Goal: Feedback & Contribution: Submit feedback/report problem

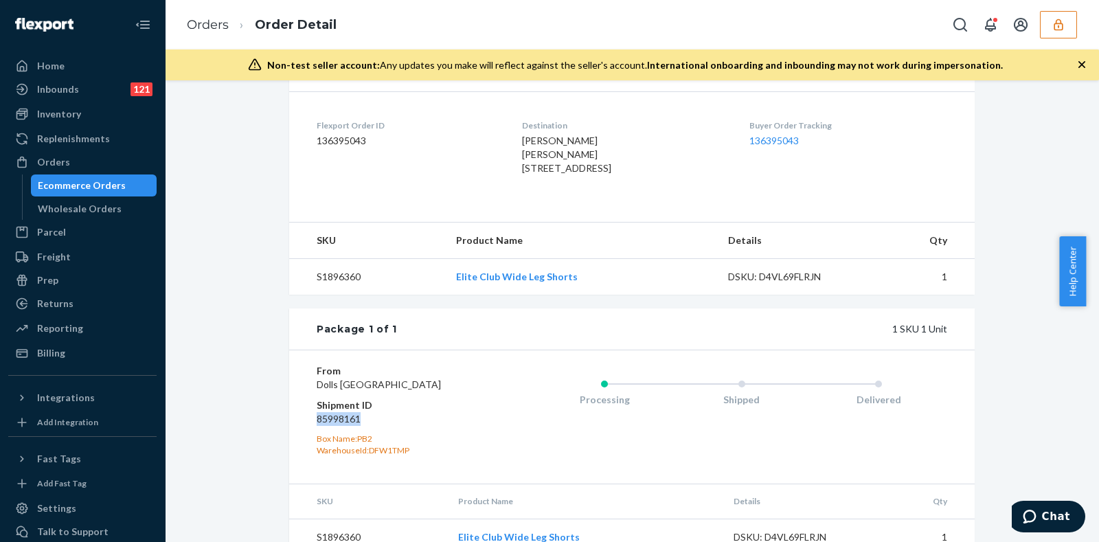
scroll to position [392, 0]
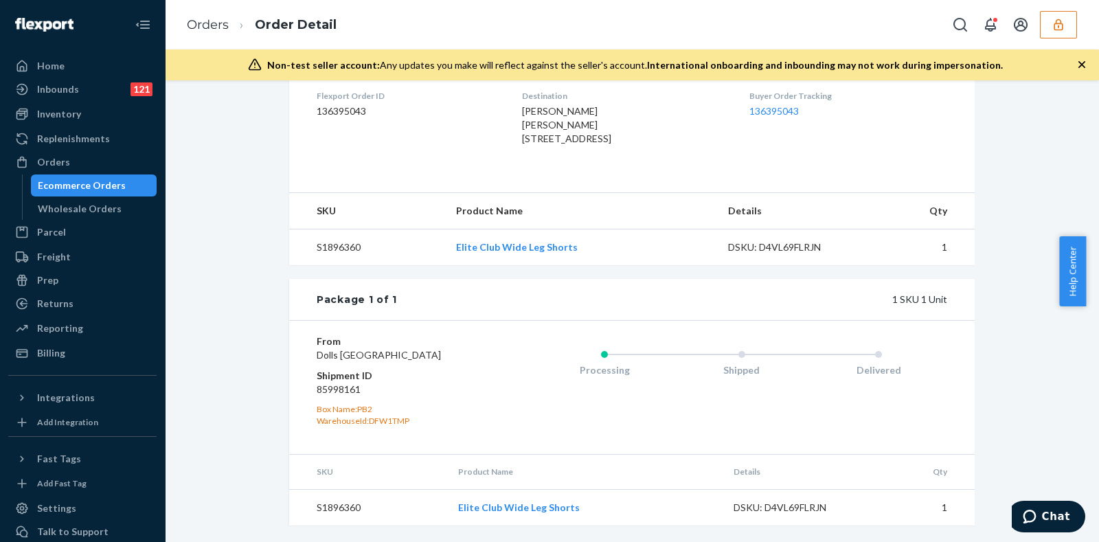
click at [439, 409] on div "Box Name: PB2" at bounding box center [399, 409] width 164 height 12
click at [338, 392] on dd "85998161" at bounding box center [399, 390] width 164 height 14
copy dd "85998161"
click at [544, 297] on div "Package 1 of 1 1 SKU 1 Unit" at bounding box center [632, 299] width 686 height 41
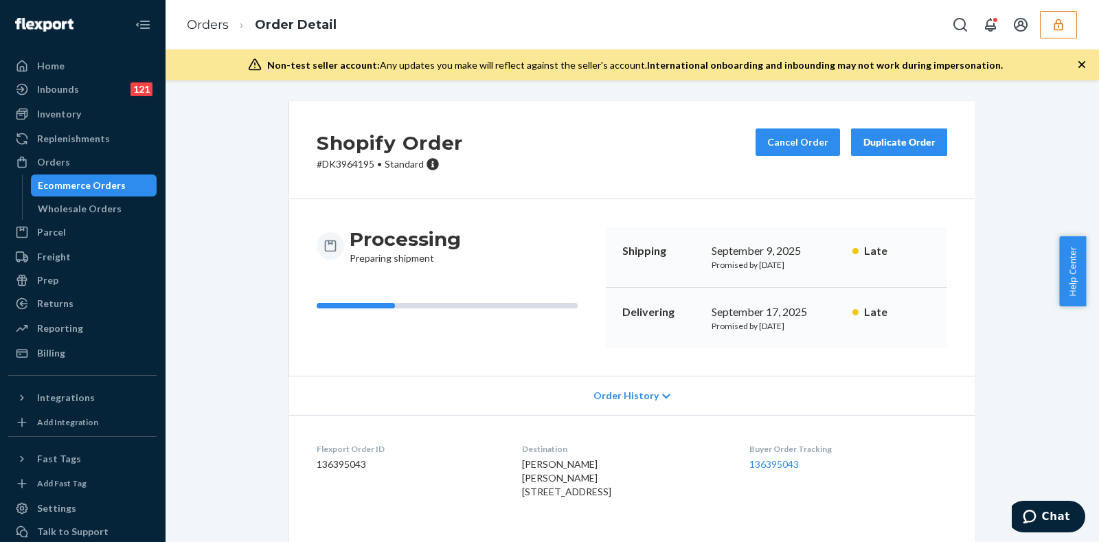
click at [1086, 67] on icon "button" at bounding box center [1082, 65] width 14 height 14
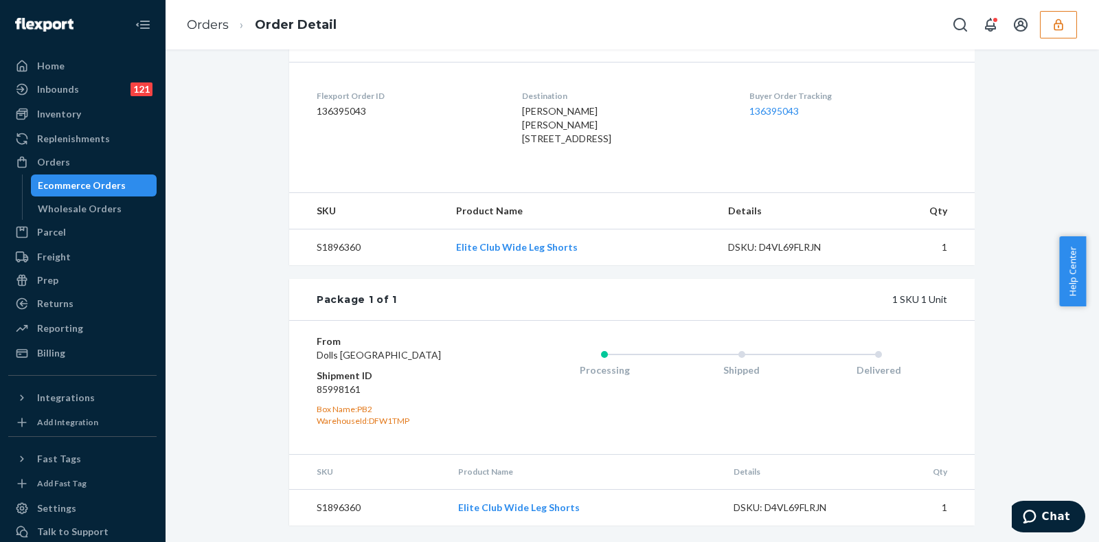
scroll to position [361, 0]
drag, startPoint x: 1039, startPoint y: 30, endPoint x: 1047, endPoint y: 32, distance: 8.4
click at [1040, 29] on div at bounding box center [1012, 24] width 131 height 27
click at [1047, 34] on button "button" at bounding box center [1058, 24] width 37 height 27
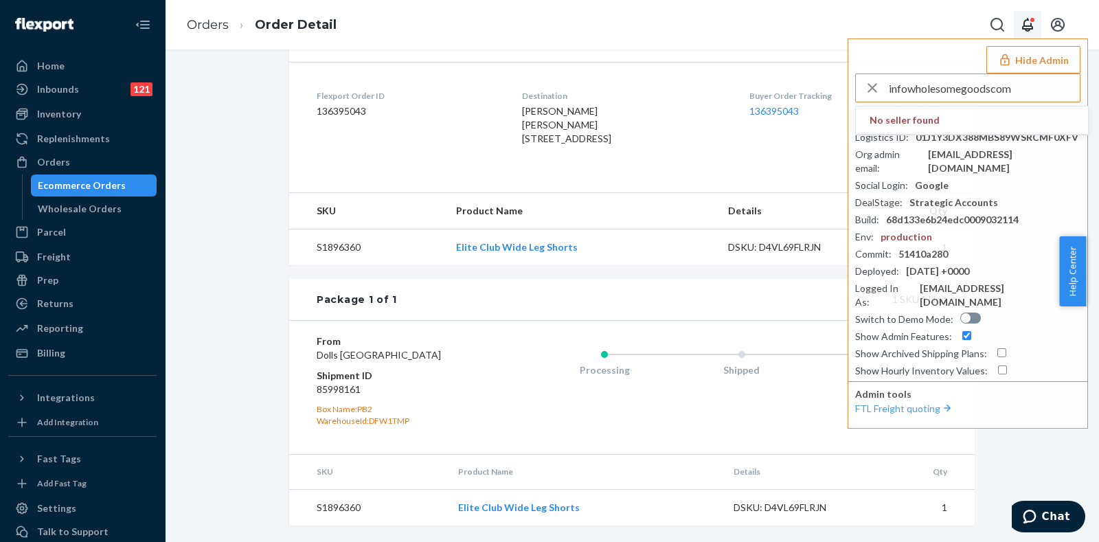
type input "infowholesomegoodscom"
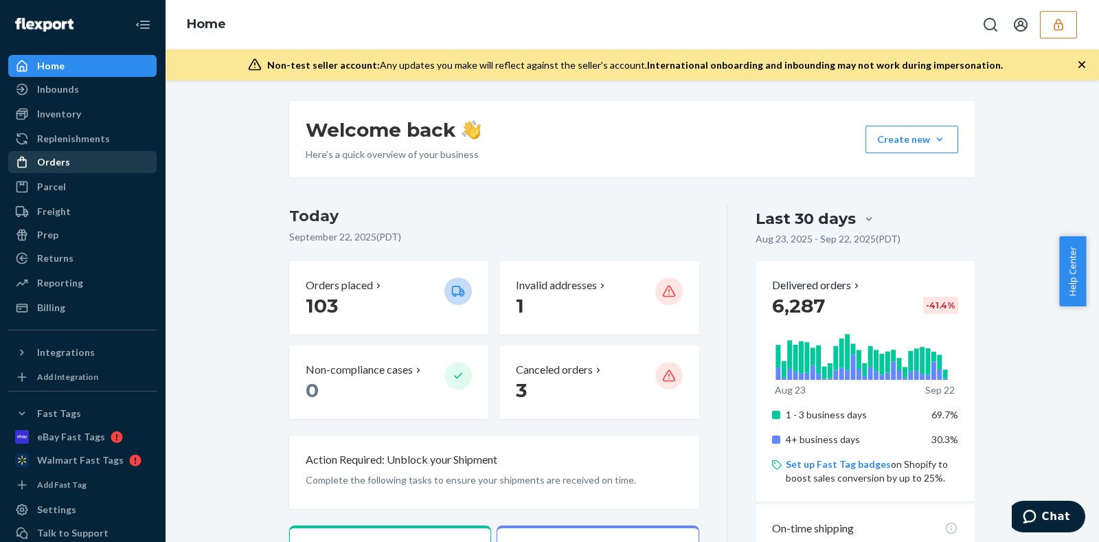
click at [79, 166] on div "Orders" at bounding box center [83, 162] width 146 height 19
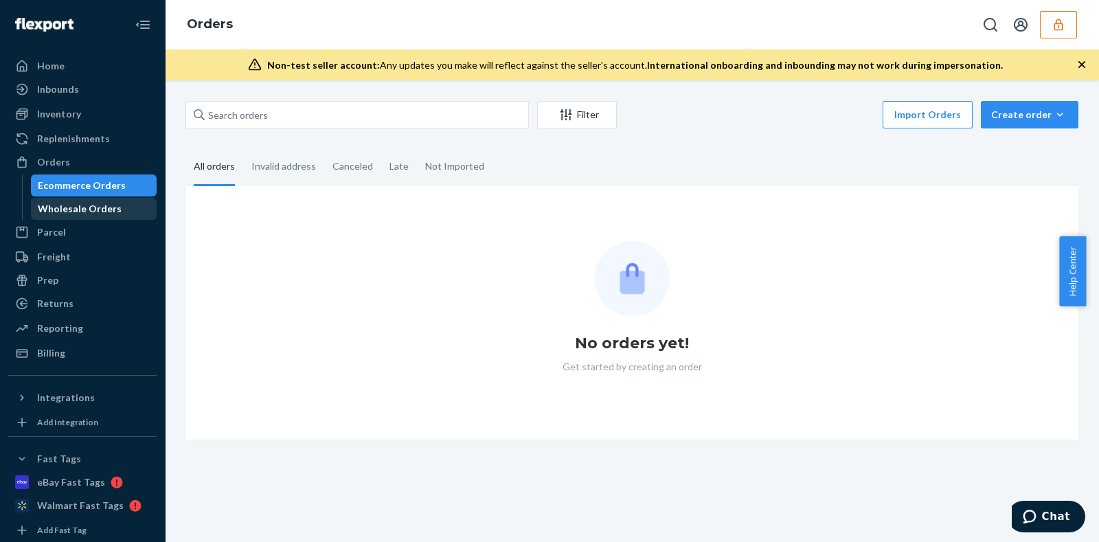
click at [80, 207] on div "Wholesale Orders" at bounding box center [80, 209] width 84 height 14
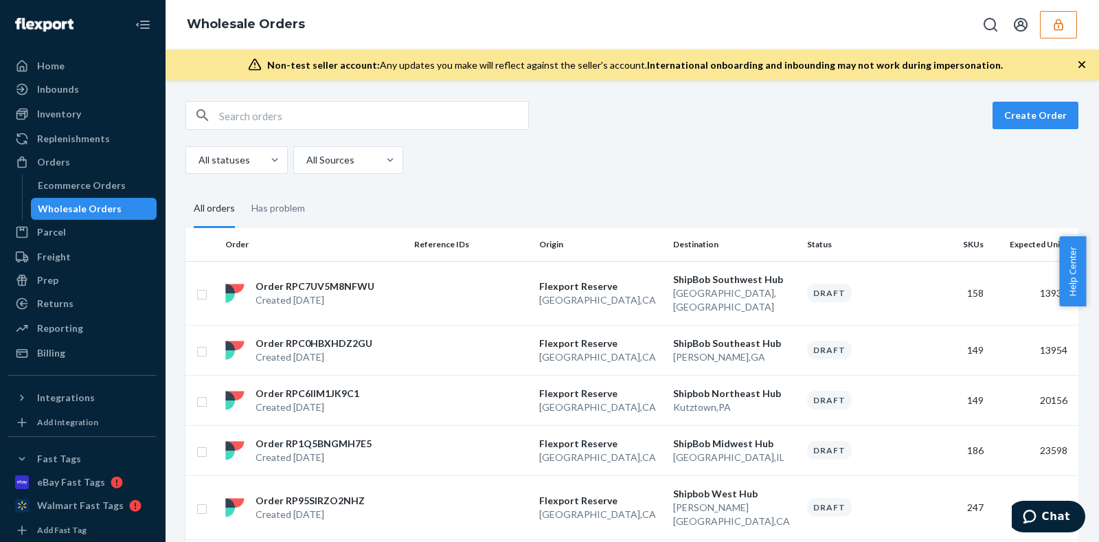
click at [323, 111] on input "text" at bounding box center [373, 115] width 309 height 27
paste input "RPYXYPLYII2DC"
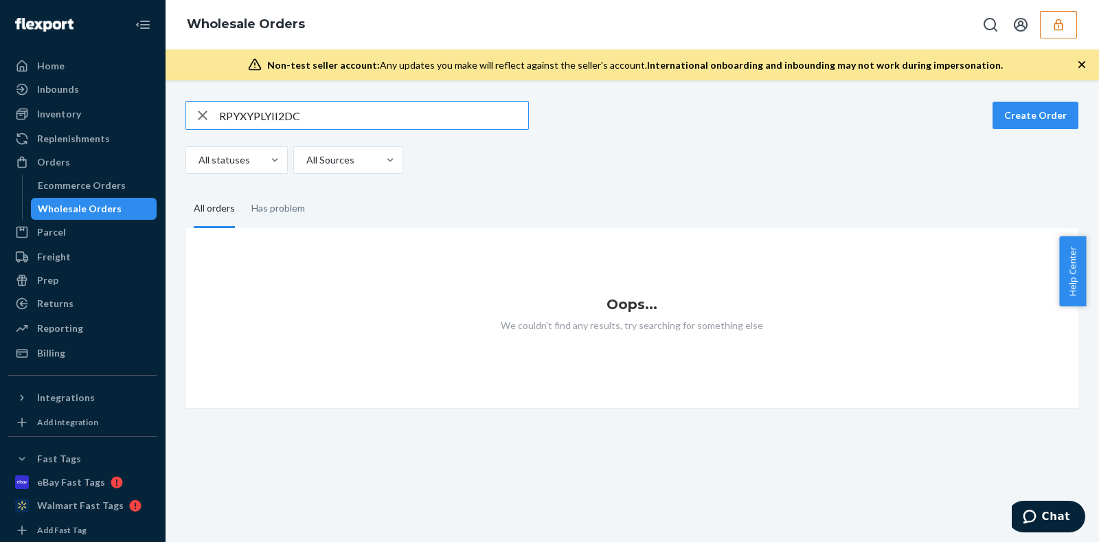
click at [337, 111] on input "RPYXYPLYII2DC" at bounding box center [373, 115] width 309 height 27
click at [81, 212] on div "Wholesale Orders" at bounding box center [80, 209] width 84 height 14
click at [313, 110] on input "RPYXYPLYII2DC" at bounding box center [373, 115] width 309 height 27
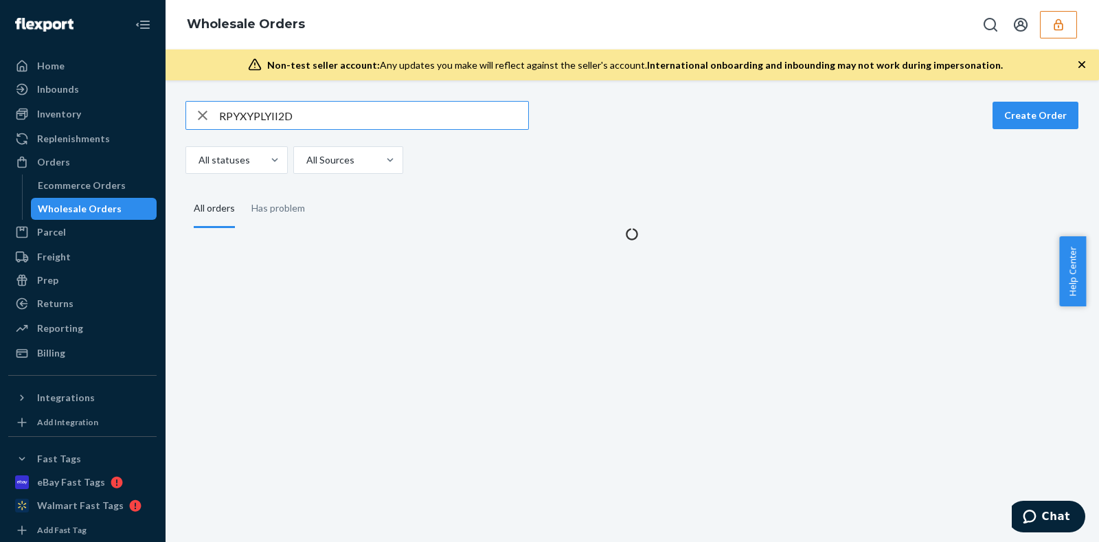
type input "RPYXYPLYII2DC"
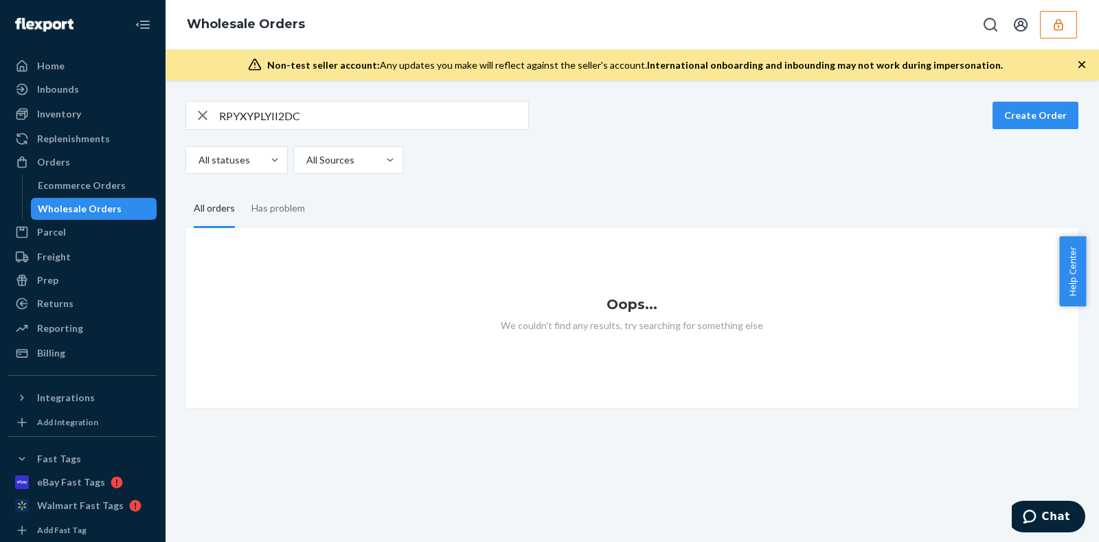
click at [1055, 18] on icon "button" at bounding box center [1059, 25] width 14 height 14
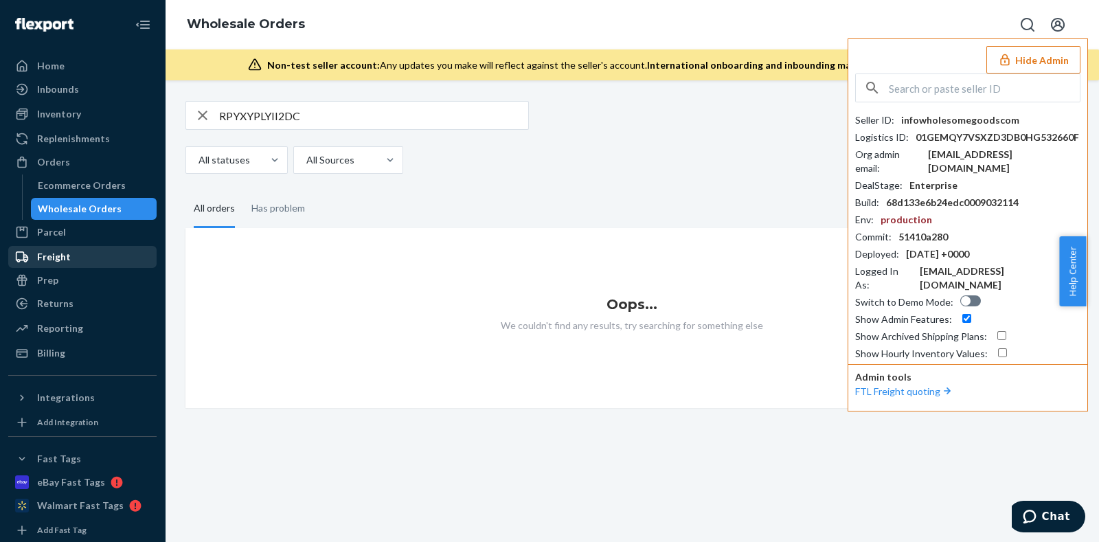
click at [80, 258] on div "Freight" at bounding box center [83, 256] width 146 height 19
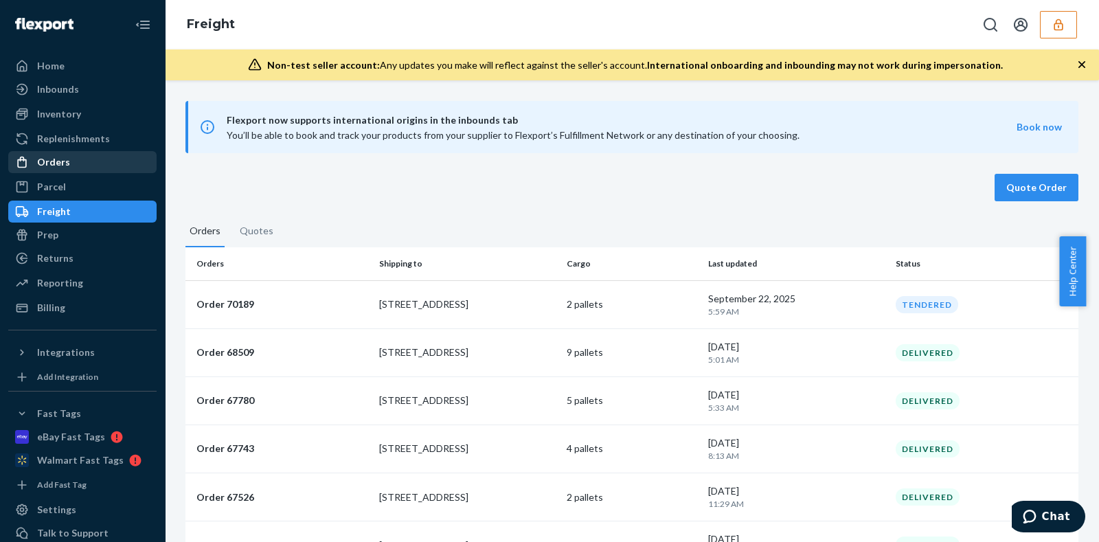
click at [71, 168] on div "Orders" at bounding box center [83, 162] width 146 height 19
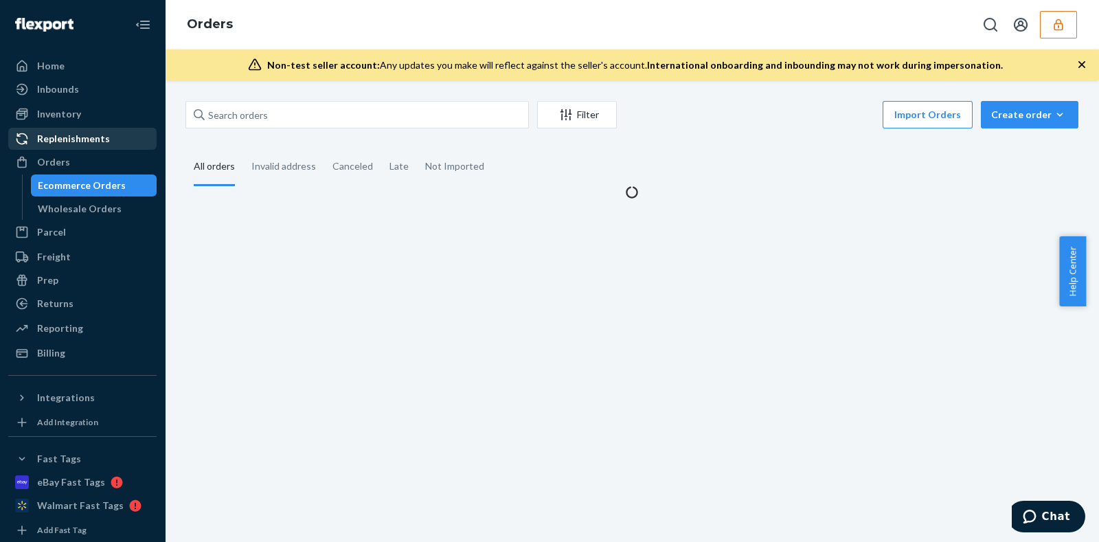
click at [81, 143] on div "Replenishments" at bounding box center [73, 139] width 73 height 14
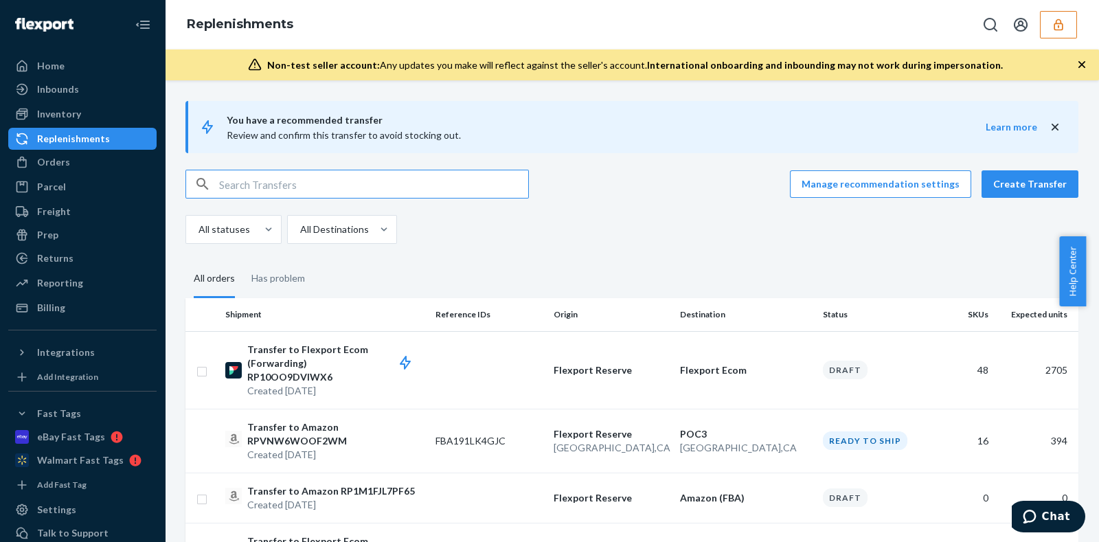
drag, startPoint x: 317, startPoint y: 115, endPoint x: 305, endPoint y: 174, distance: 60.4
click at [317, 128] on span "You have a recommended transfer Review and confirm this transfer to avoid stock…" at bounding box center [606, 127] width 759 height 30
click at [306, 194] on input "text" at bounding box center [373, 183] width 309 height 27
paste input "RPYXYPLYII2DC"
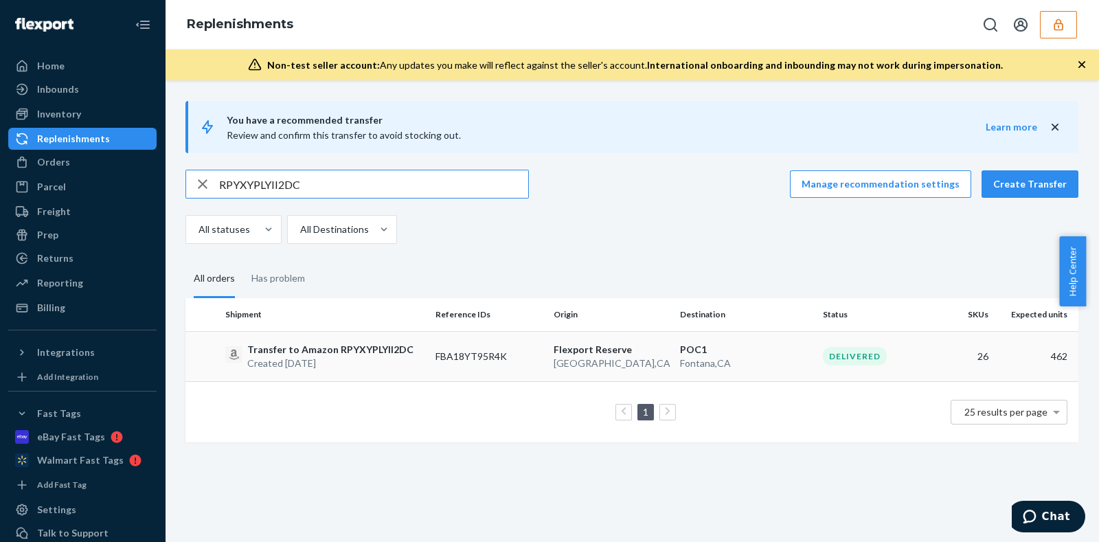
type input "RPYXYPLYII2DC"
click at [718, 357] on p "Fontana , CA" at bounding box center [746, 364] width 132 height 14
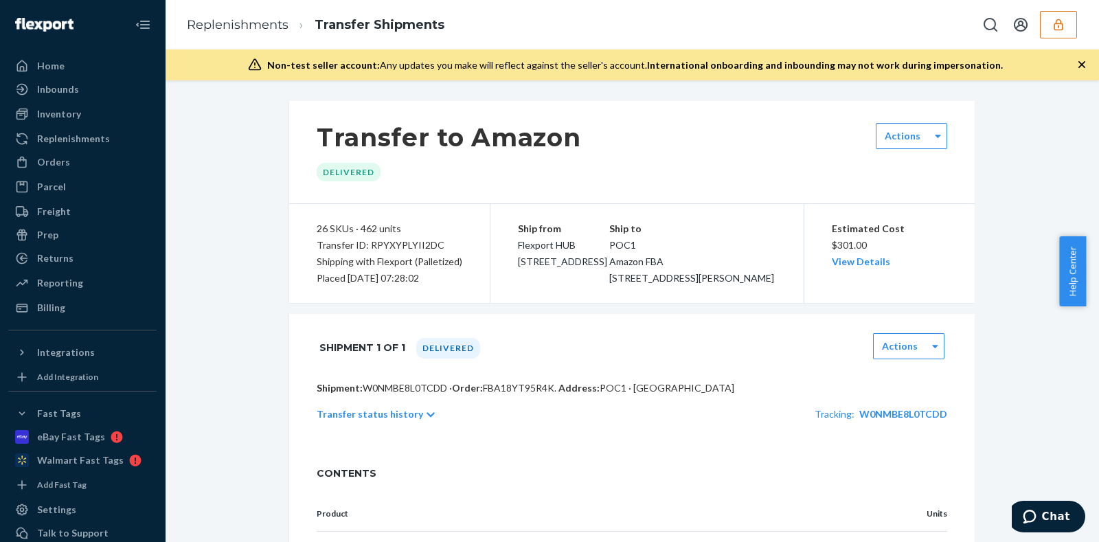
scroll to position [258, 0]
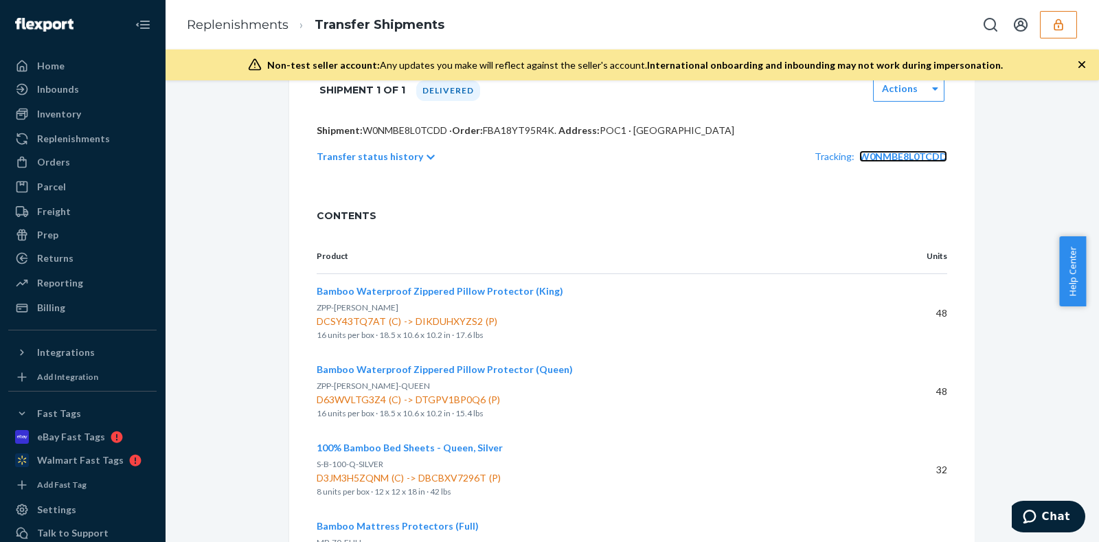
click at [907, 162] on span "W0NMBE8L0TCDD" at bounding box center [904, 156] width 88 height 12
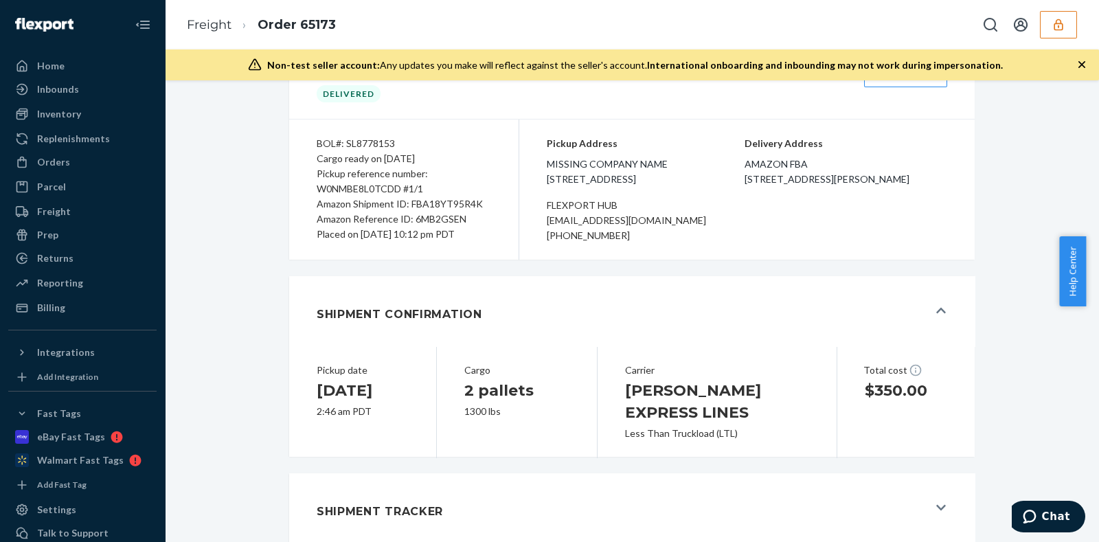
scroll to position [161, 0]
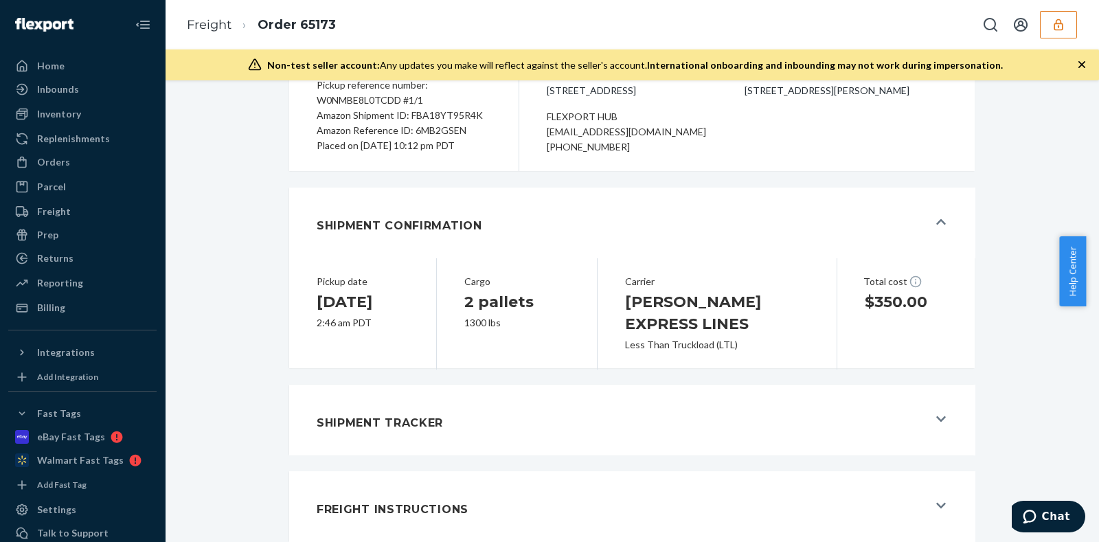
click at [895, 427] on div "Shipment Tracker" at bounding box center [622, 419] width 611 height 37
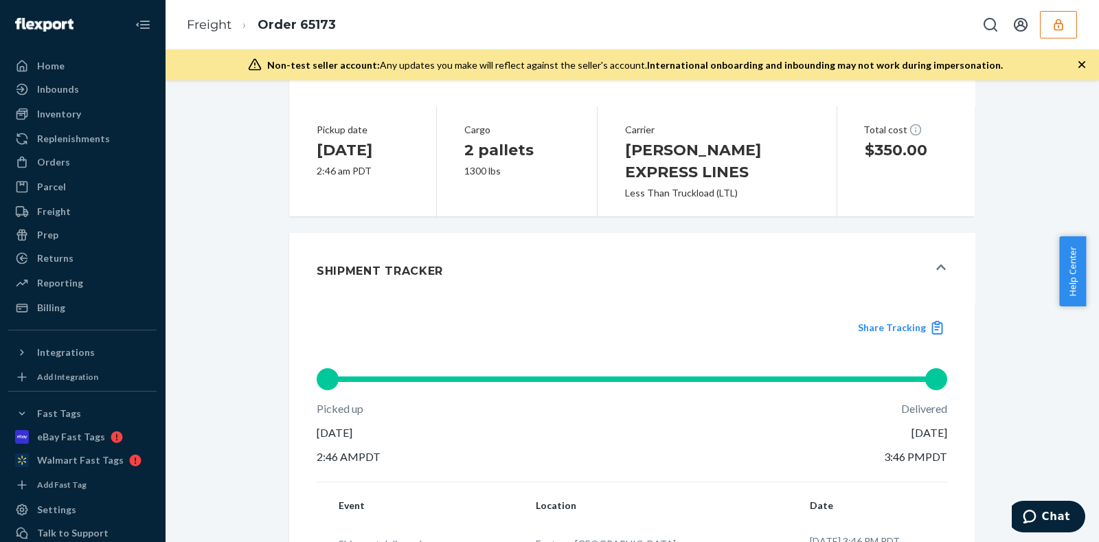
scroll to position [418, 0]
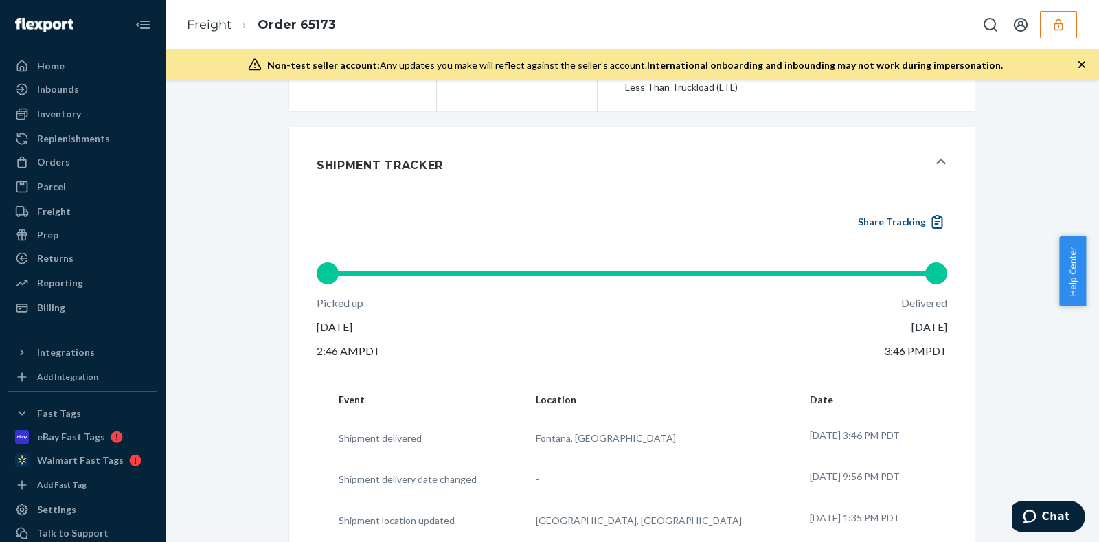
click at [872, 214] on button "Share Tracking" at bounding box center [900, 221] width 93 height 15
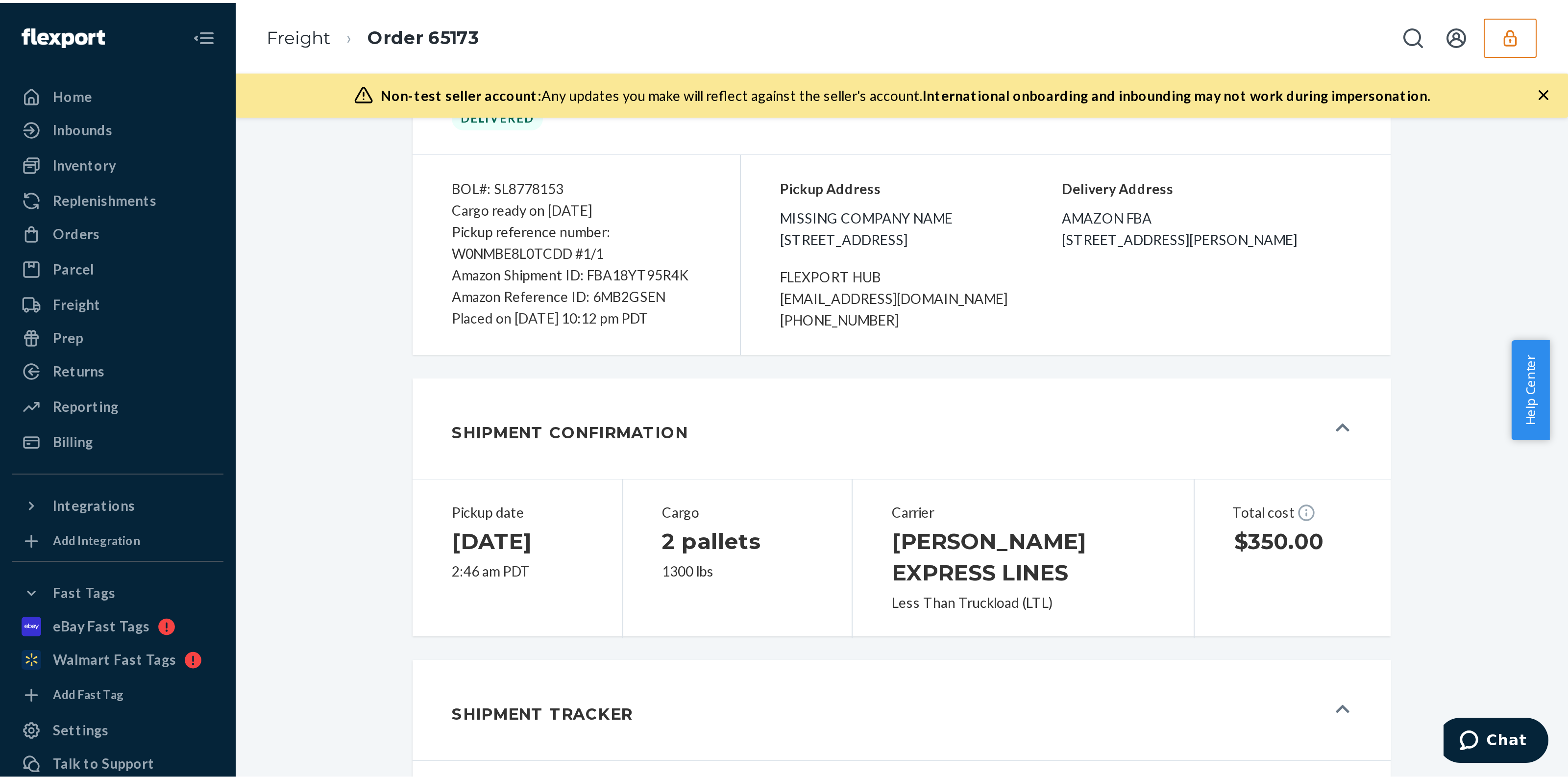
scroll to position [0, 0]
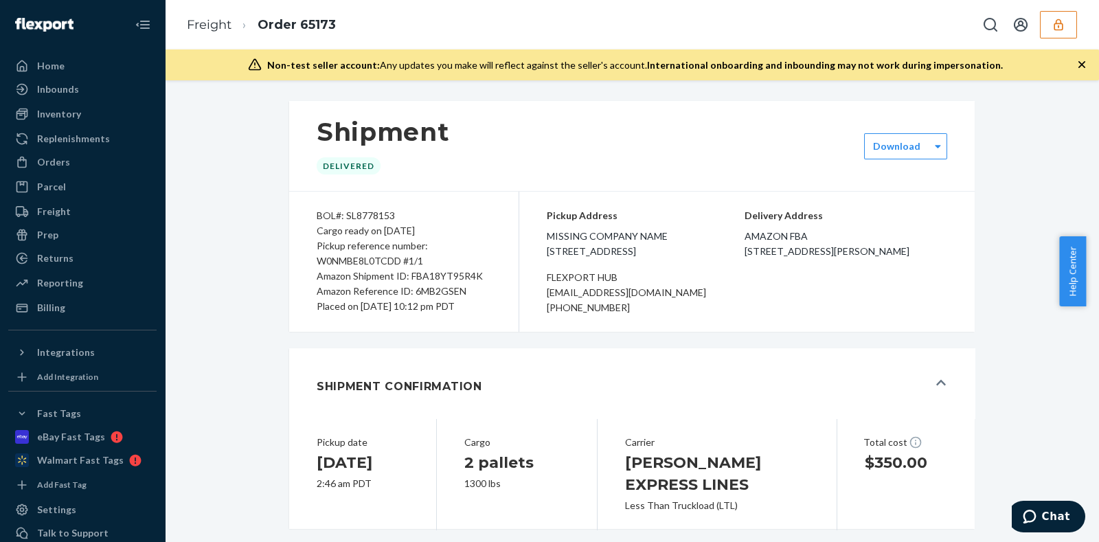
click at [357, 256] on div "Pickup reference number: W0NMBE8L0TCDD #1/1" at bounding box center [404, 253] width 175 height 30
click at [357, 218] on div "BOL#: SL8778153" at bounding box center [404, 215] width 175 height 15
copy div "SL8778153"
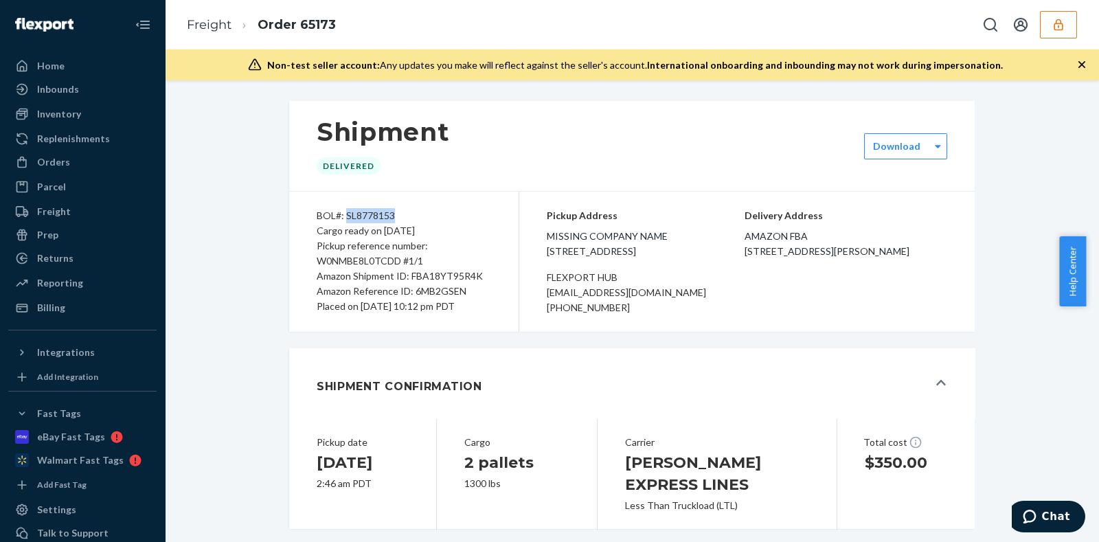
click at [361, 208] on div "BOL#: SL8778153" at bounding box center [404, 215] width 175 height 15
click at [364, 209] on div "BOL#: SL8778153" at bounding box center [404, 215] width 175 height 15
copy div "SL8778153"
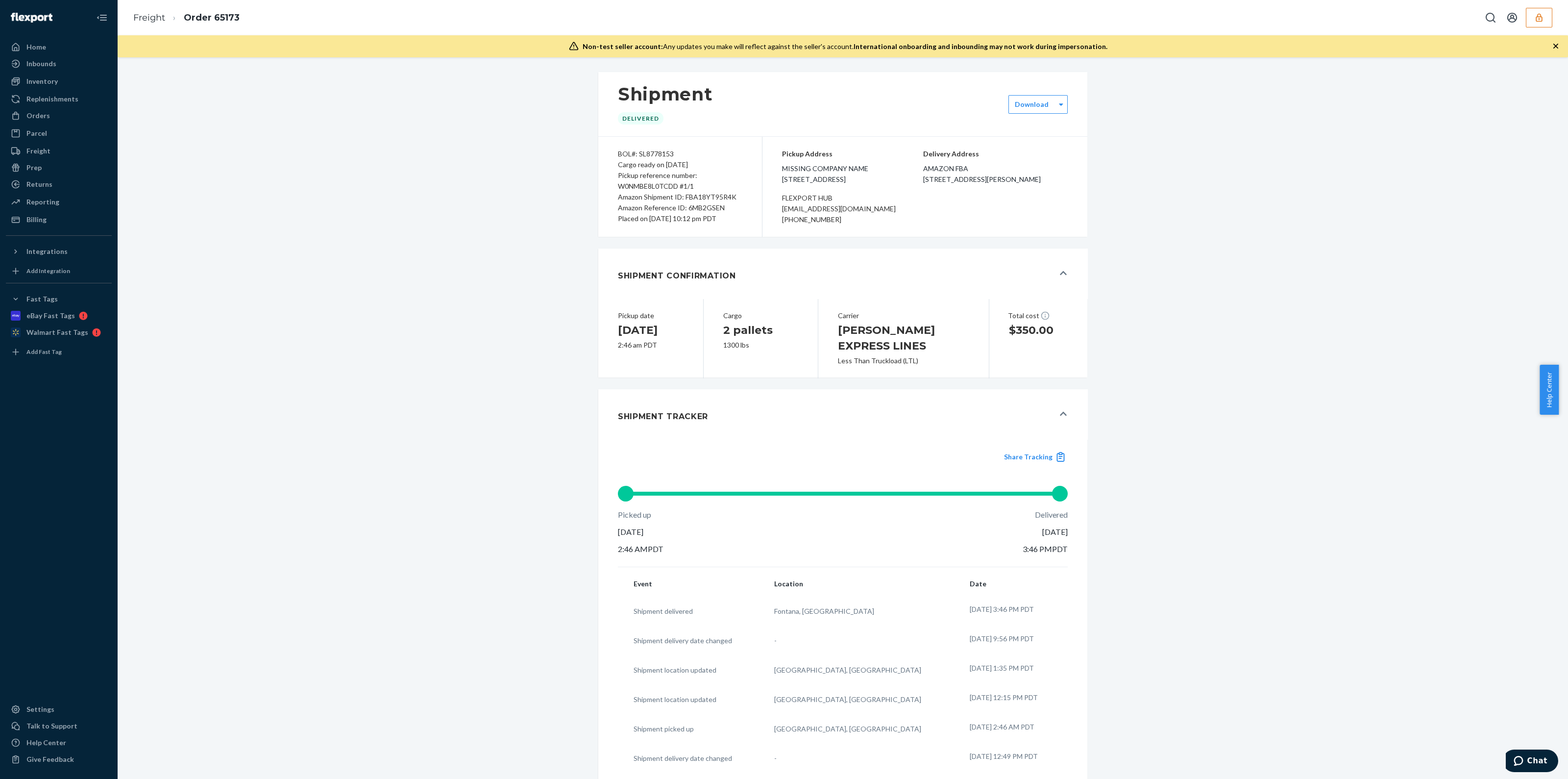
click at [774, 32] on div "Freight Order 65173" at bounding box center [843, 17] width 1450 height 35
click at [774, 14] on button "button" at bounding box center [1539, 17] width 26 height 19
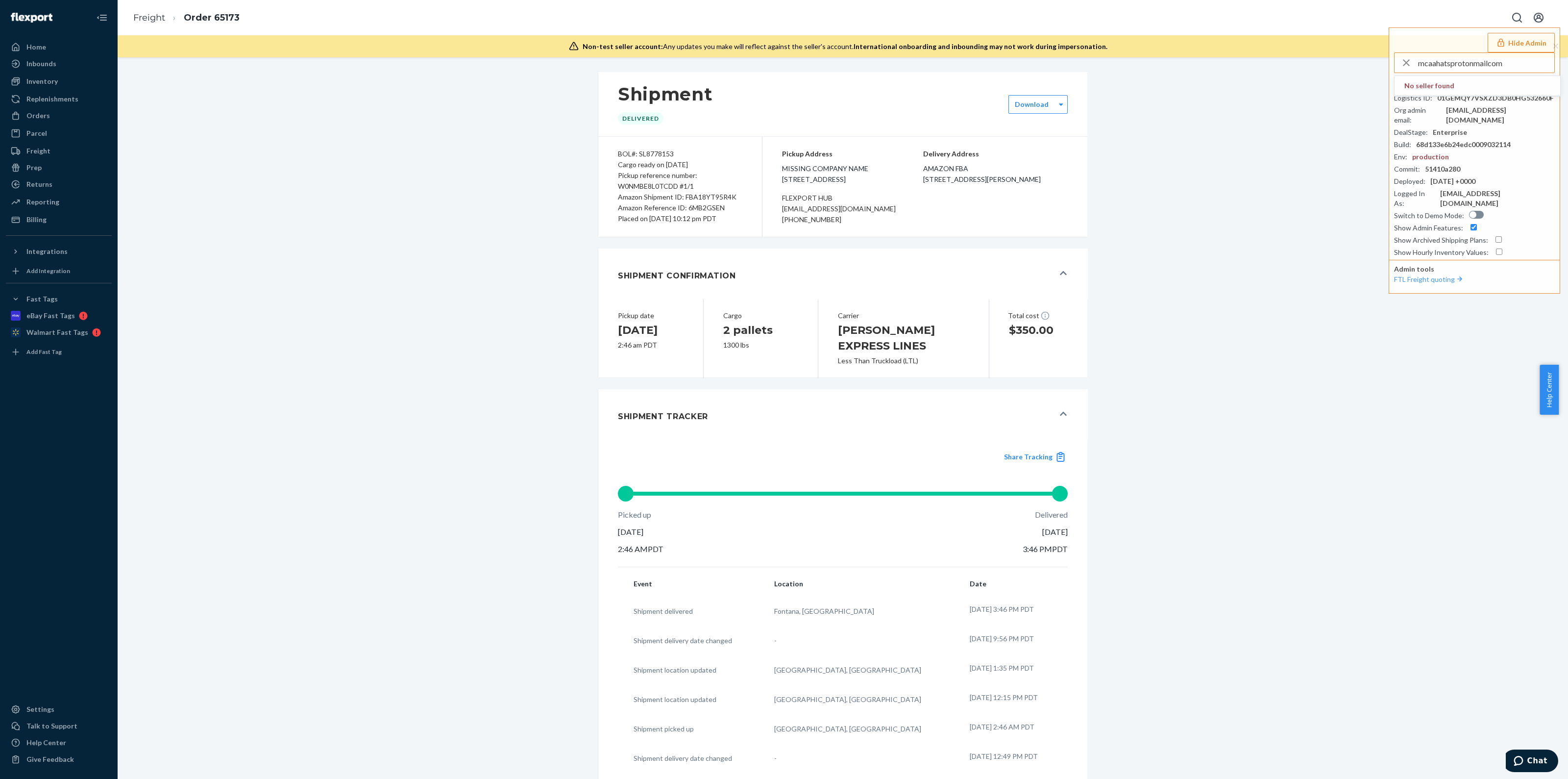
type input "mcaahatsprotonmailcom"
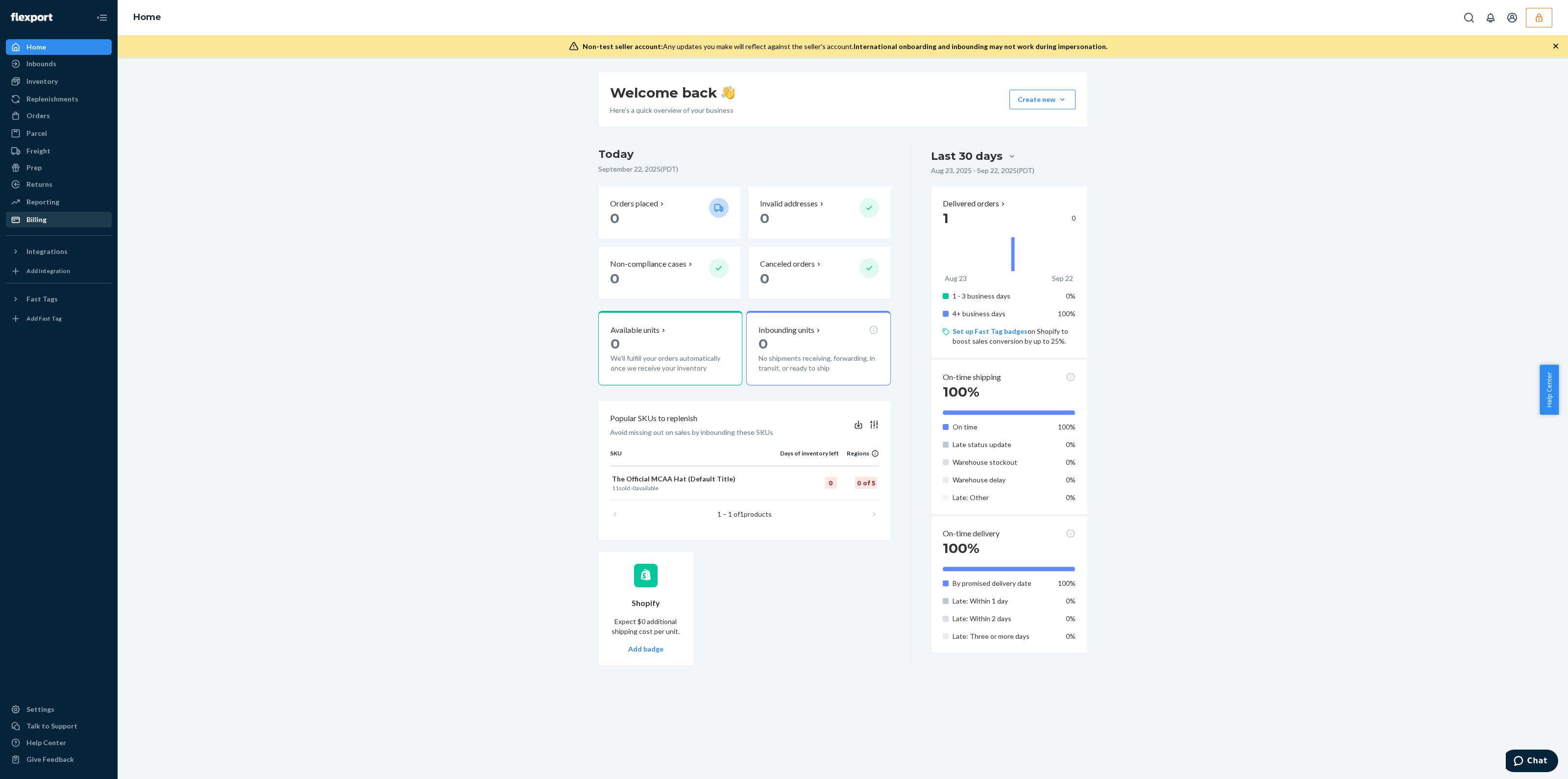
click at [19, 217] on icon at bounding box center [16, 220] width 10 height 10
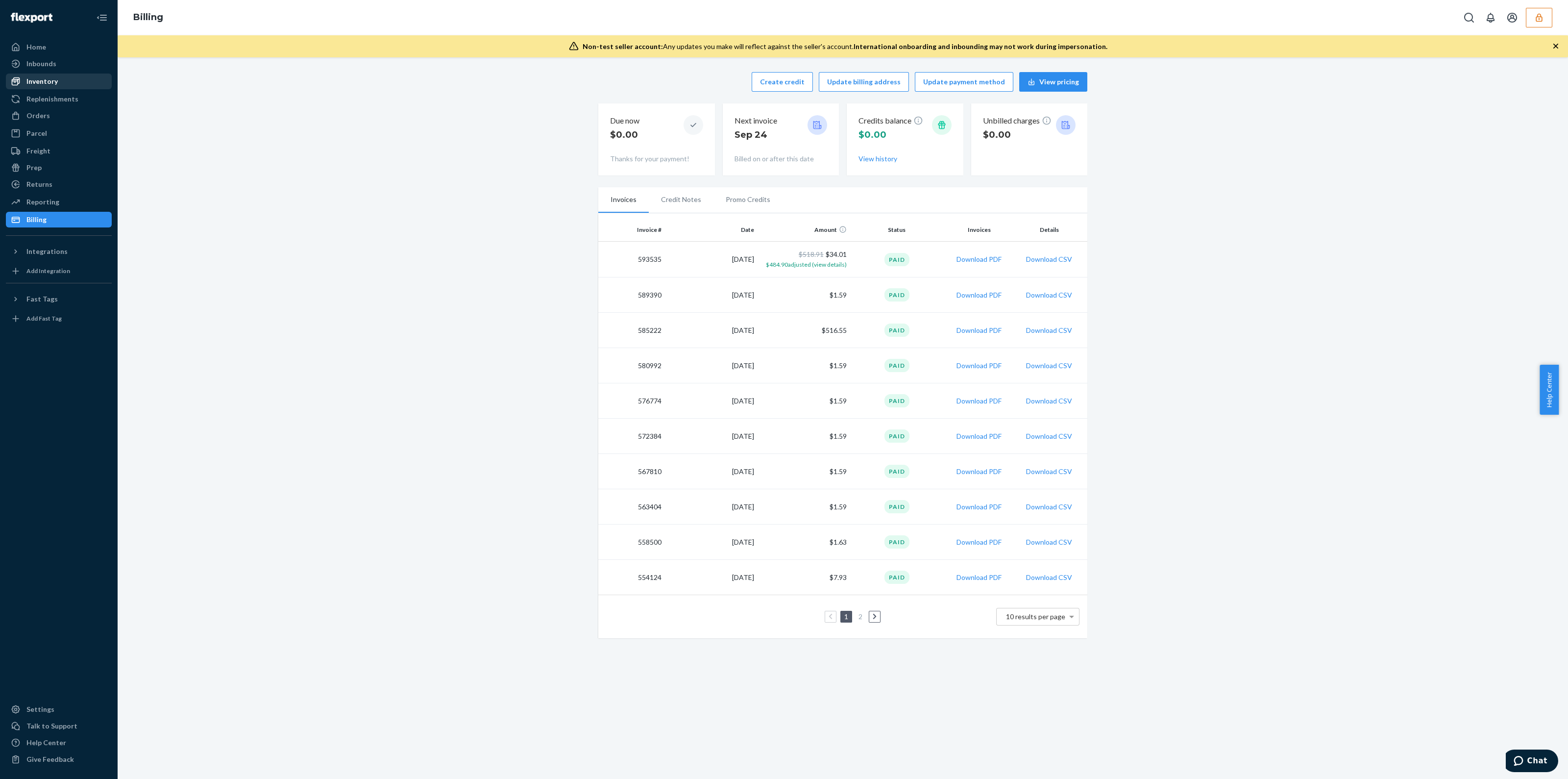
click at [37, 79] on div "Inventory" at bounding box center [42, 81] width 31 height 10
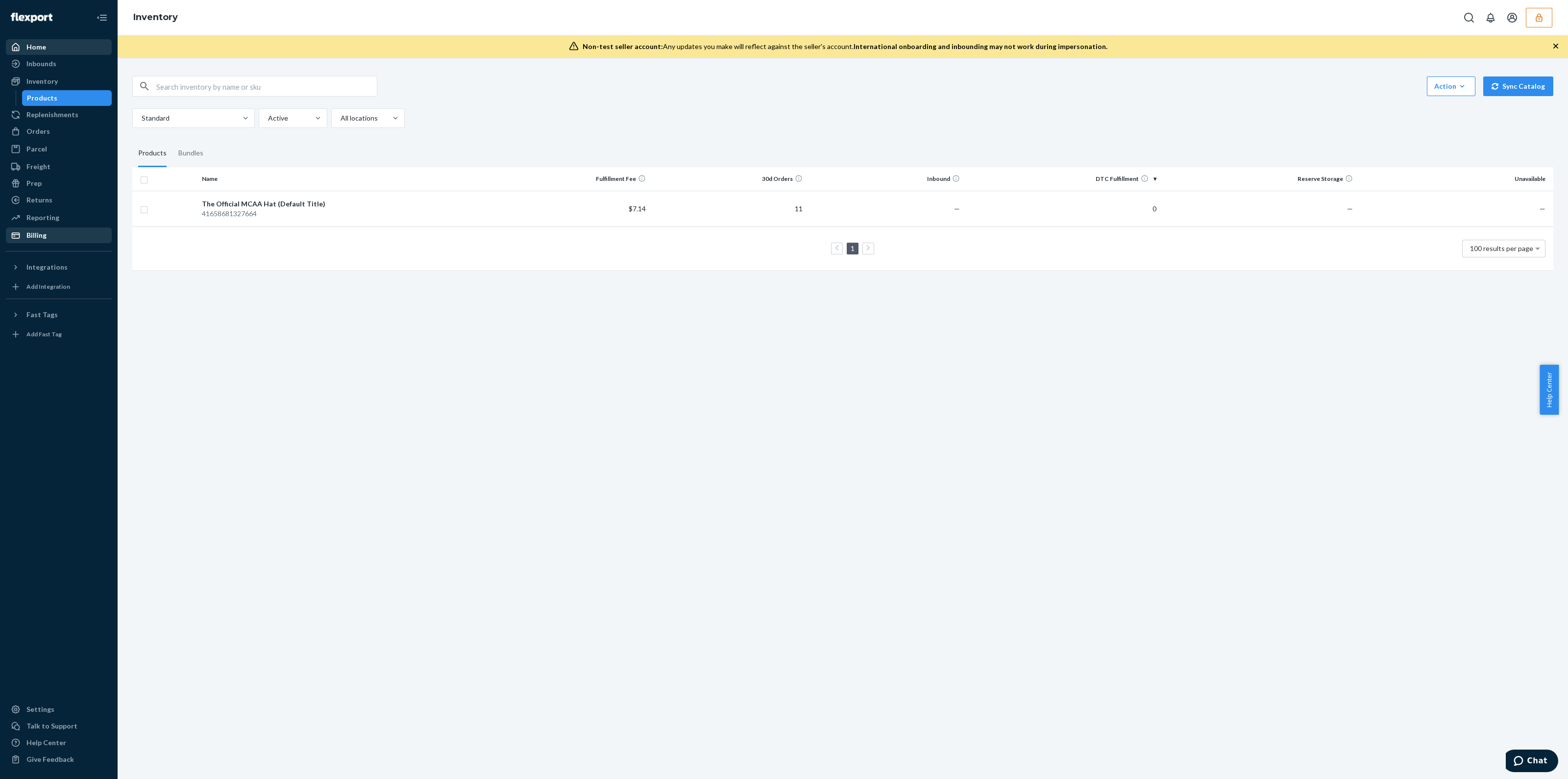
click at [64, 46] on div "Home" at bounding box center [59, 46] width 104 height 14
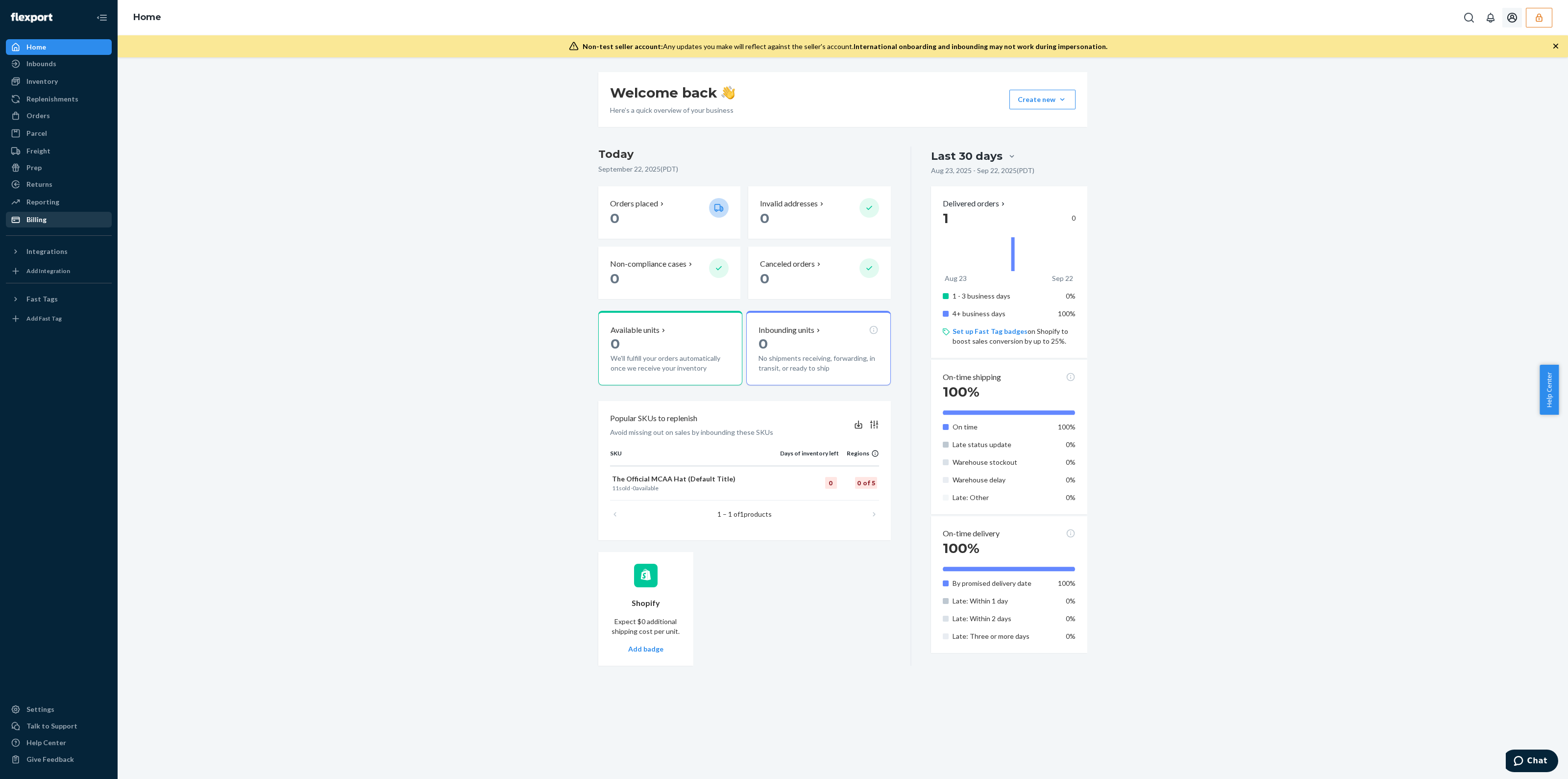
click at [1539, 19] on icon "button" at bounding box center [1539, 18] width 10 height 10
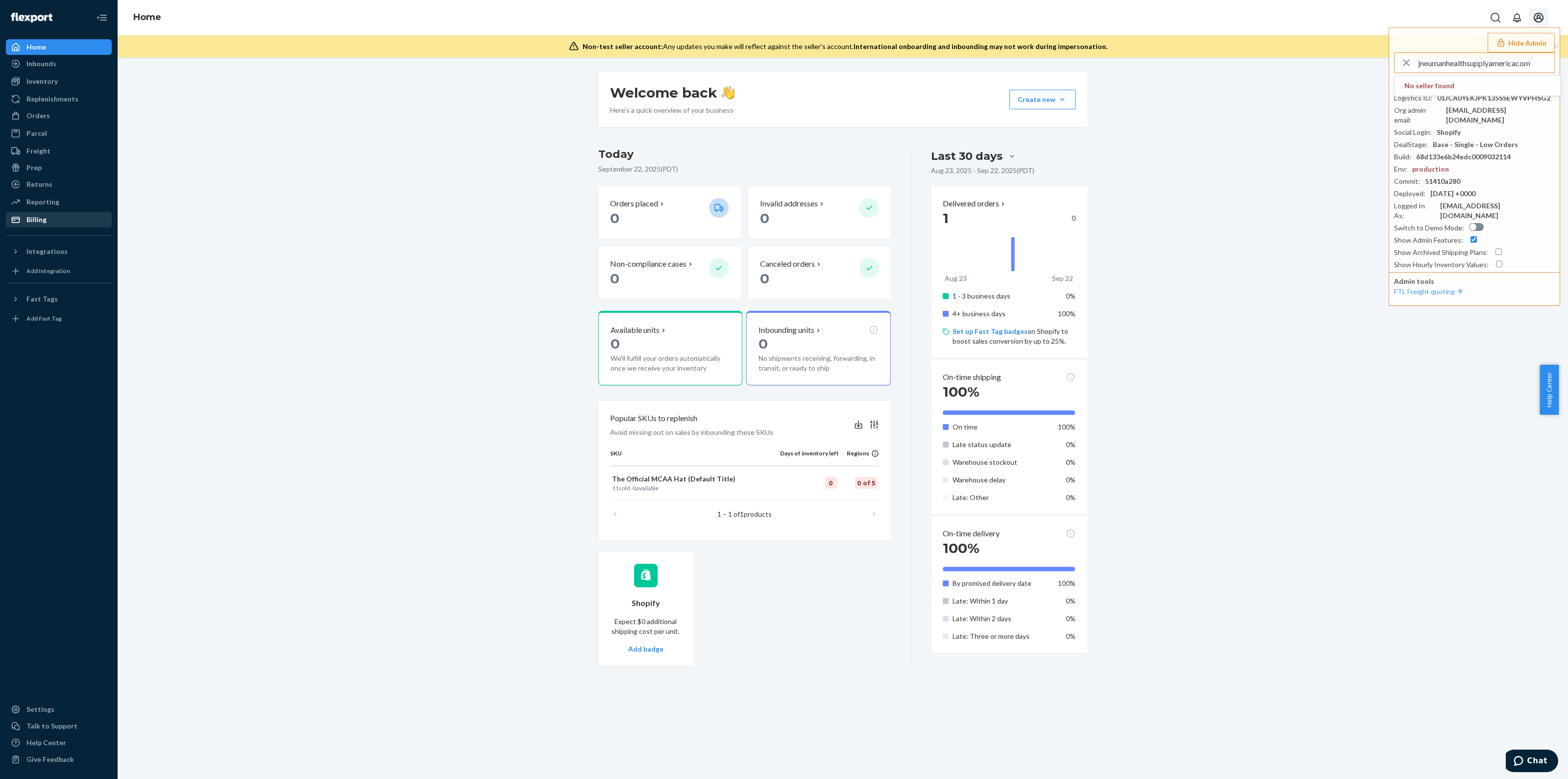
type input "jneumanhealthsupplyamericacom"
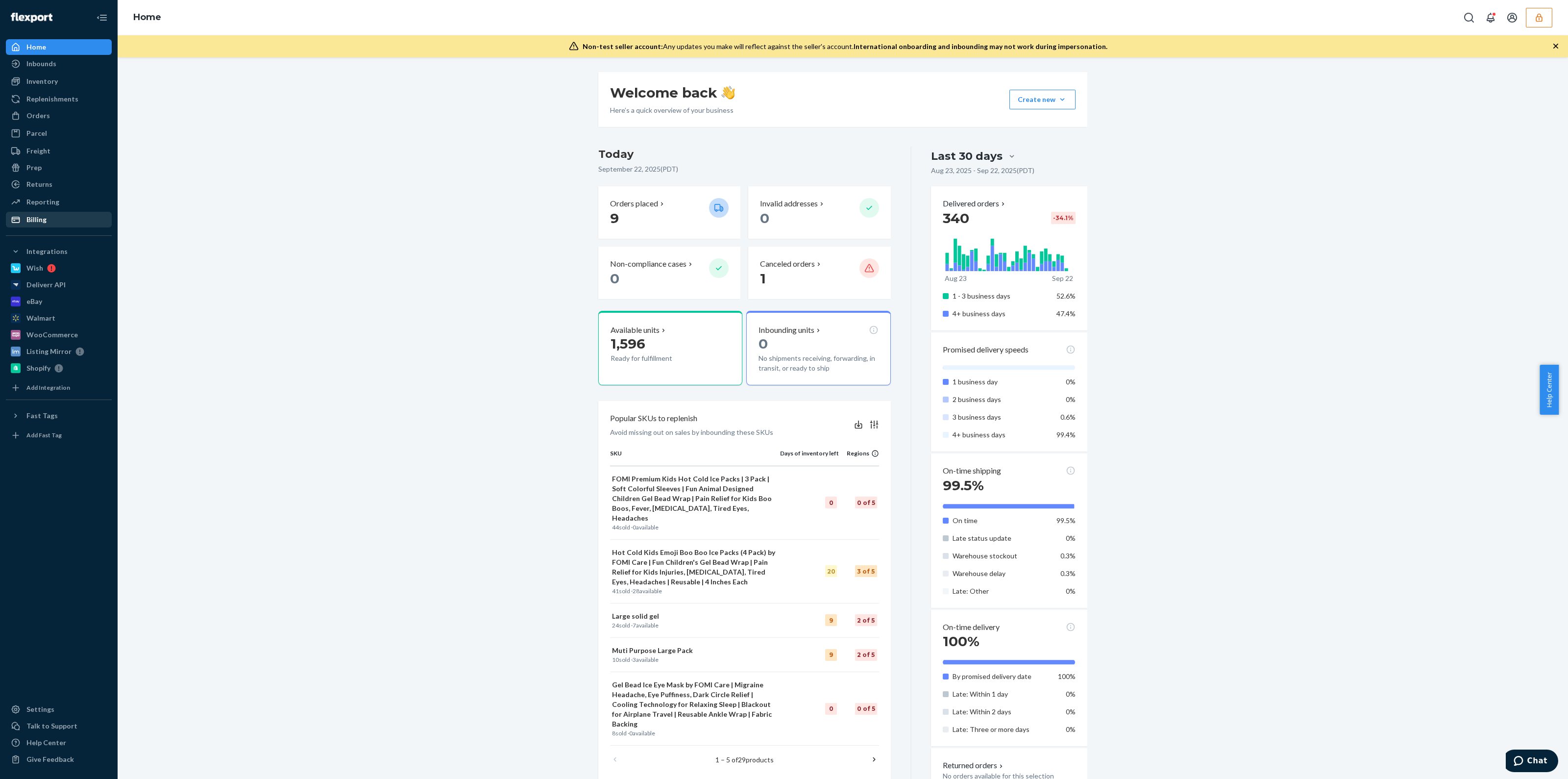
click at [78, 213] on div "Billing" at bounding box center [59, 219] width 104 height 14
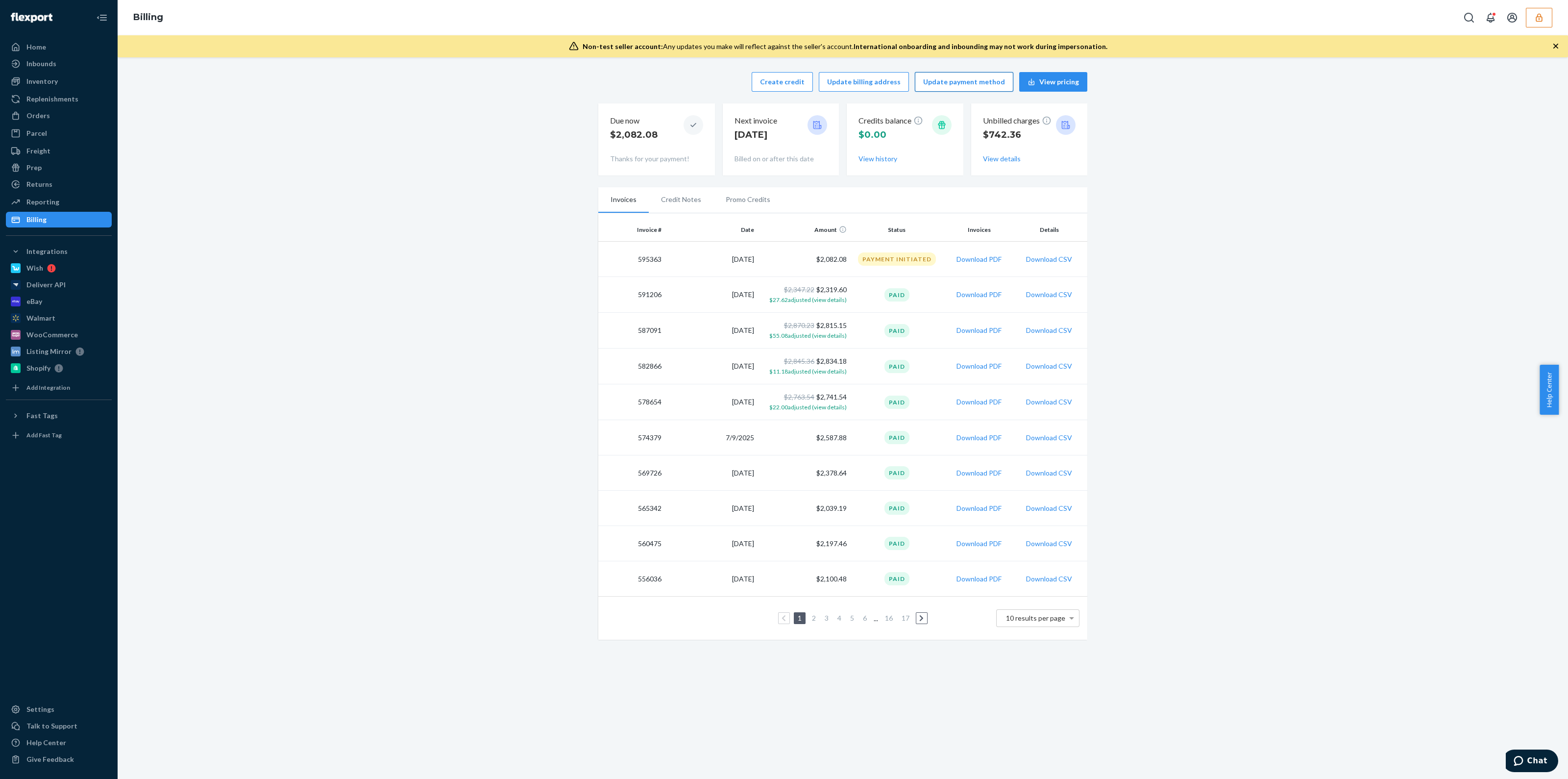
click at [941, 85] on button "Update payment method" at bounding box center [964, 81] width 98 height 19
drag, startPoint x: 1543, startPoint y: 33, endPoint x: 1514, endPoint y: 23, distance: 30.7
click at [1538, 33] on div "Billing" at bounding box center [843, 17] width 1450 height 35
click at [1543, 18] on icon "button" at bounding box center [1539, 18] width 10 height 10
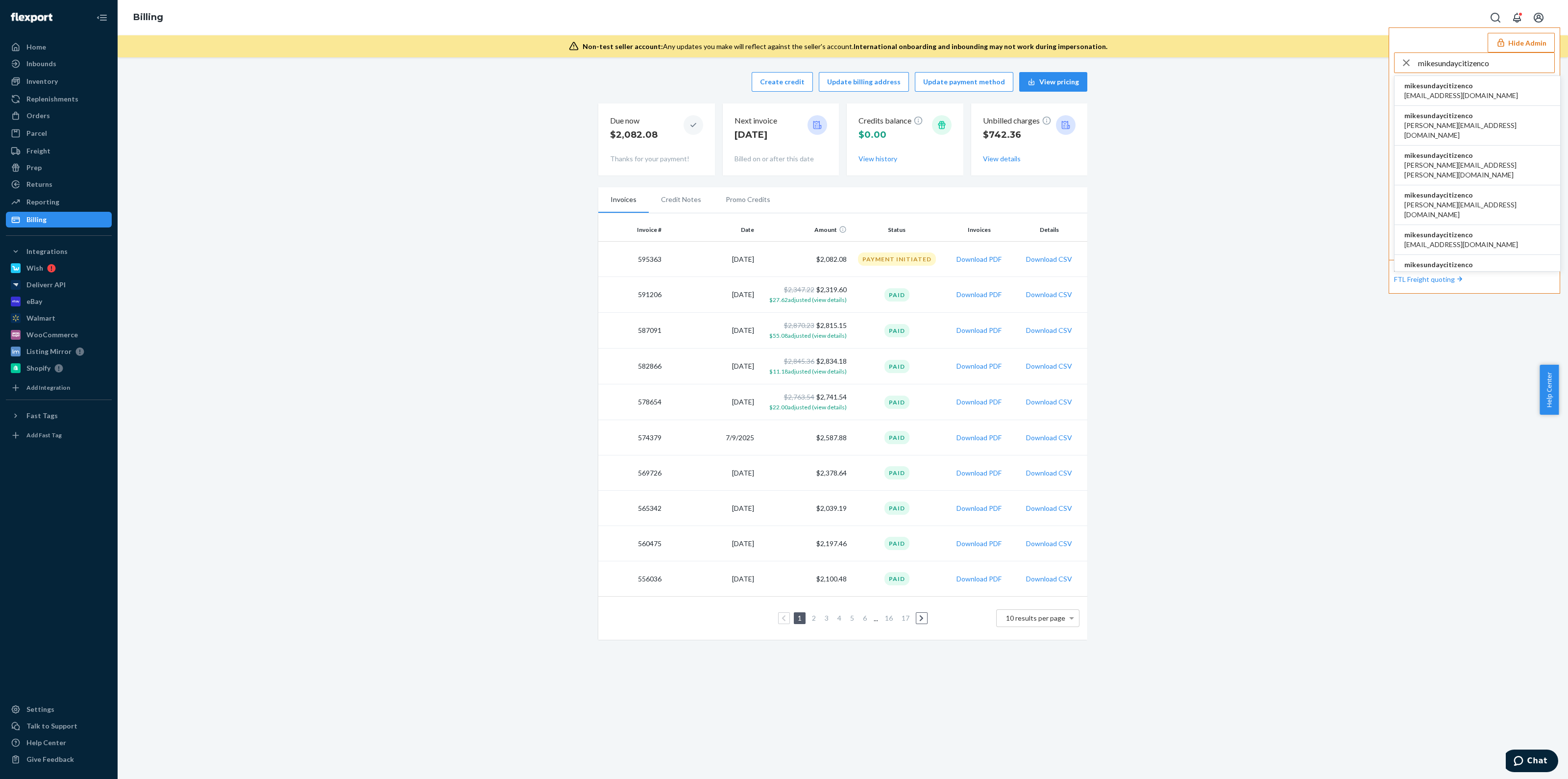
type input "mikesundaycitizenco"
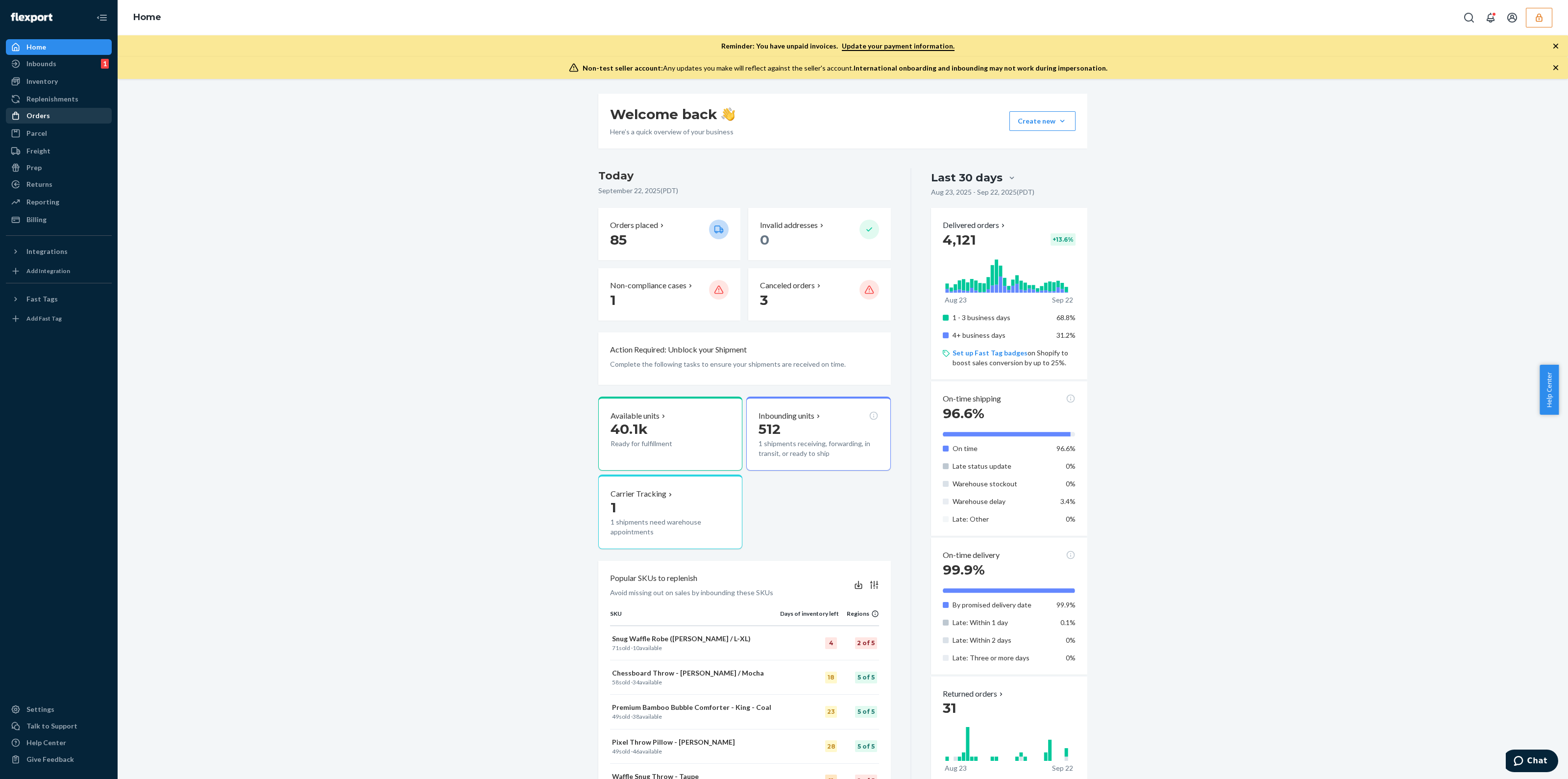
click at [27, 116] on div "Orders" at bounding box center [38, 116] width 24 height 10
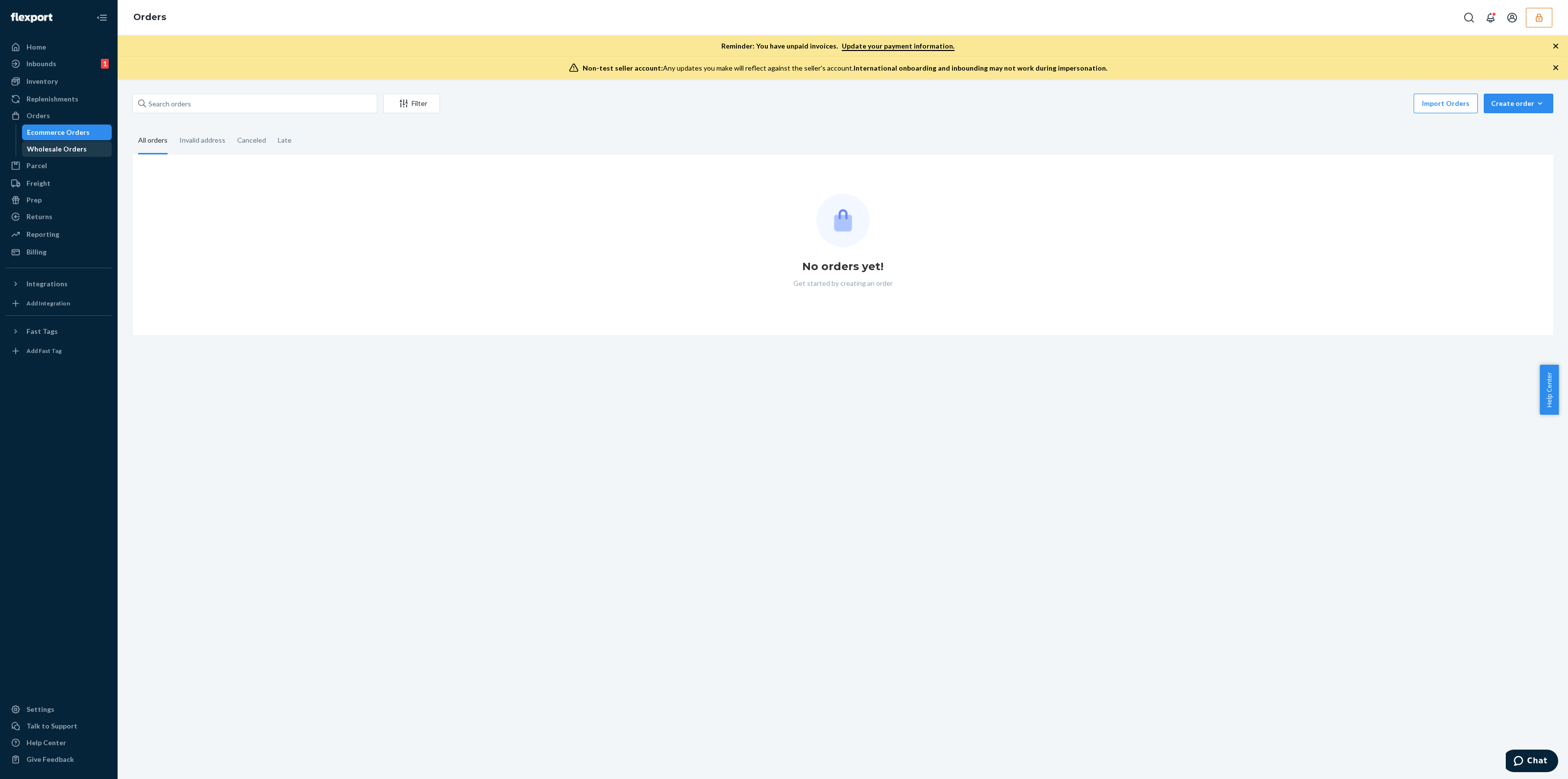
click at [61, 145] on div "Wholesale Orders" at bounding box center [57, 149] width 60 height 10
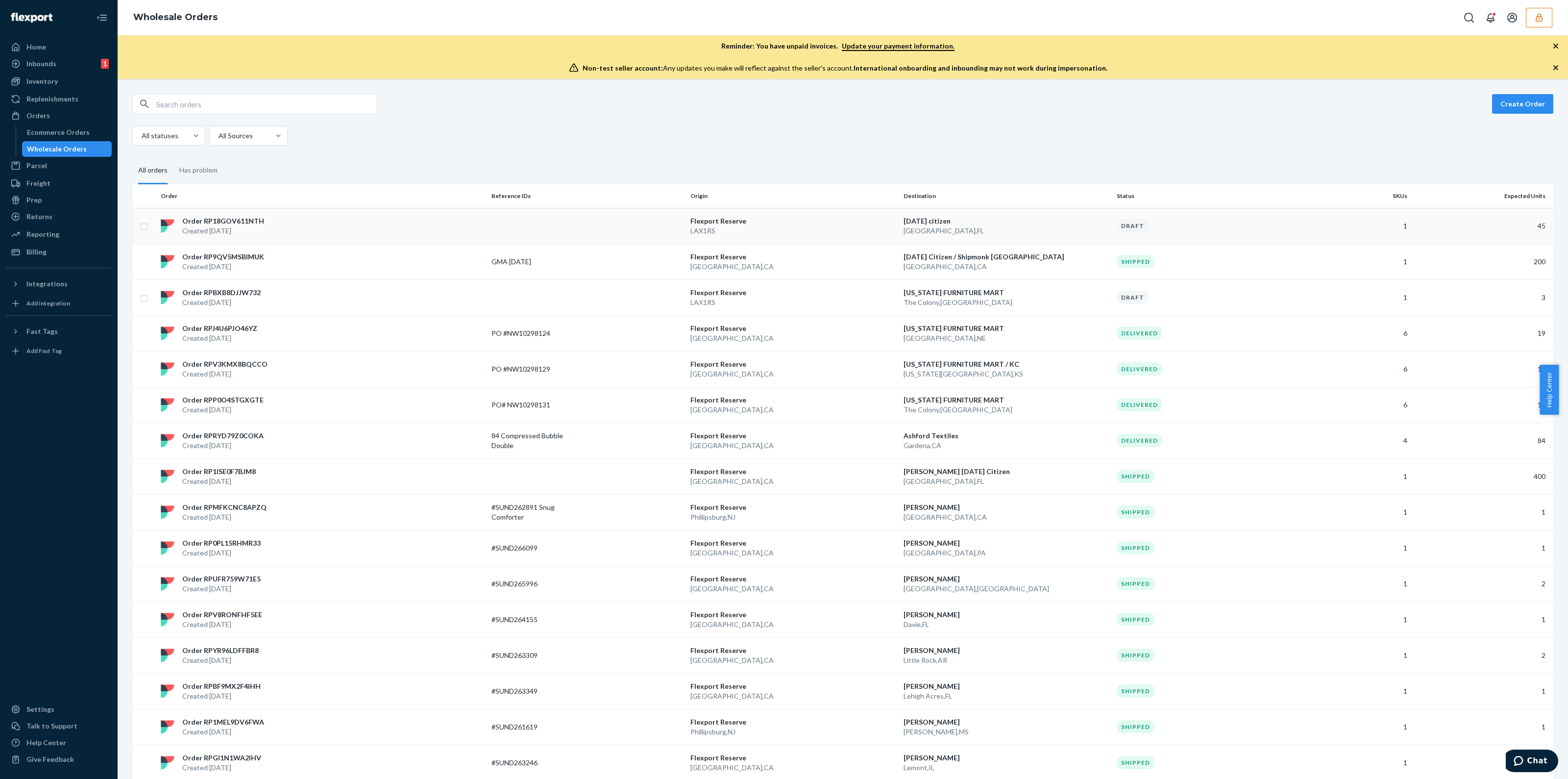
click at [749, 227] on p "LAX1RS" at bounding box center [793, 231] width 205 height 10
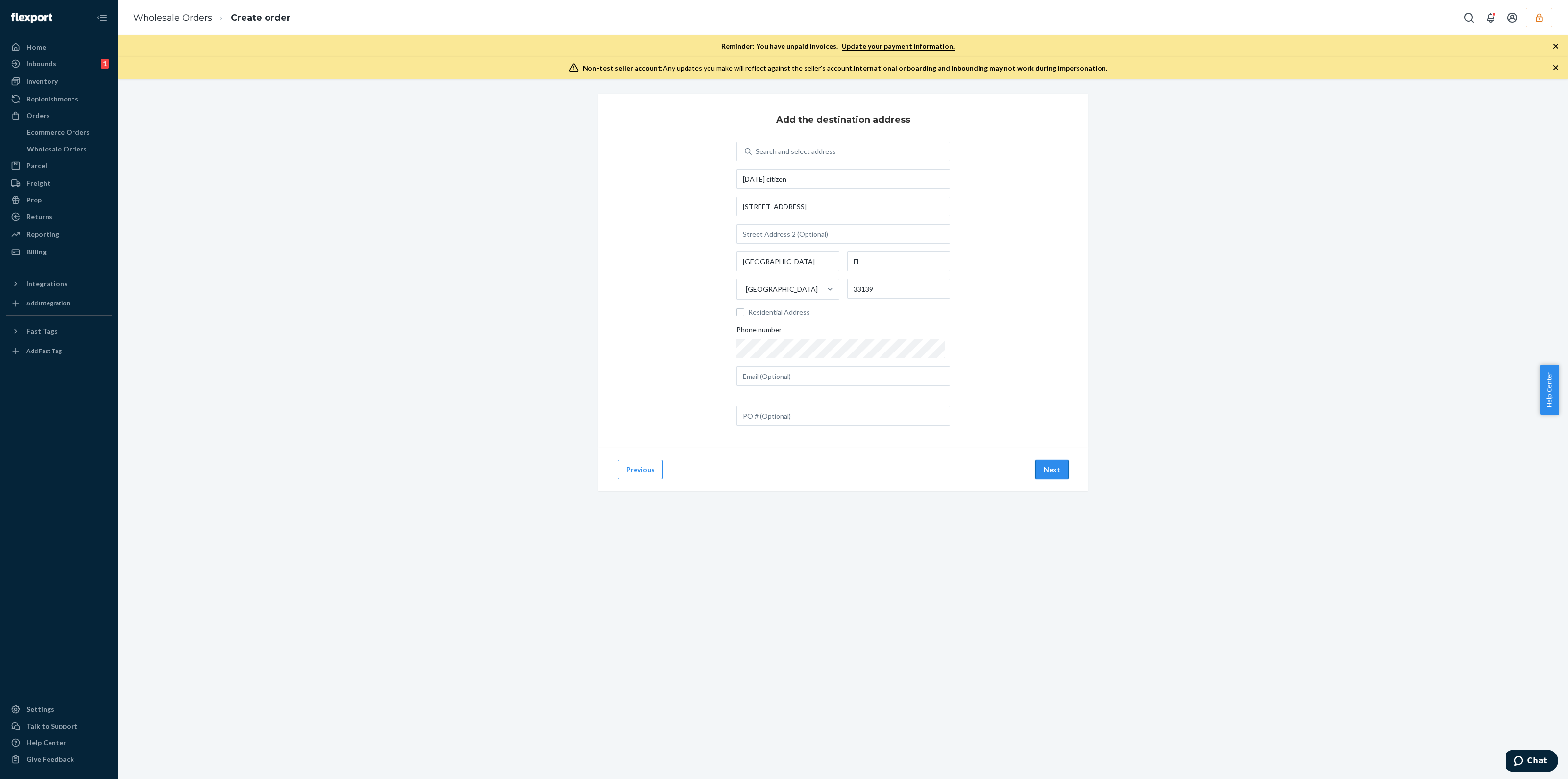
click at [1047, 472] on button "Next" at bounding box center [1052, 469] width 34 height 19
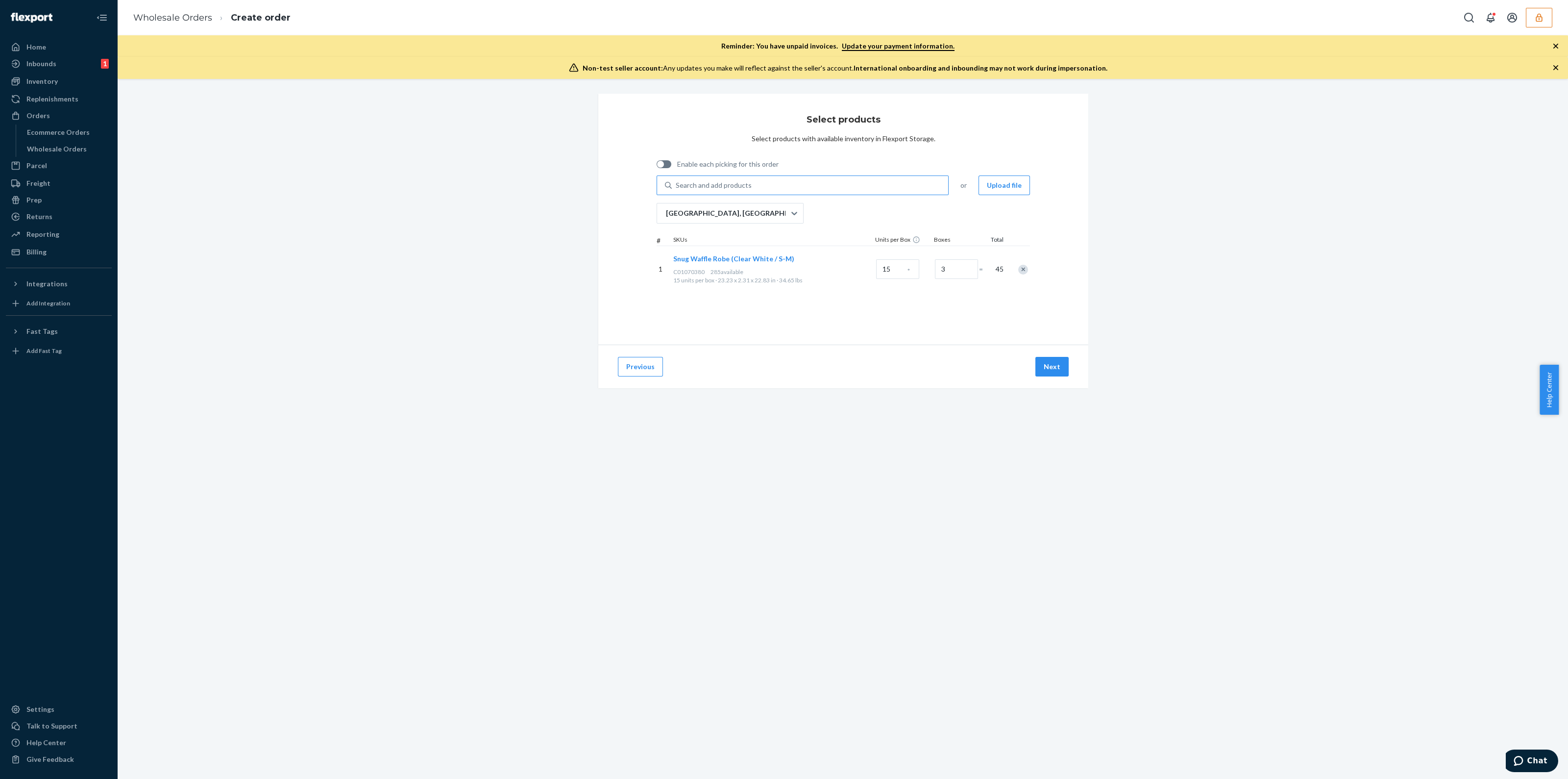
click at [804, 192] on div "Search and add products" at bounding box center [810, 185] width 277 height 18
click at [677, 190] on input "Search and add products" at bounding box center [675, 185] width 1 height 10
type input "a0118052"
click at [791, 186] on div "Search and add products" at bounding box center [810, 185] width 277 height 18
click at [677, 186] on input "Search and add products" at bounding box center [675, 185] width 1 height 10
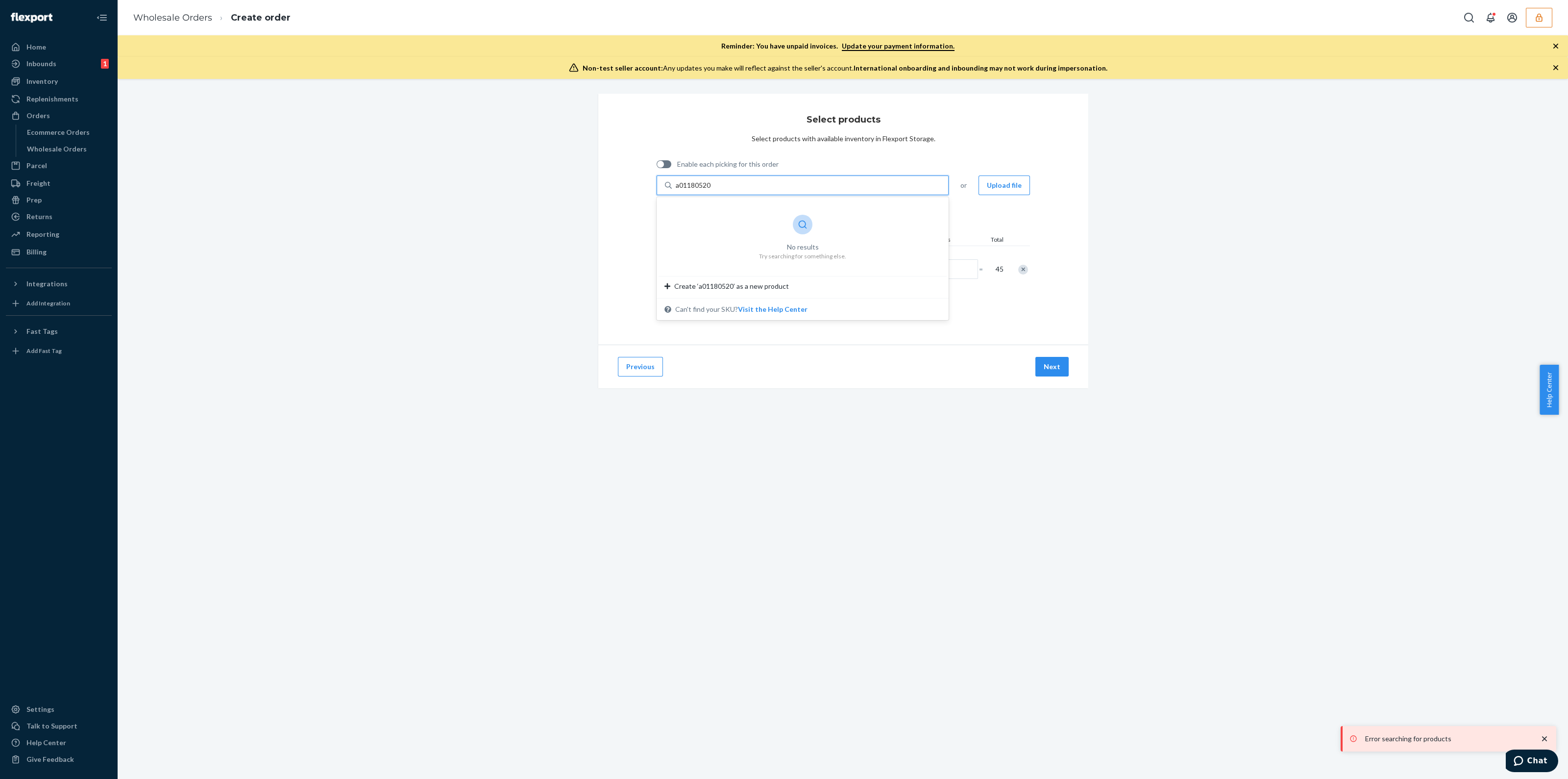
type input "a0118052"
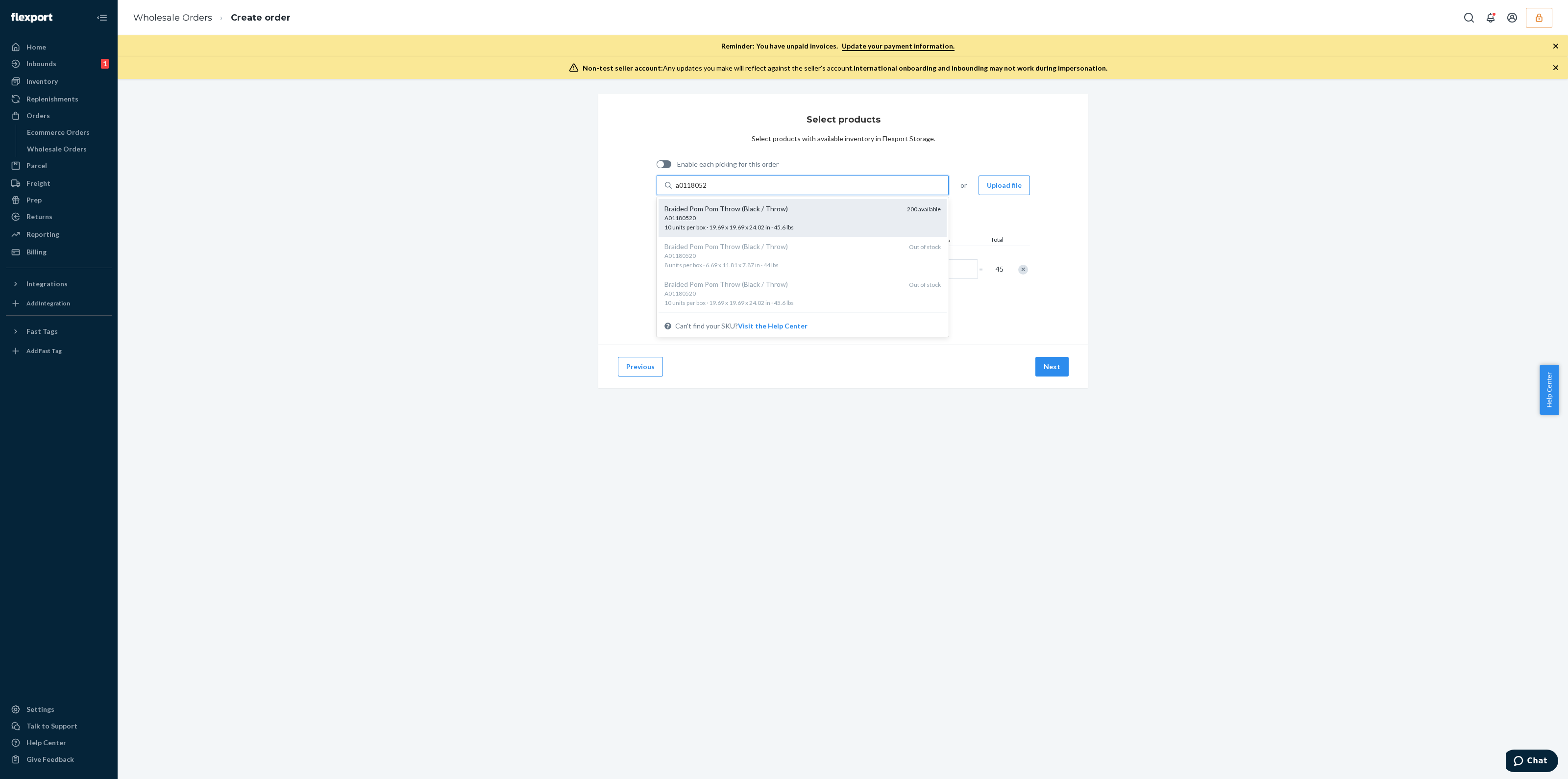
click at [813, 223] on div "A01180520 10 units per box · 19.69 x 19.69 x 24.02 in · 45.6 lbs" at bounding box center [782, 223] width 235 height 18
click at [708, 190] on input "a0118052" at bounding box center [691, 185] width 32 height 10
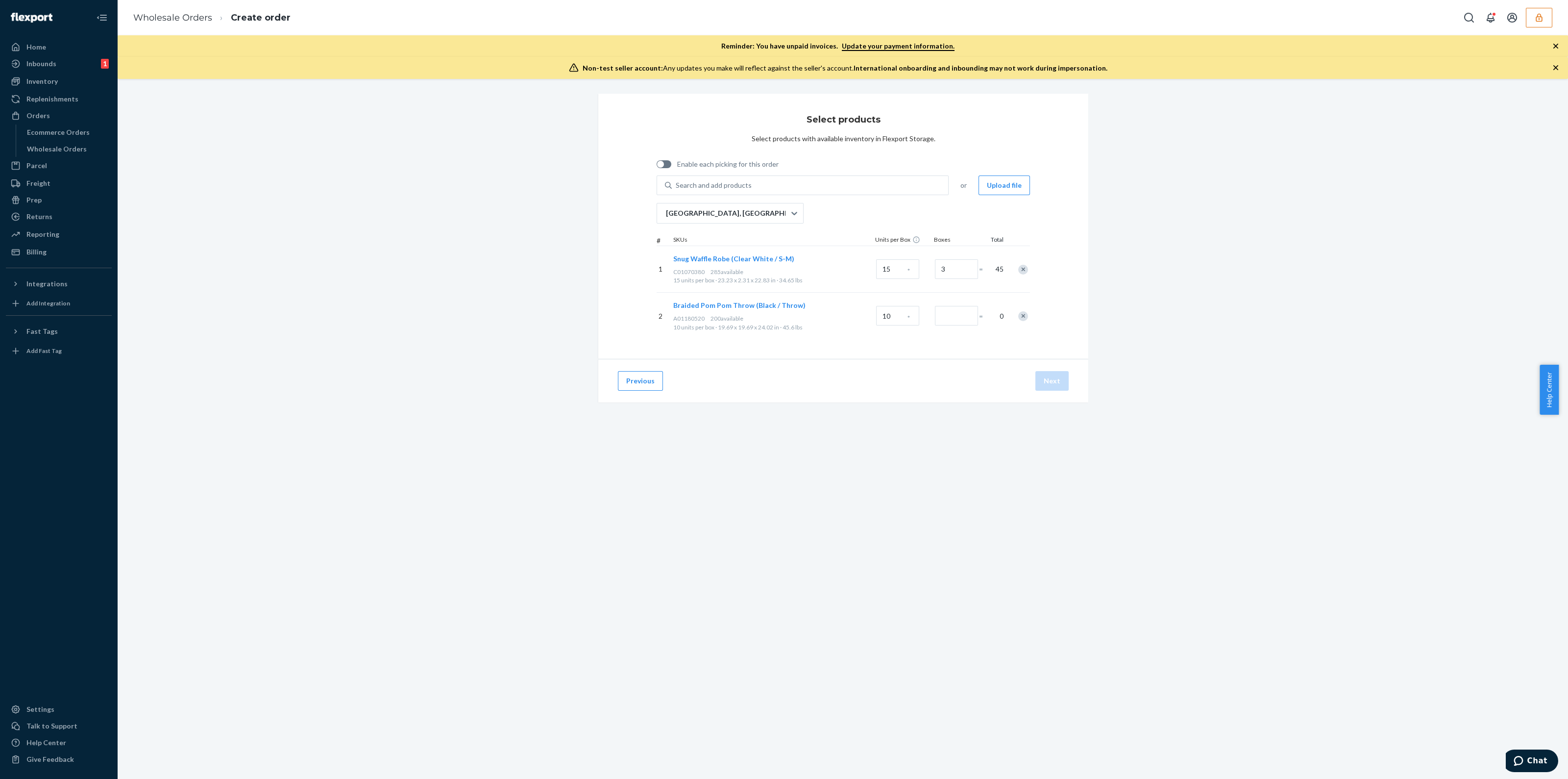
click at [695, 317] on span "A01180520" at bounding box center [689, 318] width 31 height 7
click at [724, 192] on div "Search and add products" at bounding box center [810, 185] width 277 height 18
click at [677, 190] on input "0 results available. Use Up and Down to choose options, press Enter to select t…" at bounding box center [675, 185] width 1 height 10
type input "a01180520"
drag, startPoint x: 710, startPoint y: 183, endPoint x: 665, endPoint y: 184, distance: 45.0
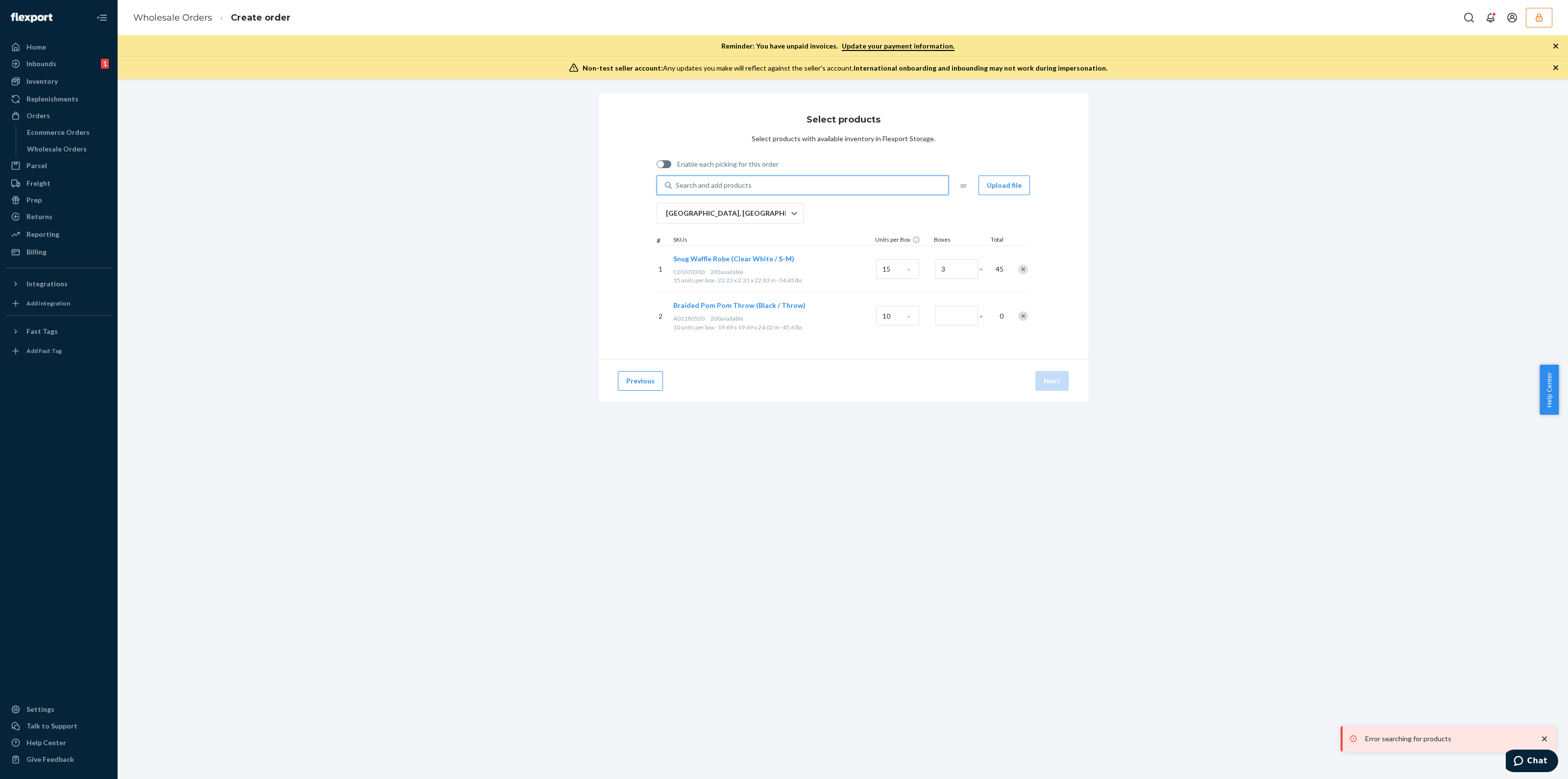
click at [665, 184] on div "Search and add products" at bounding box center [802, 185] width 292 height 19
click at [675, 184] on input "0 results available. Select is focused ,type to refine list, press Down to open…" at bounding box center [675, 185] width 1 height 10
click at [704, 180] on div "Search and add products" at bounding box center [713, 185] width 76 height 10
click at [677, 180] on input "0 results available. Select is focused ,type to refine list, press Down to open…" at bounding box center [675, 185] width 1 height 10
click at [942, 315] on input "Number of boxes" at bounding box center [956, 315] width 43 height 19
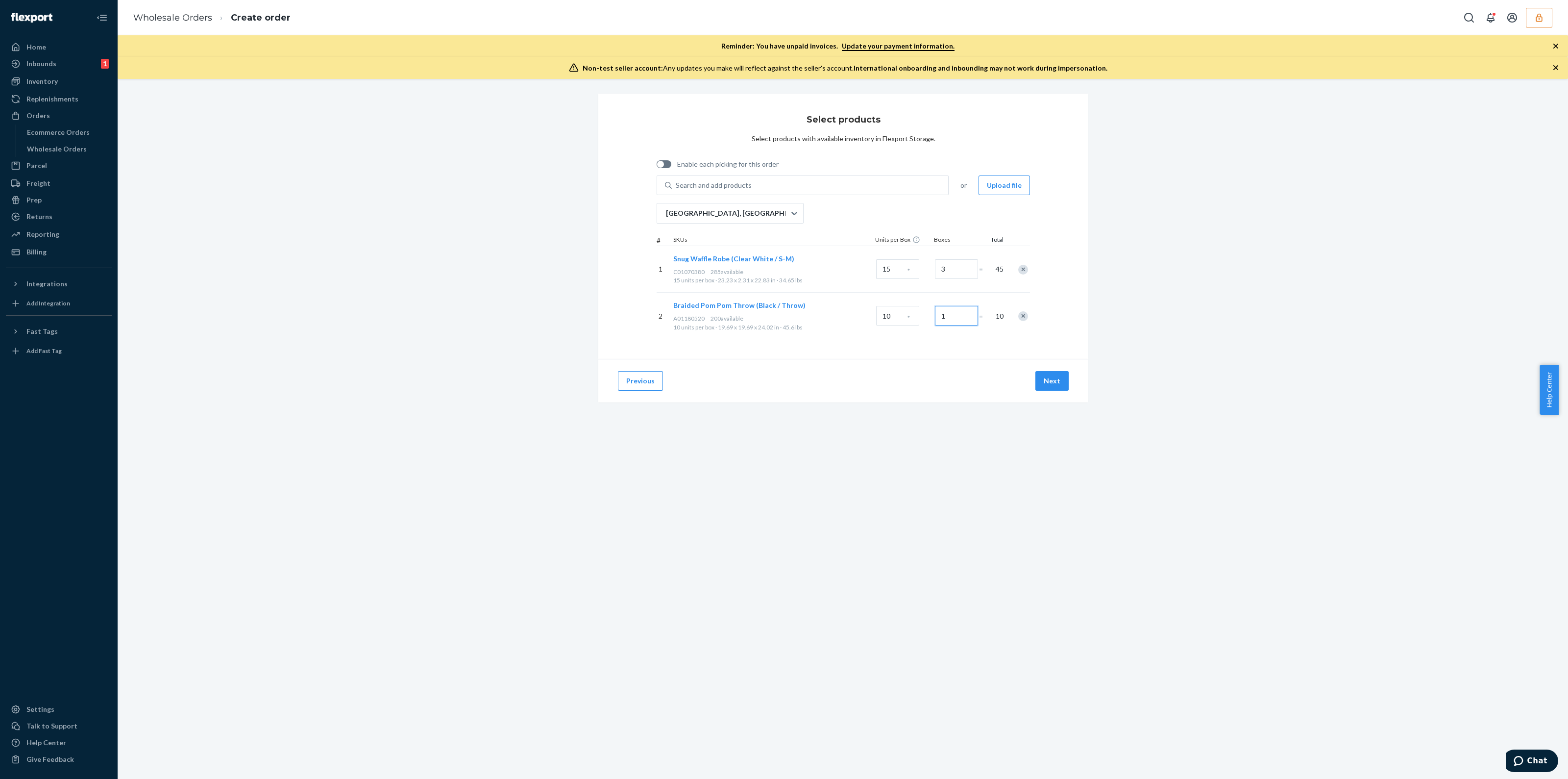
type input "0"
click at [765, 180] on div "Search and add products" at bounding box center [810, 185] width 277 height 18
click at [677, 180] on input "Search and add products" at bounding box center [675, 185] width 1 height 10
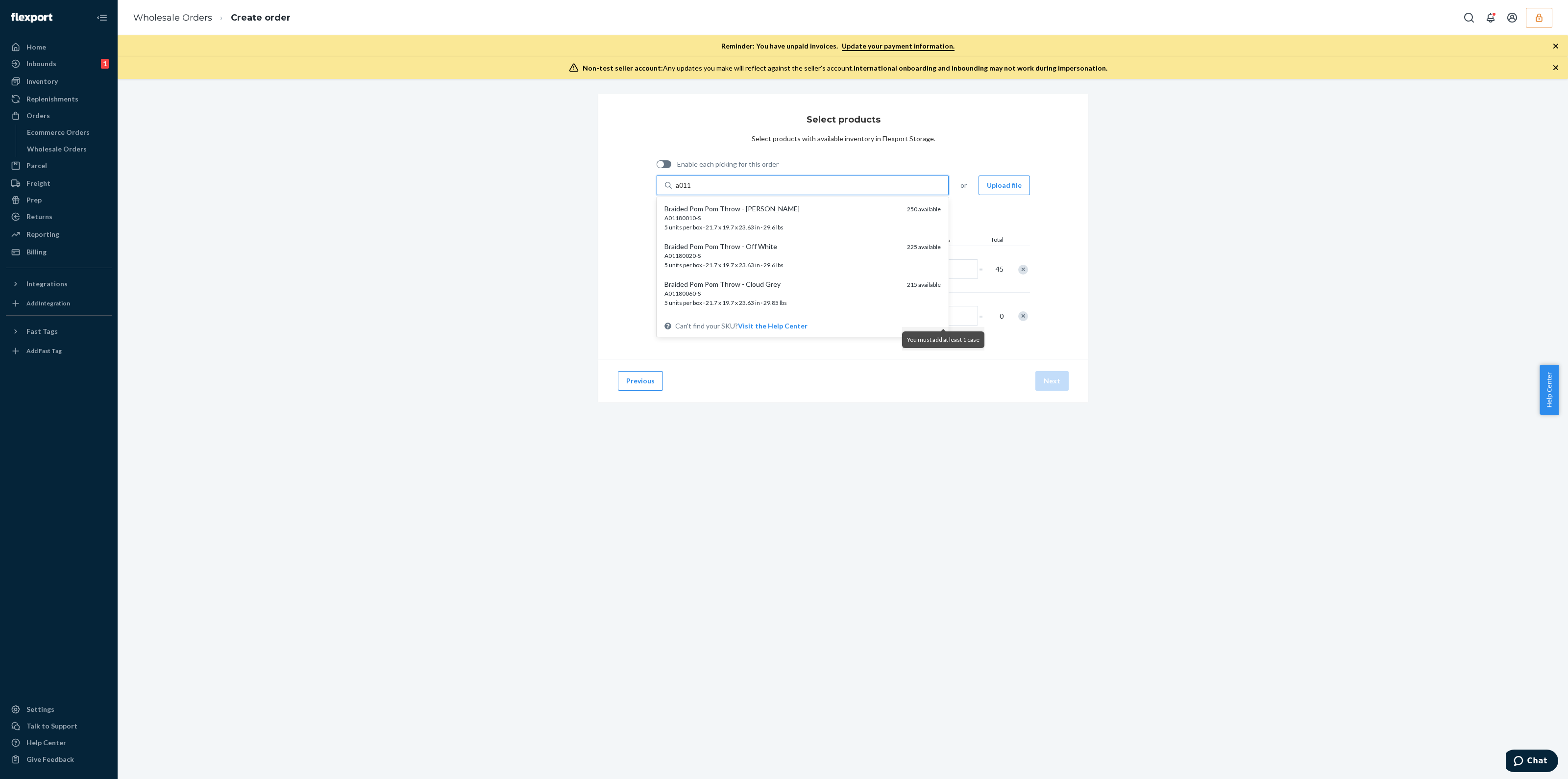
type input "a011"
click at [1555, 45] on icon "button" at bounding box center [1556, 46] width 10 height 10
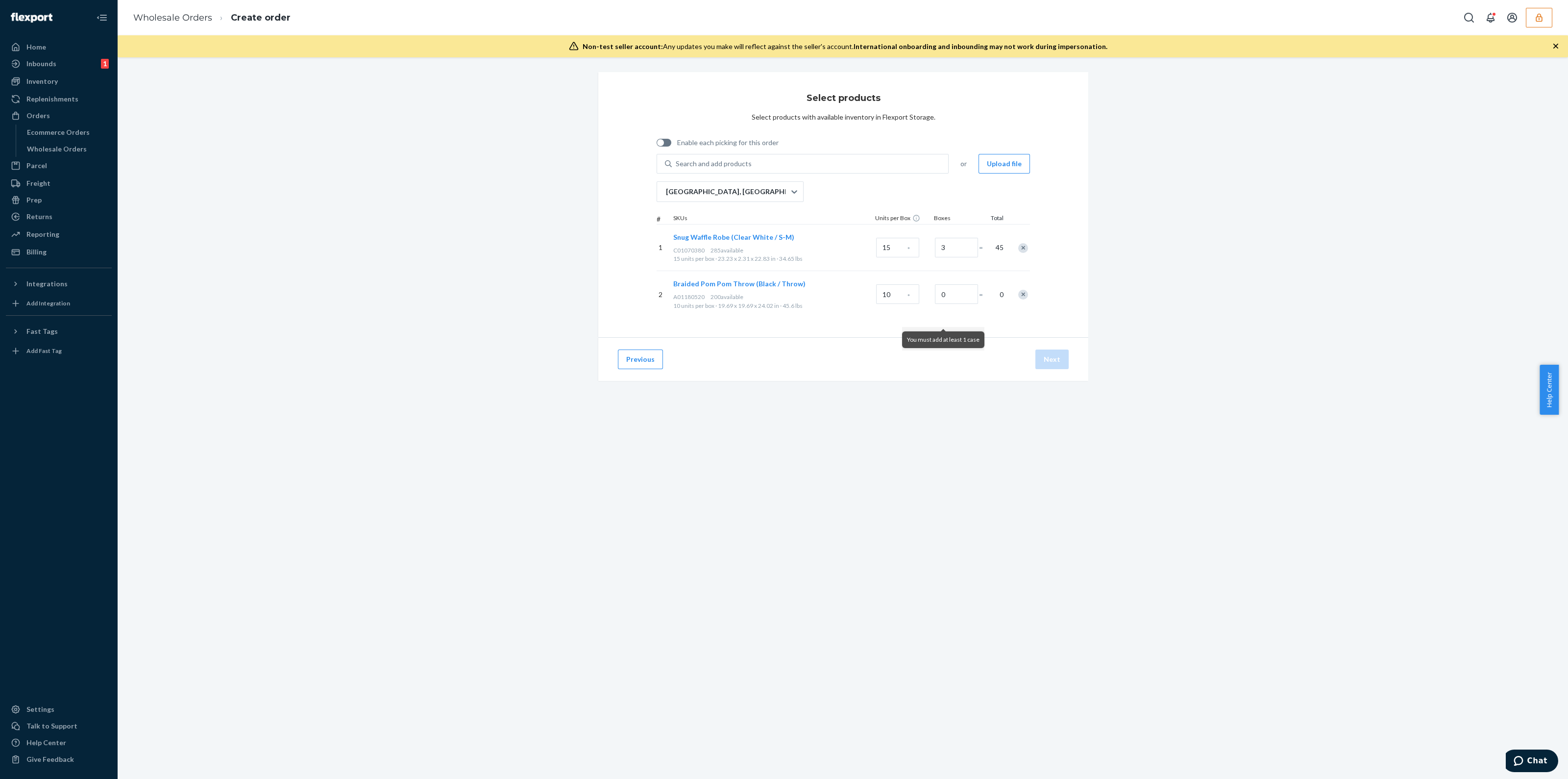
click at [1555, 45] on icon "button" at bounding box center [1556, 46] width 10 height 10
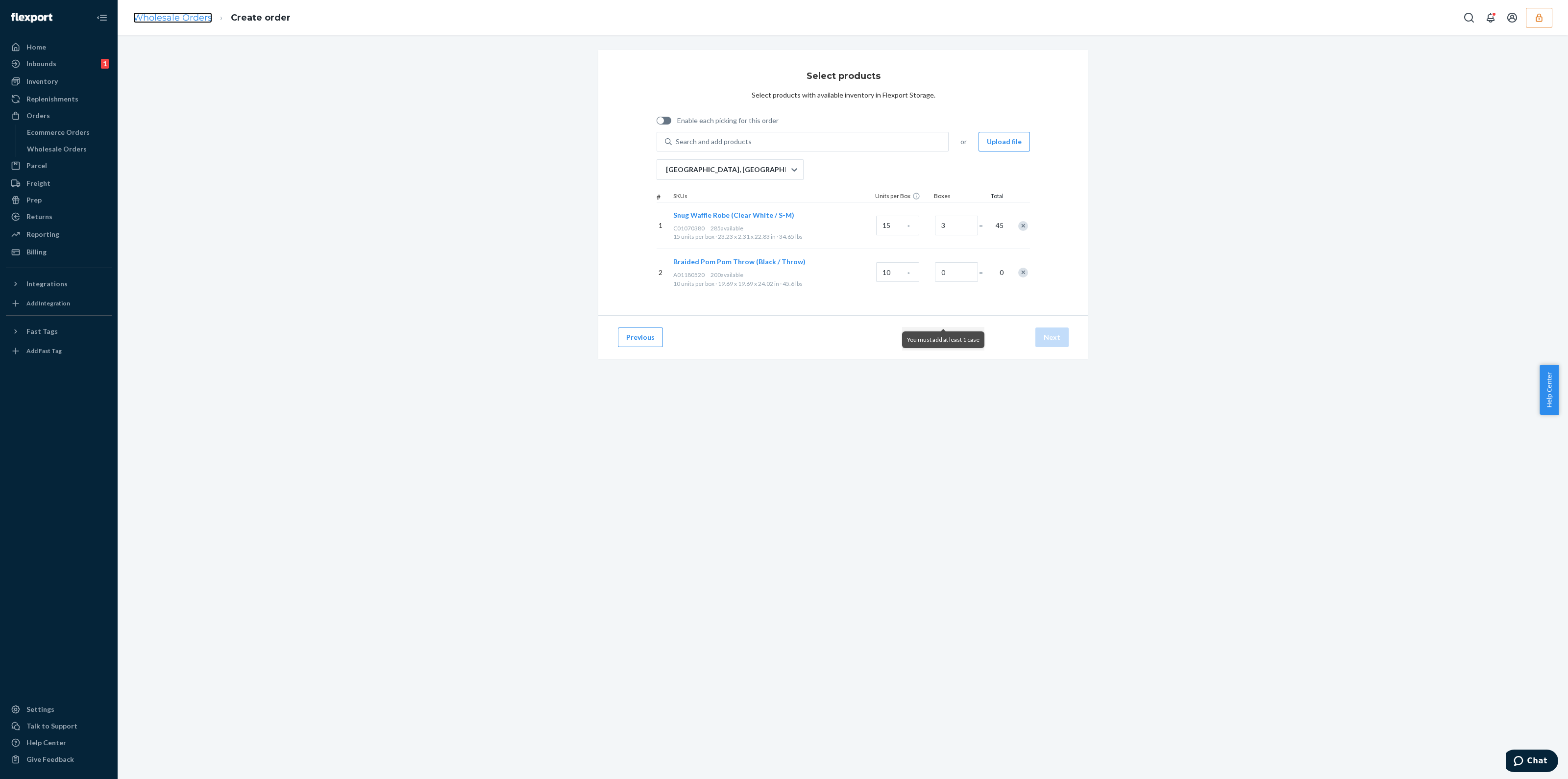
click at [203, 20] on link "Wholesale Orders" at bounding box center [173, 17] width 79 height 11
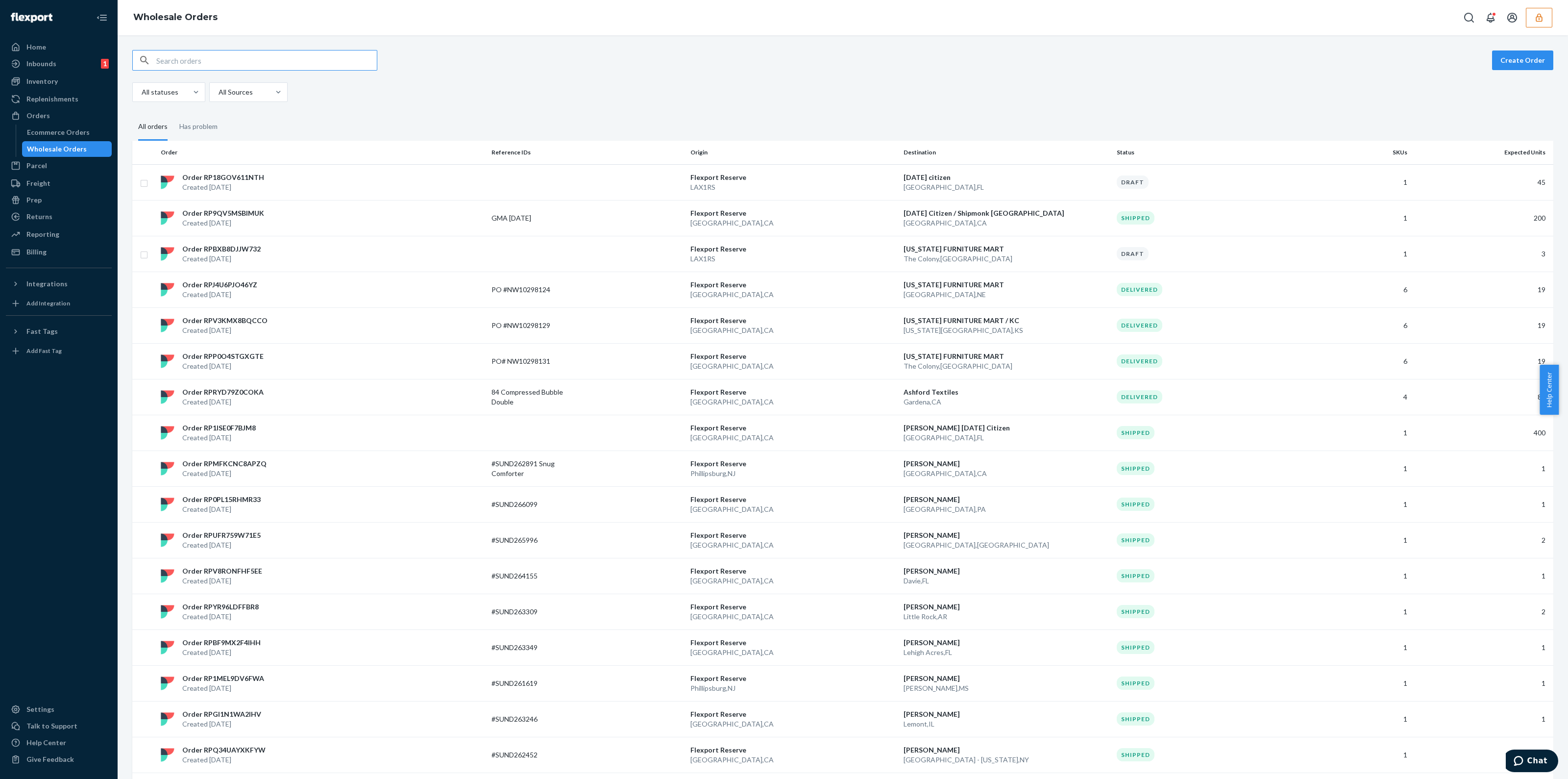
click at [835, 200] on td "Flexport Reserve San Bernardino , CA" at bounding box center [793, 218] width 213 height 36
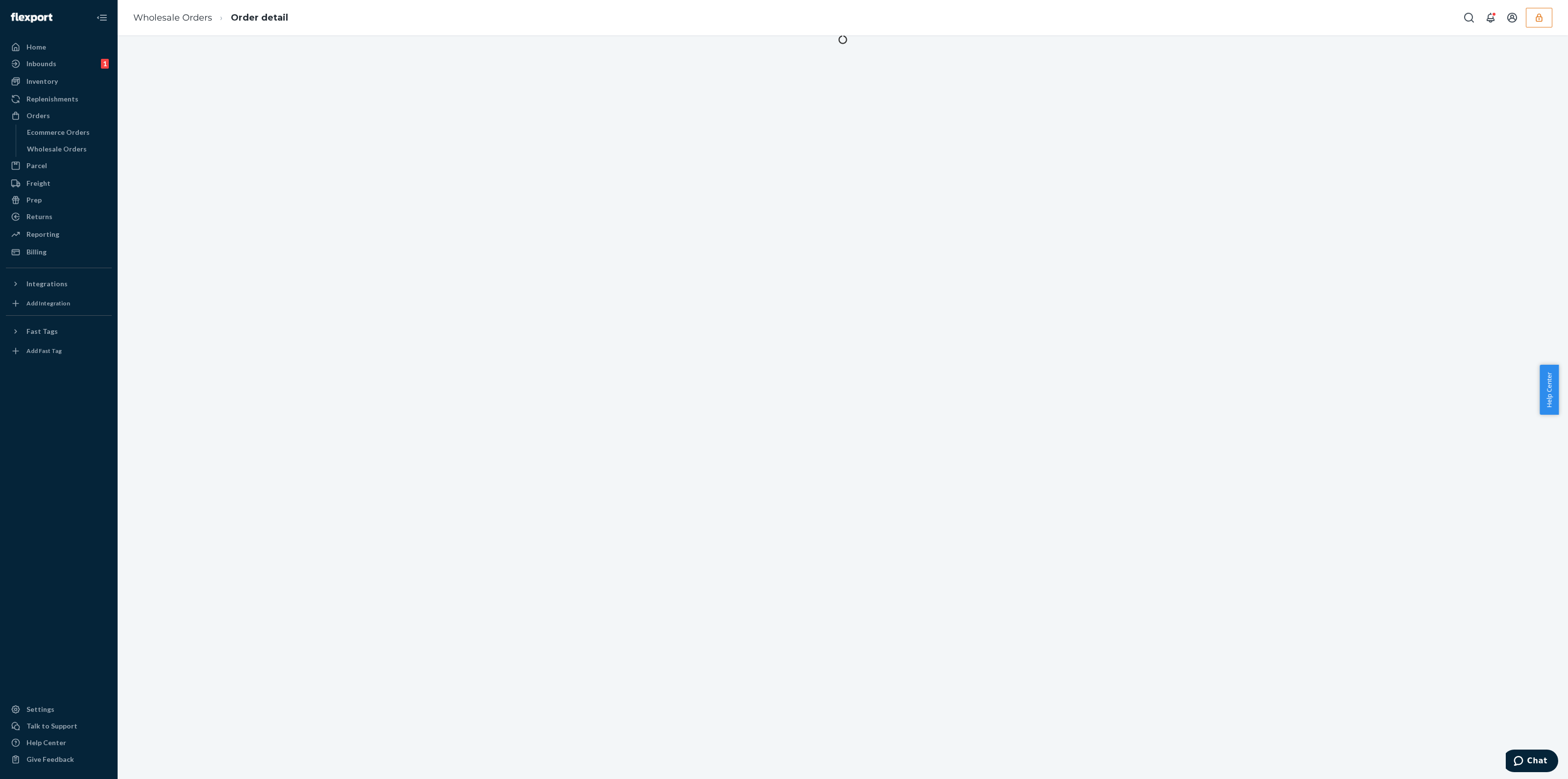
click at [159, 11] on li "Wholesale Orders" at bounding box center [173, 18] width 79 height 13
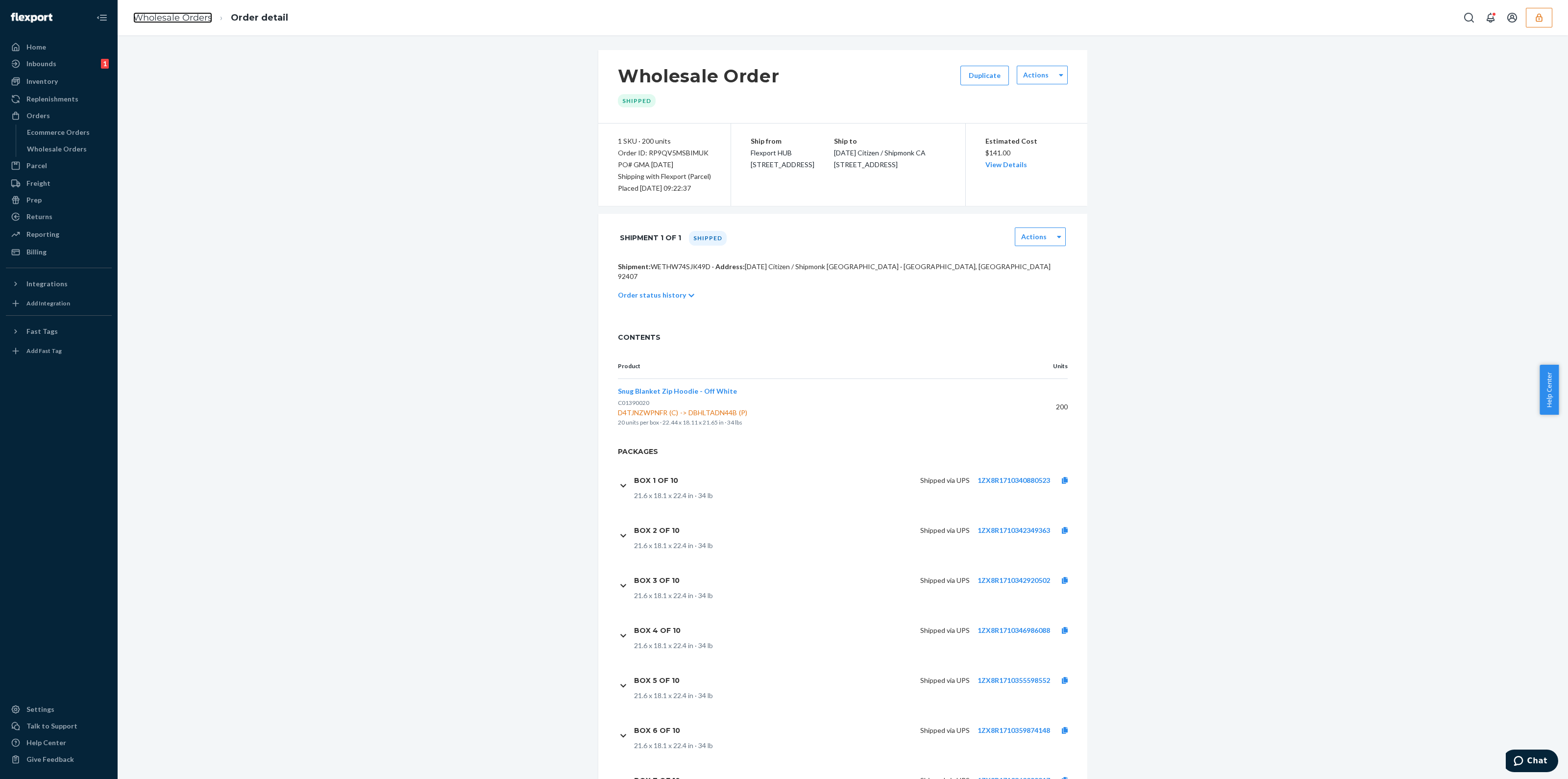
click at [181, 21] on link "Wholesale Orders" at bounding box center [173, 17] width 79 height 11
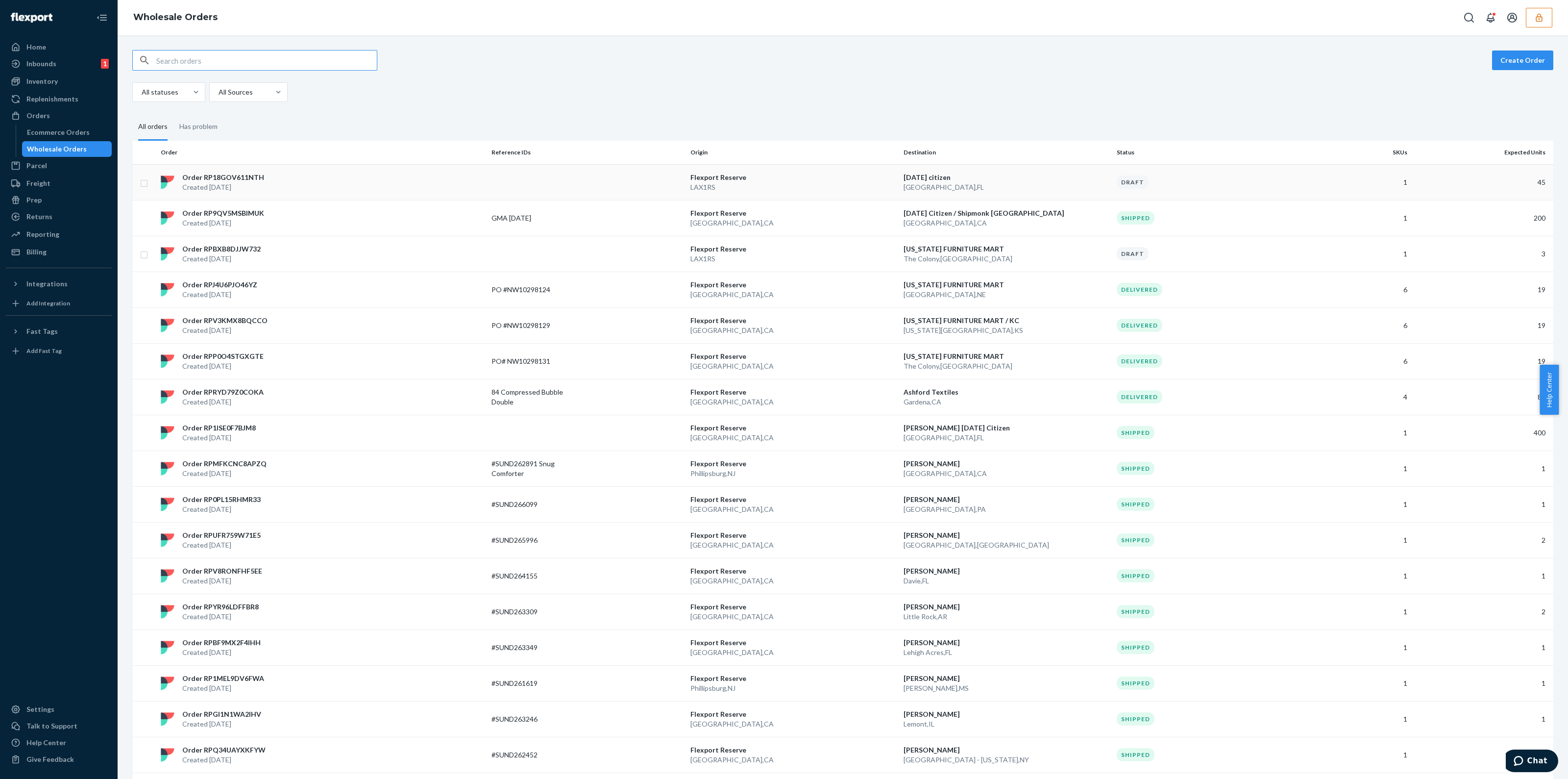
click at [879, 178] on p "Flexport Reserve" at bounding box center [793, 178] width 205 height 10
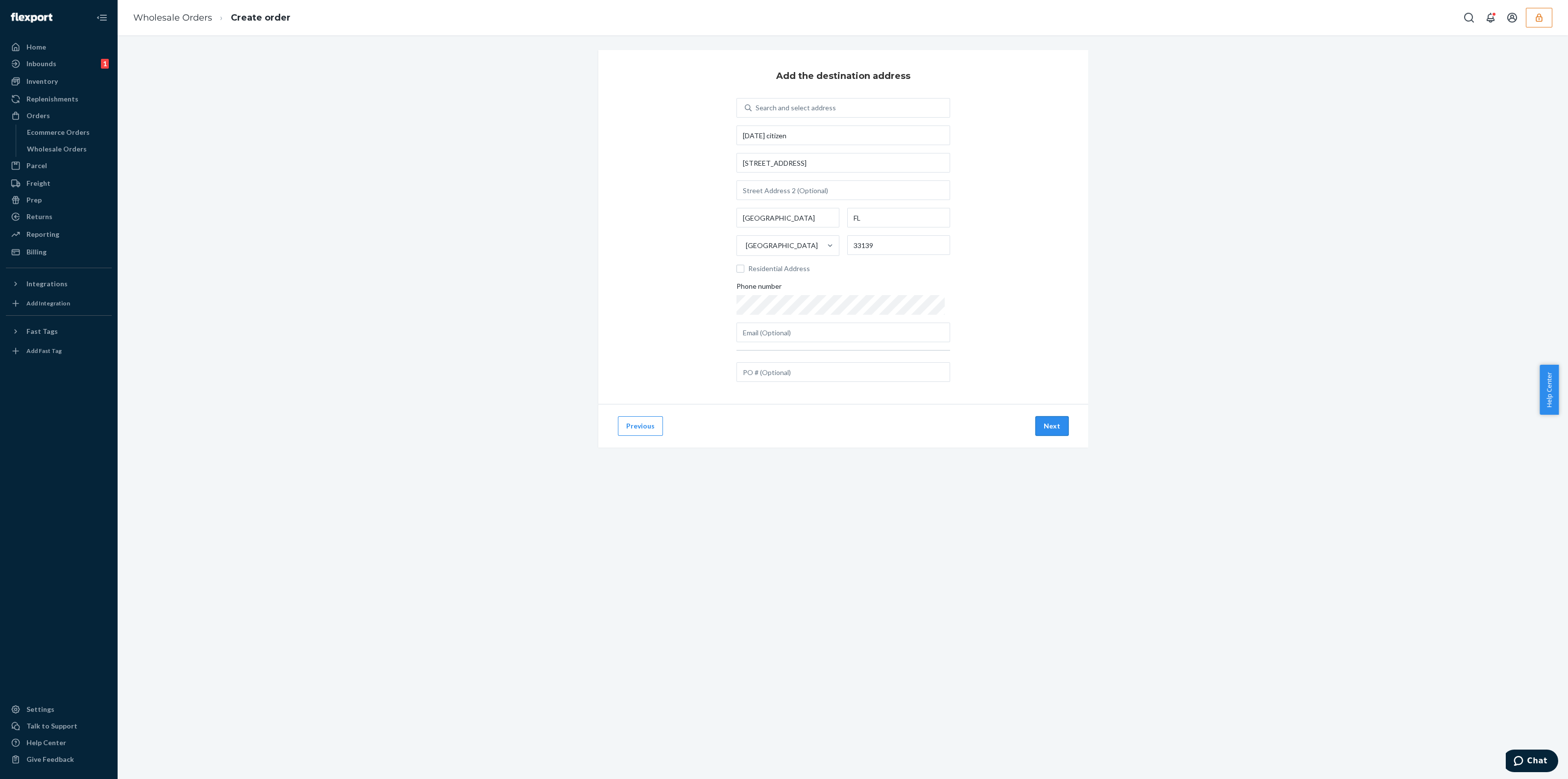
click at [1056, 433] on button "Next" at bounding box center [1052, 425] width 34 height 19
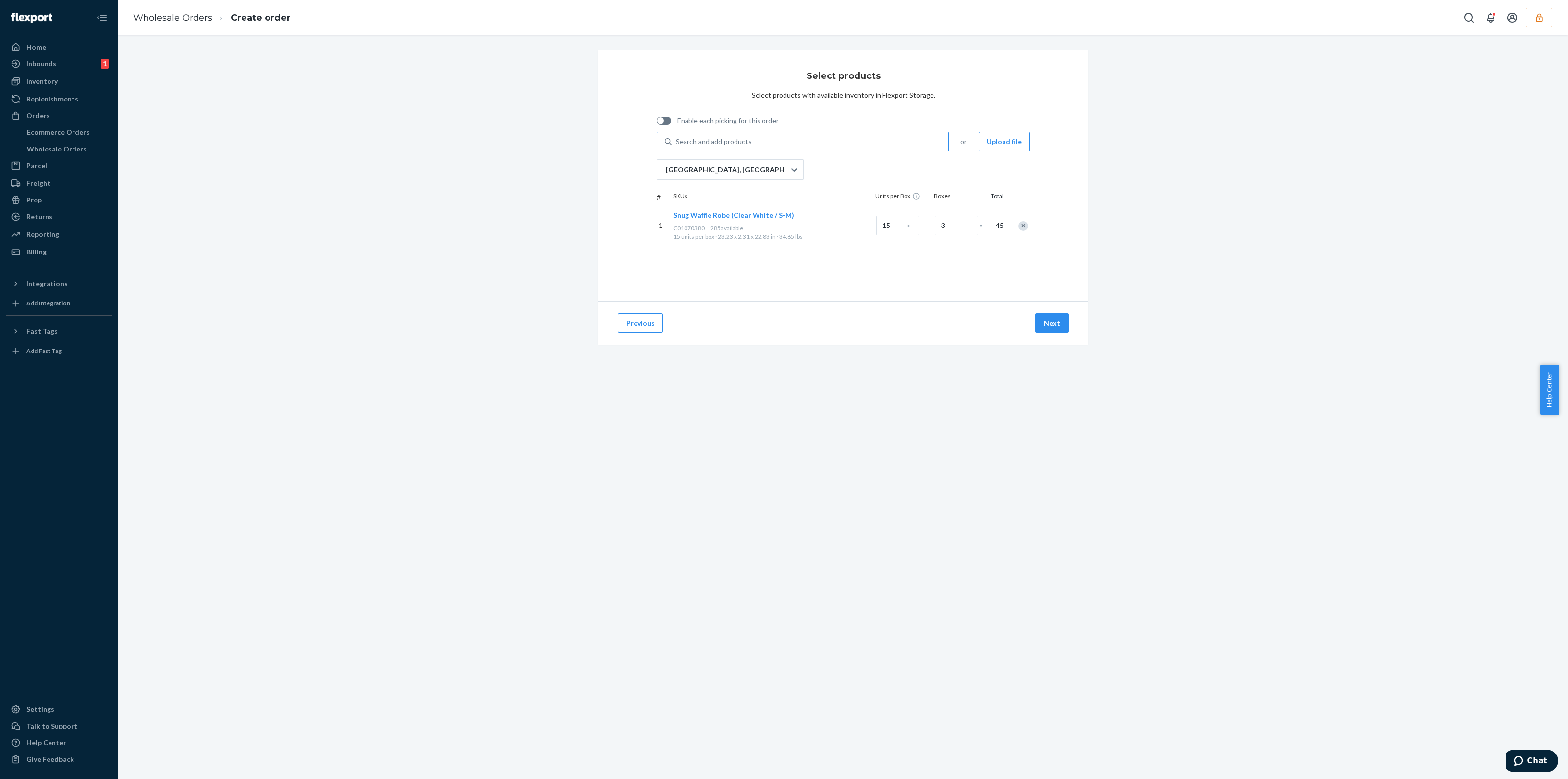
click at [750, 138] on div "Search and add products" at bounding box center [810, 141] width 277 height 18
click at [677, 138] on input "Search and add products" at bounding box center [675, 142] width 1 height 10
click at [713, 137] on div "Search and add products" at bounding box center [713, 142] width 76 height 10
click at [677, 137] on input "Search and add products" at bounding box center [675, 142] width 1 height 10
paste input "A01180520"
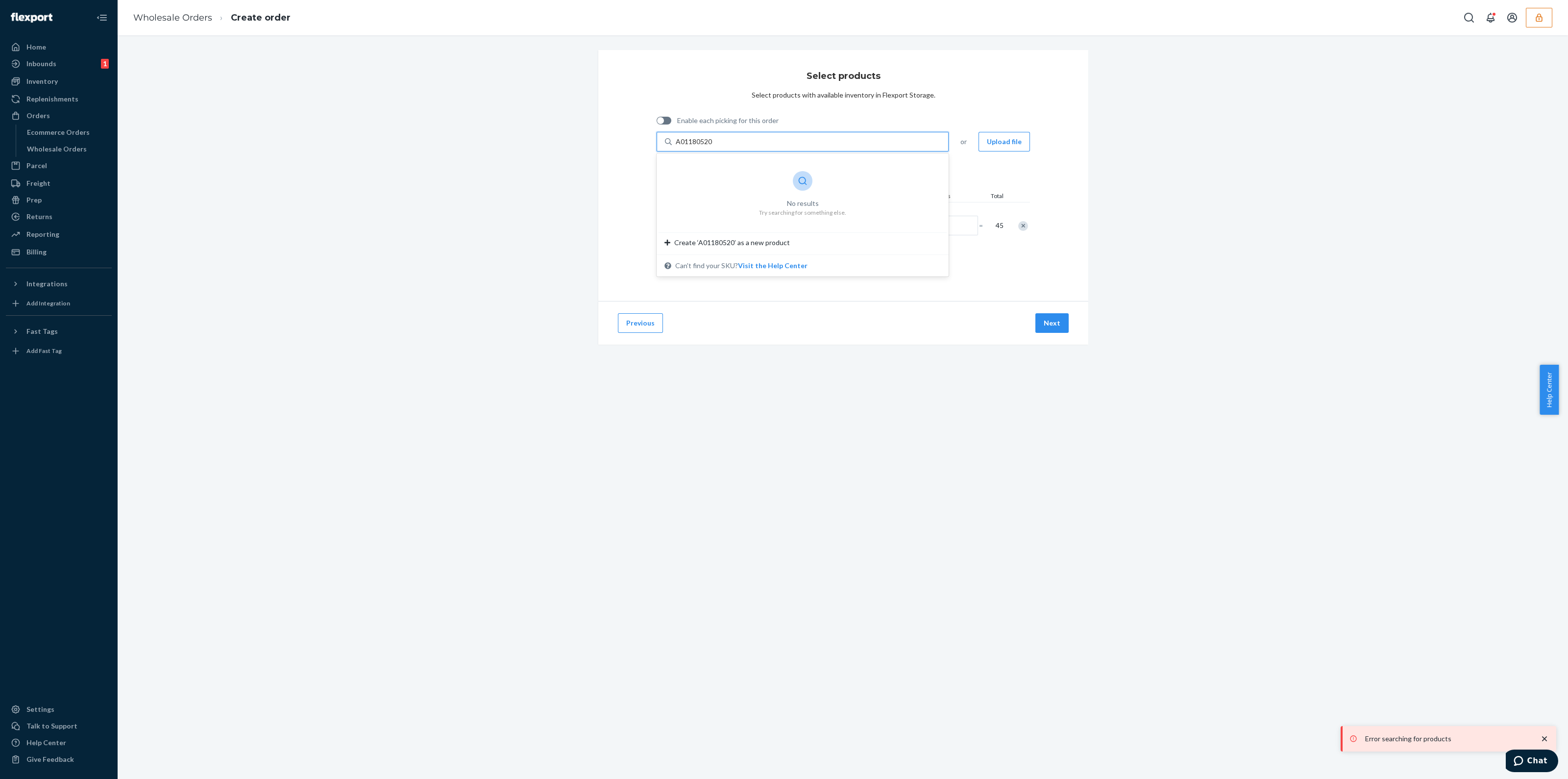
type input "A0118052"
click at [825, 175] on div "A01180520" at bounding box center [782, 174] width 235 height 9
click at [709, 146] on input "A0118052" at bounding box center [692, 142] width 34 height 10
click at [970, 268] on input "Number of boxes" at bounding box center [956, 272] width 43 height 19
type input "1"
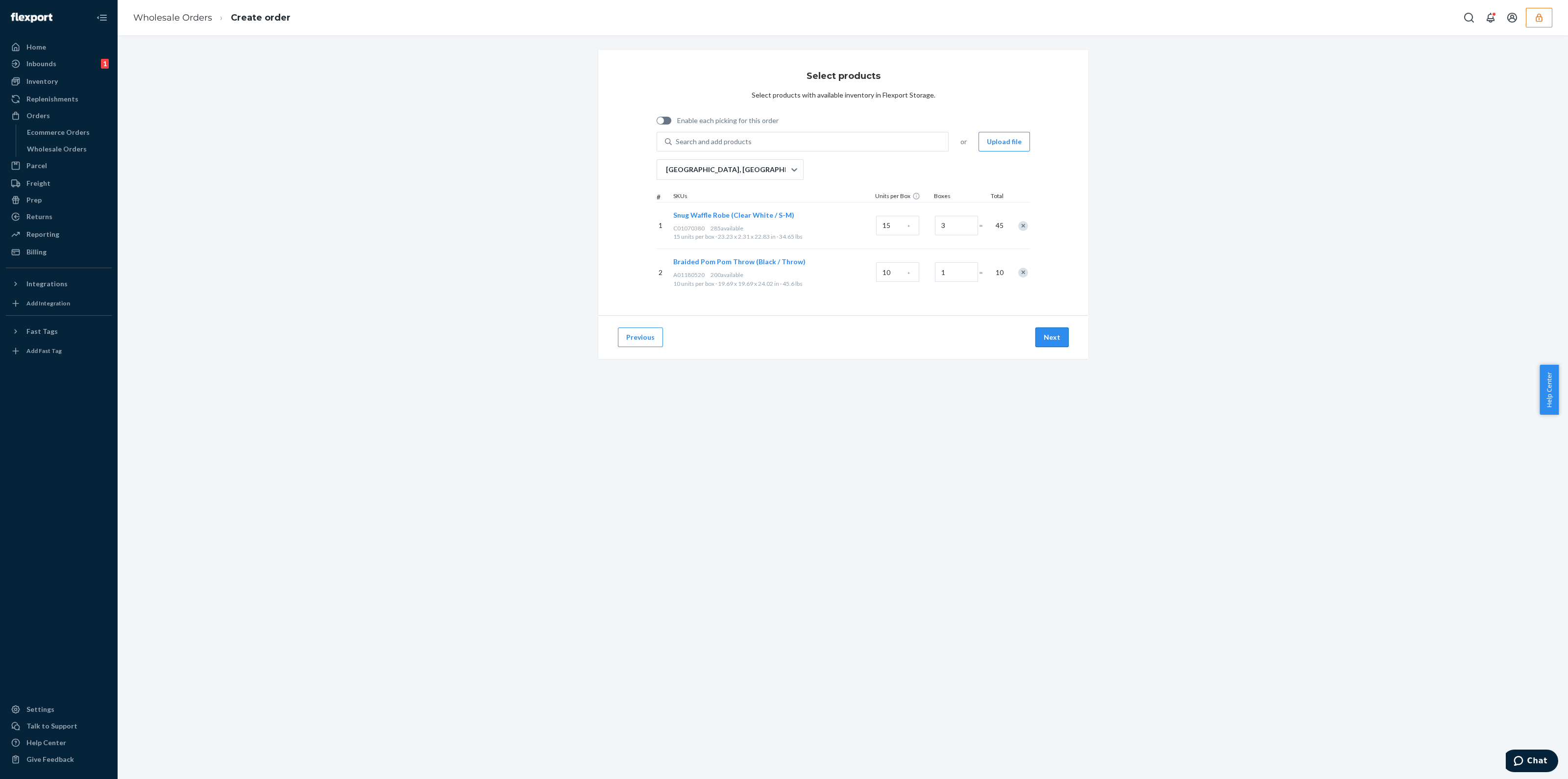
click at [1057, 333] on button "Next" at bounding box center [1052, 337] width 34 height 19
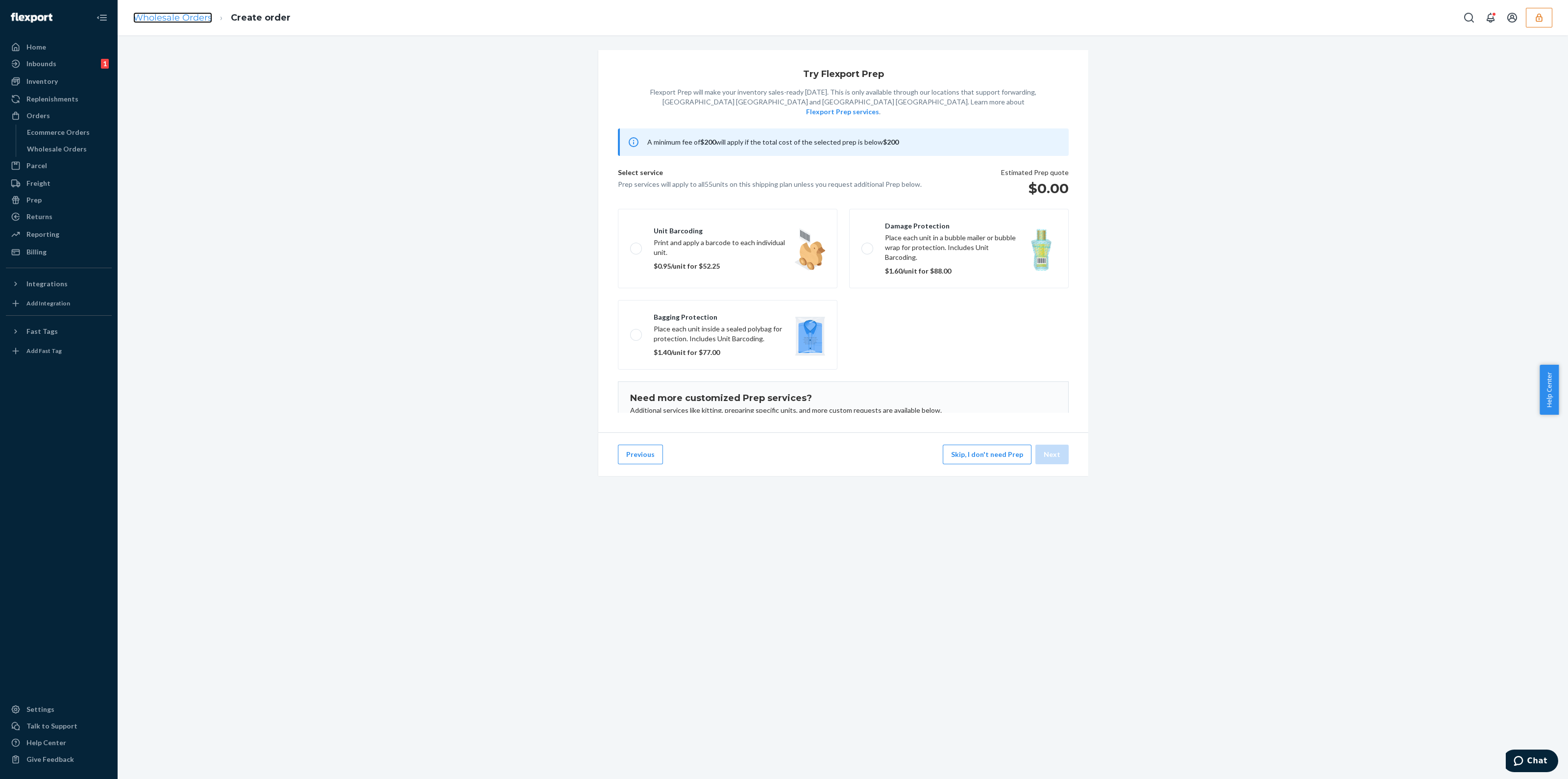
click at [181, 19] on link "Wholesale Orders" at bounding box center [173, 17] width 79 height 11
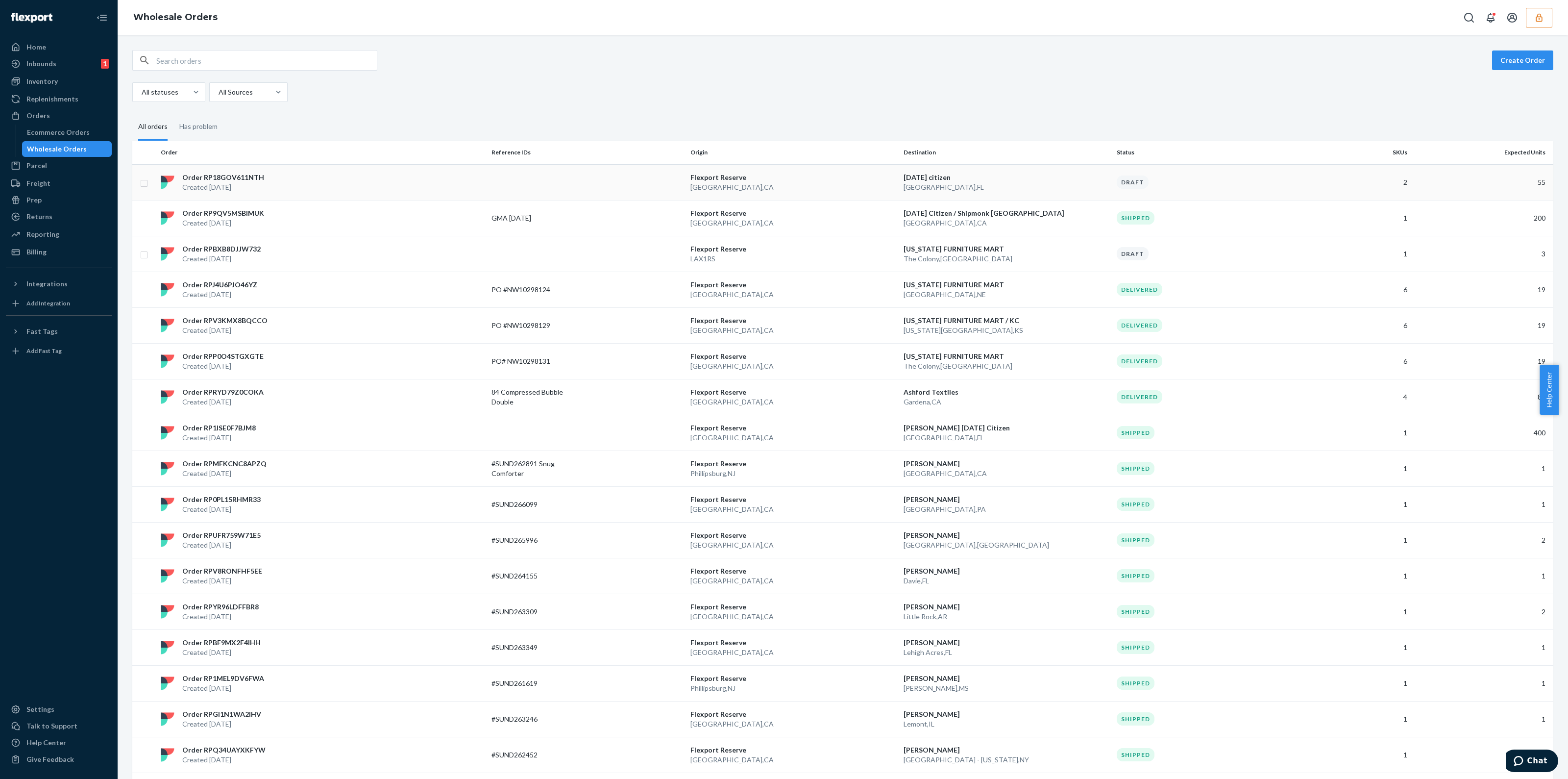
click at [528, 197] on td at bounding box center [587, 182] width 199 height 36
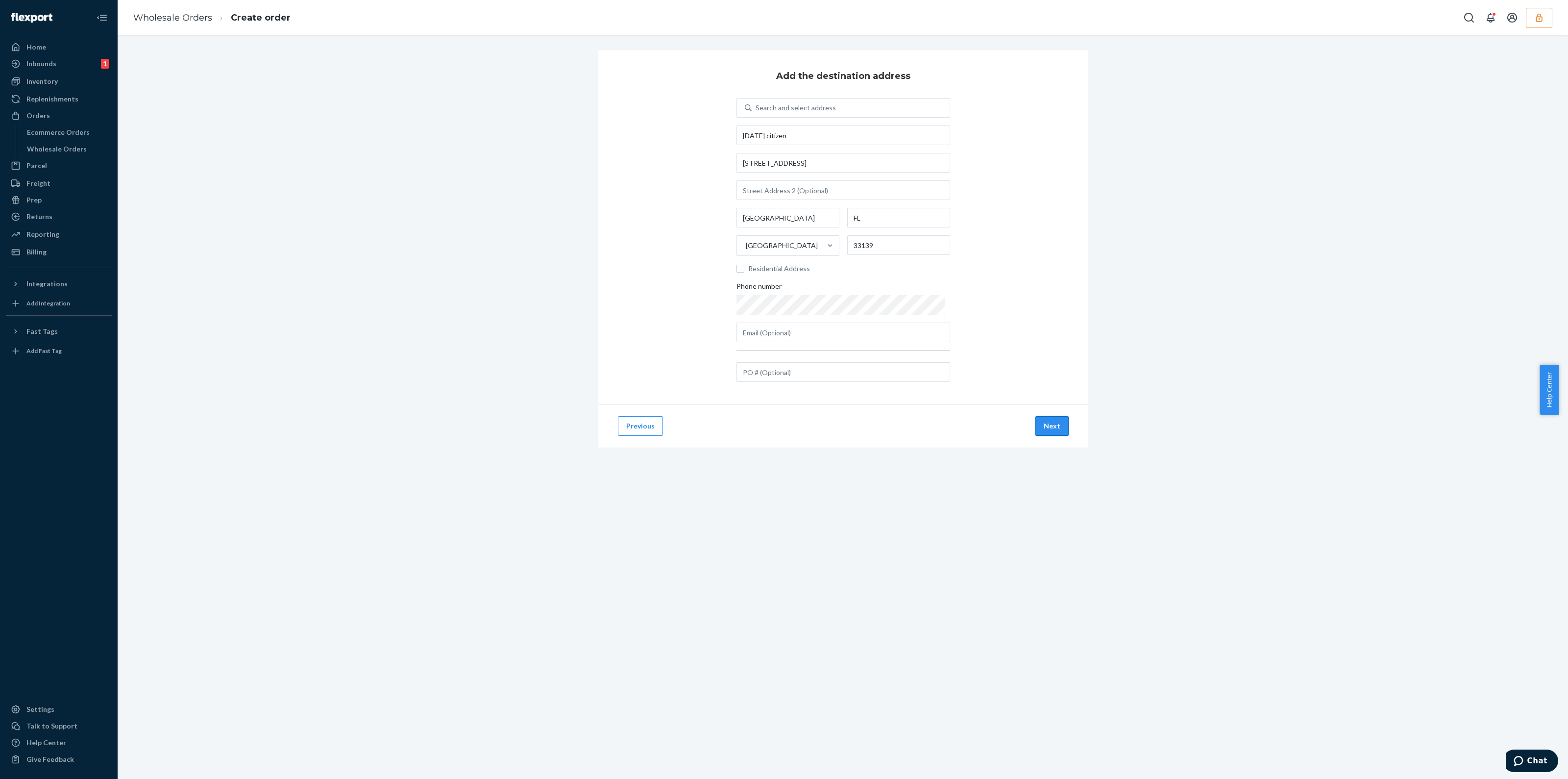
click at [1045, 427] on button "Next" at bounding box center [1052, 425] width 34 height 19
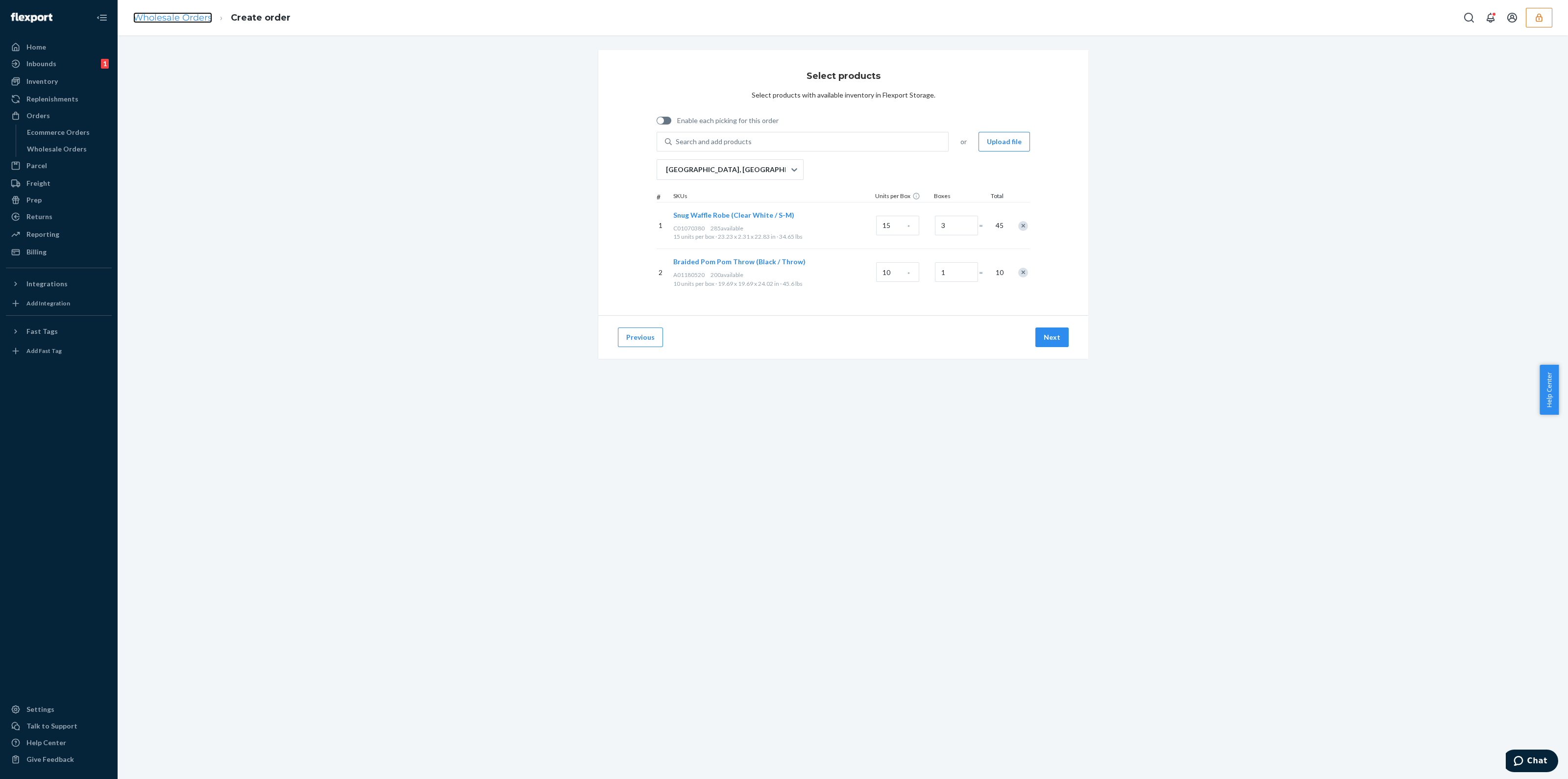
click at [176, 21] on link "Wholesale Orders" at bounding box center [173, 17] width 79 height 11
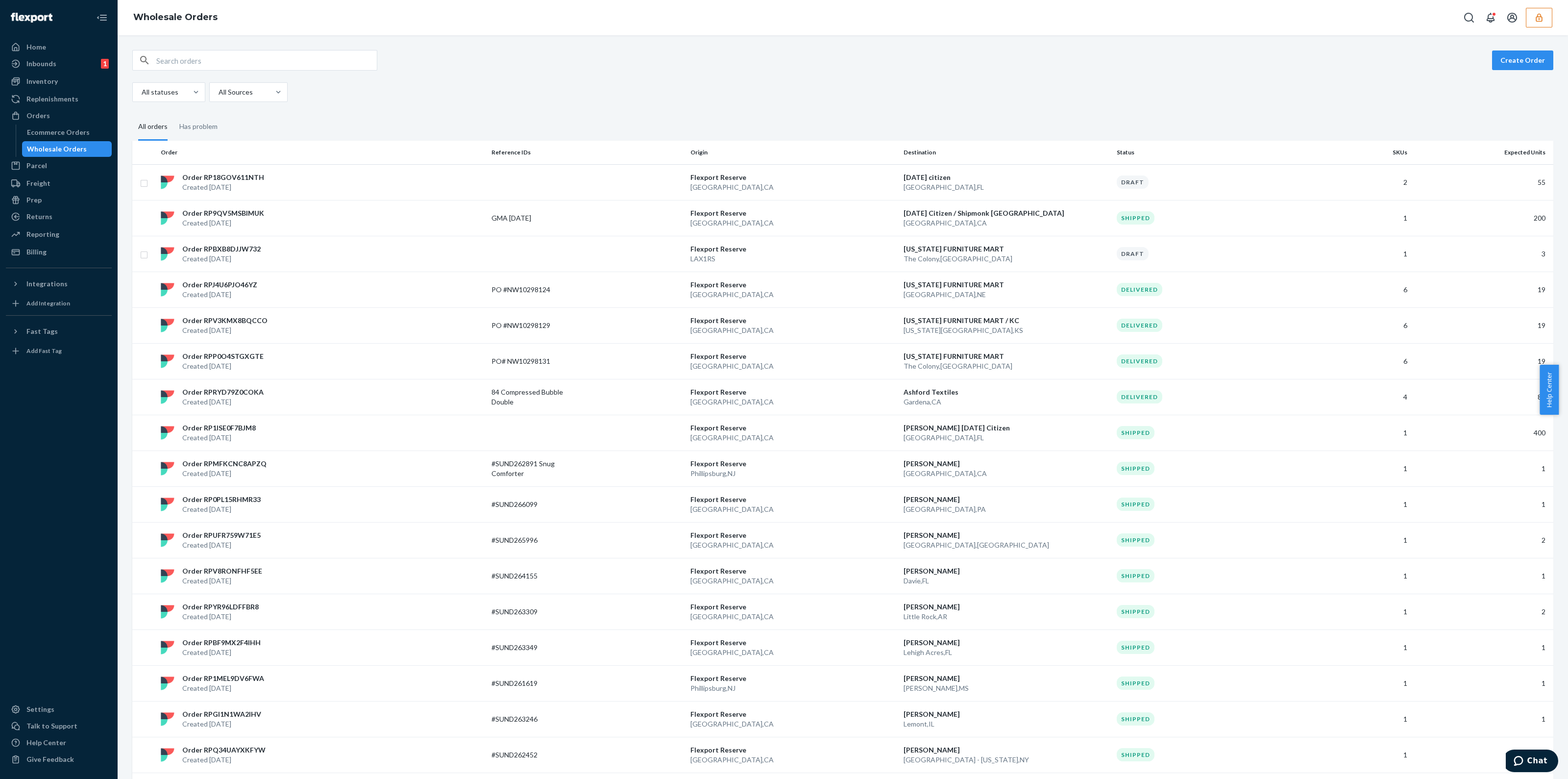
click at [743, 180] on p "Flexport Reserve" at bounding box center [793, 178] width 205 height 10
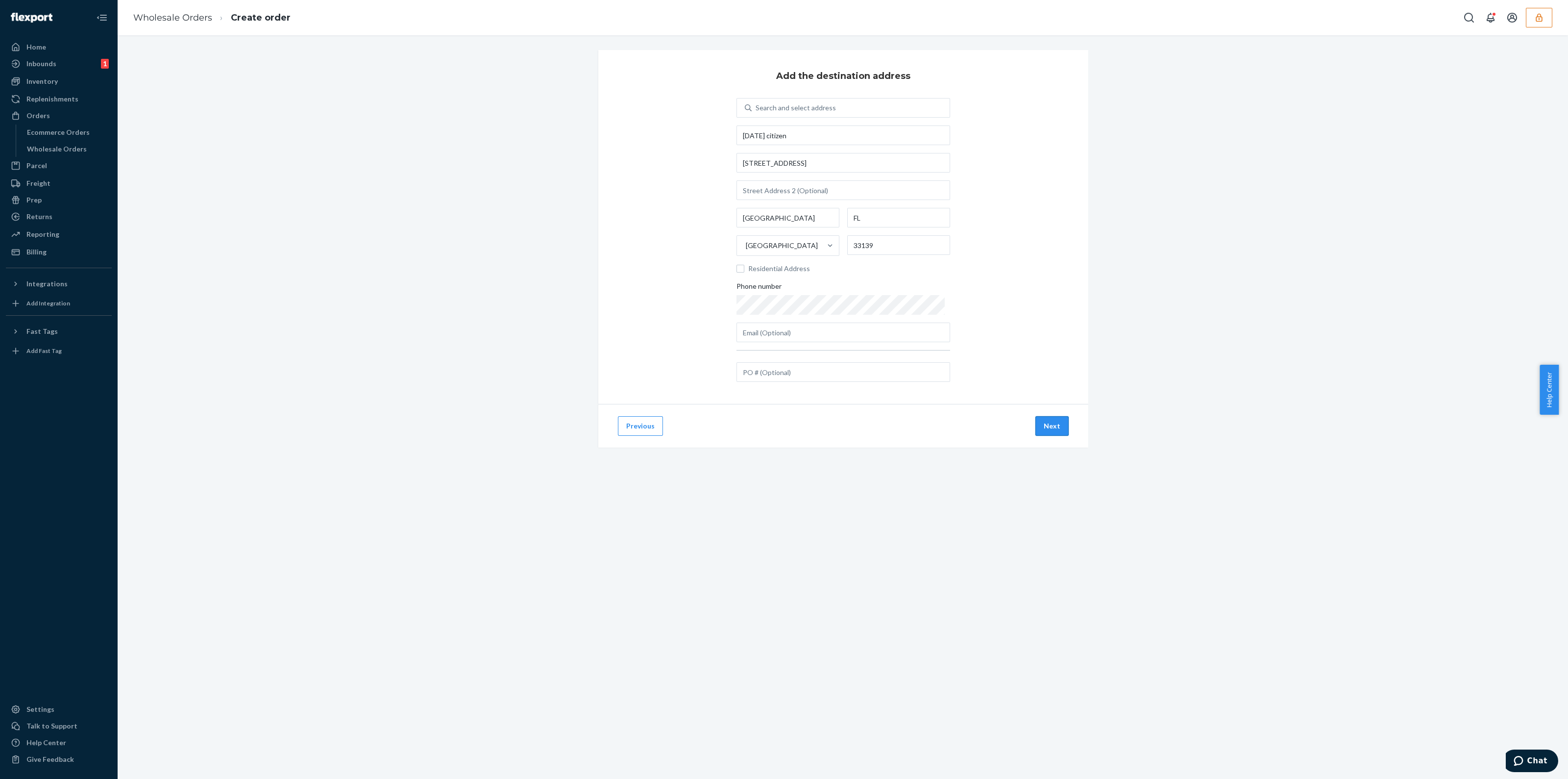
click at [1036, 421] on button "Next" at bounding box center [1052, 425] width 34 height 19
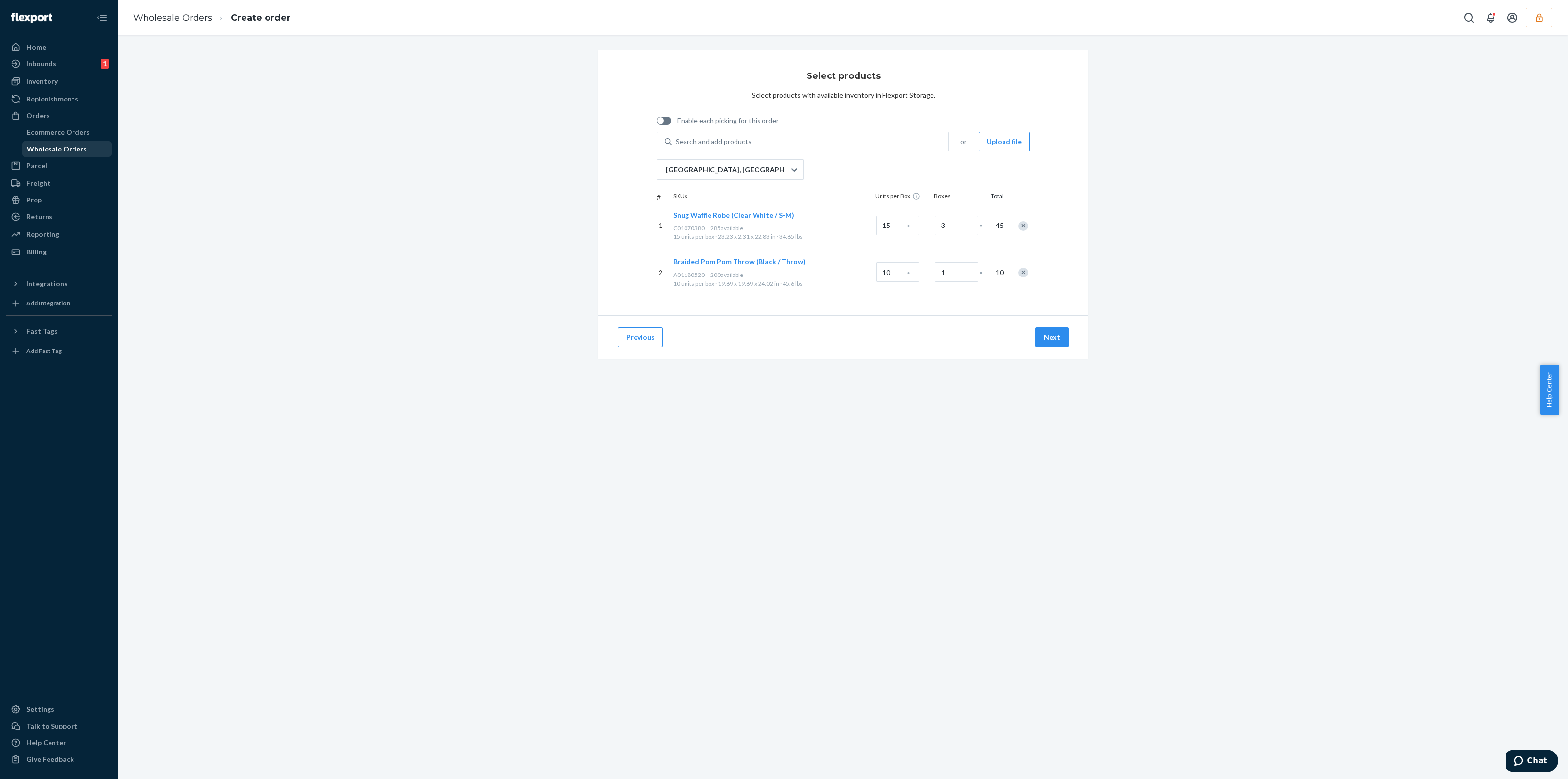
click at [53, 143] on div "Wholesale Orders" at bounding box center [67, 148] width 88 height 14
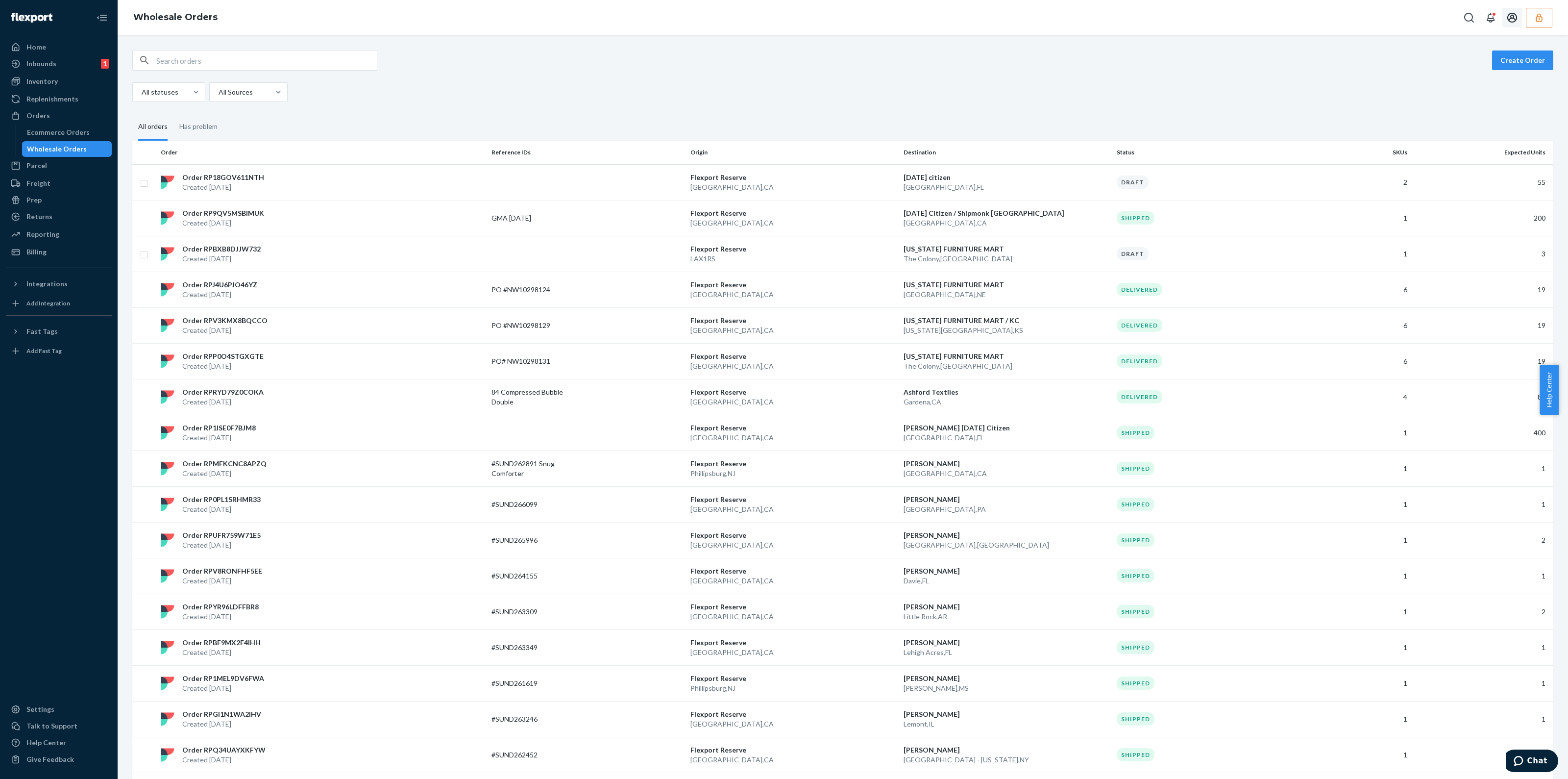
click at [1538, 15] on icon "button" at bounding box center [1539, 18] width 10 height 10
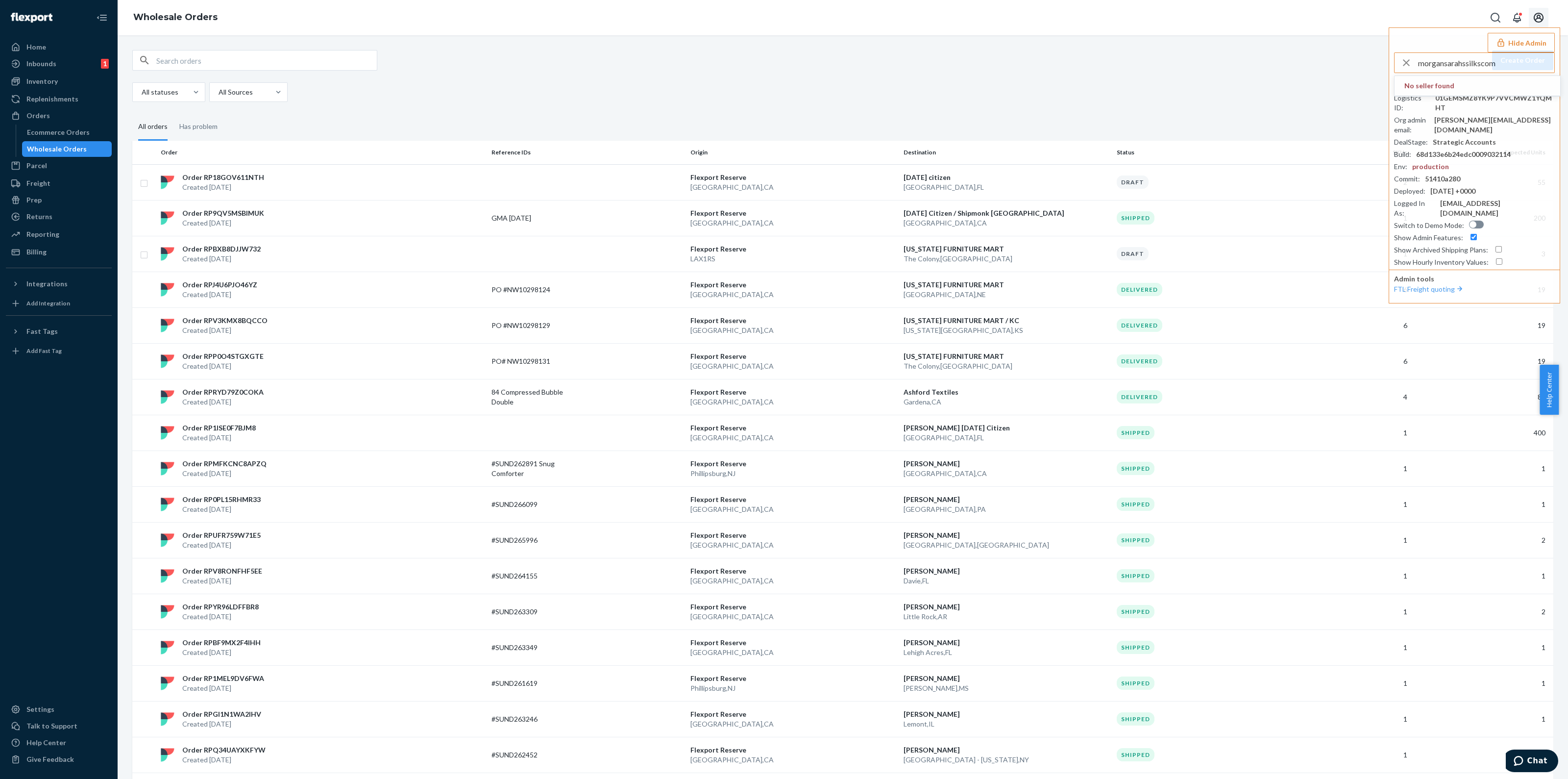
type input "morgansarahssilkscom"
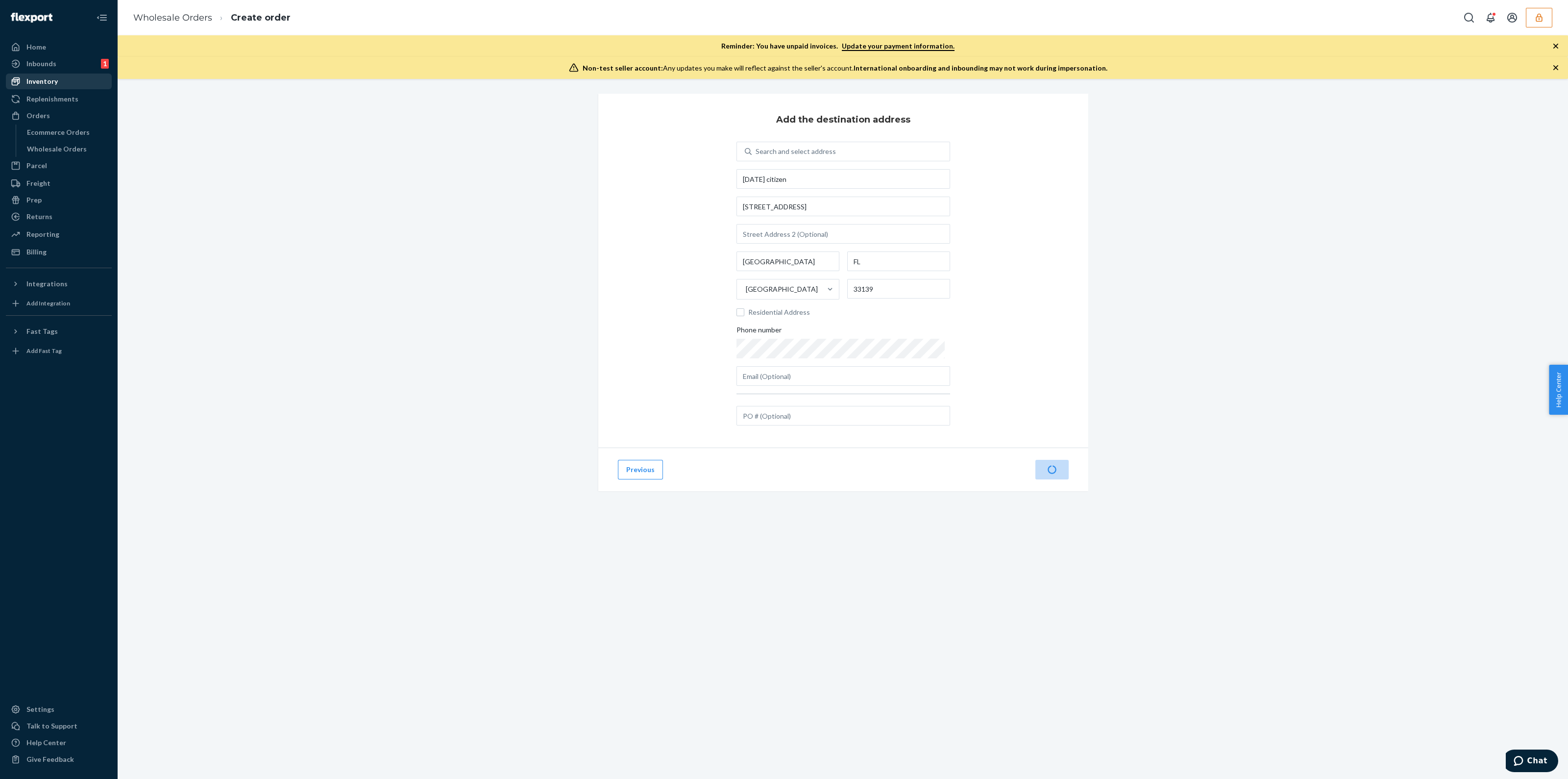
click at [50, 83] on div "Inventory" at bounding box center [42, 81] width 31 height 10
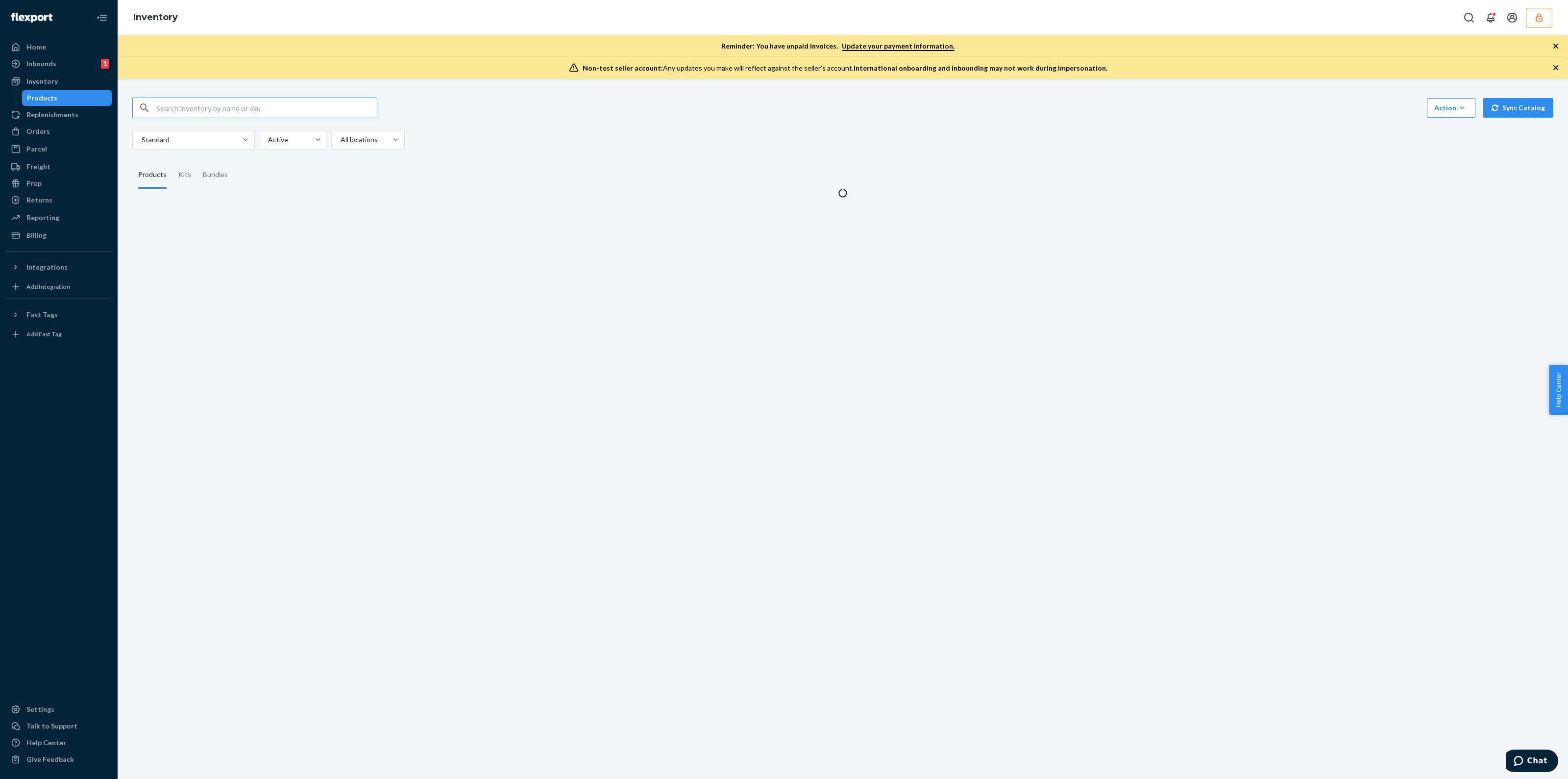
click at [231, 104] on input "text" at bounding box center [266, 107] width 220 height 19
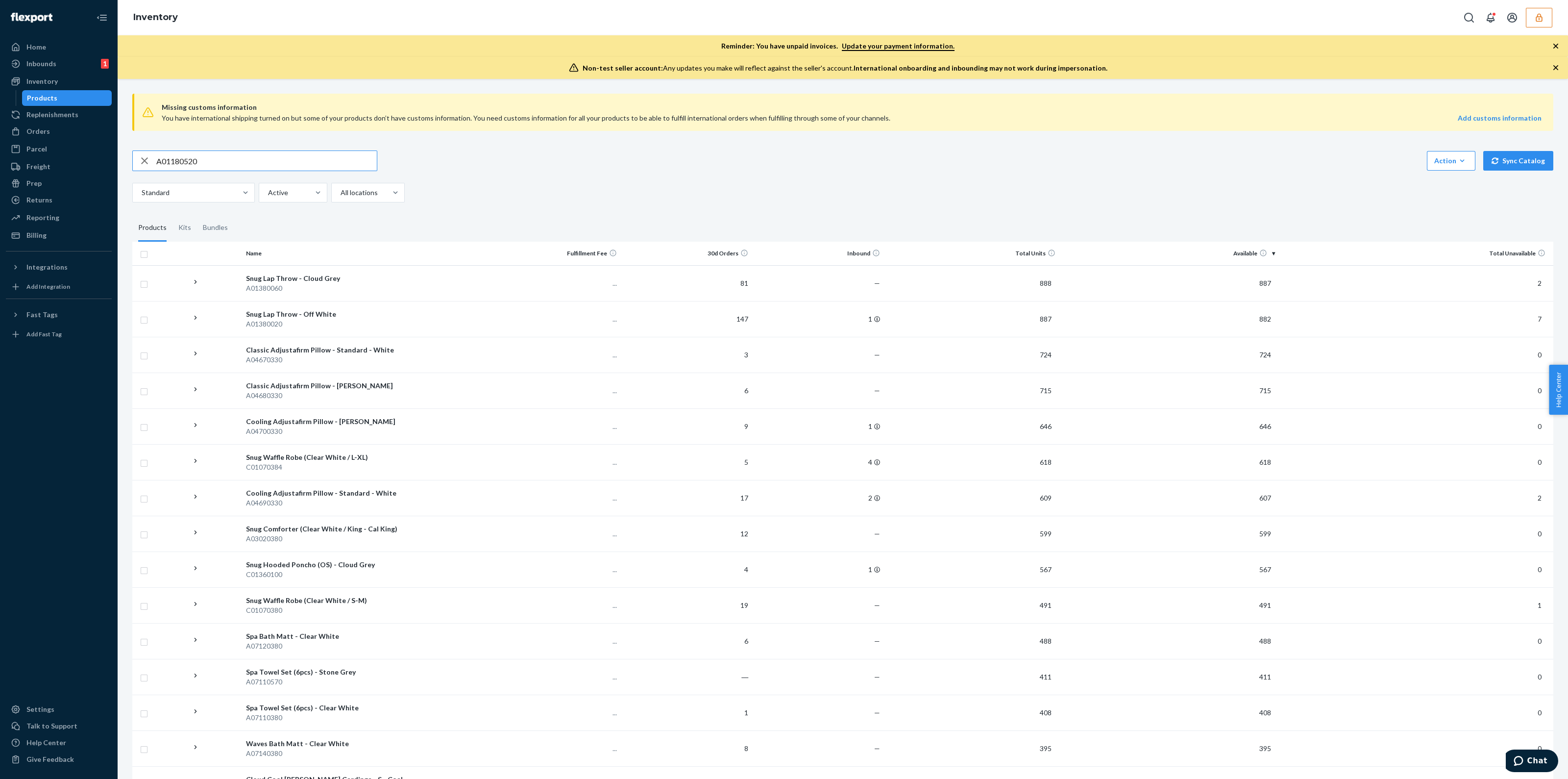
type input "A01180520"
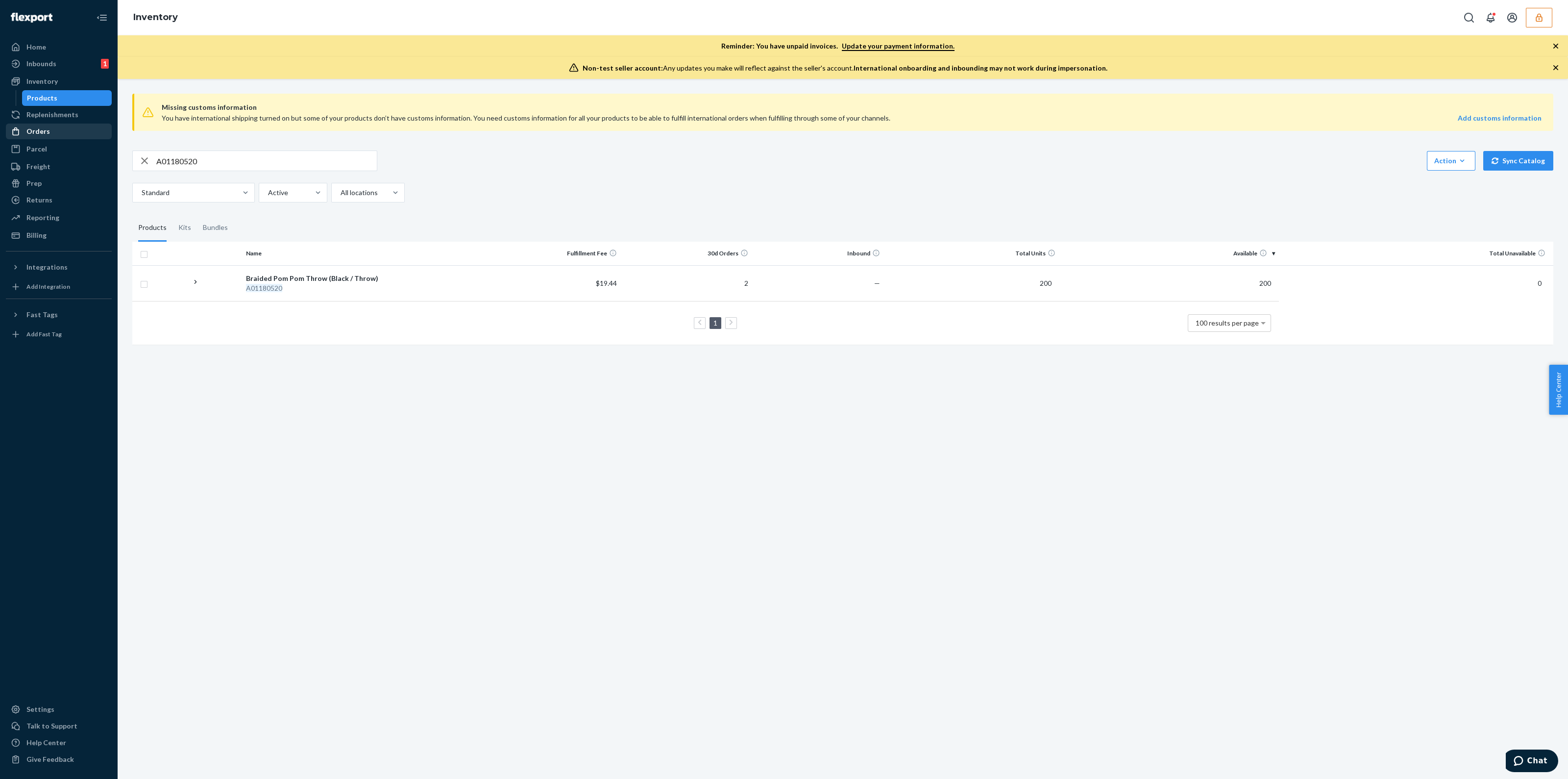
click at [57, 130] on div "Orders" at bounding box center [59, 131] width 104 height 14
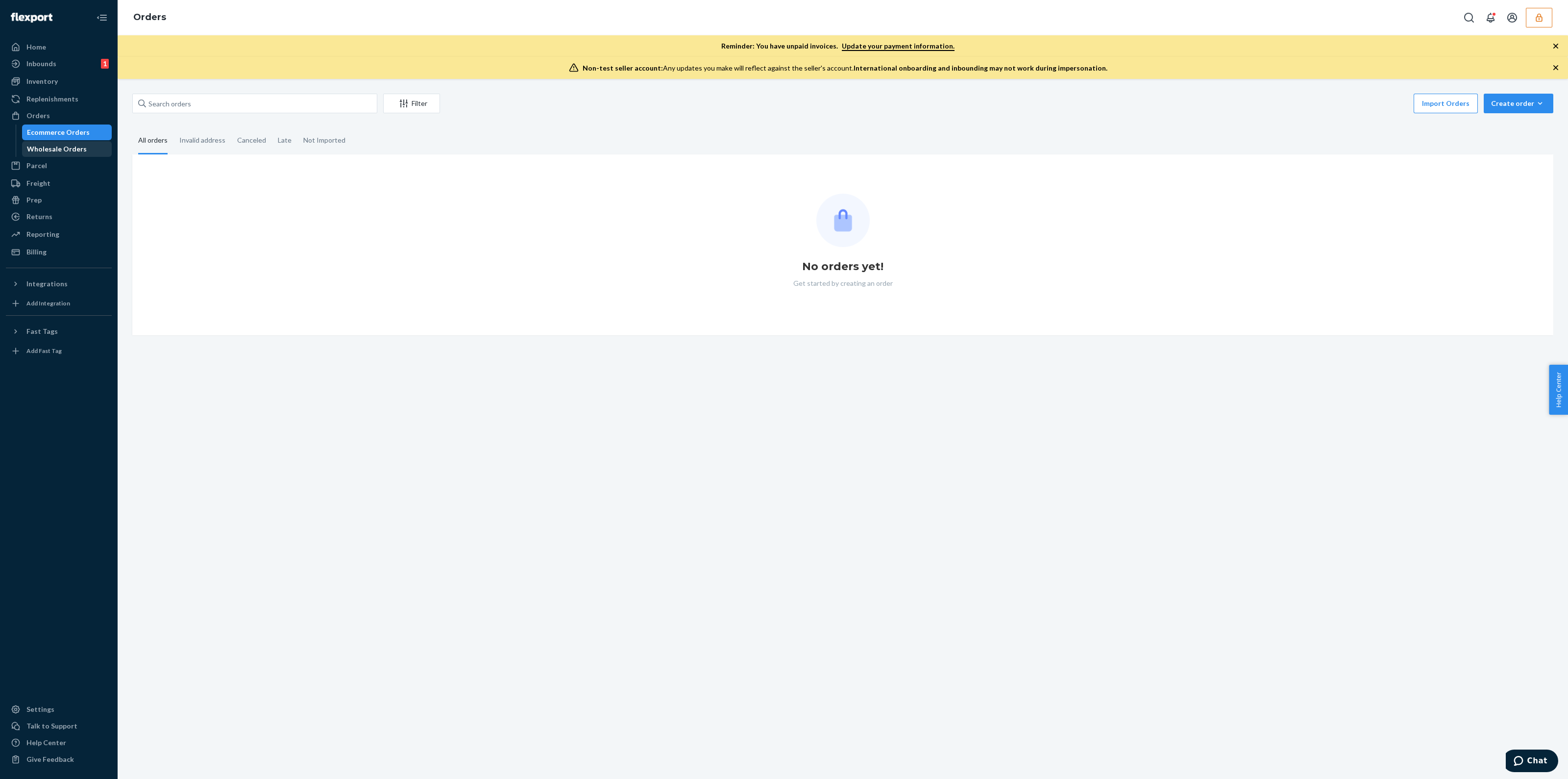
click at [54, 153] on div "Wholesale Orders" at bounding box center [57, 149] width 60 height 10
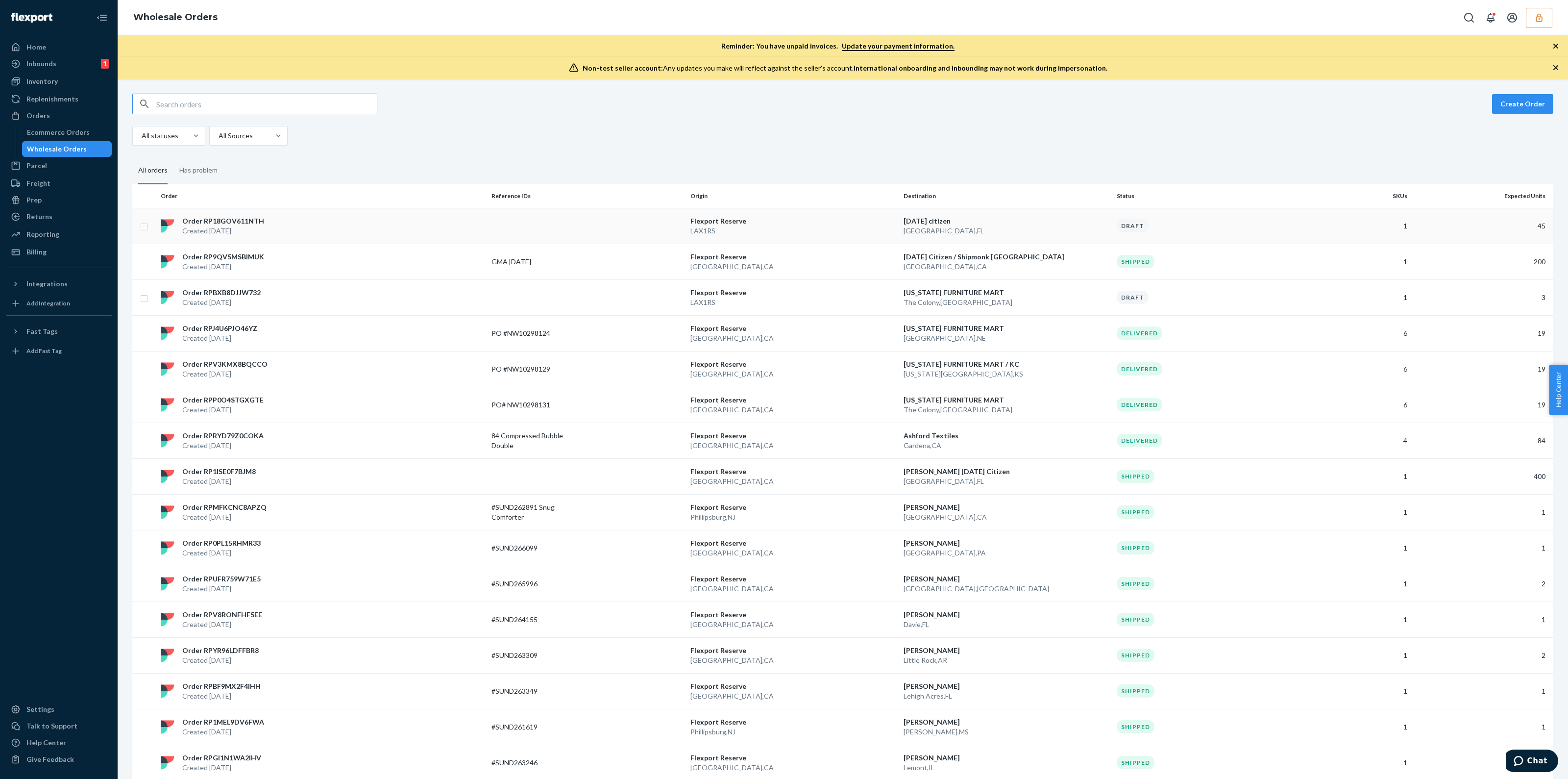
click at [849, 219] on p "Flexport Reserve" at bounding box center [793, 221] width 205 height 10
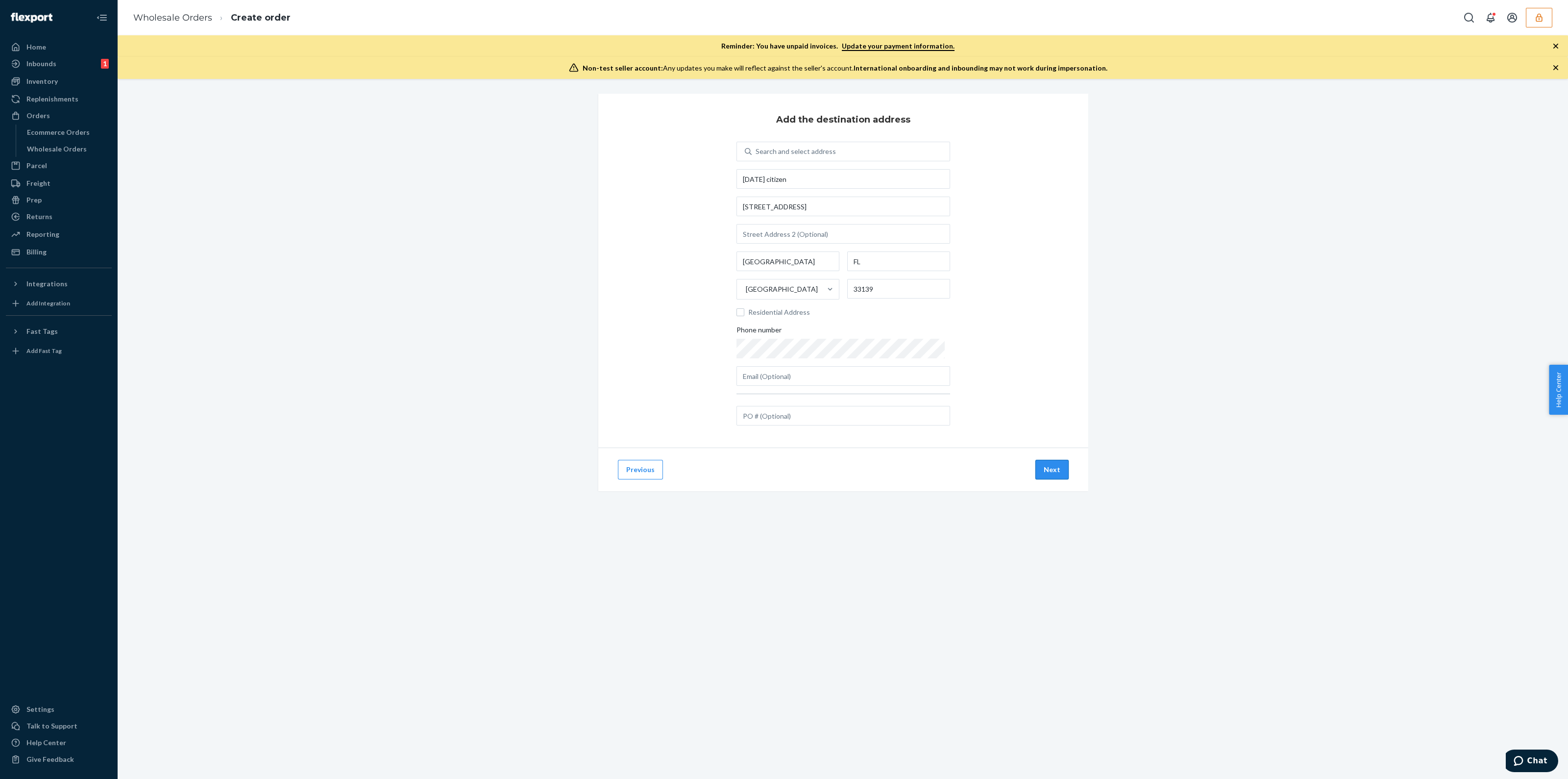
click at [1050, 466] on button "Next" at bounding box center [1052, 469] width 34 height 19
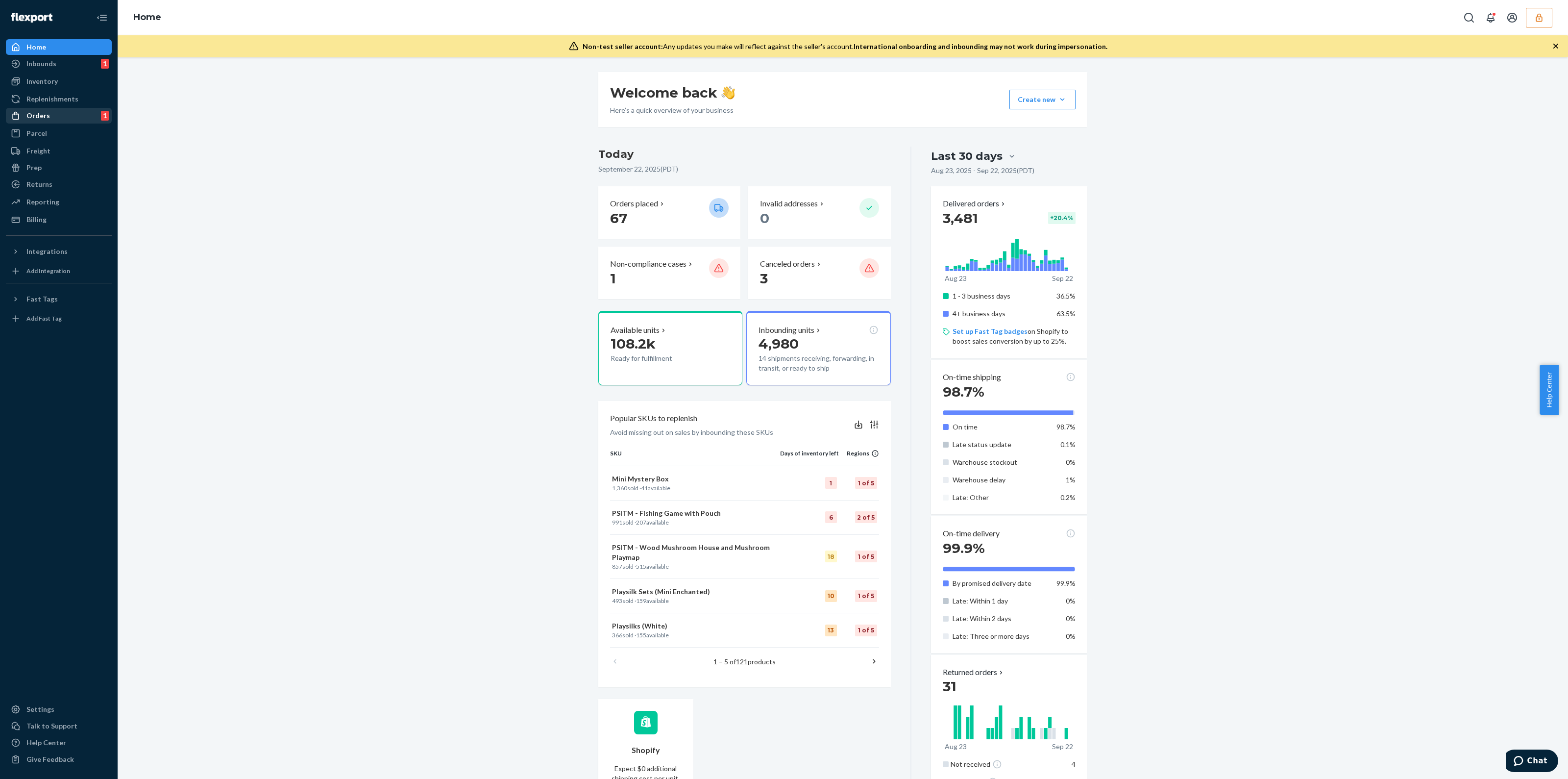
click at [43, 111] on div "Orders" at bounding box center [38, 116] width 24 height 10
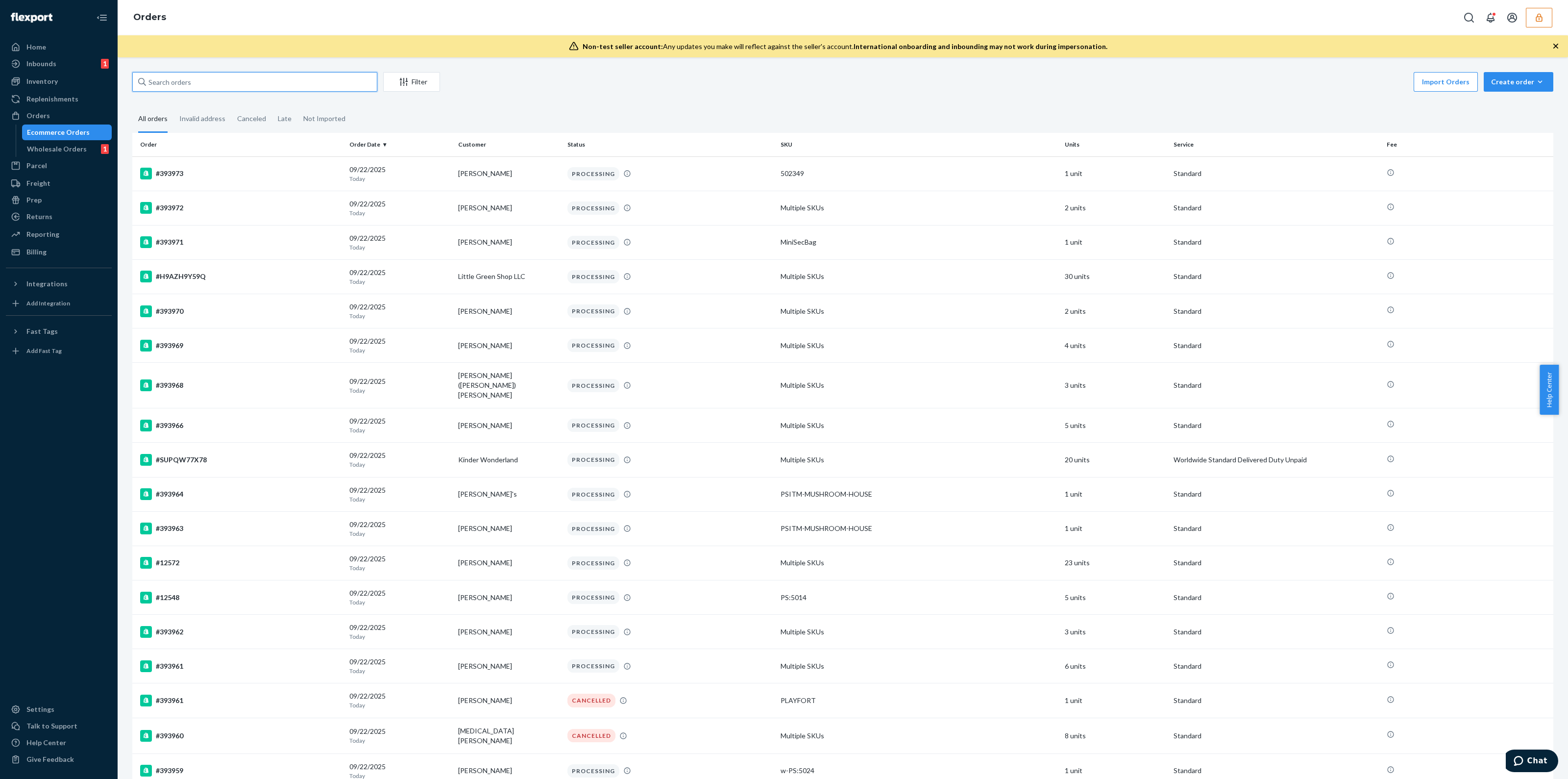
click at [257, 84] on input "text" at bounding box center [255, 81] width 245 height 19
paste input "393532"
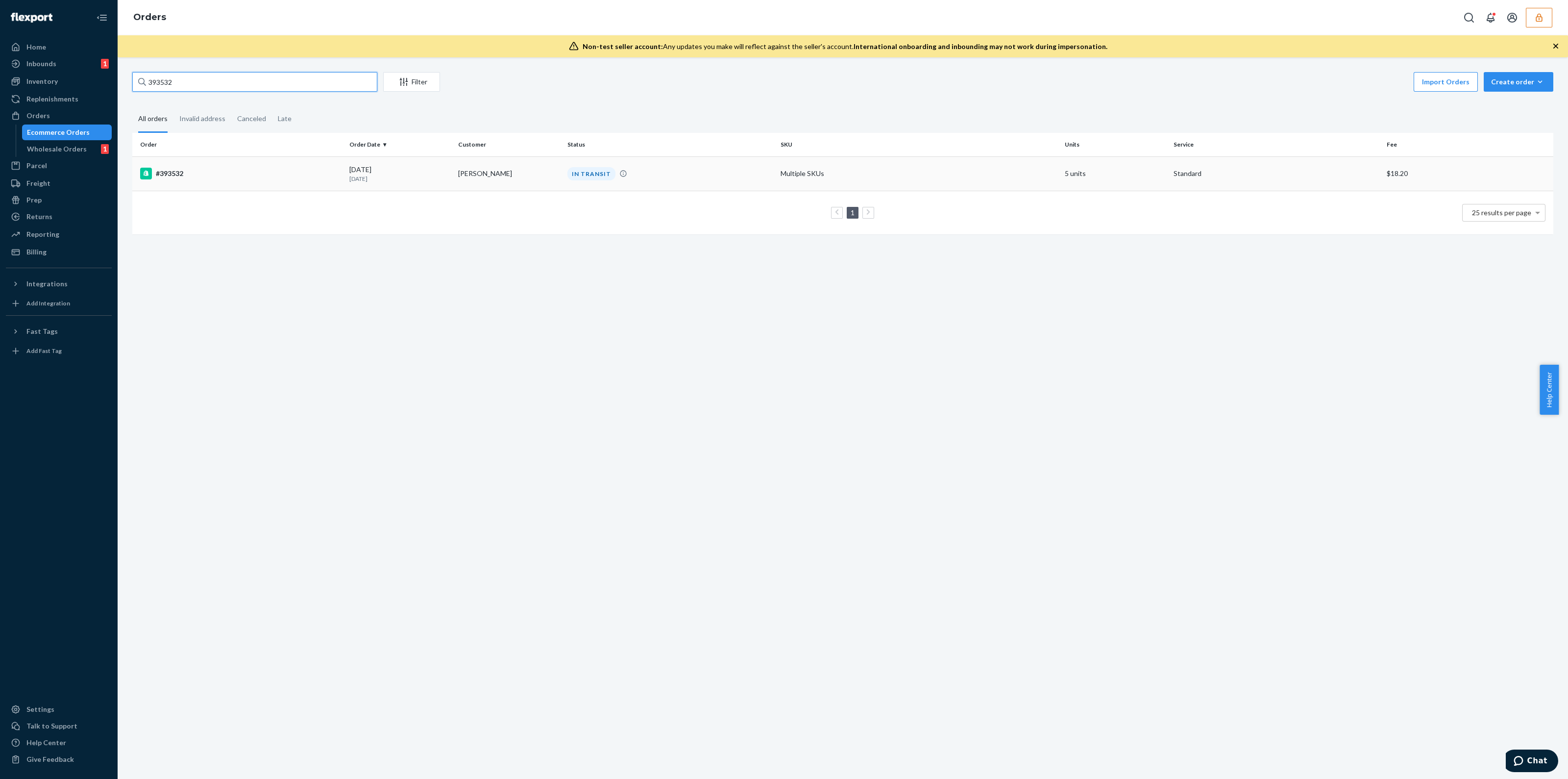
type input "393532"
click at [729, 178] on div "IN TRANSIT" at bounding box center [670, 173] width 209 height 14
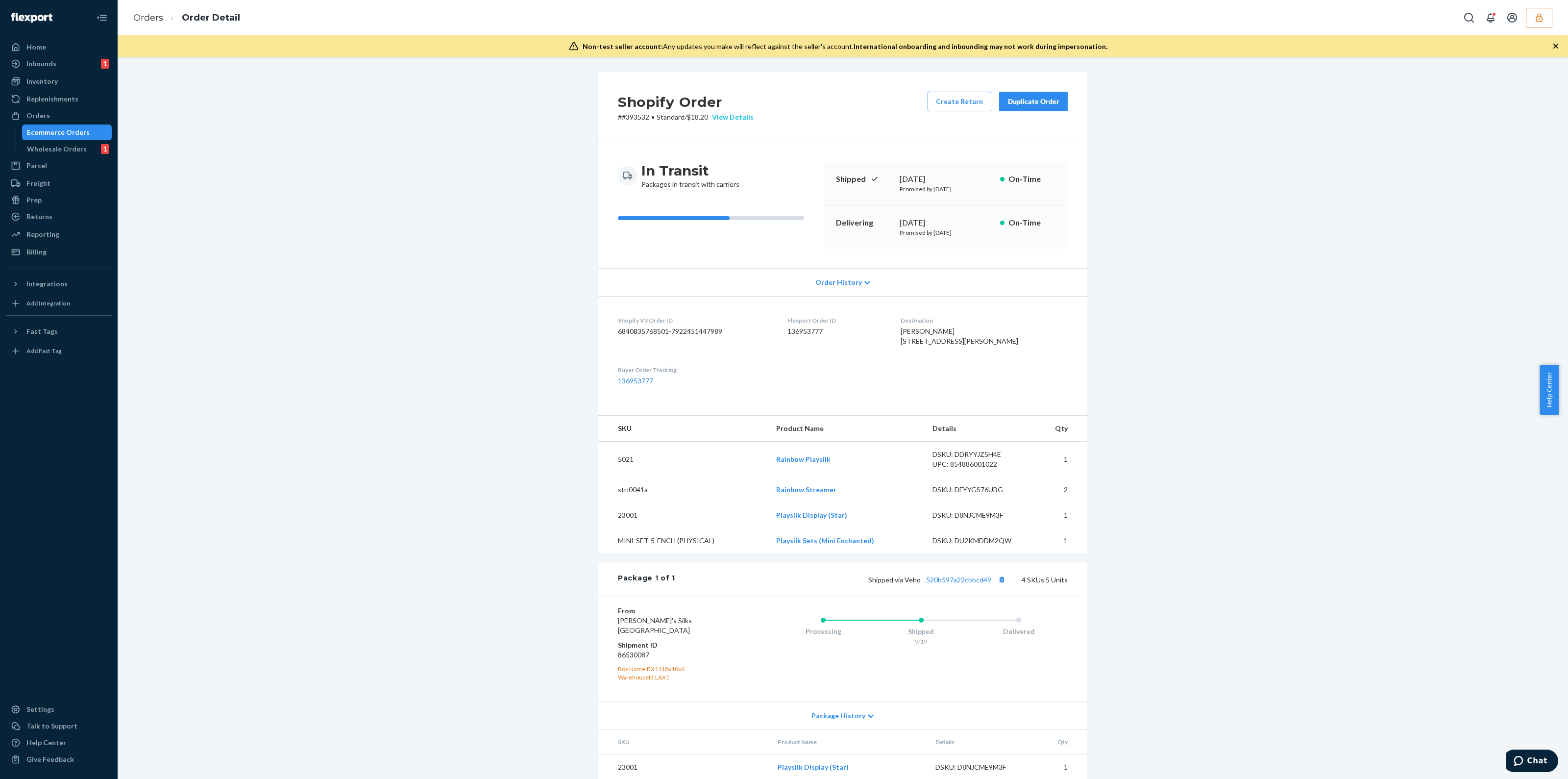
click at [747, 120] on div "View Details" at bounding box center [731, 117] width 46 height 10
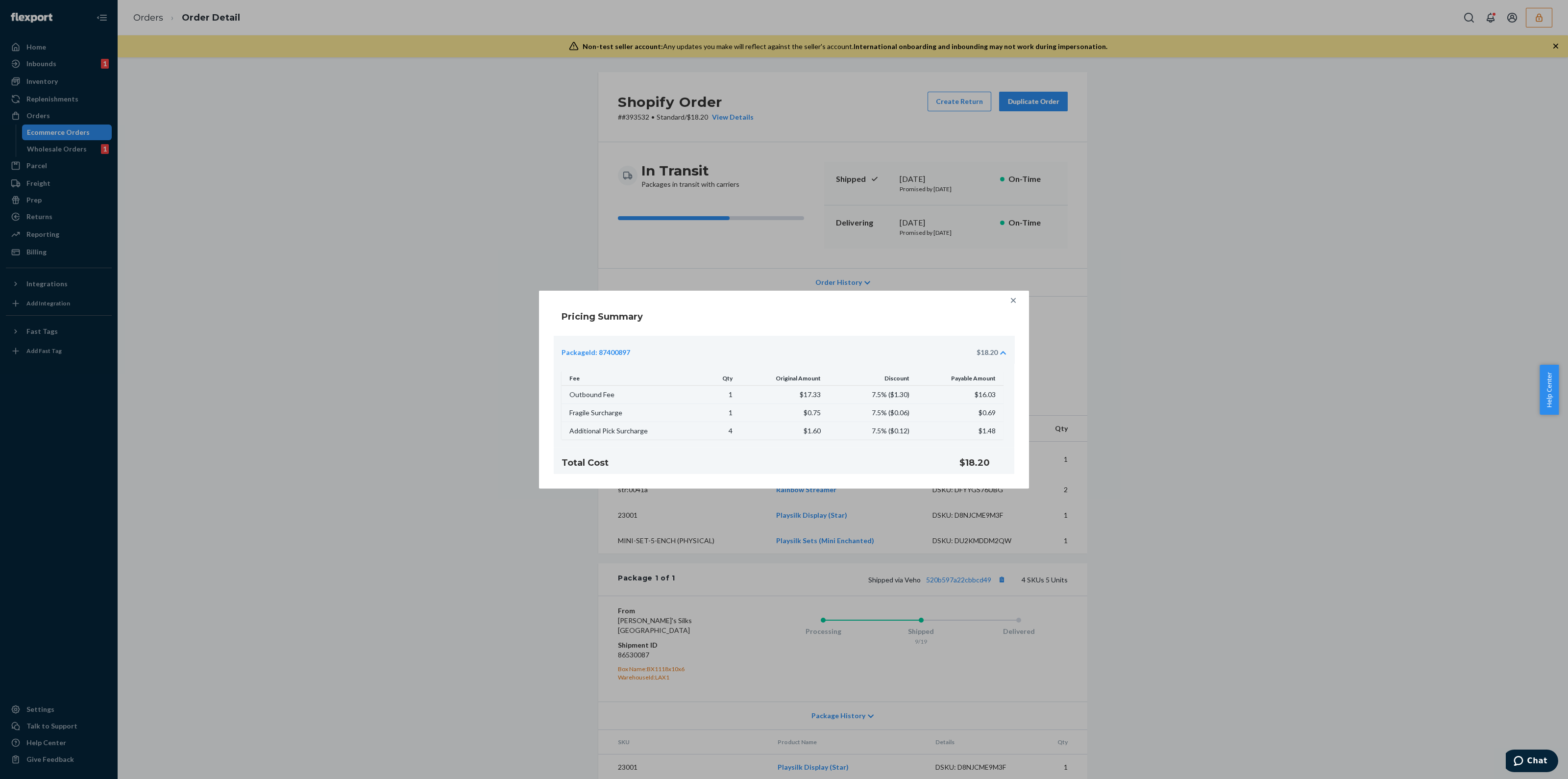
click at [1015, 305] on div at bounding box center [1013, 300] width 19 height 19
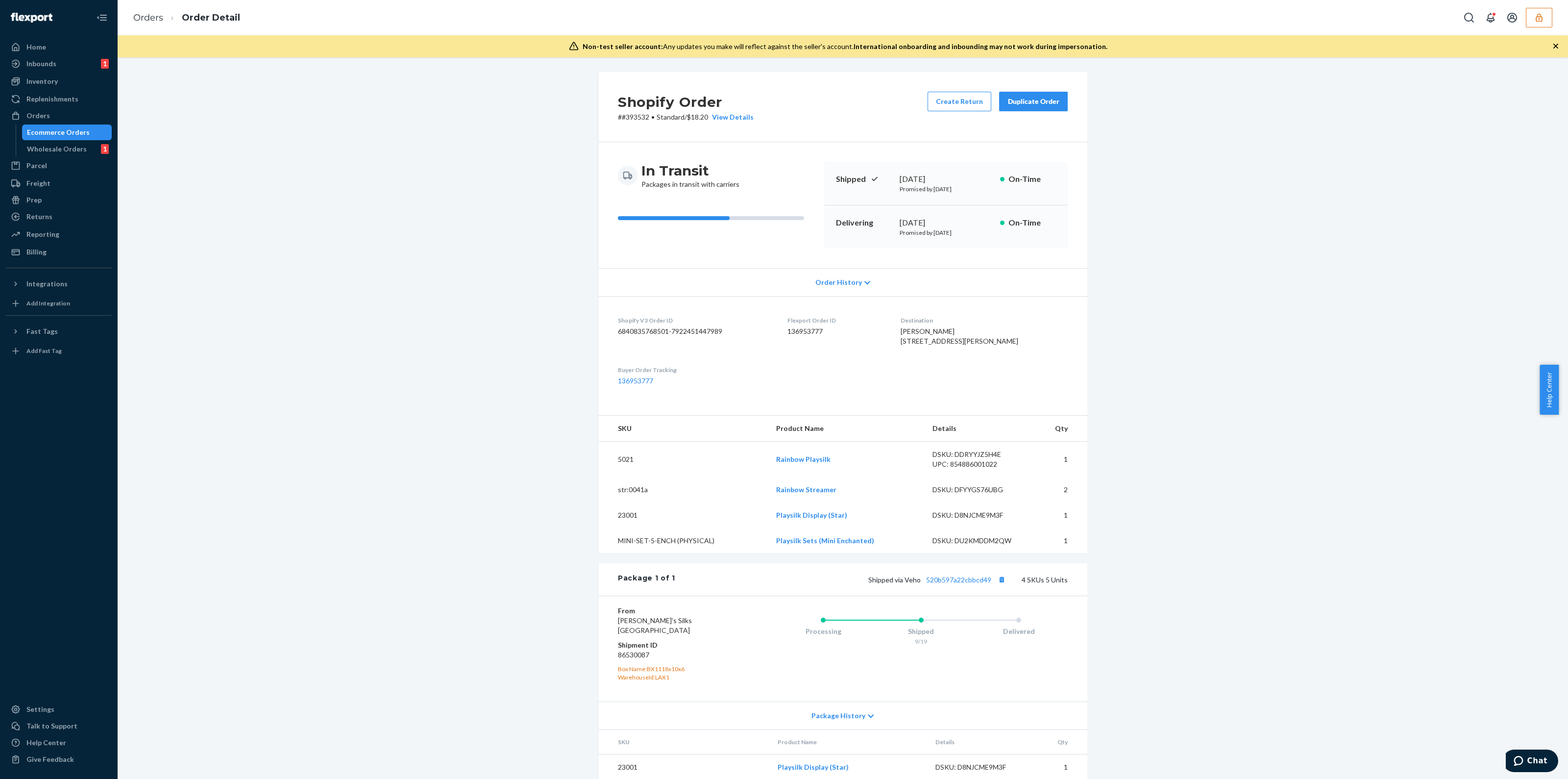
click at [1035, 104] on div "Duplicate Order" at bounding box center [1033, 101] width 52 height 10
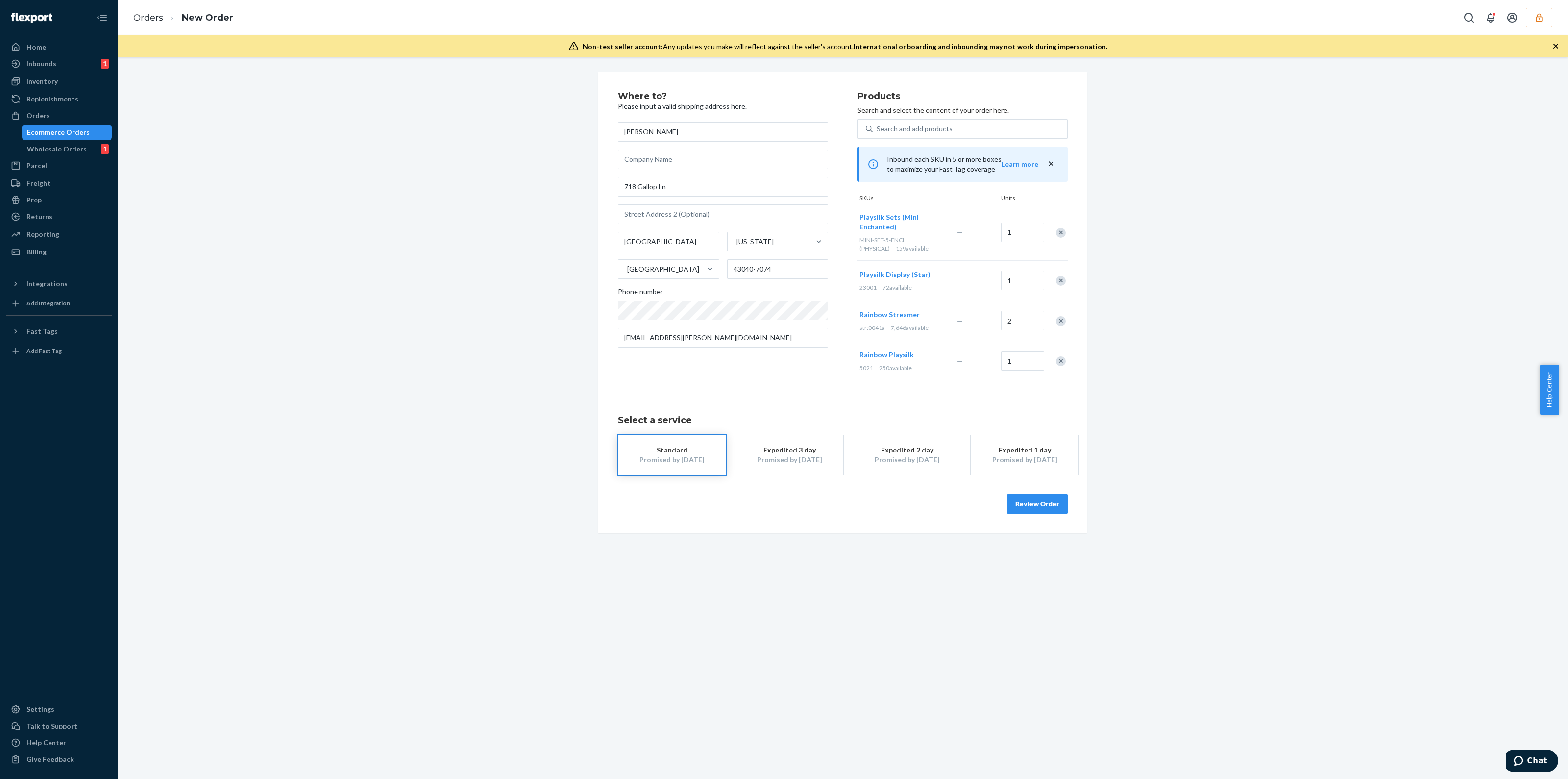
click at [800, 464] on button "Expedited 3 day Promised by [DATE]" at bounding box center [789, 454] width 108 height 39
click at [872, 453] on div "Expedited 2 day" at bounding box center [907, 450] width 78 height 10
click at [684, 450] on div "Standard" at bounding box center [672, 450] width 78 height 10
click at [1026, 506] on button "Review Order" at bounding box center [1037, 504] width 61 height 19
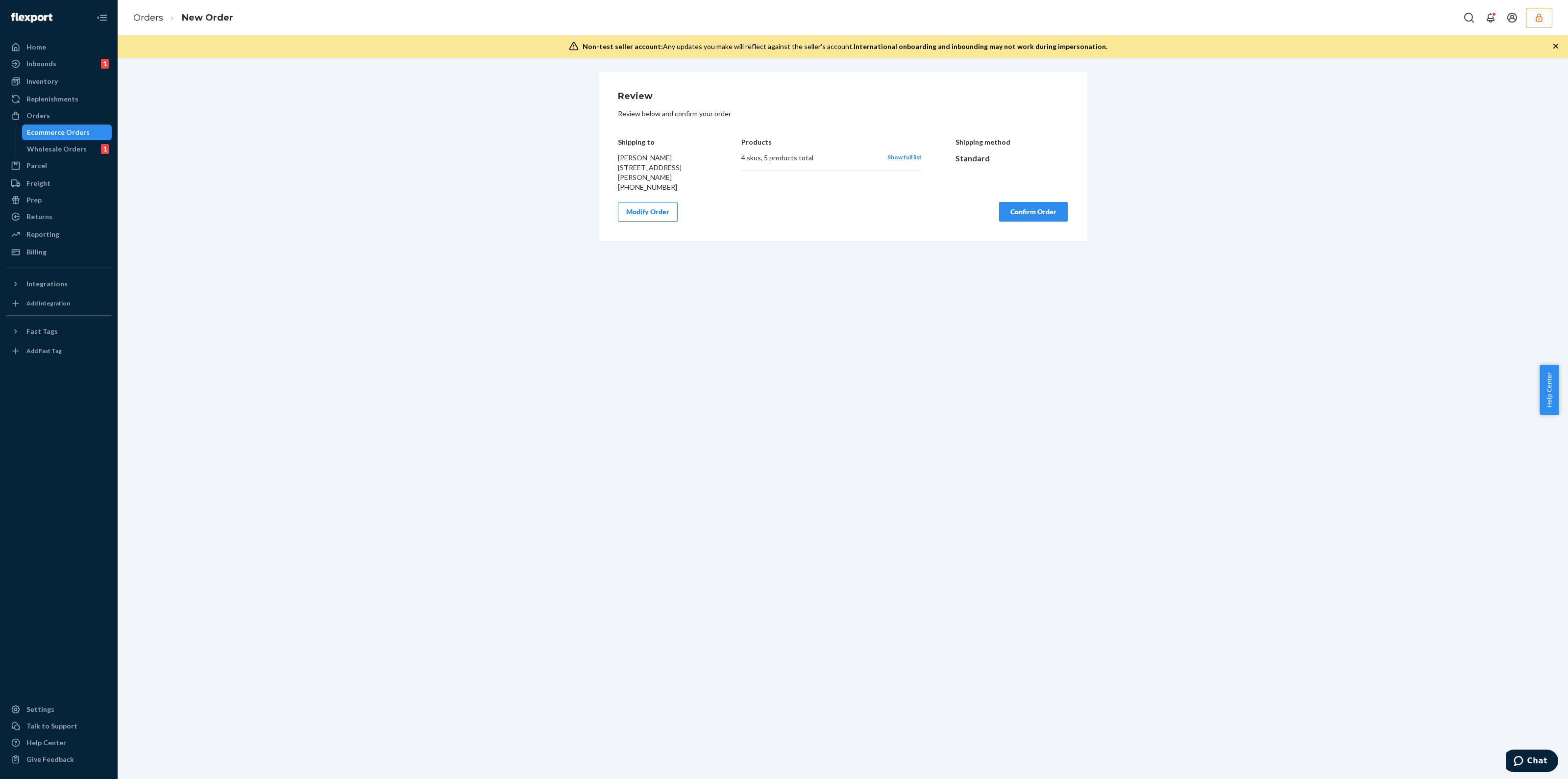
click at [960, 158] on div "Standard" at bounding box center [1012, 158] width 113 height 11
click at [654, 218] on button "Modify Order" at bounding box center [647, 211] width 60 height 19
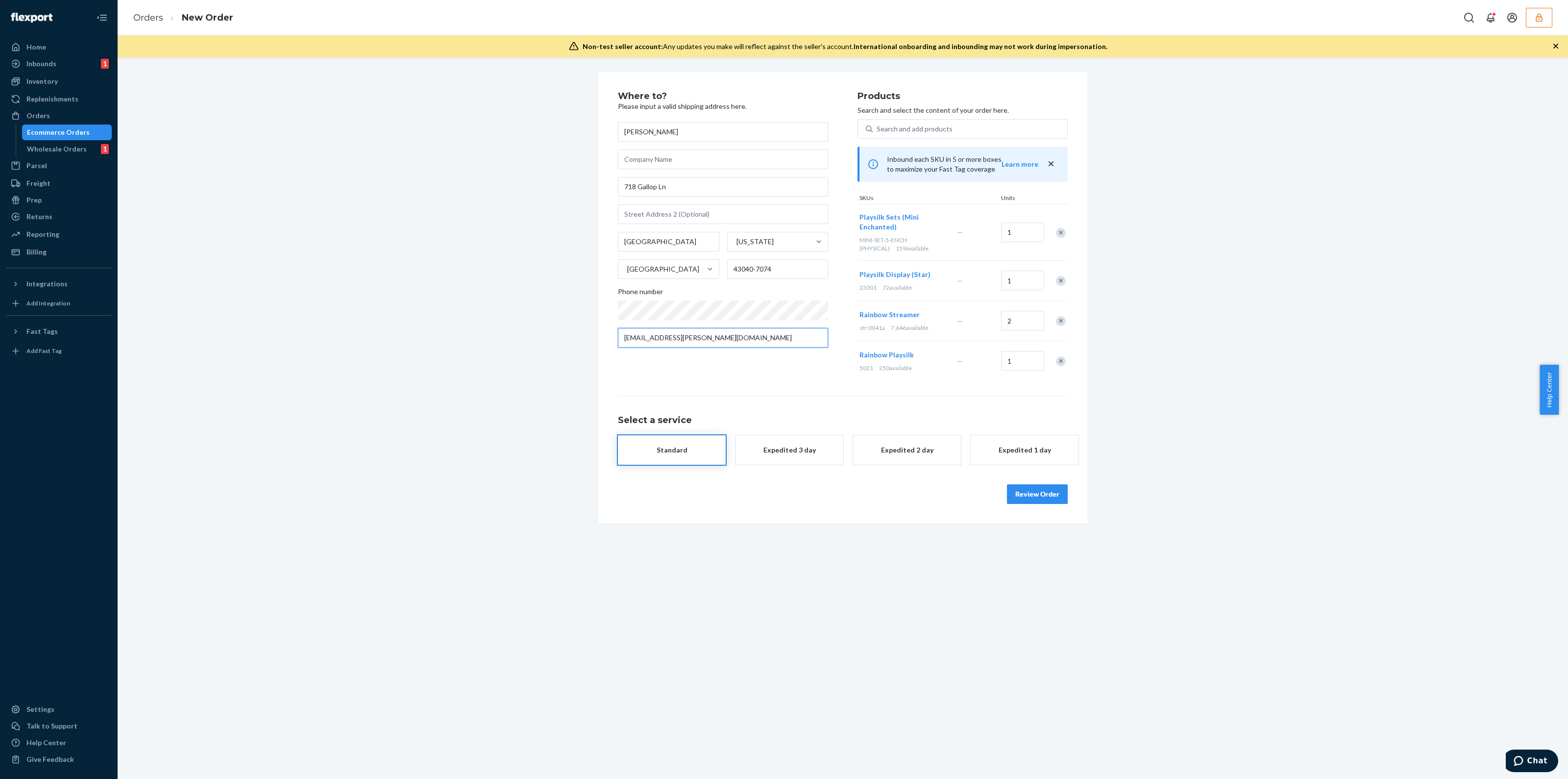
click at [717, 340] on input "[EMAIL_ADDRESS][PERSON_NAME][DOMAIN_NAME]" at bounding box center [722, 337] width 210 height 19
click at [716, 220] on input "text" at bounding box center [722, 214] width 210 height 19
click at [702, 164] on input "text" at bounding box center [722, 159] width 210 height 19
type input "ace"
click at [745, 230] on div "[PERSON_NAME] ace 718 Gallop Ln Marysville [US_STATE] [GEOGRAPHIC_DATA] [PHONE_…" at bounding box center [722, 235] width 210 height 225
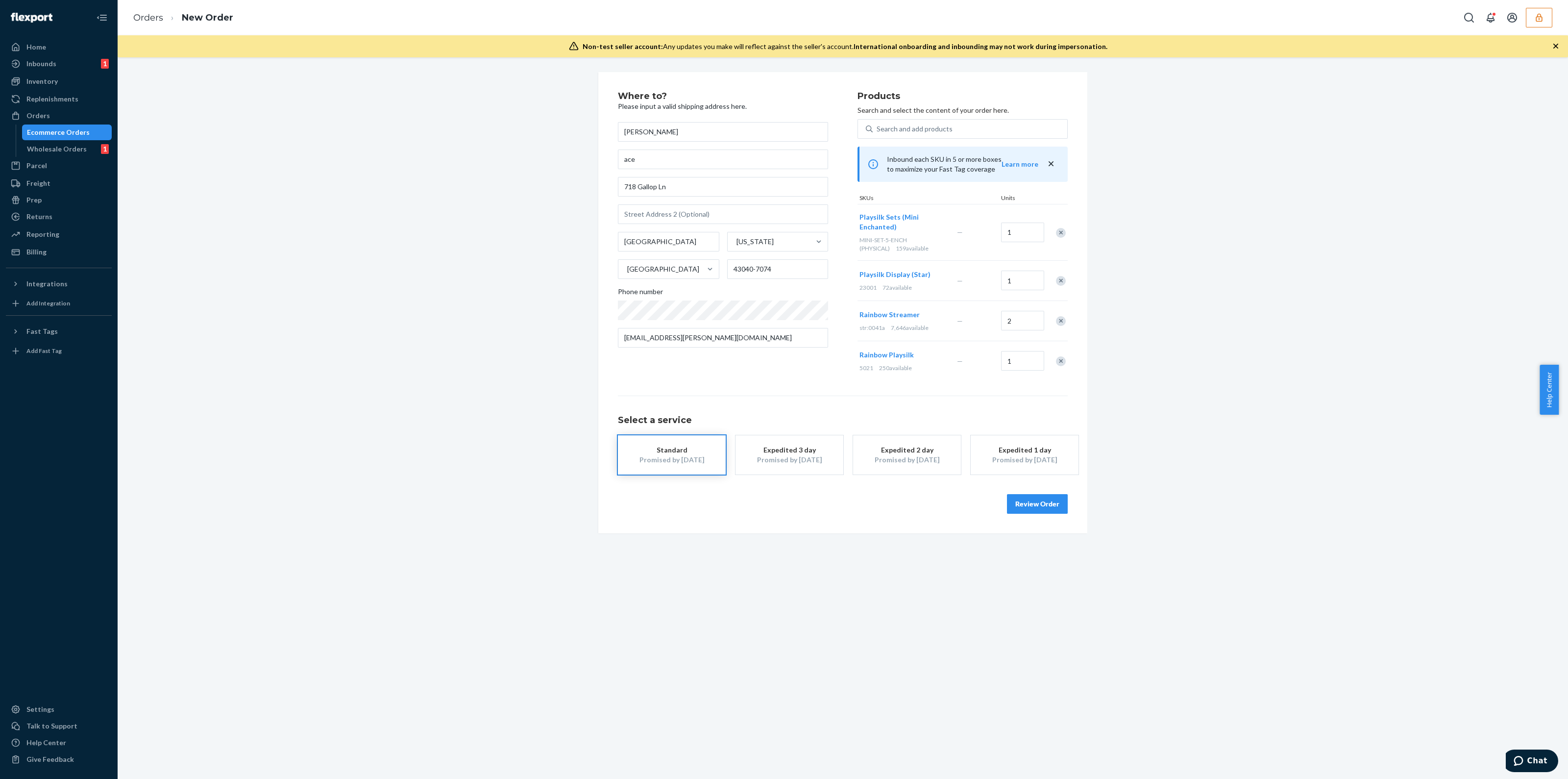
click at [1534, 15] on icon "button" at bounding box center [1539, 18] width 10 height 10
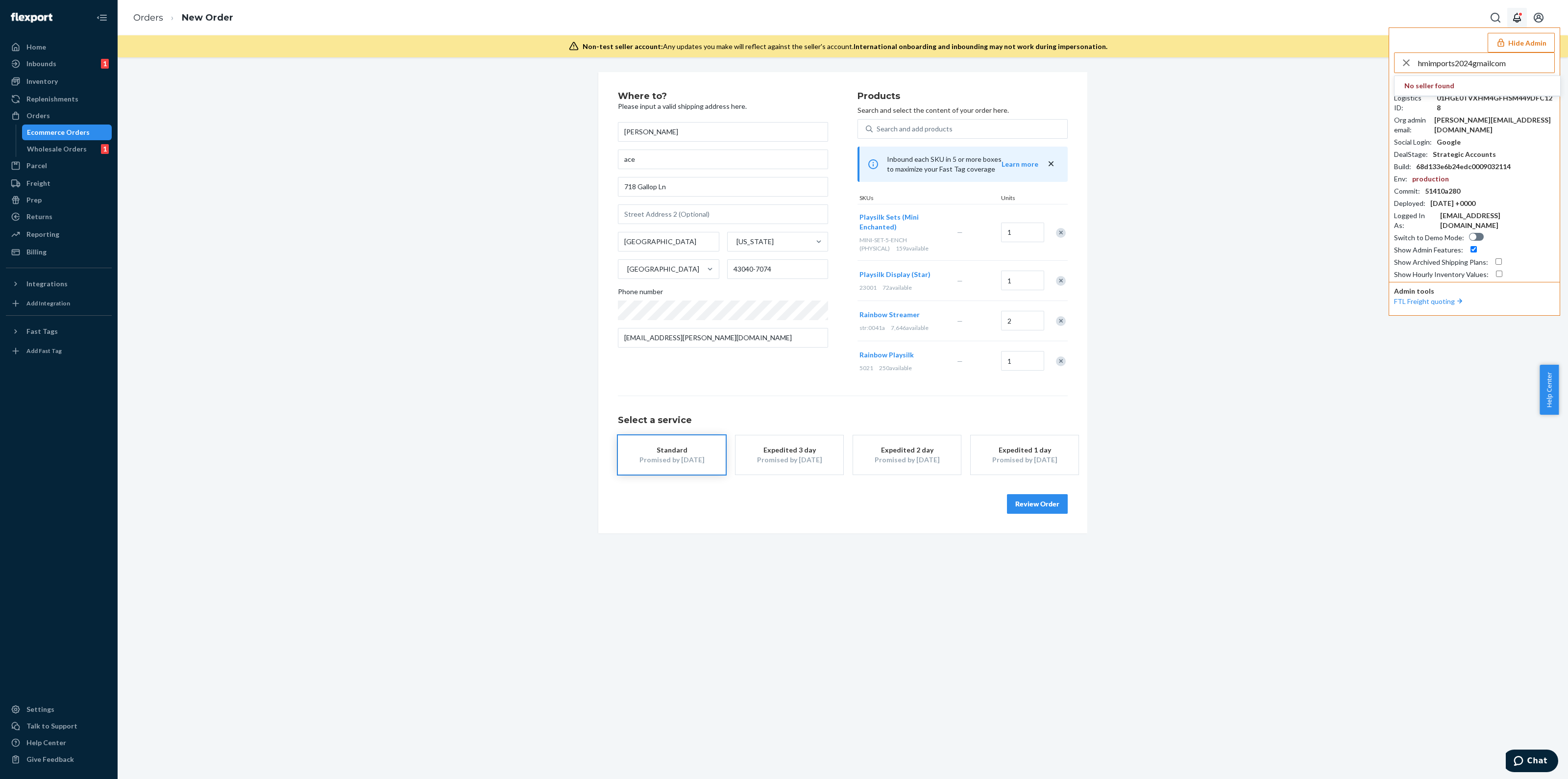
type input "hmimports2024gmailcom"
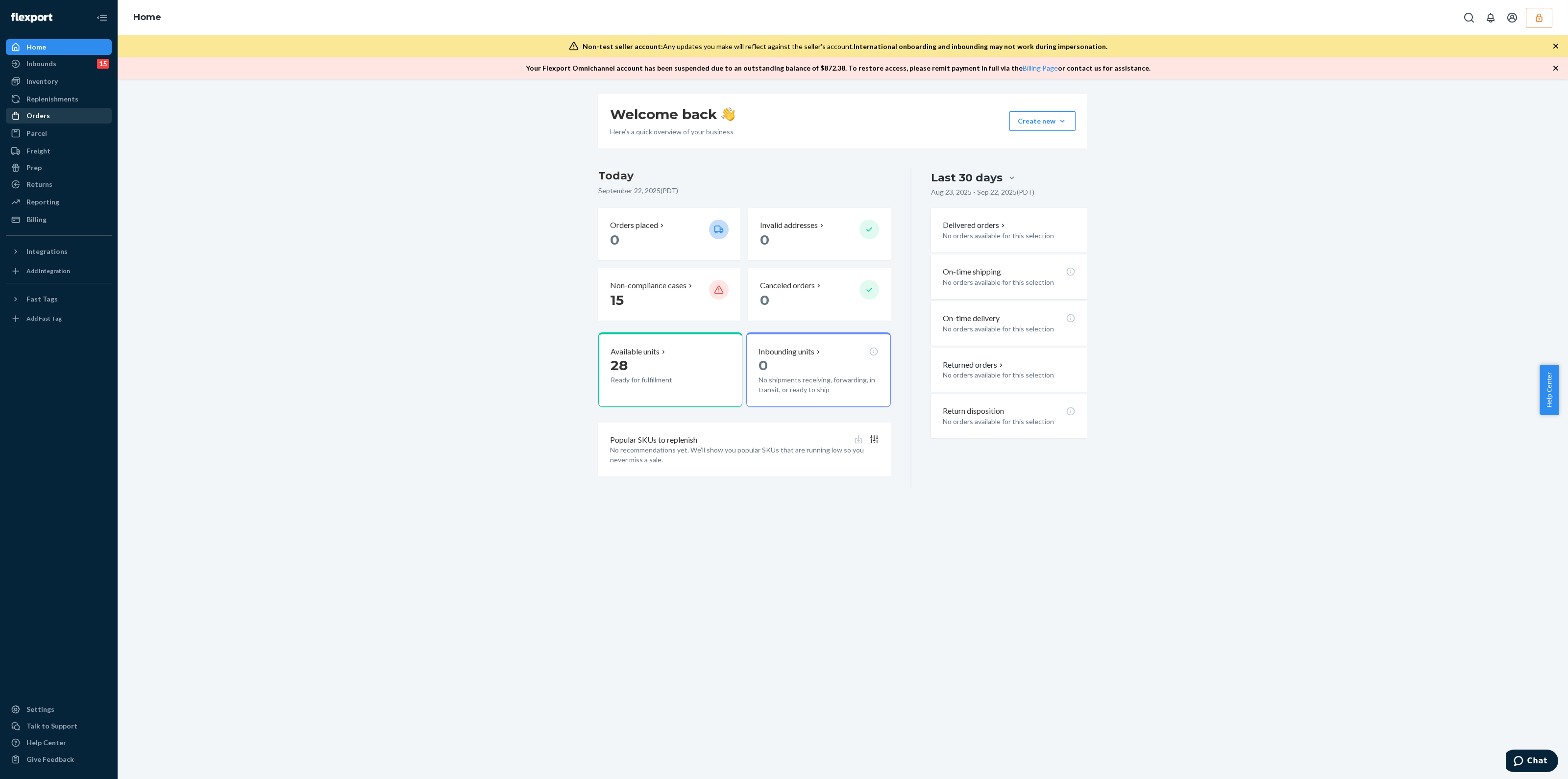
click at [51, 120] on div "Orders" at bounding box center [59, 116] width 104 height 14
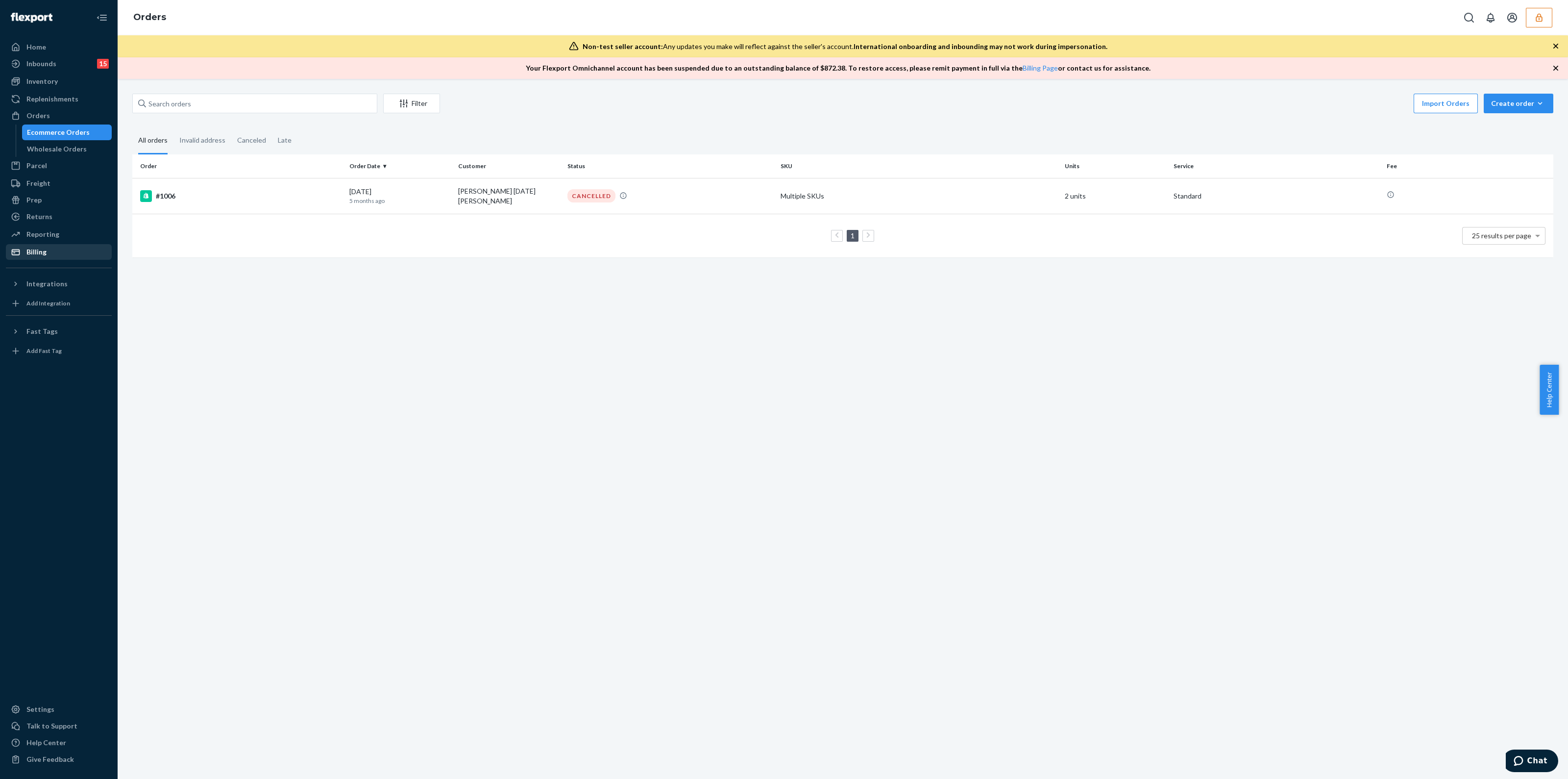
click at [37, 245] on div "Billing" at bounding box center [59, 252] width 104 height 14
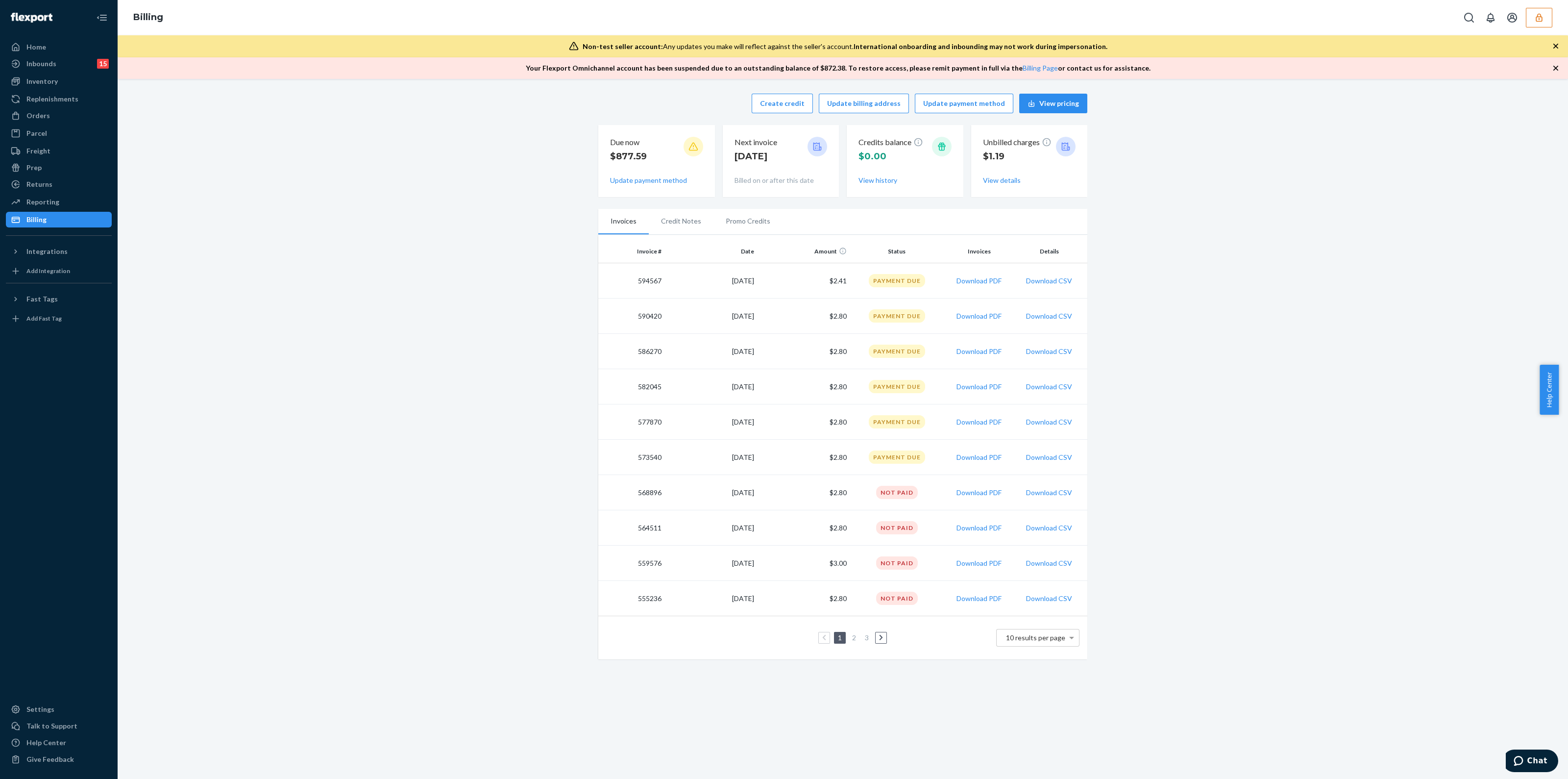
click at [851, 638] on link "2" at bounding box center [854, 638] width 8 height 9
click at [827, 638] on ul "1 2 3" at bounding box center [842, 638] width 92 height 11
click at [834, 638] on link "1" at bounding box center [838, 638] width 8 height 9
click at [850, 636] on link "2" at bounding box center [854, 638] width 8 height 9
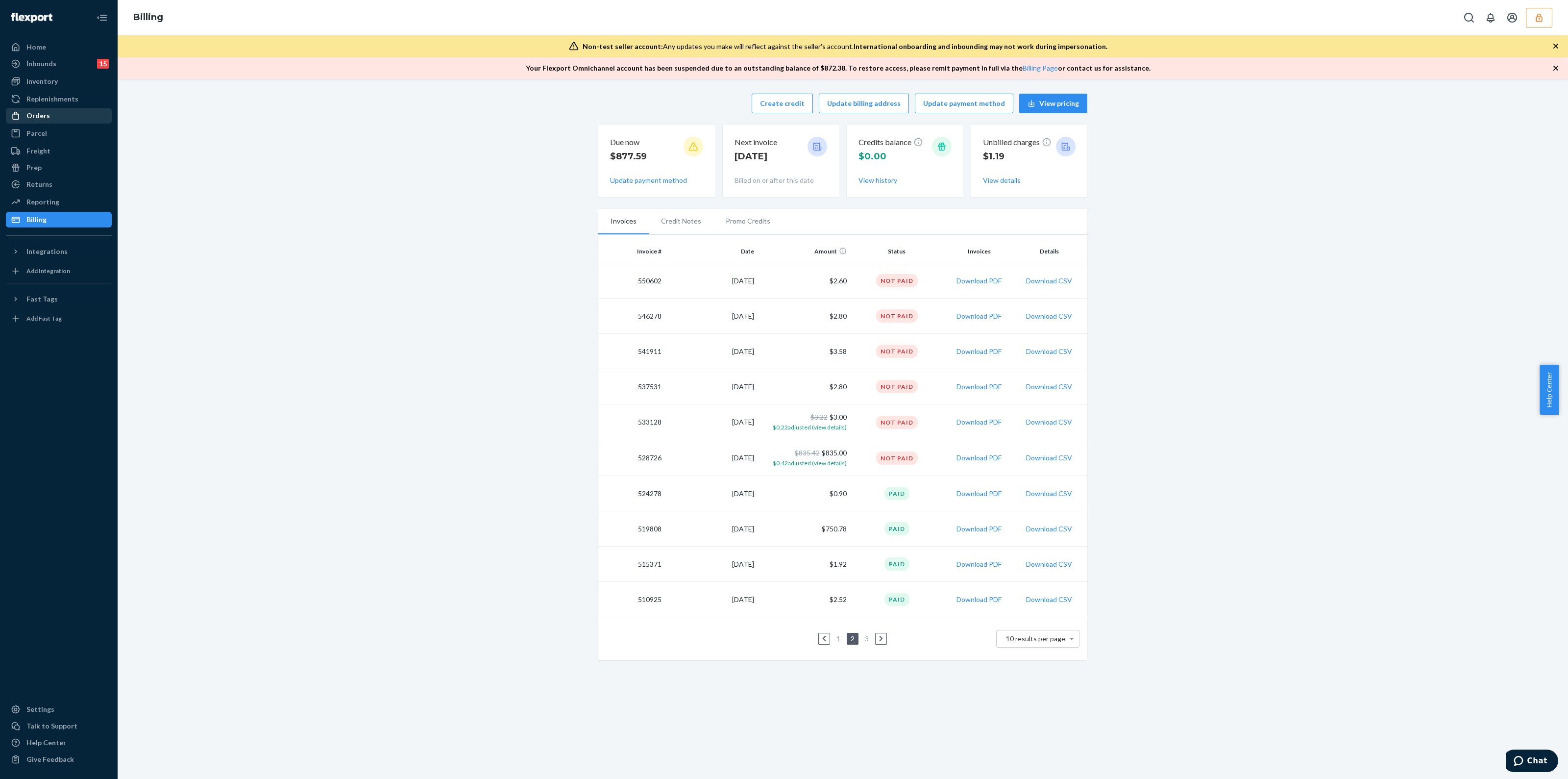
click at [57, 122] on div "Orders" at bounding box center [59, 116] width 104 height 14
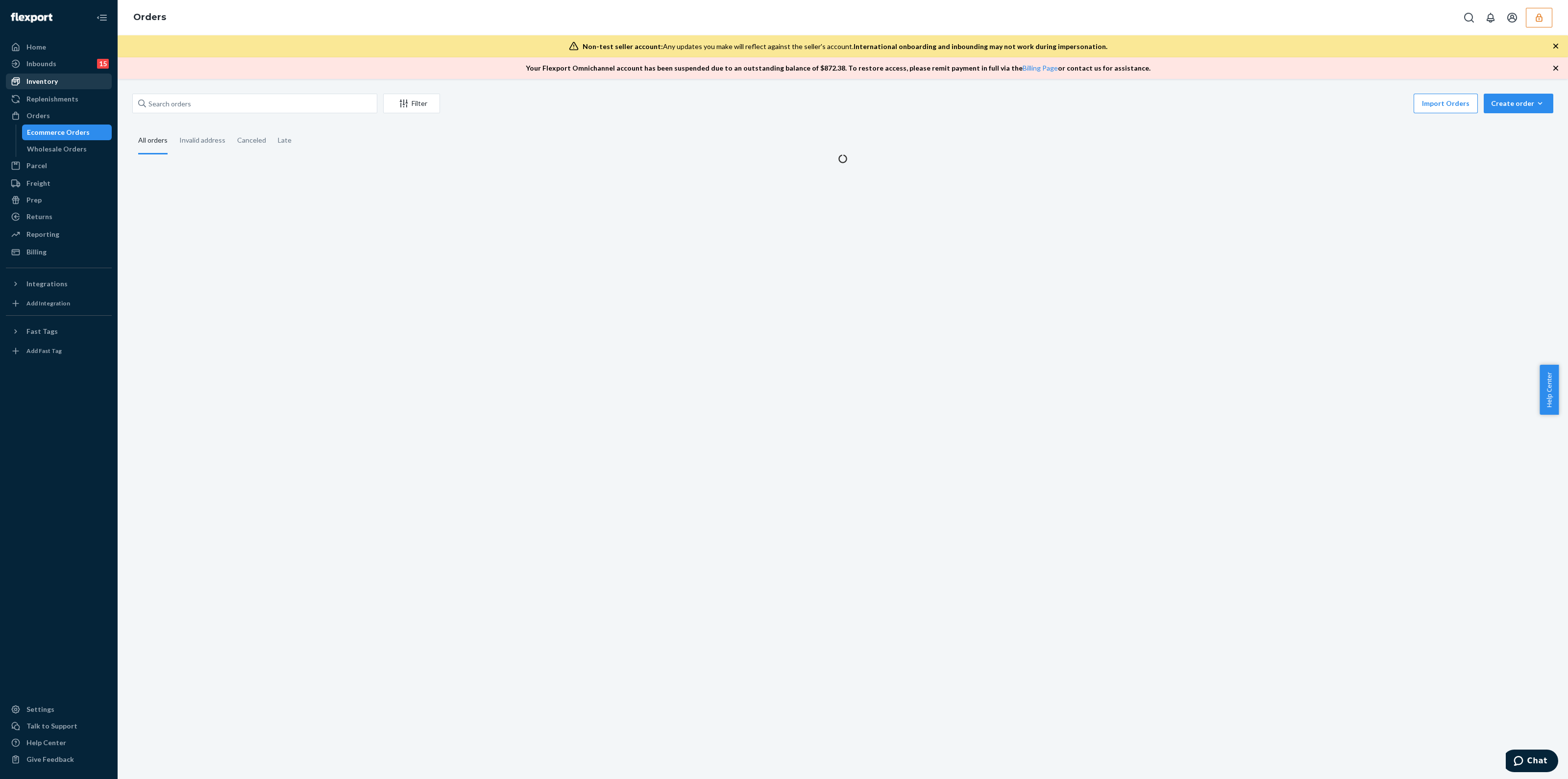
click at [61, 82] on div "Inventory" at bounding box center [59, 81] width 104 height 14
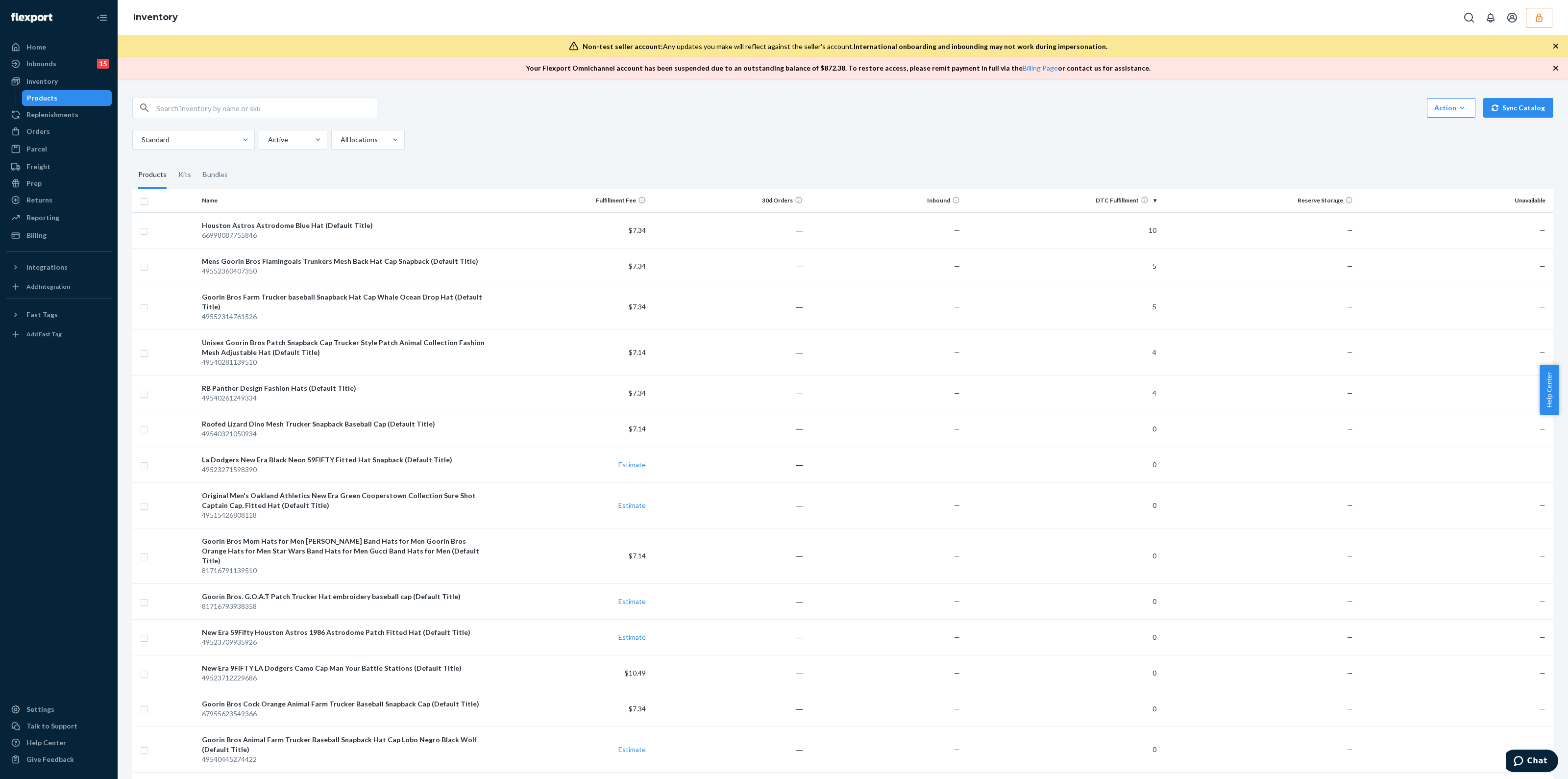
click at [26, 243] on div "Home Inbounds 15 Shipping Plans Problems 15 Inventory Products Replenishments O…" at bounding box center [58, 390] width 118 height 779
click at [32, 235] on div "Billing" at bounding box center [36, 235] width 20 height 10
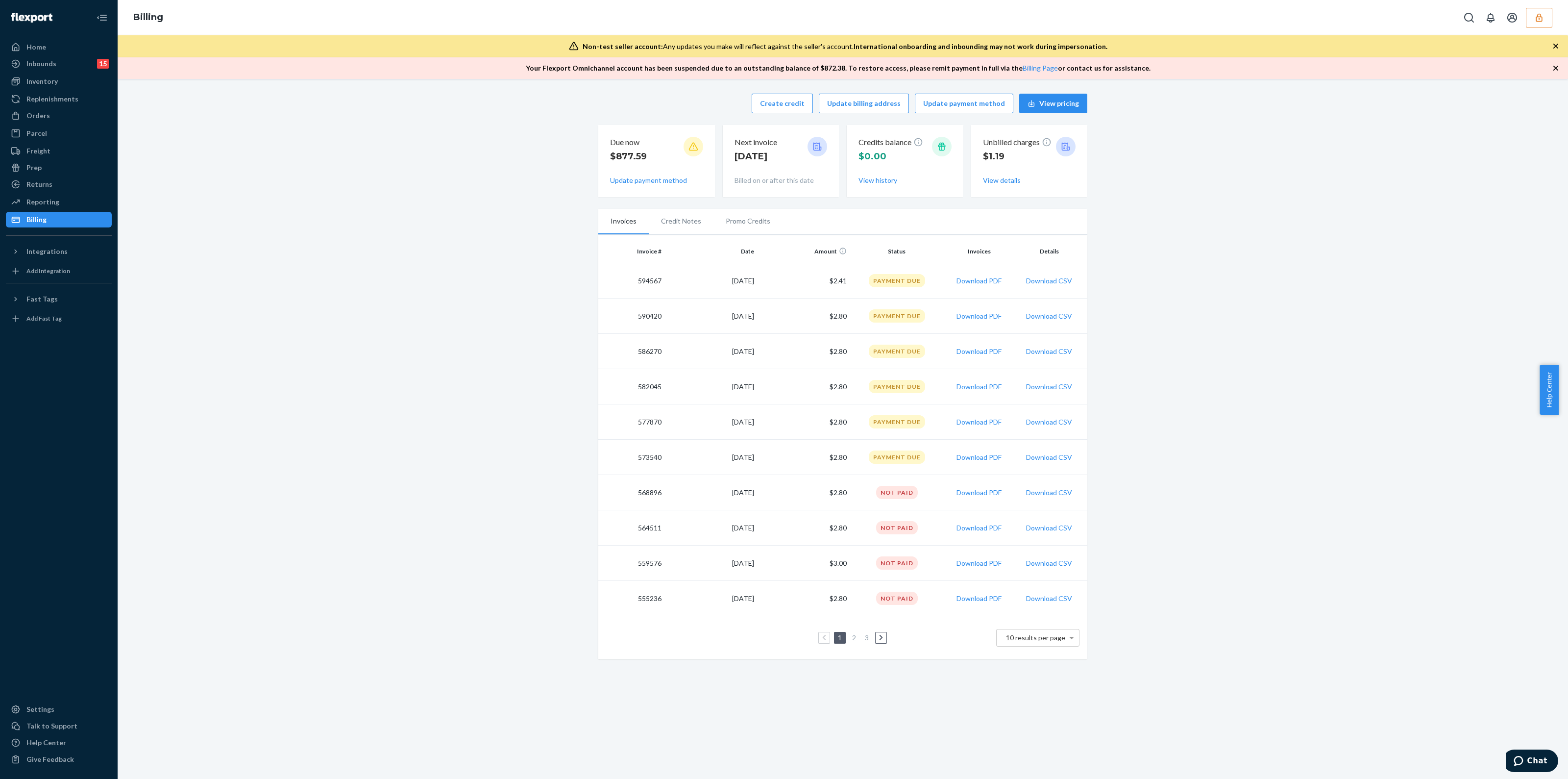
click at [629, 156] on p "$877.59" at bounding box center [628, 156] width 37 height 13
copy p "877.59"
click at [1533, 19] on button "button" at bounding box center [1539, 17] width 26 height 19
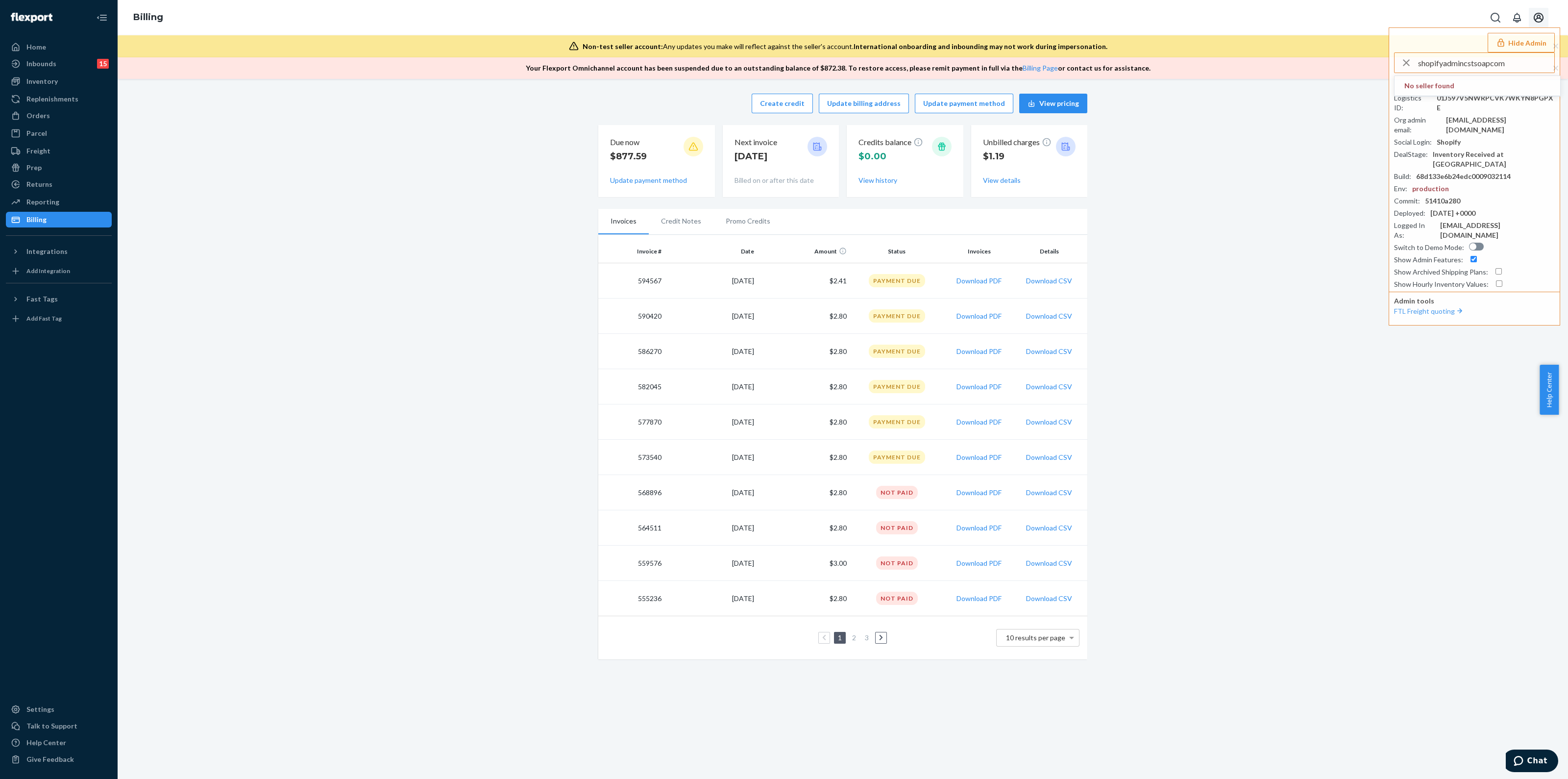
type input "shopifyadmincstsoapcom"
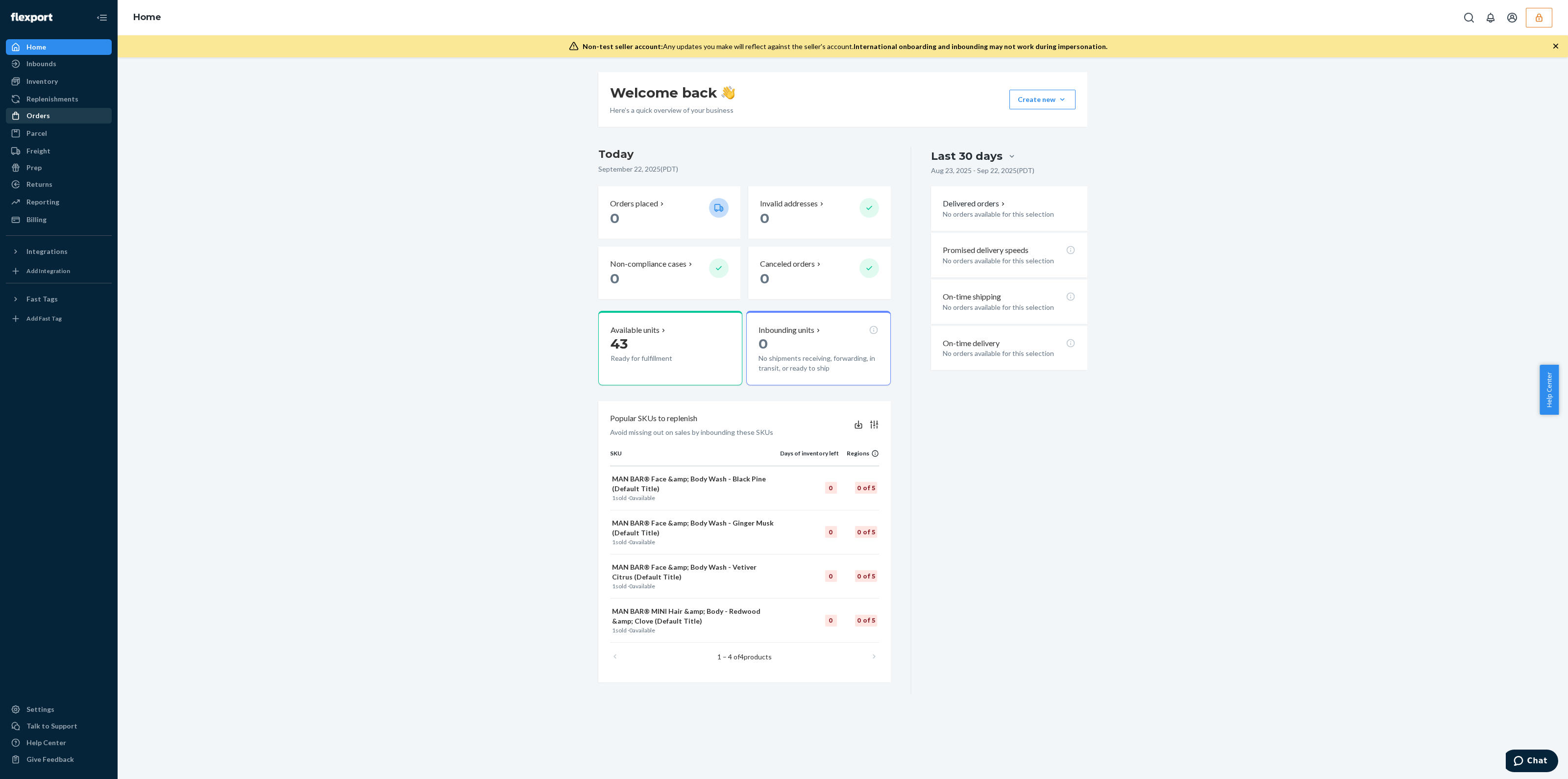
click at [43, 116] on div "Orders" at bounding box center [38, 116] width 24 height 10
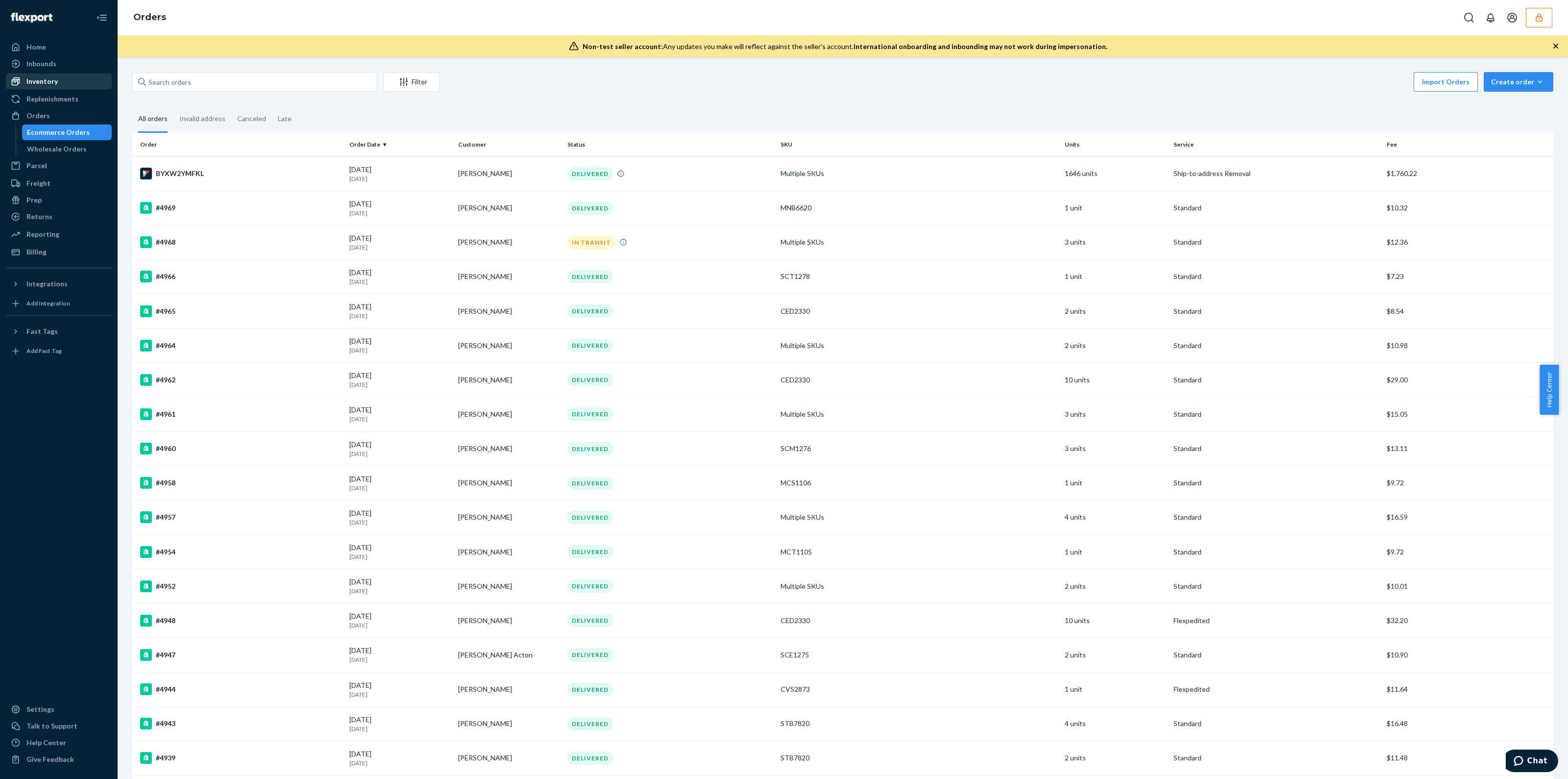
click at [48, 82] on div "Inventory" at bounding box center [42, 81] width 31 height 10
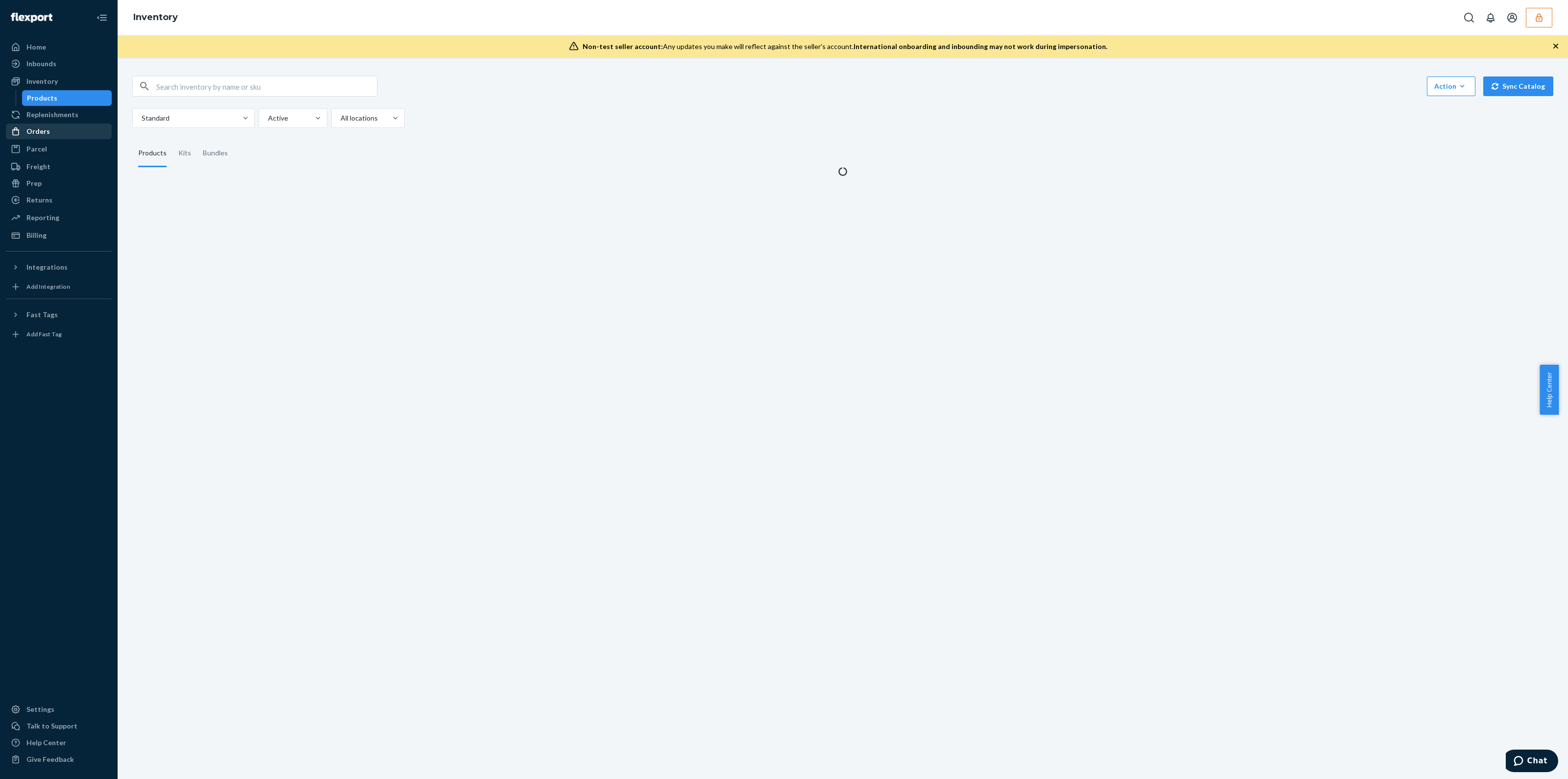
click at [54, 128] on div "Orders" at bounding box center [59, 131] width 104 height 14
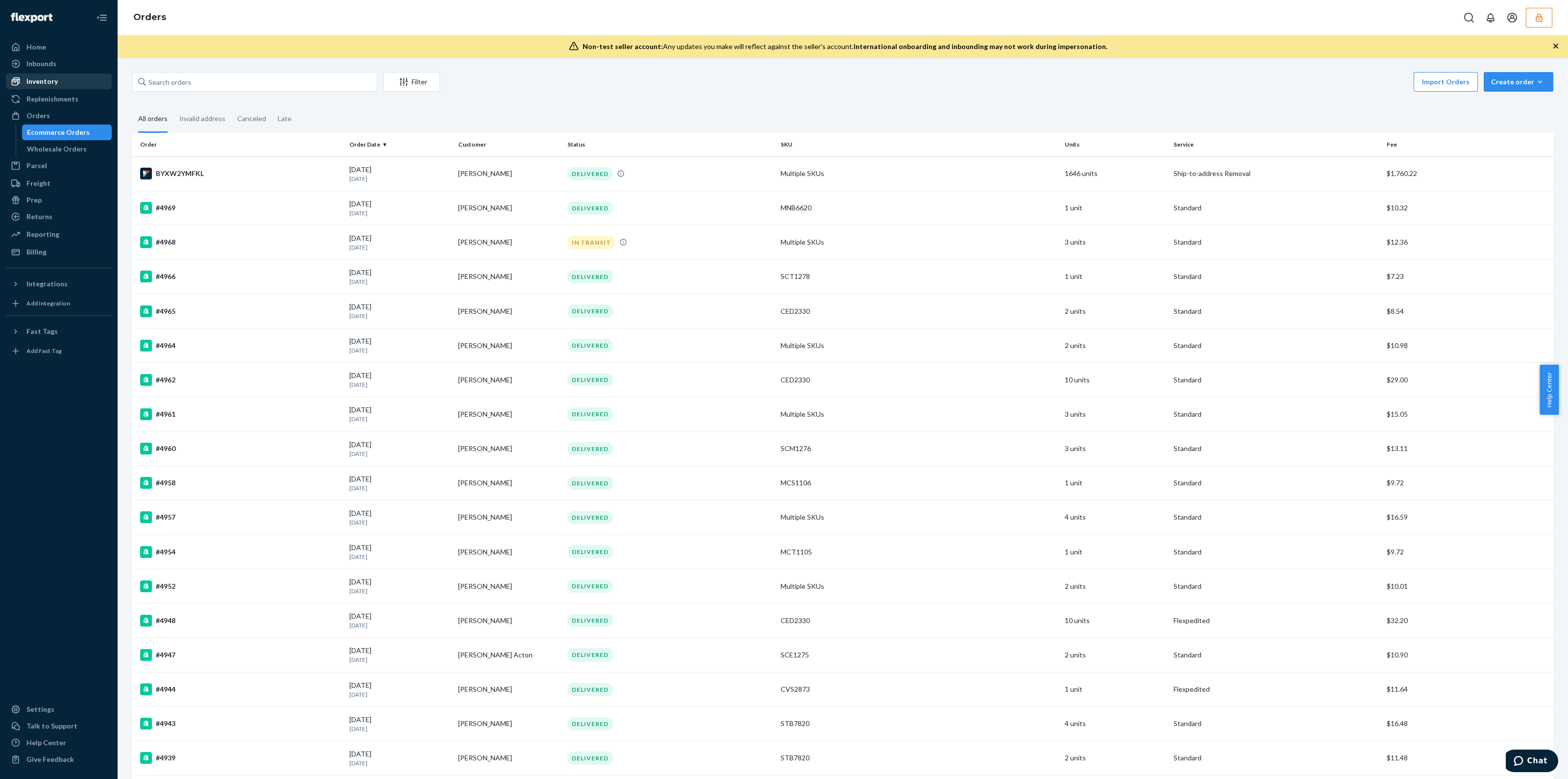
click at [57, 76] on div "Inventory" at bounding box center [59, 81] width 104 height 14
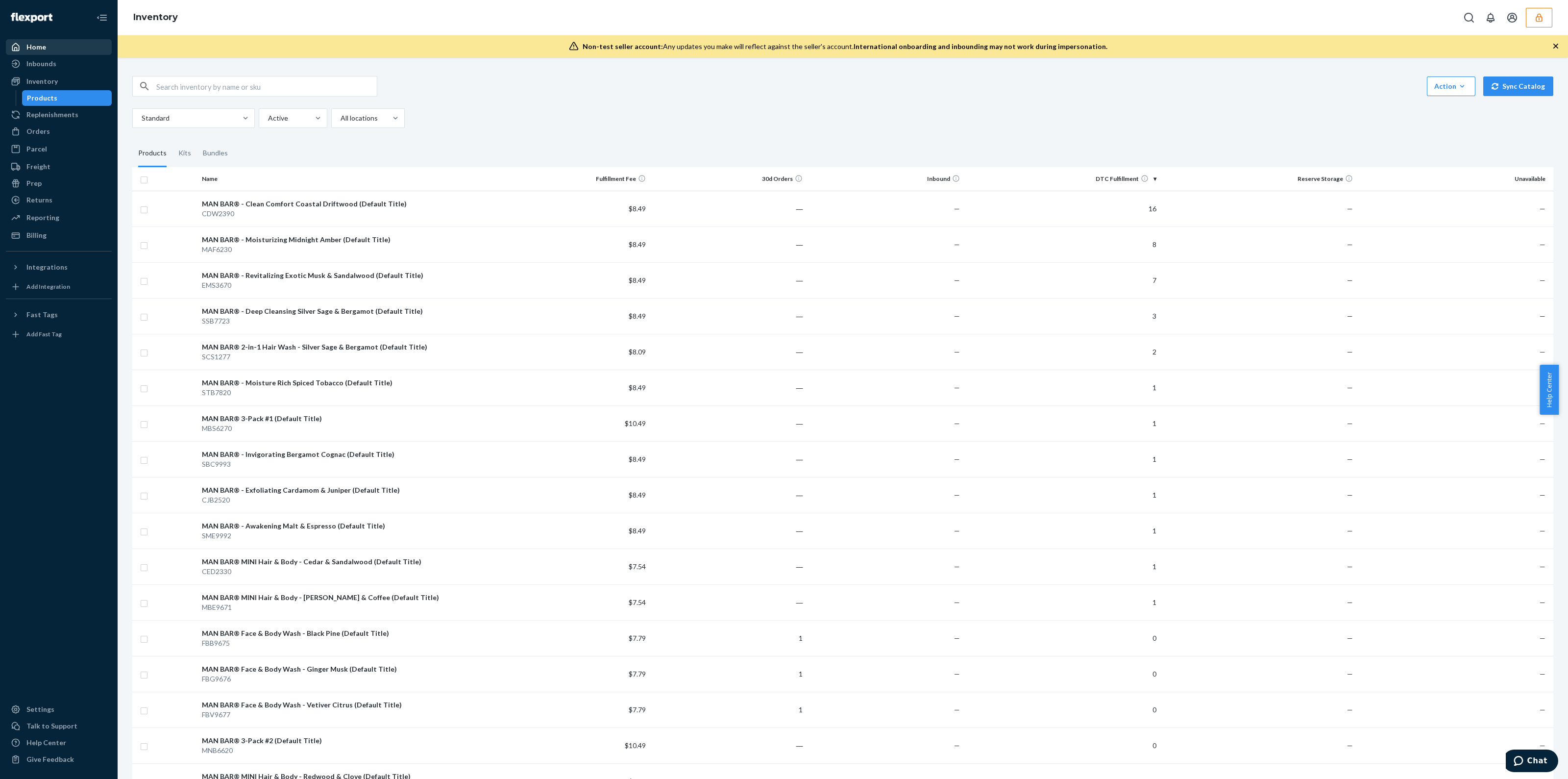
click at [41, 45] on div "Home" at bounding box center [36, 47] width 19 height 10
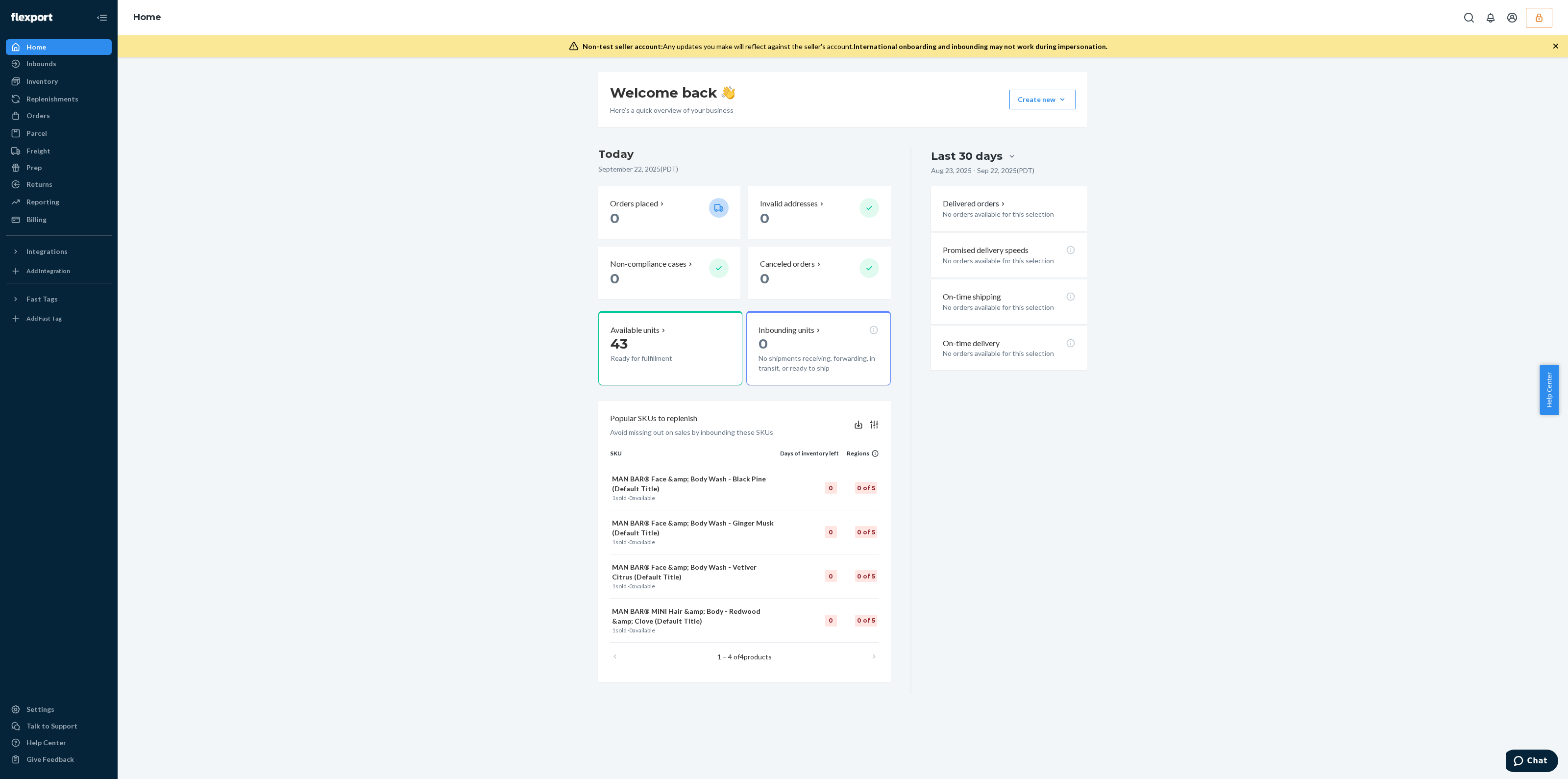
click at [56, 123] on div "Orders Ecommerce Orders Wholesale Orders" at bounding box center [58, 116] width 106 height 16
click at [58, 117] on div "Orders" at bounding box center [59, 116] width 104 height 14
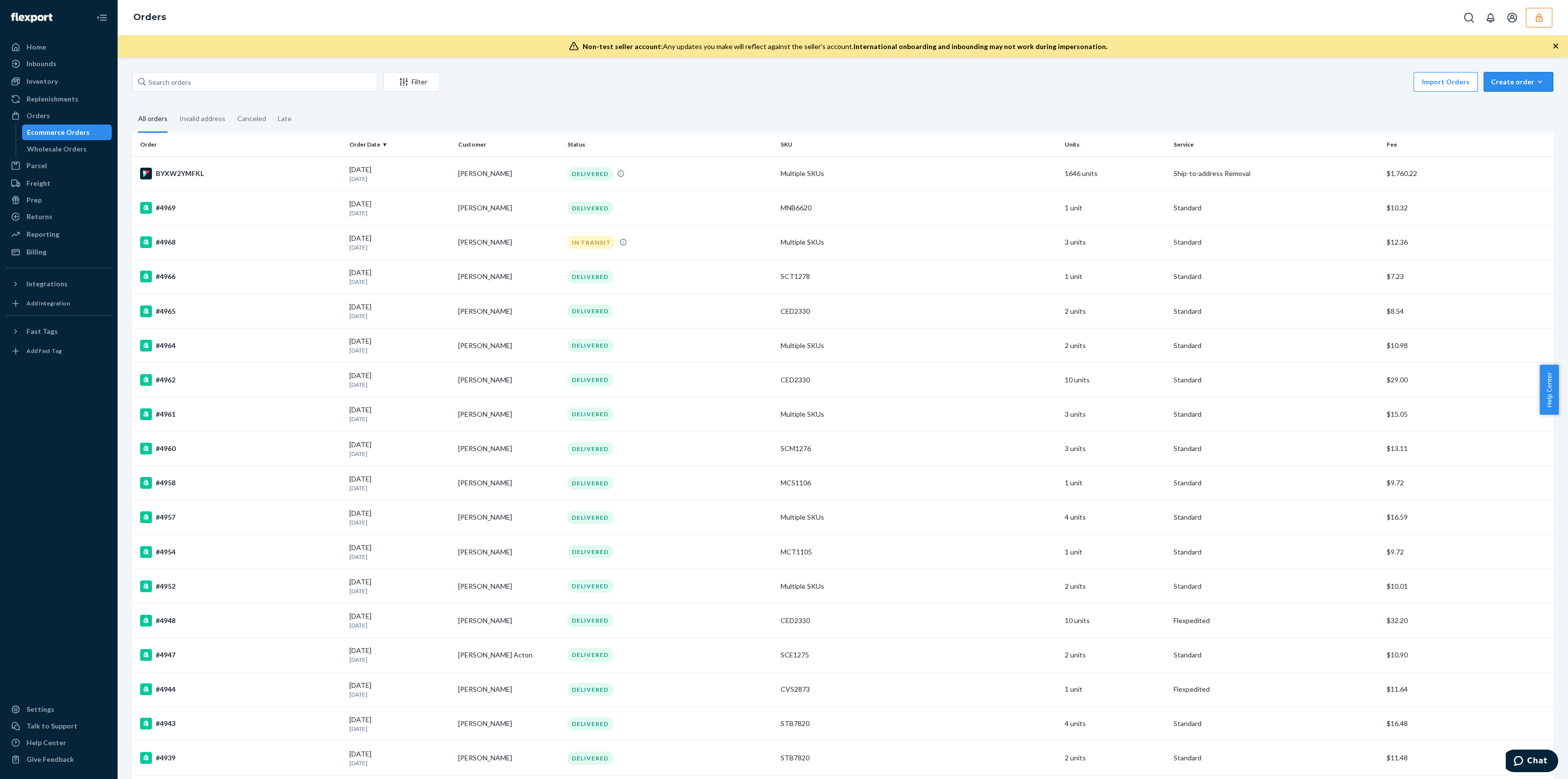
click at [1507, 75] on button "Create order Ecommerce order Removal order" at bounding box center [1518, 81] width 70 height 19
click at [1502, 128] on span "Removal order" at bounding box center [1524, 126] width 61 height 7
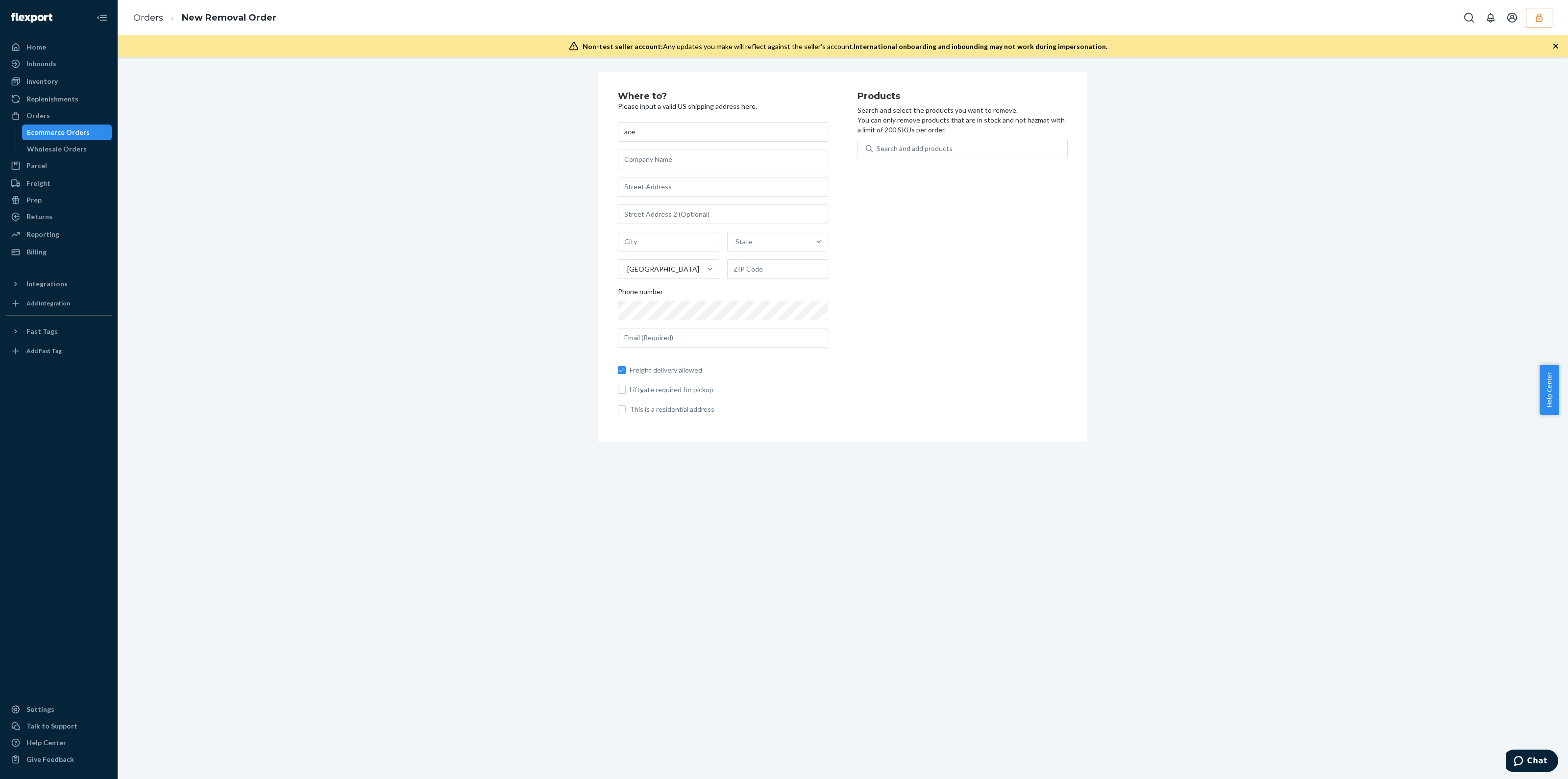
type input "ace"
drag, startPoint x: 681, startPoint y: 183, endPoint x: 682, endPoint y: 175, distance: 8.1
click at [681, 182] on input "text" at bounding box center [722, 186] width 210 height 19
click at [684, 161] on input "text" at bounding box center [722, 159] width 210 height 19
click at [687, 185] on input "1" at bounding box center [722, 186] width 210 height 19
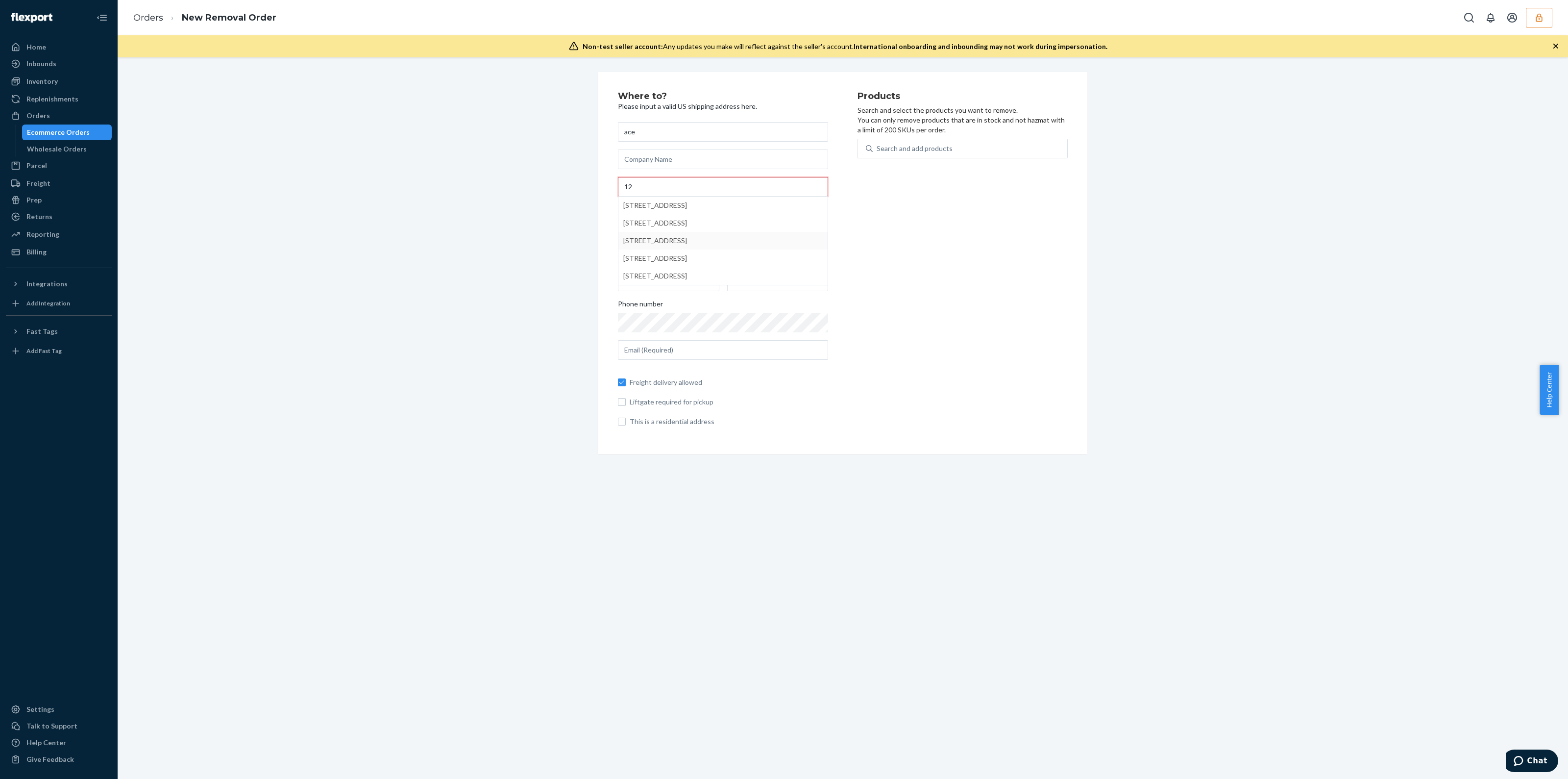
type input "12"
type input "Rancho Cucamonga"
type input "91730"
type input "12430 Fourth St"
click at [740, 334] on input "text" at bounding box center [722, 337] width 210 height 19
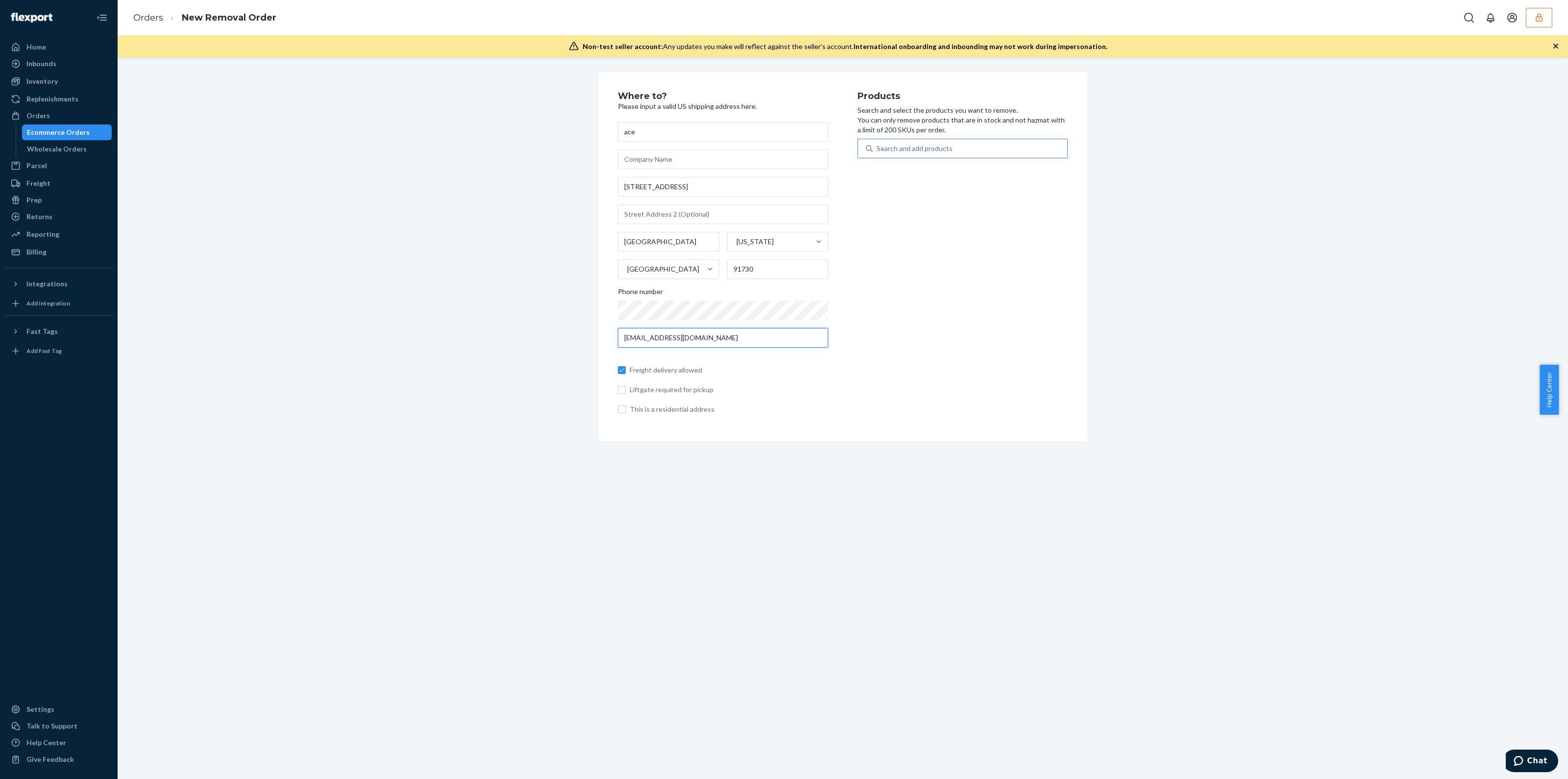
type input "hotdogman710@gmail.com"
click at [923, 146] on div "Search and add products" at bounding box center [914, 148] width 76 height 10
click at [878, 146] on input "0 results available. Use Up and Down to choose options, press Enter to select t…" at bounding box center [876, 148] width 1 height 10
type input "a"
click at [1032, 175] on span "8 available" at bounding box center [1046, 172] width 27 height 7
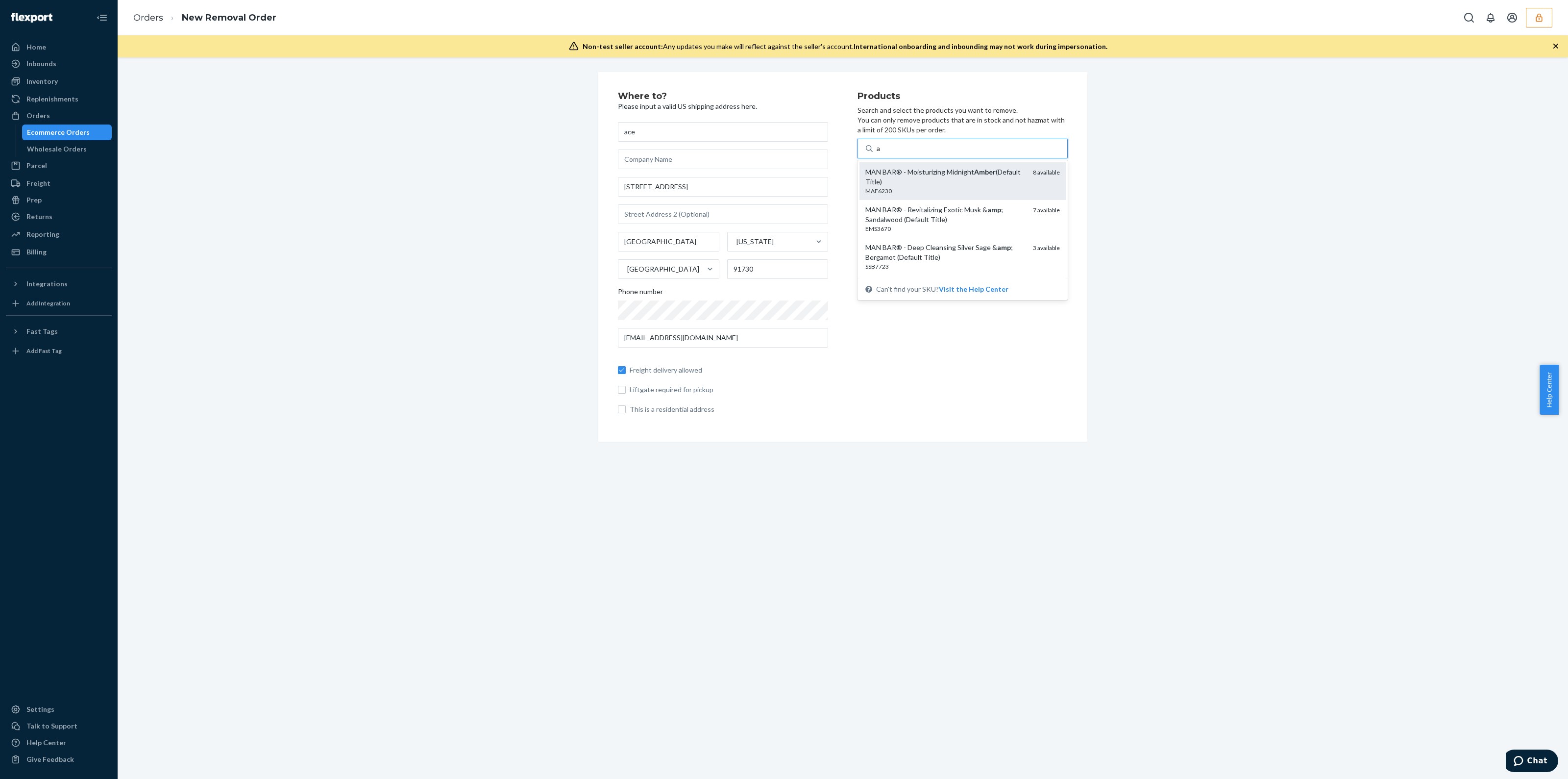
click at [881, 153] on input "a" at bounding box center [878, 148] width 4 height 10
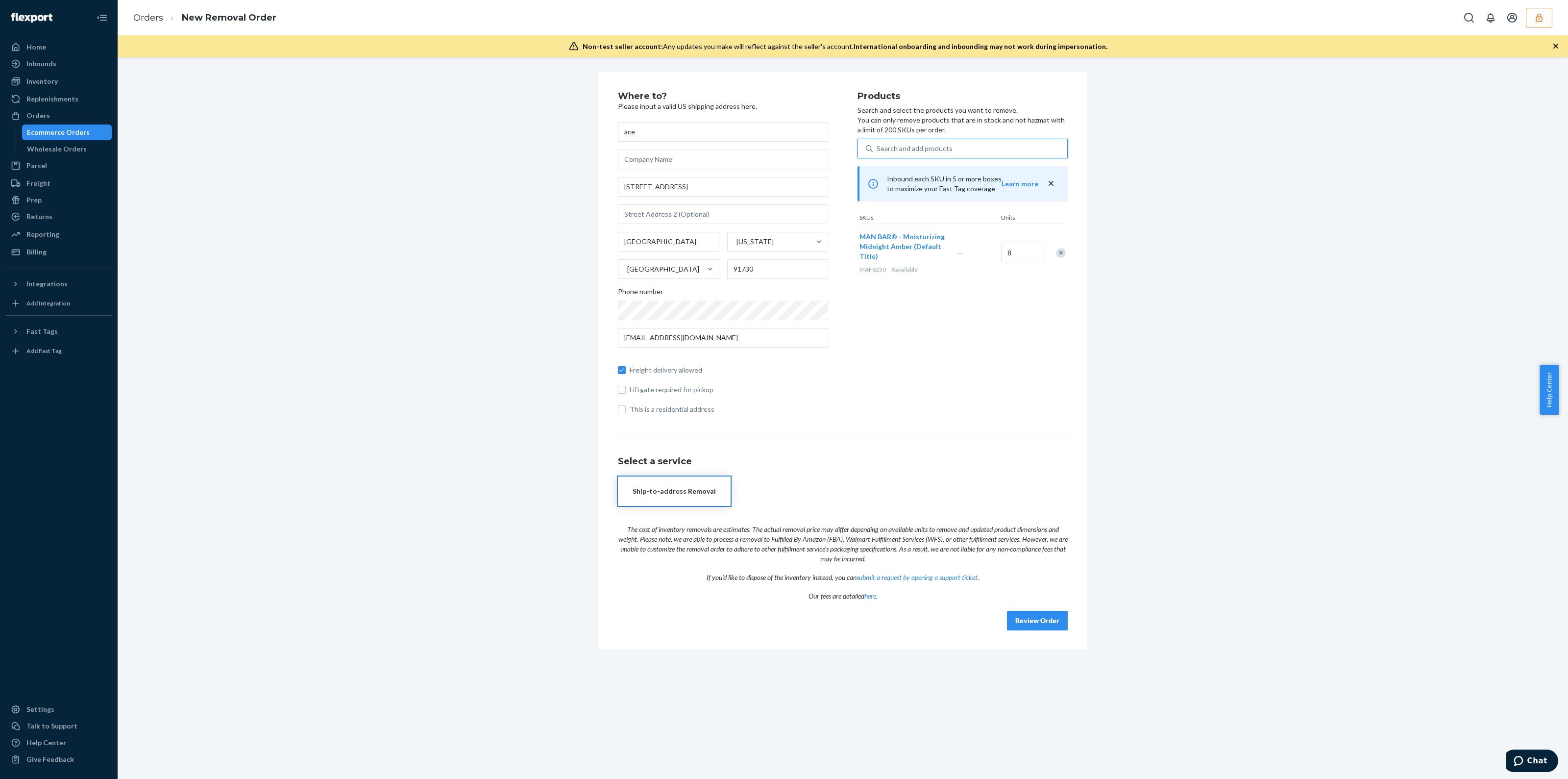
type input "m"
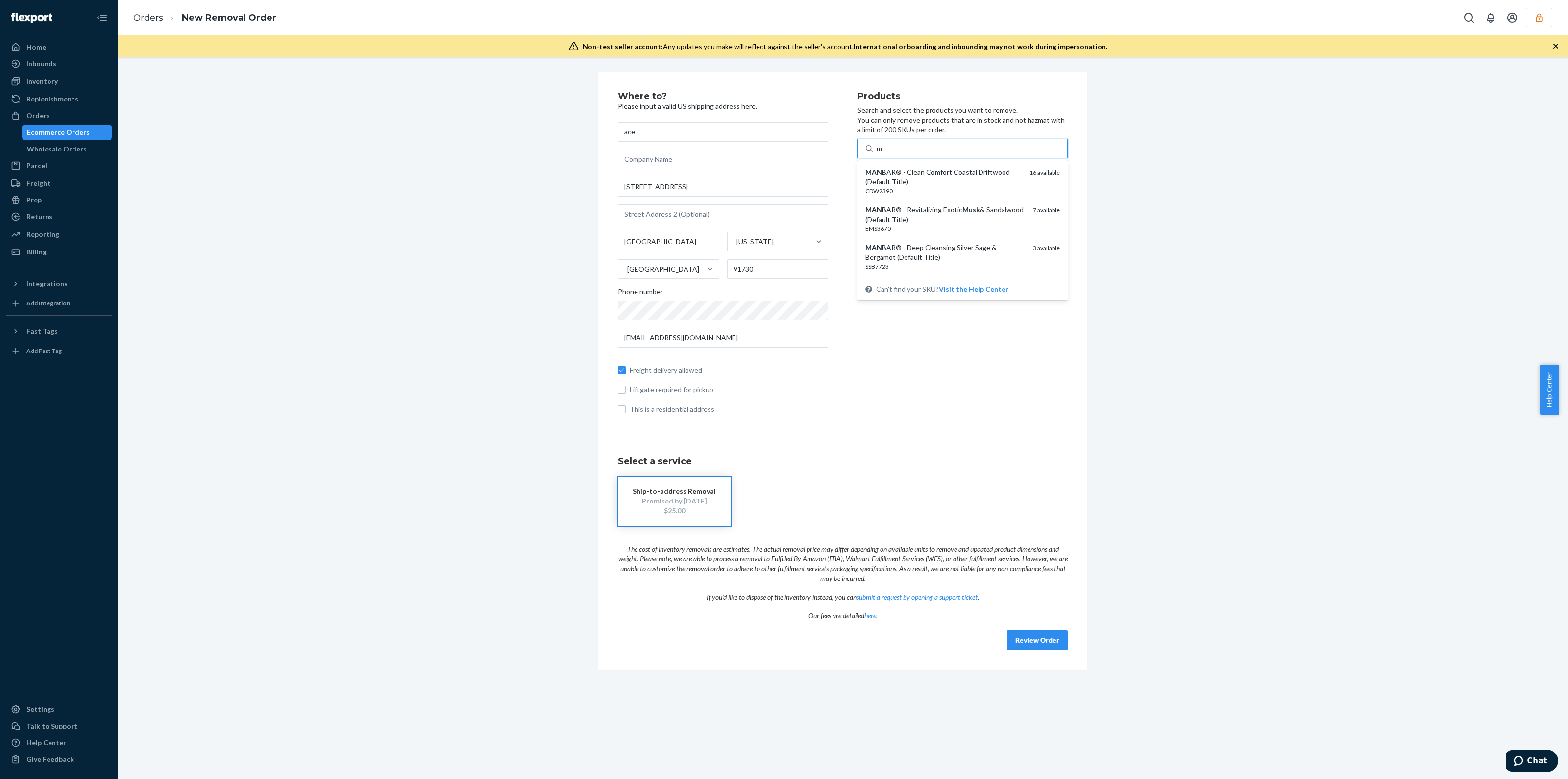
click at [960, 175] on div "MAN BAR® - Clean Comfort Coastal Driftwood (Default Title)" at bounding box center [943, 176] width 156 height 19
click at [883, 153] on input "m" at bounding box center [879, 148] width 6 height 10
type input "m"
click at [958, 176] on div "MAN BAR® - Revitalizing Exotic Musk & Sandalwood (Default Title)" at bounding box center [945, 176] width 160 height 19
click at [883, 153] on input "m" at bounding box center [879, 148] width 6 height 10
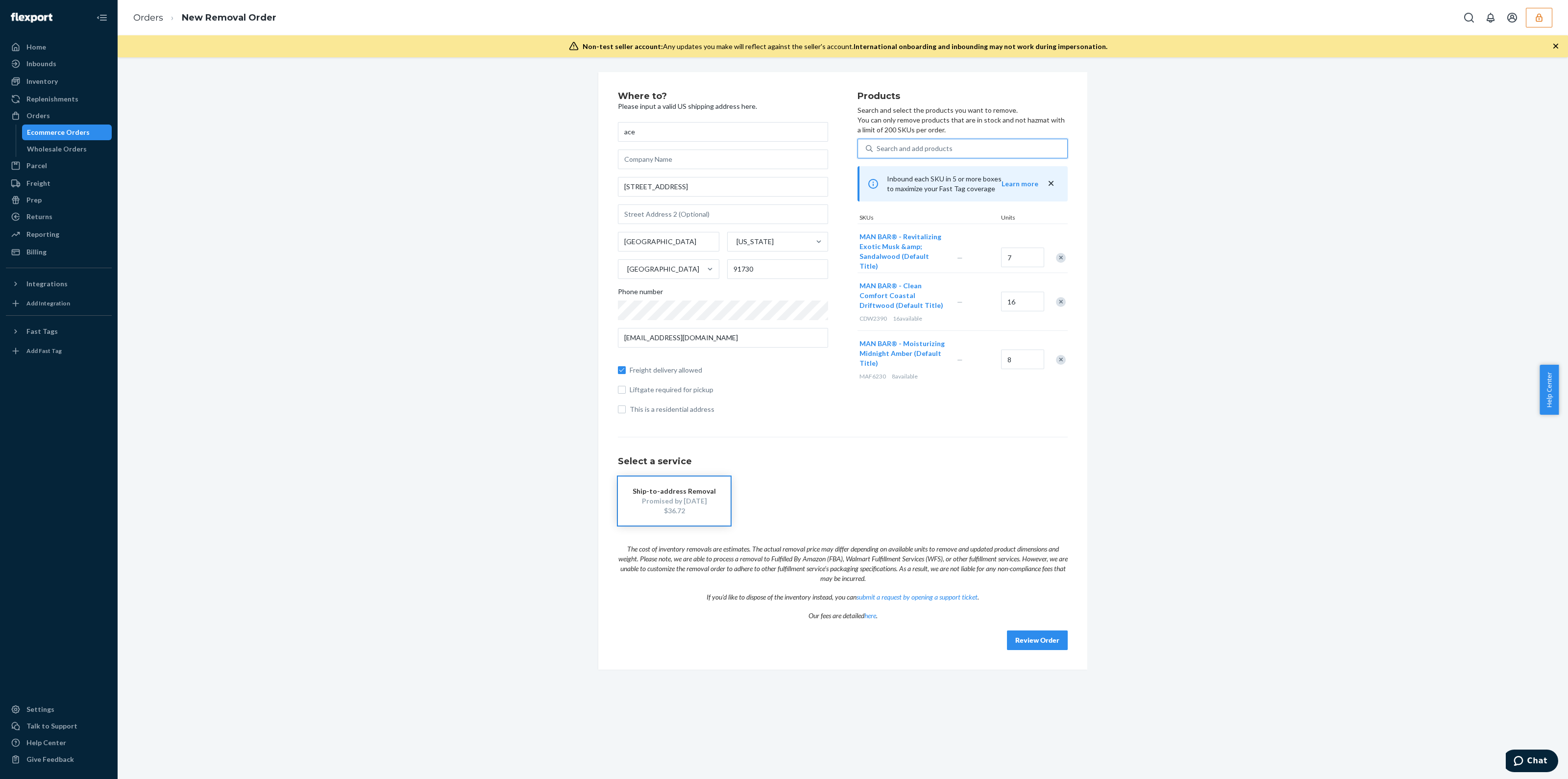
type input "m"
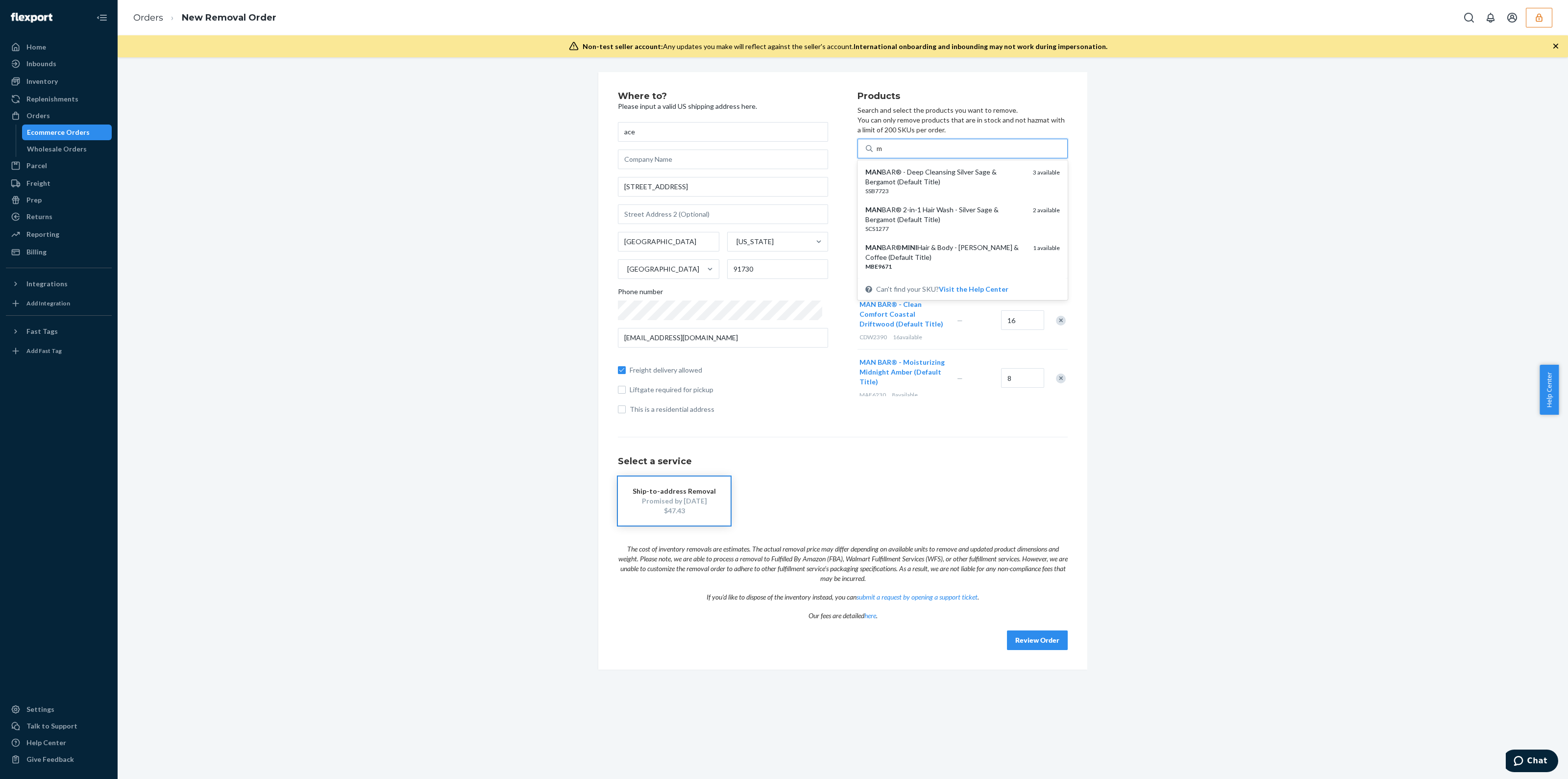
click at [958, 176] on div "MAN BAR® - Deep Cleansing Silver Sage & Bergamot (Default Title)" at bounding box center [945, 176] width 160 height 19
click at [883, 153] on input "m" at bounding box center [879, 148] width 6 height 10
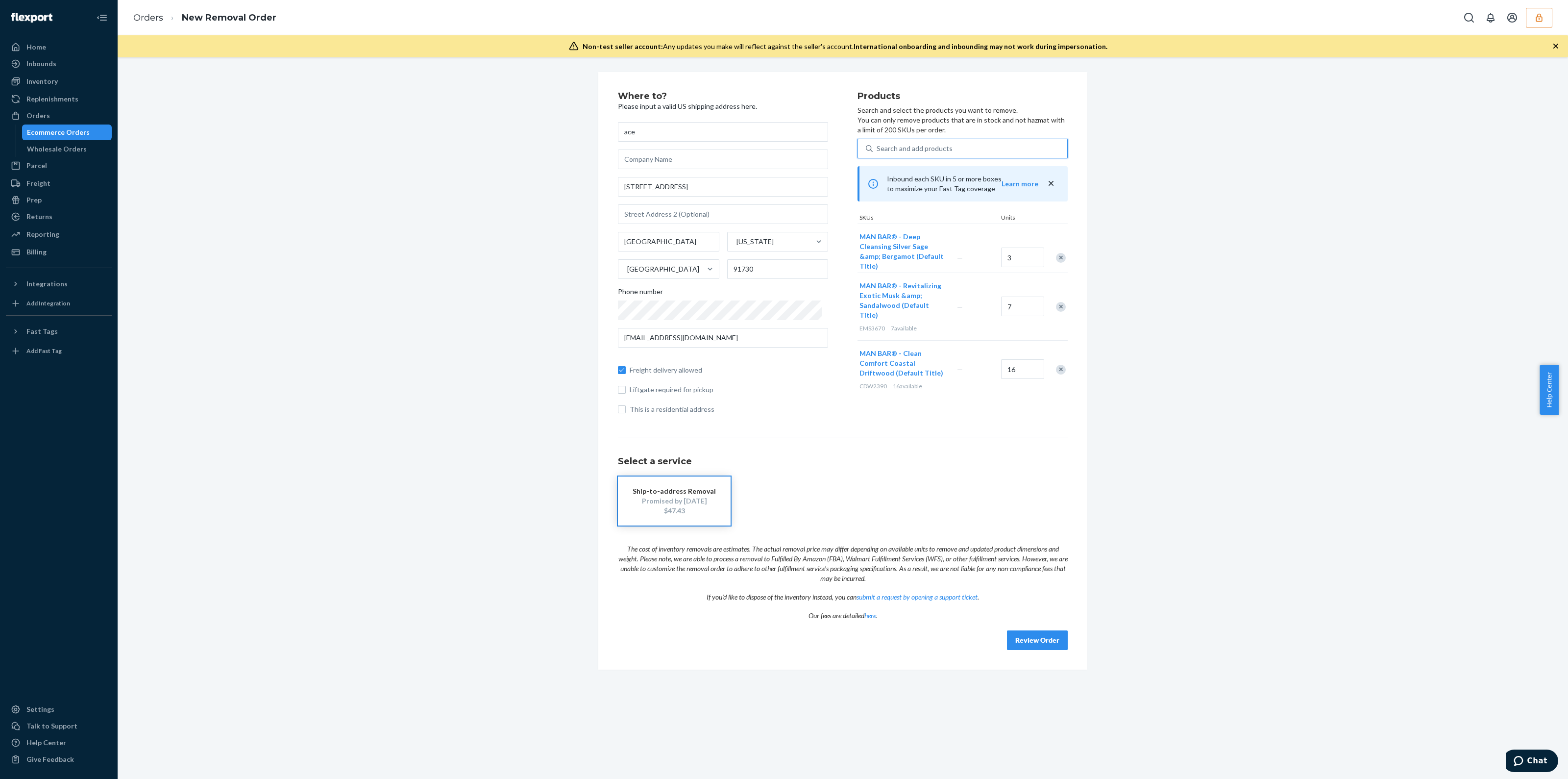
type input "m"
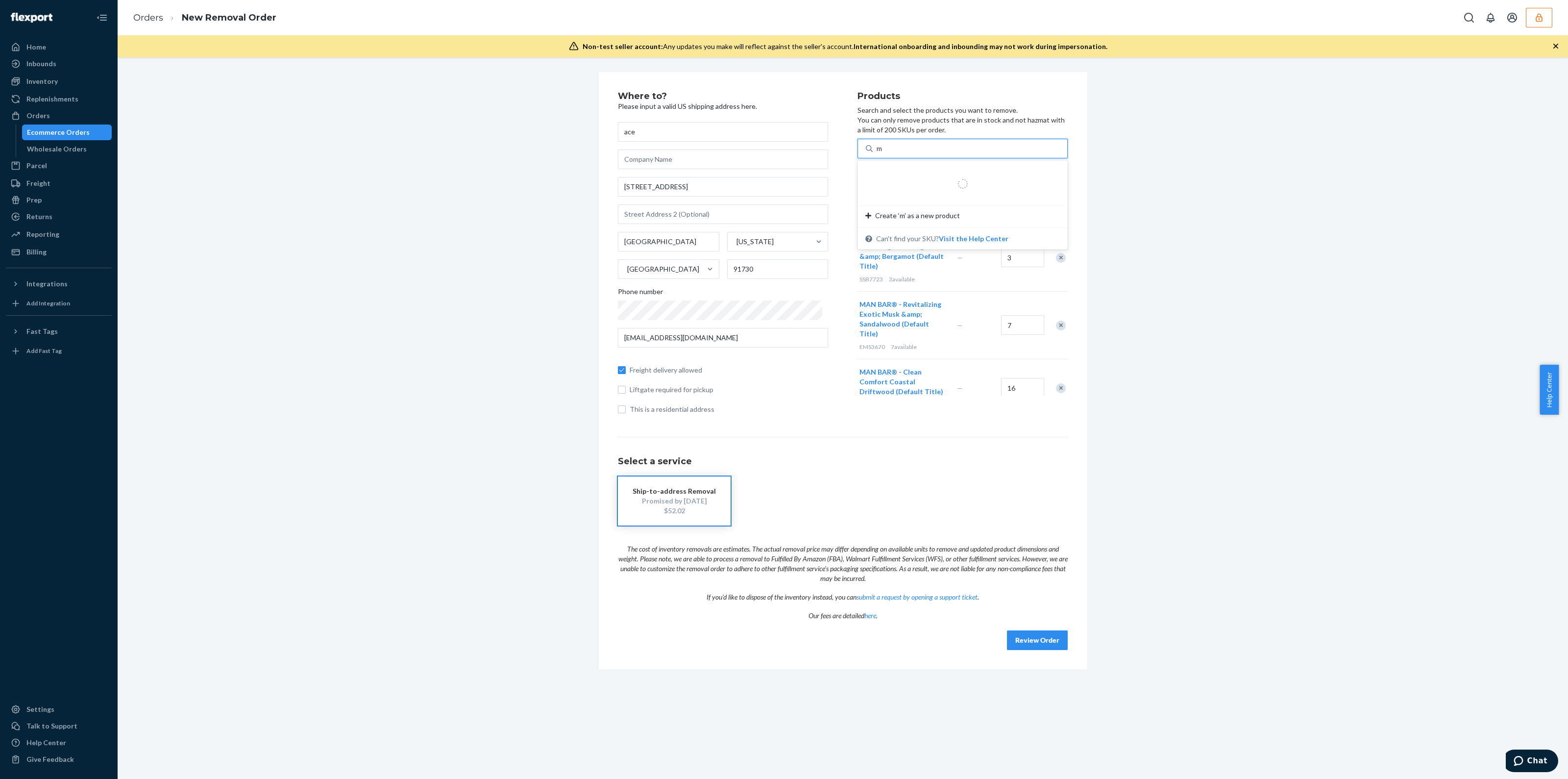
click at [958, 176] on div at bounding box center [963, 183] width 171 height 19
click at [883, 153] on input "m" at bounding box center [879, 148] width 6 height 10
click at [958, 176] on div "MAN BAR® 2-in-1 Hair Wash - Silver Sage & Bergamot (Default Title)" at bounding box center [945, 176] width 160 height 19
click at [883, 153] on input "m" at bounding box center [879, 148] width 6 height 10
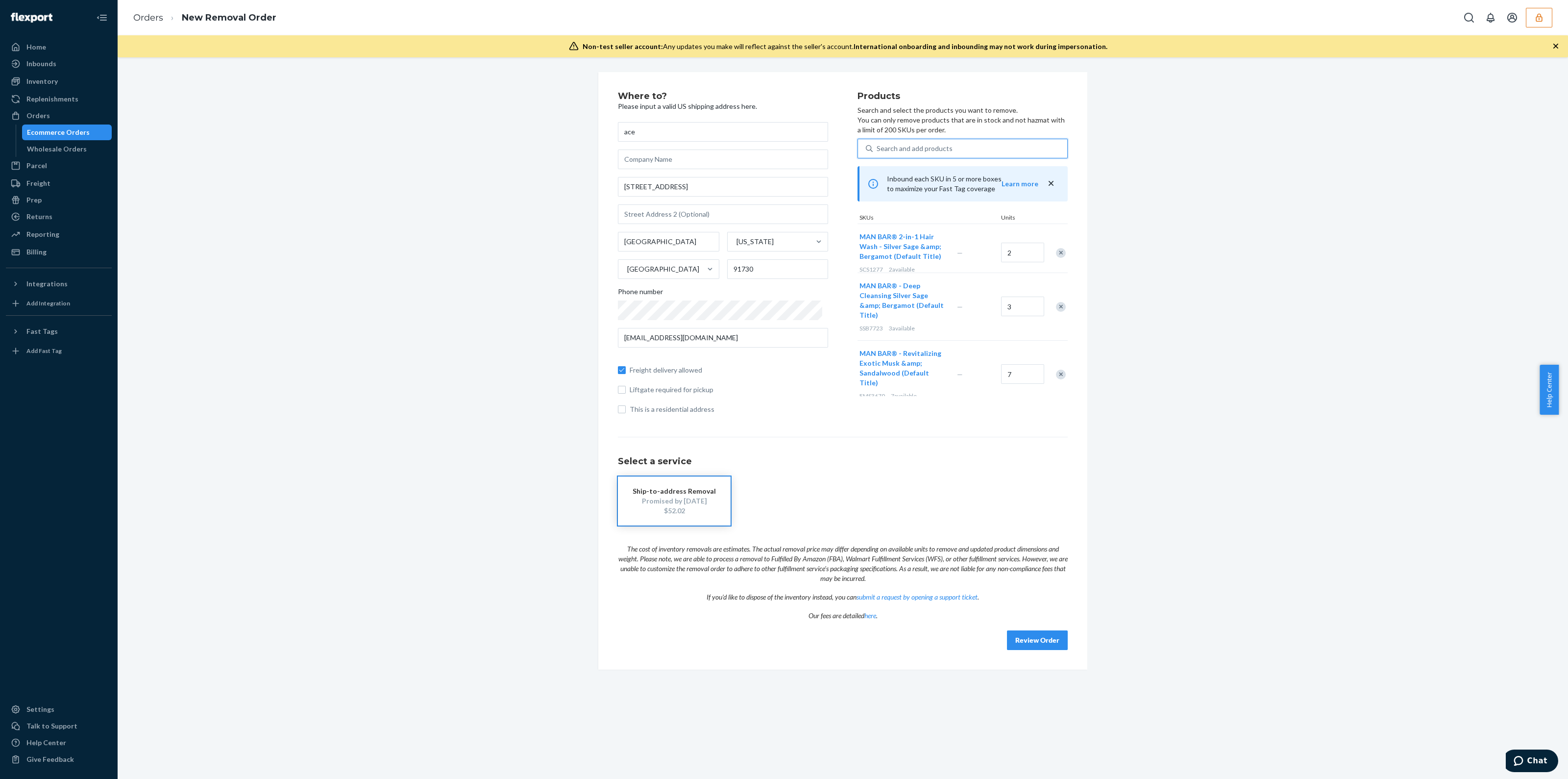
type input "m"
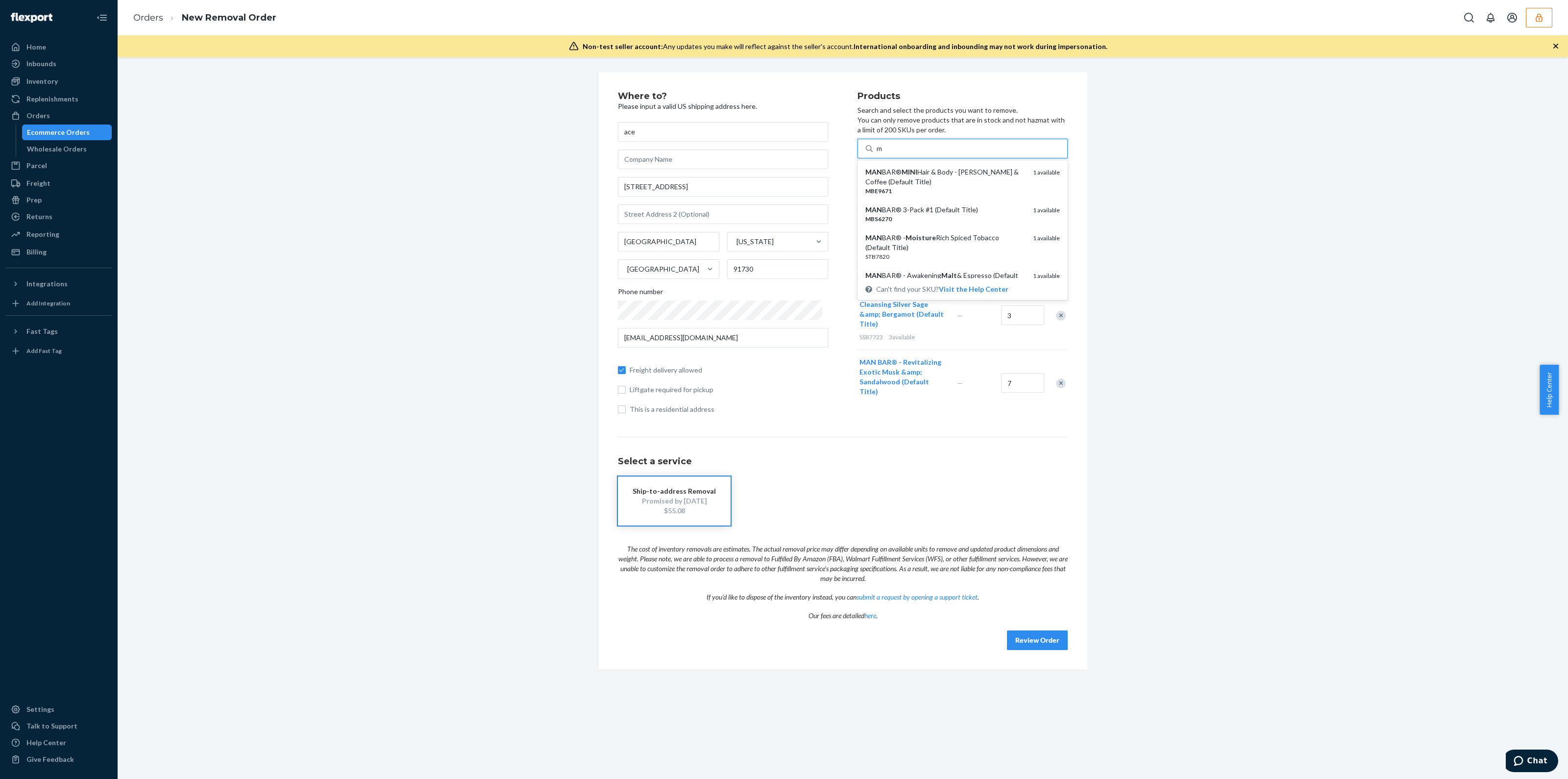
click at [958, 176] on div "MAN BAR® MINI Hair & Body - Ebony Wood & Coffee (Default Title)" at bounding box center [945, 176] width 160 height 19
click at [883, 153] on input "m" at bounding box center [879, 148] width 6 height 10
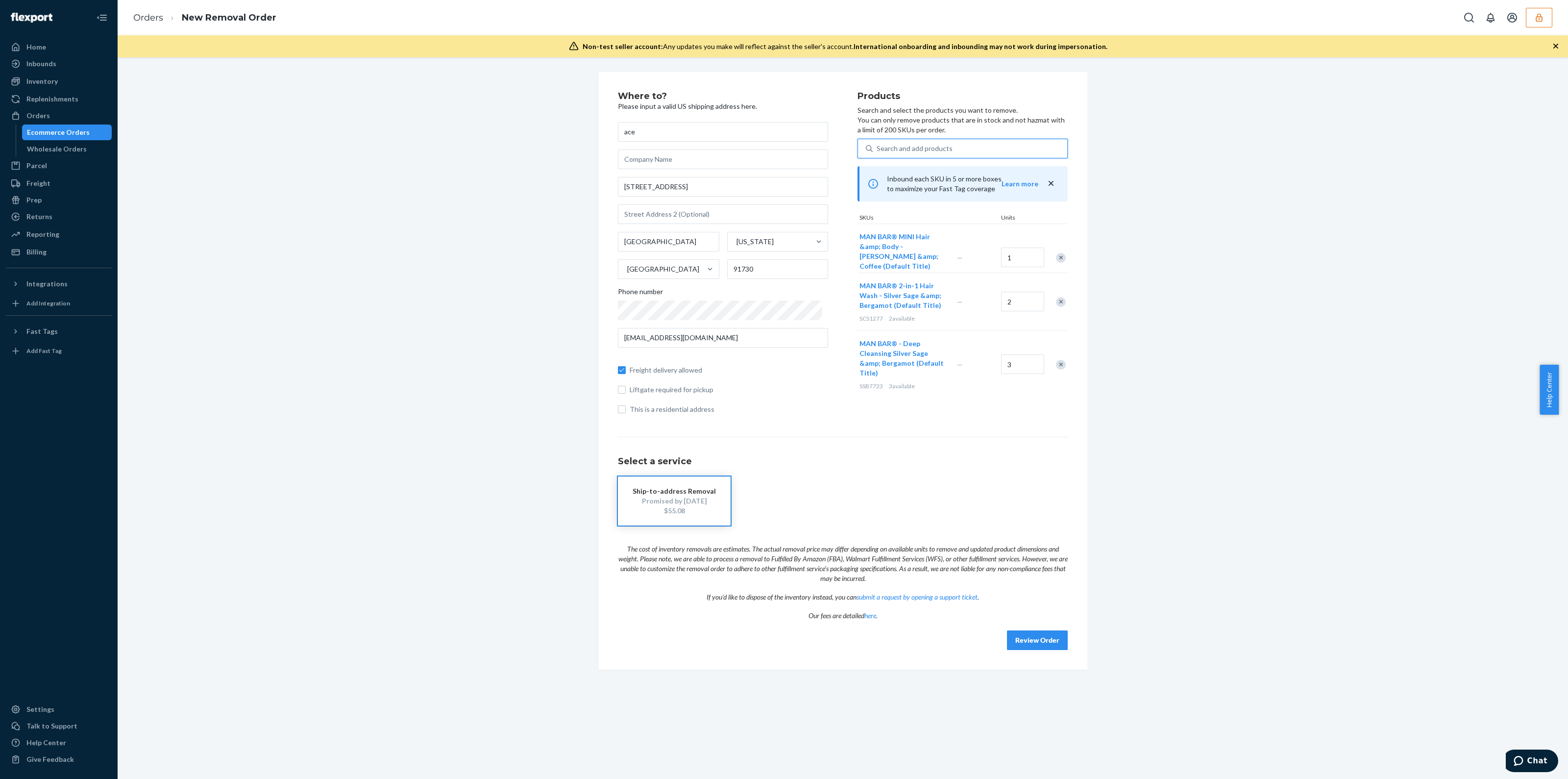
type input "m"
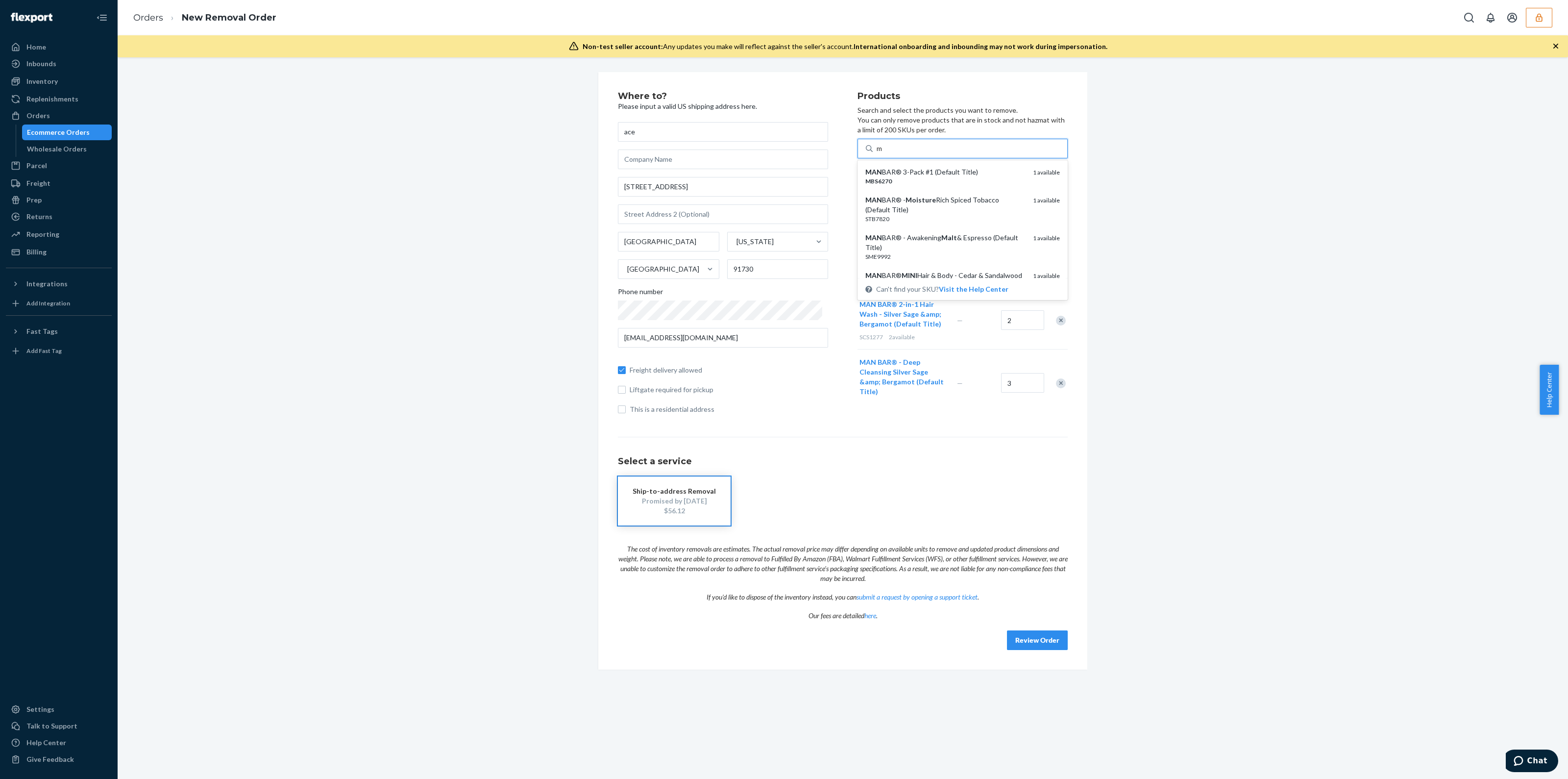
click at [958, 176] on div "MAN BAR® 3-Pack #1 (Default Title)" at bounding box center [945, 172] width 160 height 10
click at [883, 153] on input "m" at bounding box center [879, 148] width 6 height 10
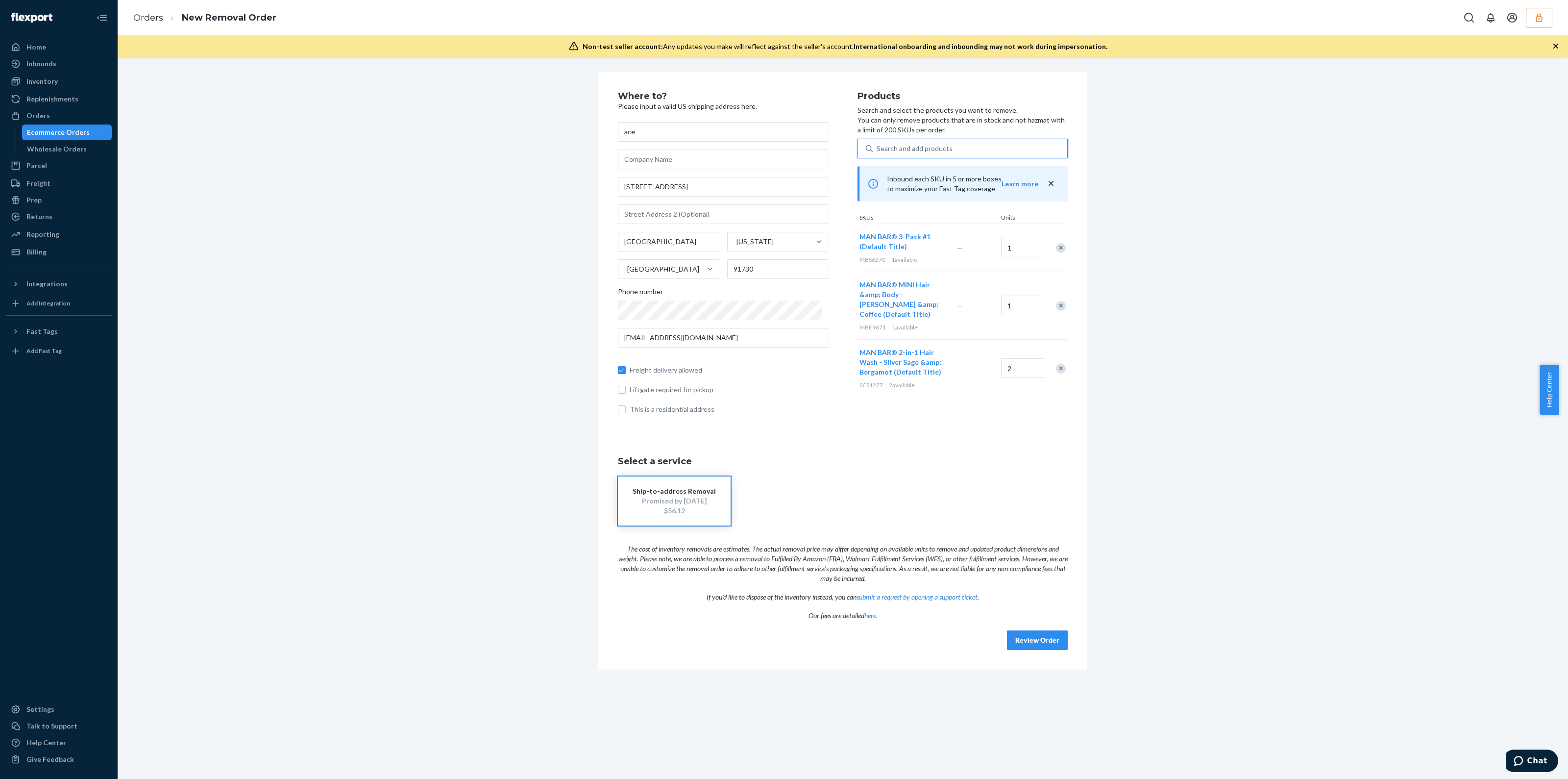
type input "m"
click at [958, 176] on div "MAN BAR® - Moisture Rich Spiced Tobacco (Default Title)" at bounding box center [945, 176] width 160 height 19
click at [883, 153] on input "m" at bounding box center [879, 148] width 6 height 10
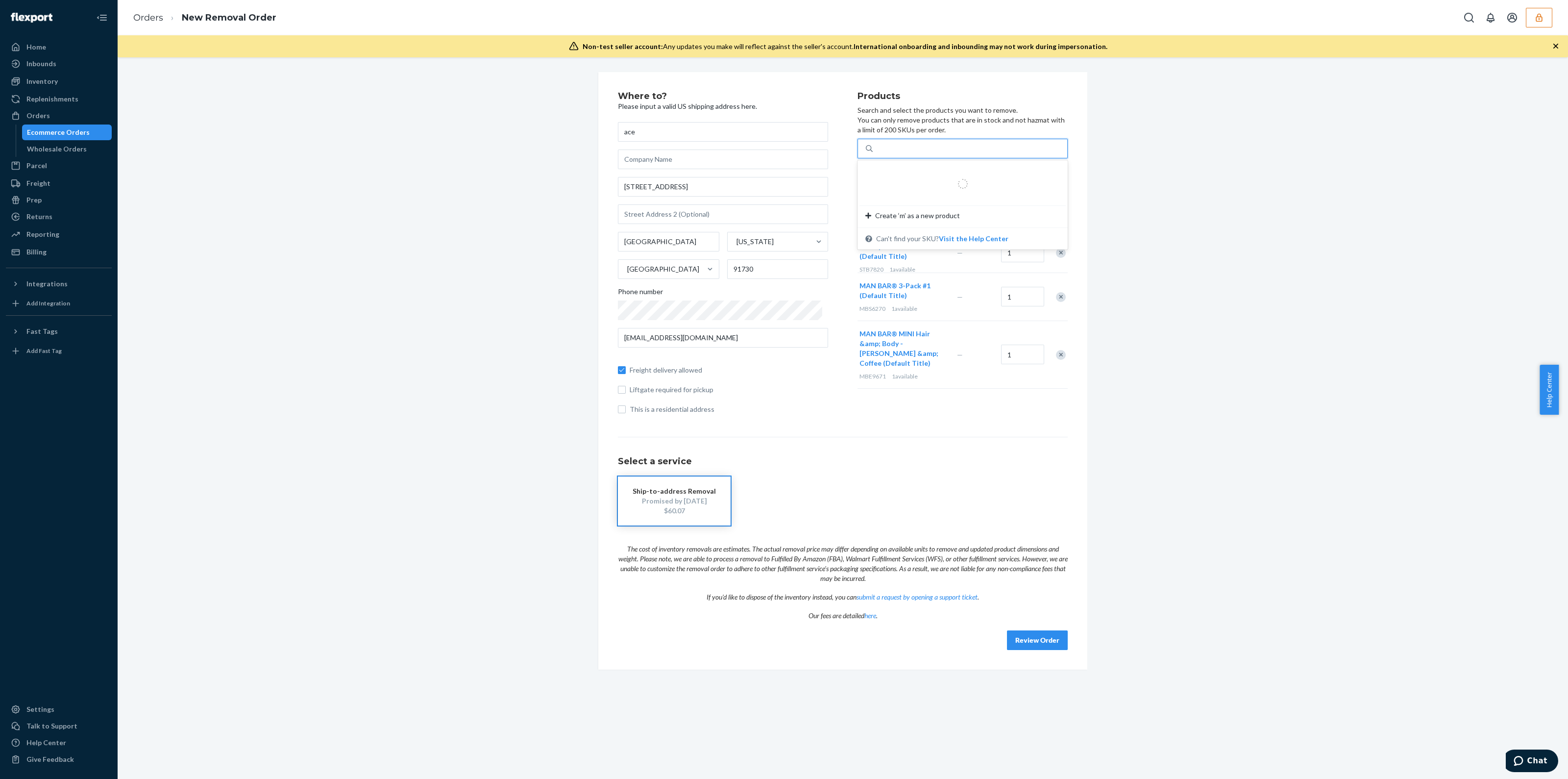
type input "m"
click at [958, 176] on div "MAN BAR® - Awakening Malt & Espresso (Default Title)" at bounding box center [945, 176] width 160 height 19
click at [883, 153] on input "m" at bounding box center [879, 148] width 6 height 10
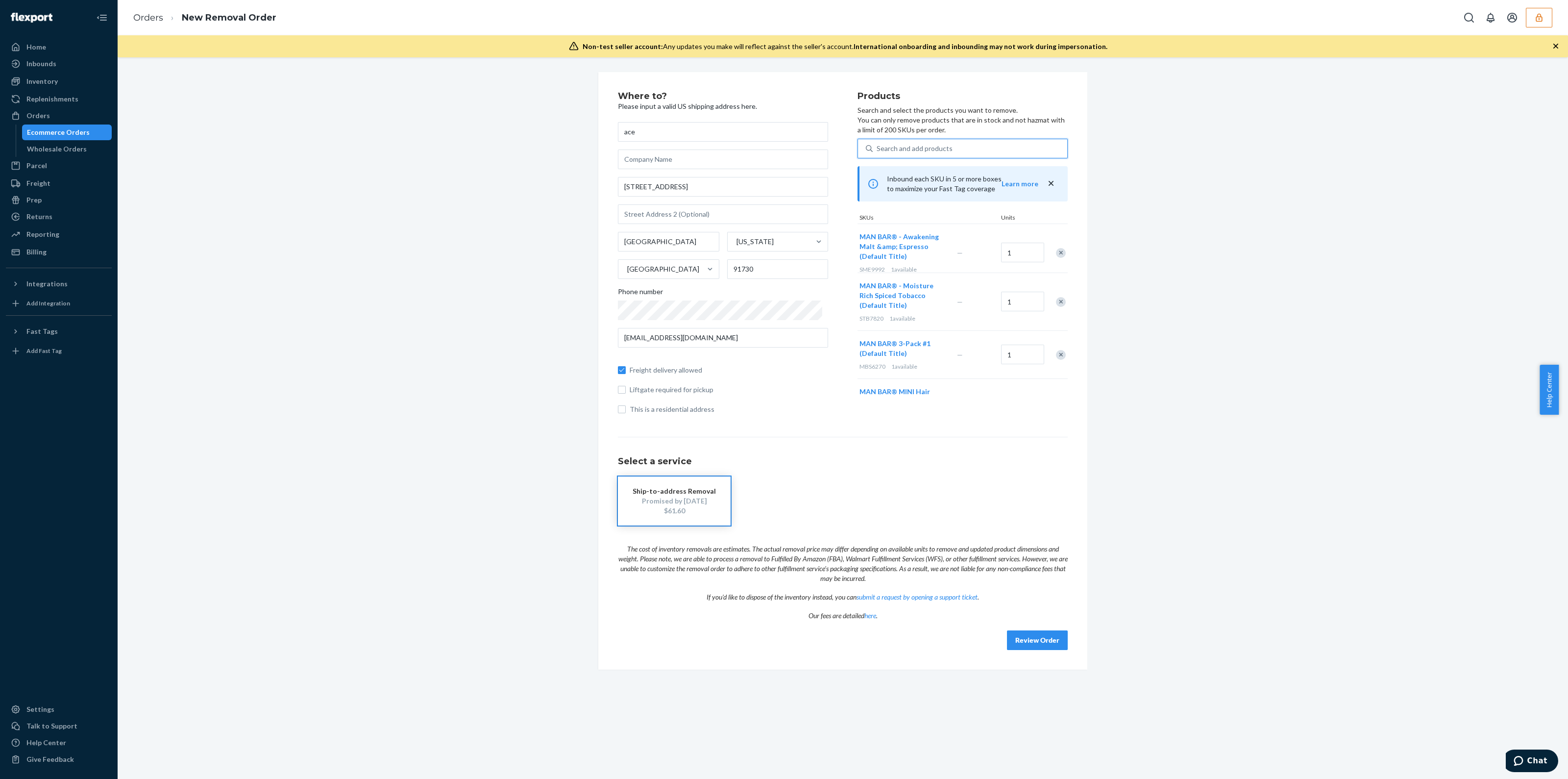
type input "m"
click at [958, 176] on div "MAN BAR® MINI Hair & Body - Cedar & Sandalwood (Default Title)" at bounding box center [945, 176] width 160 height 19
click at [883, 153] on input "m" at bounding box center [879, 148] width 6 height 10
type input "m"
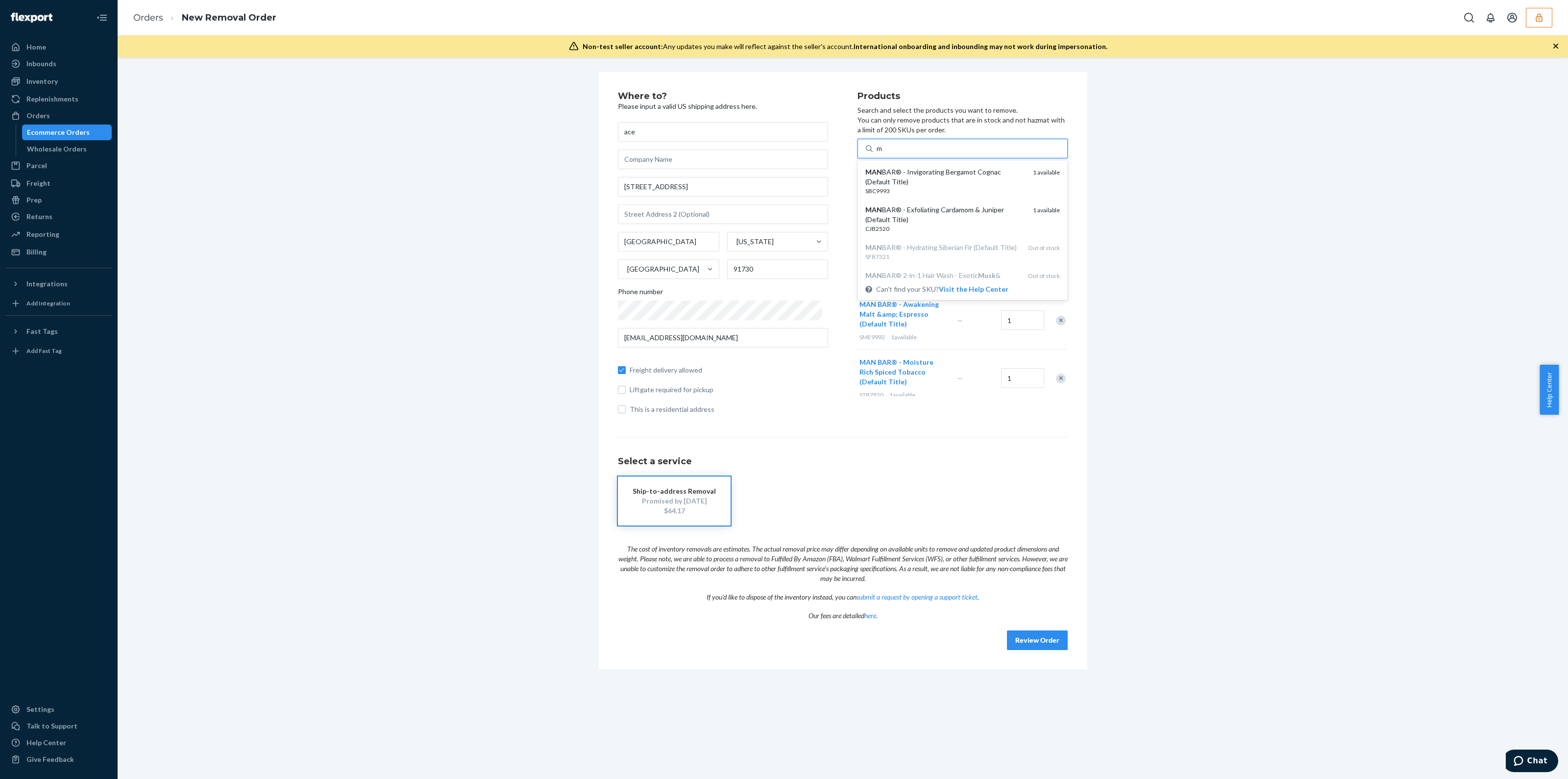
click at [958, 176] on div "MAN BAR® - Invigorating Bergamot Cognac (Default Title)" at bounding box center [945, 176] width 160 height 19
click at [883, 153] on input "m" at bounding box center [879, 148] width 6 height 10
type input "m"
click at [958, 176] on div "MAN BAR® - Exfoliating Cardamom & Juniper (Default Title)" at bounding box center [945, 176] width 160 height 19
click at [883, 153] on input "m" at bounding box center [879, 148] width 6 height 10
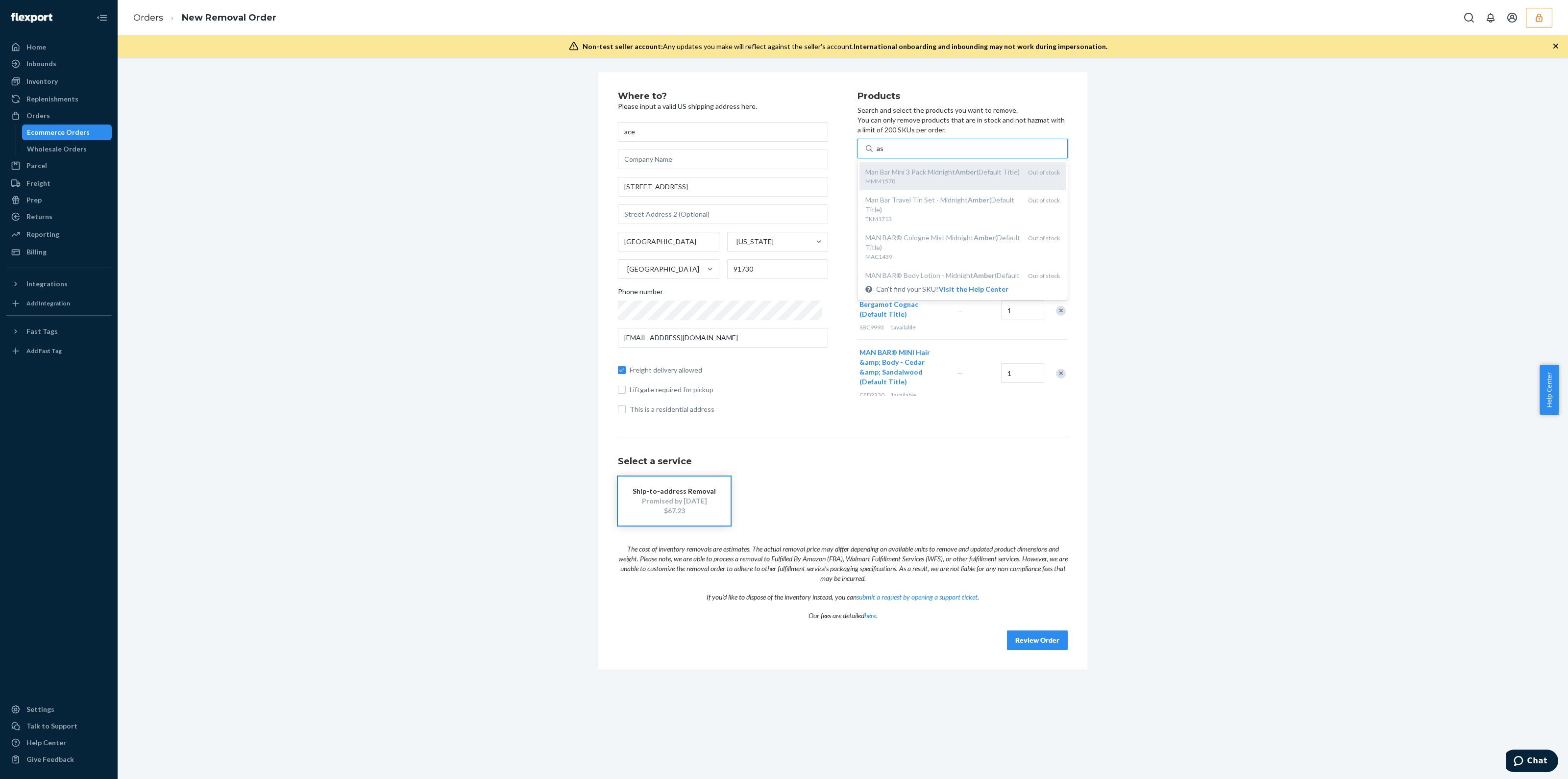
type input "a"
type input "s"
click at [1010, 633] on button "Review Order" at bounding box center [1037, 640] width 61 height 19
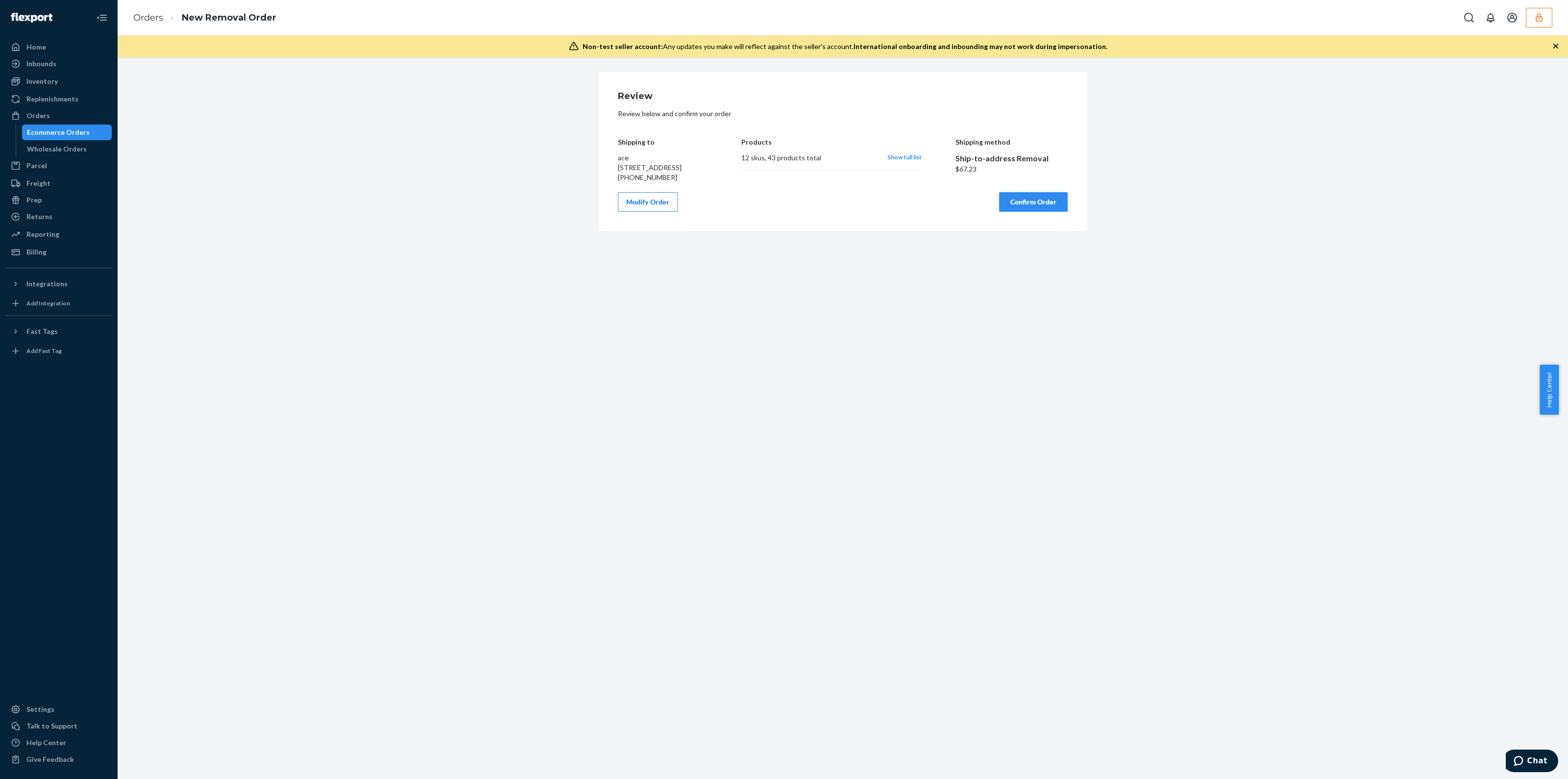
click at [957, 168] on div "$67.23" at bounding box center [1012, 169] width 113 height 10
copy div "67.23"
click at [1544, 21] on button "button" at bounding box center [1539, 17] width 26 height 19
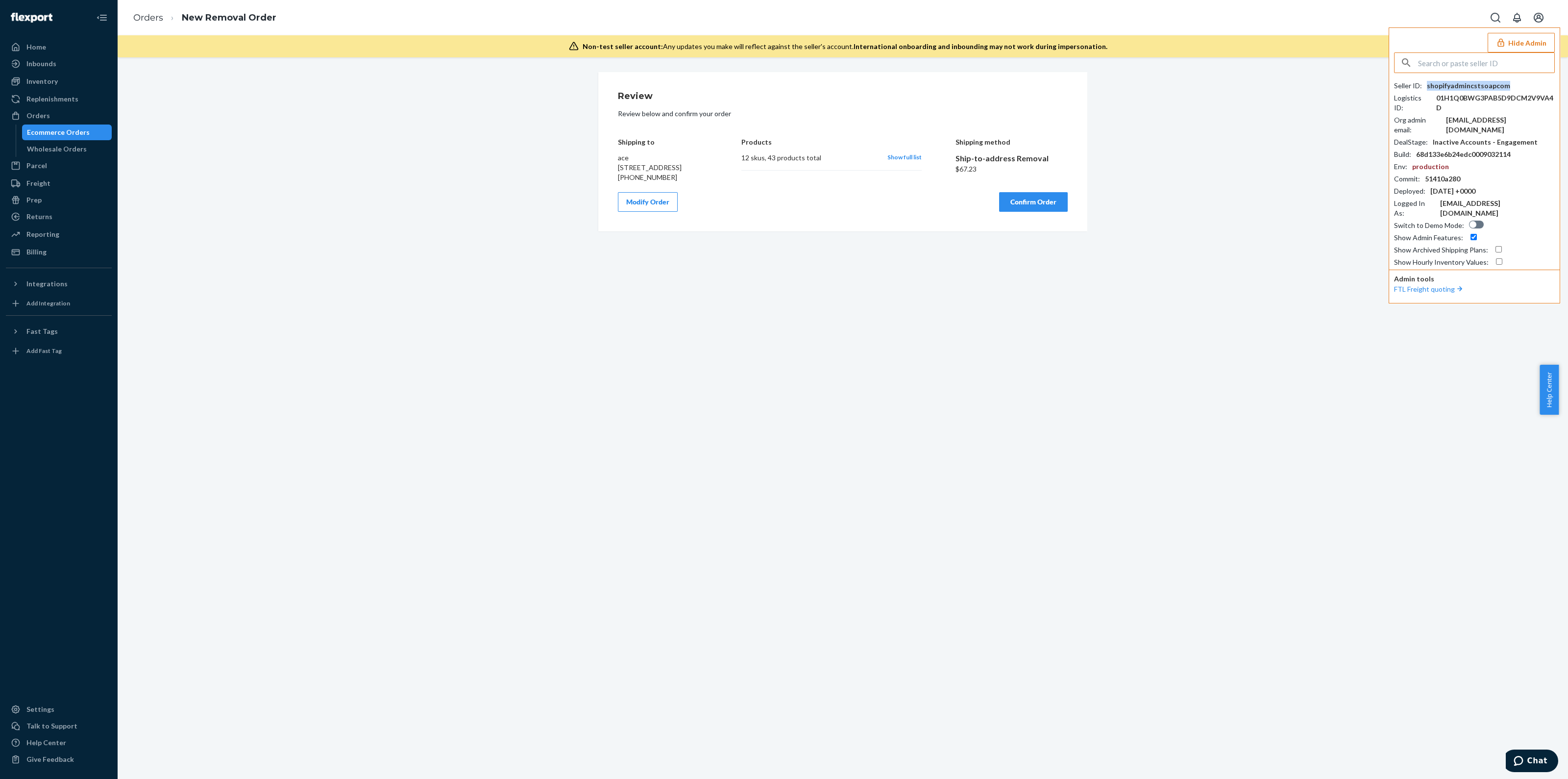
click at [1477, 83] on div "shopifyadmincstsoapcom" at bounding box center [1468, 86] width 83 height 10
drag, startPoint x: 1475, startPoint y: 66, endPoint x: 1469, endPoint y: 67, distance: 6.1
click at [1475, 67] on input "text" at bounding box center [1485, 62] width 136 height 19
paste input "mikedigmachcom"
type input "mikedigmachcom"
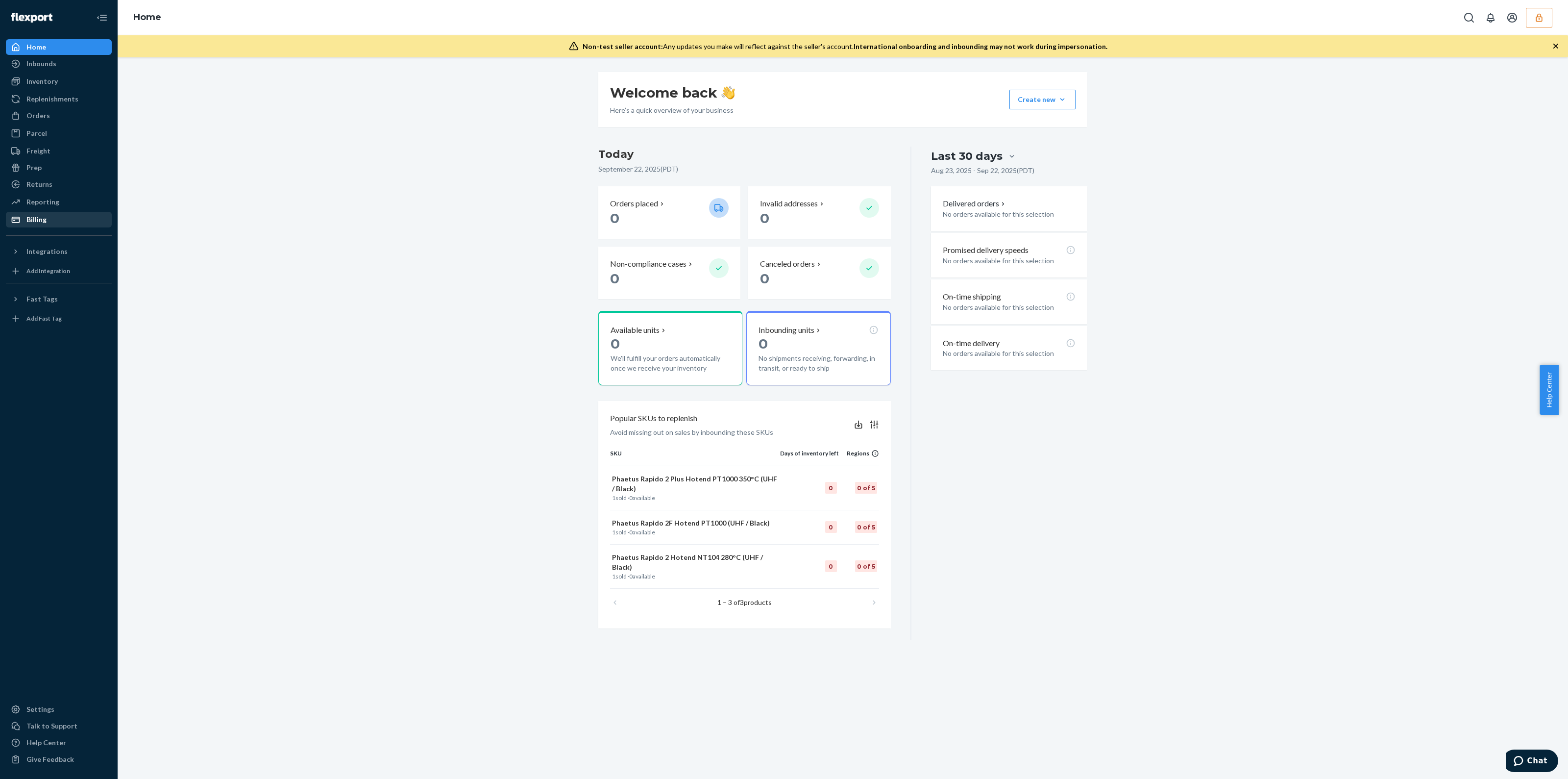
click at [56, 219] on div "Billing" at bounding box center [59, 219] width 104 height 14
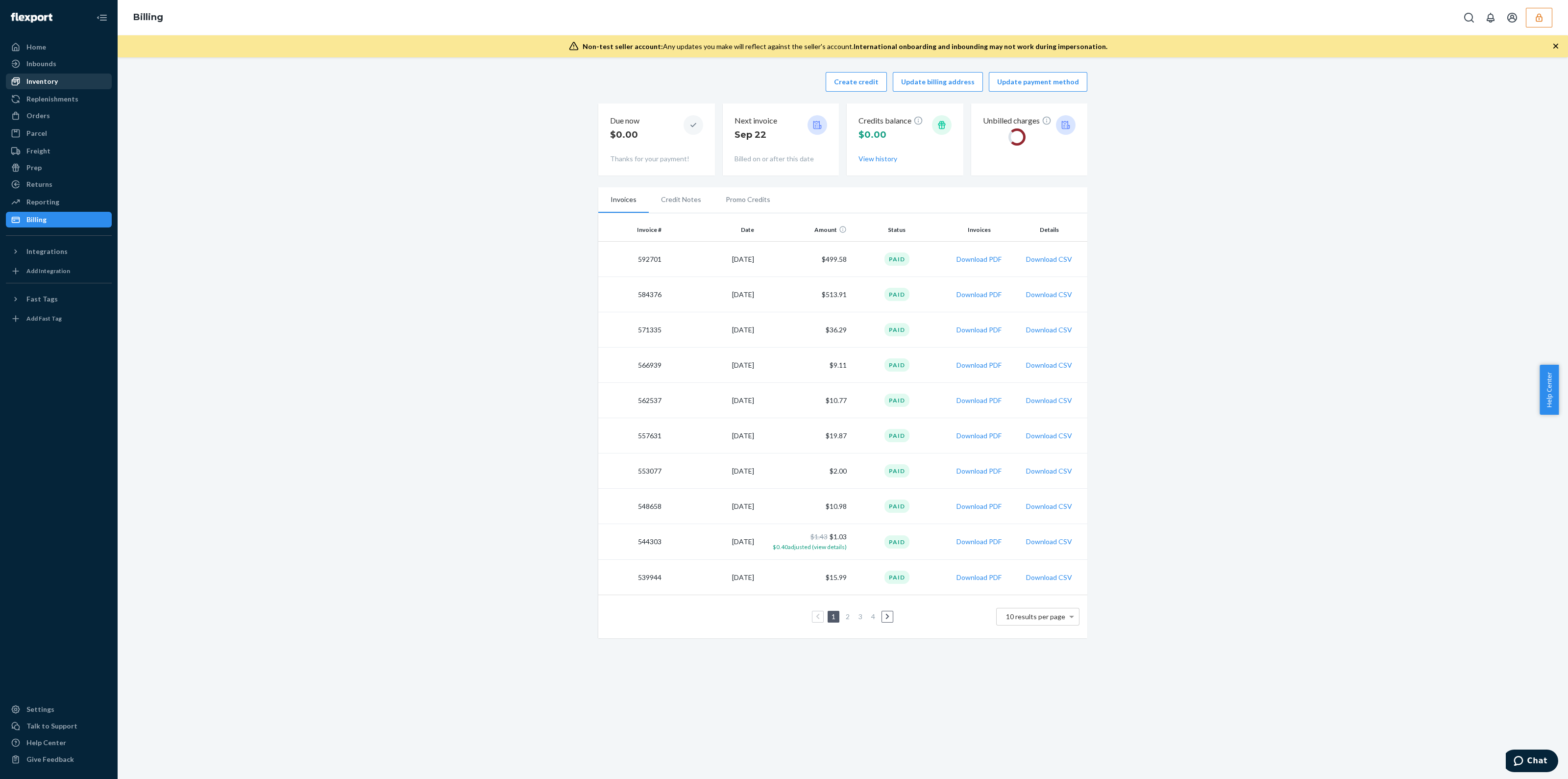
click at [55, 81] on div "Inventory" at bounding box center [42, 81] width 31 height 10
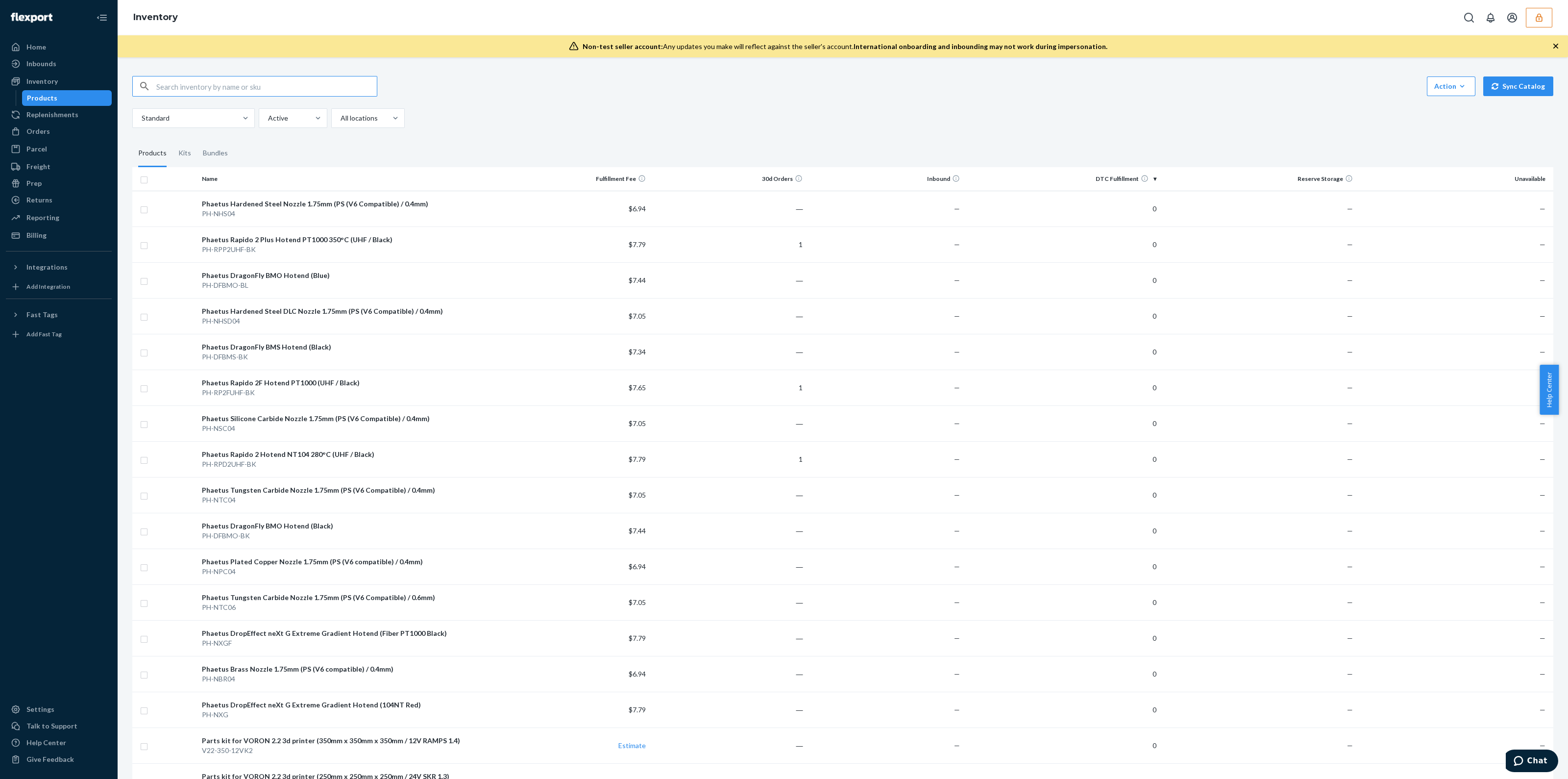
click at [23, 226] on div "Reporting Reports Analytics" at bounding box center [58, 218] width 106 height 16
click at [24, 226] on ul "Home Inbounds Shipping Plans Problems Inventory Products Replenishments Orders …" at bounding box center [58, 141] width 106 height 204
click at [22, 235] on div at bounding box center [19, 235] width 16 height 10
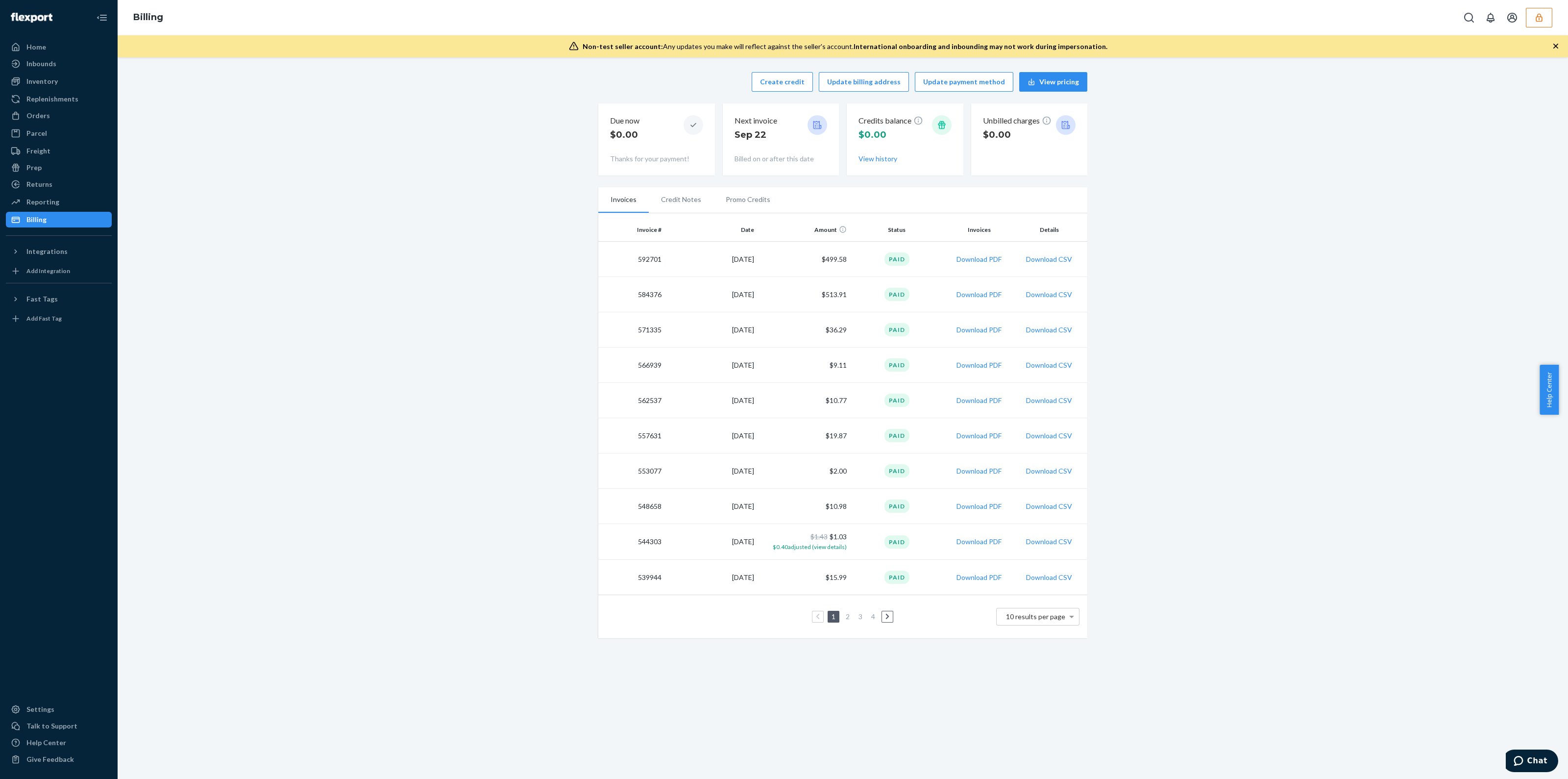
click at [1541, 18] on icon "button" at bounding box center [1539, 18] width 10 height 10
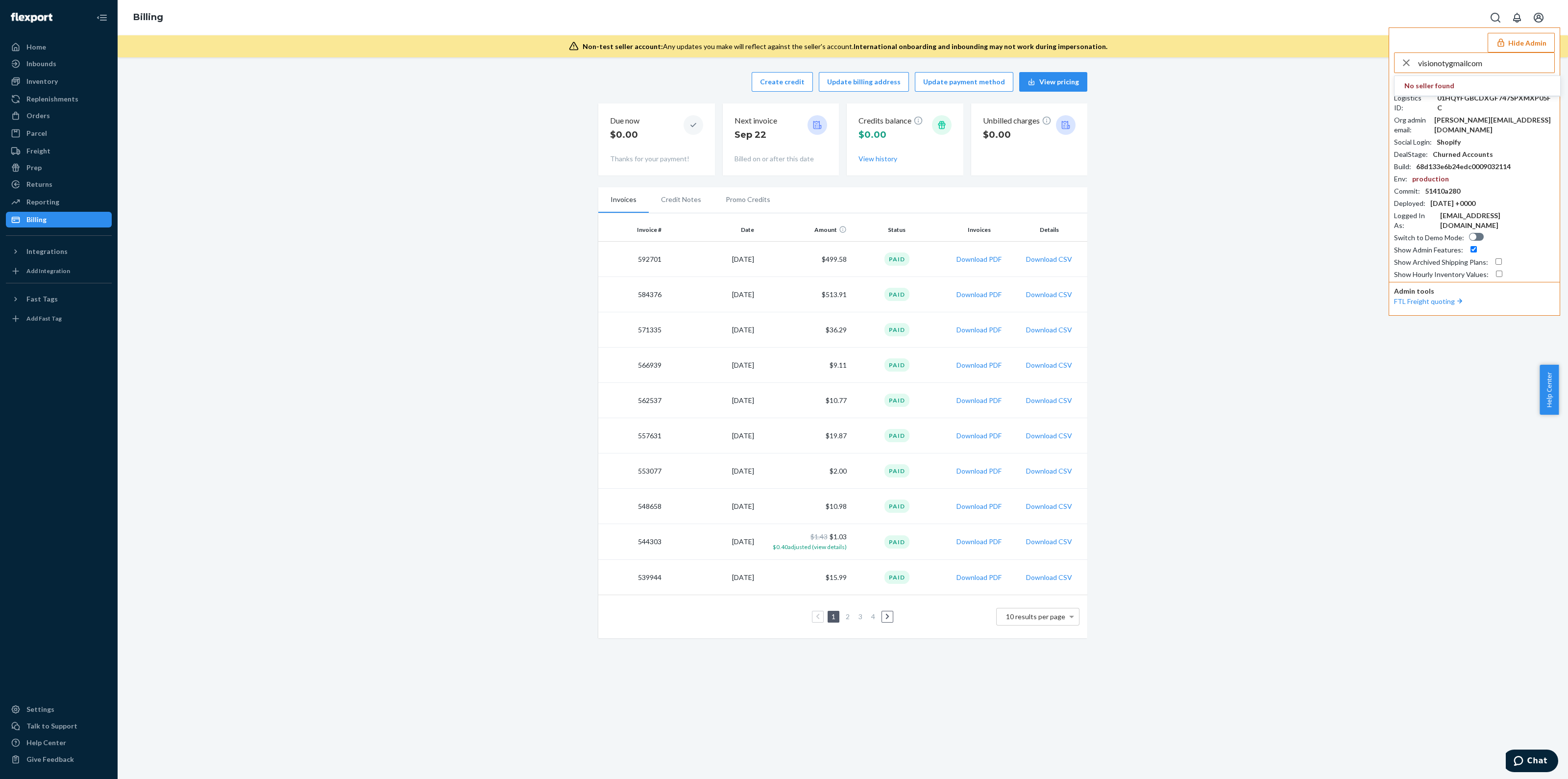
type input "visionotygmailcom"
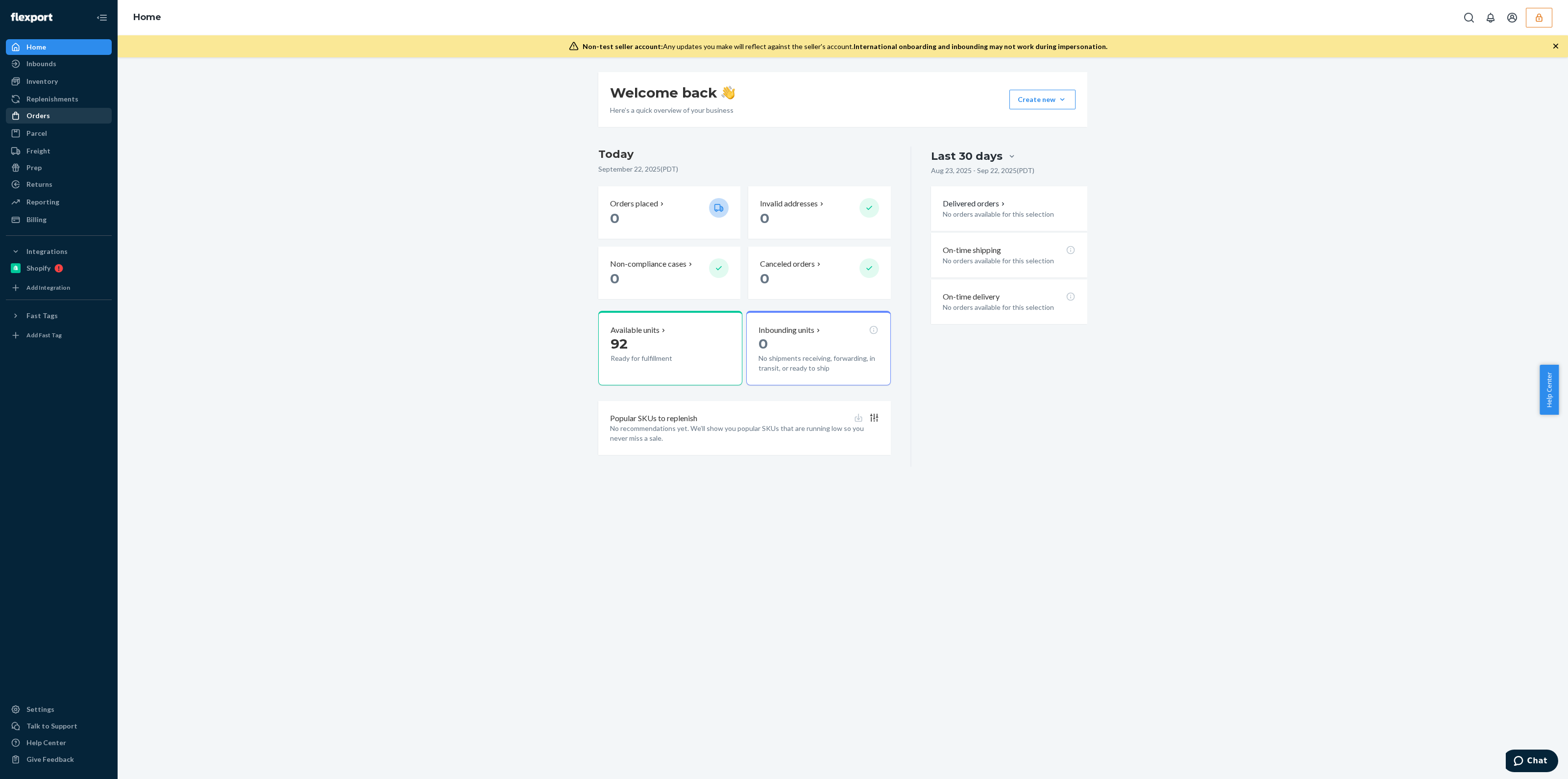
click at [50, 116] on div "Orders" at bounding box center [59, 116] width 104 height 14
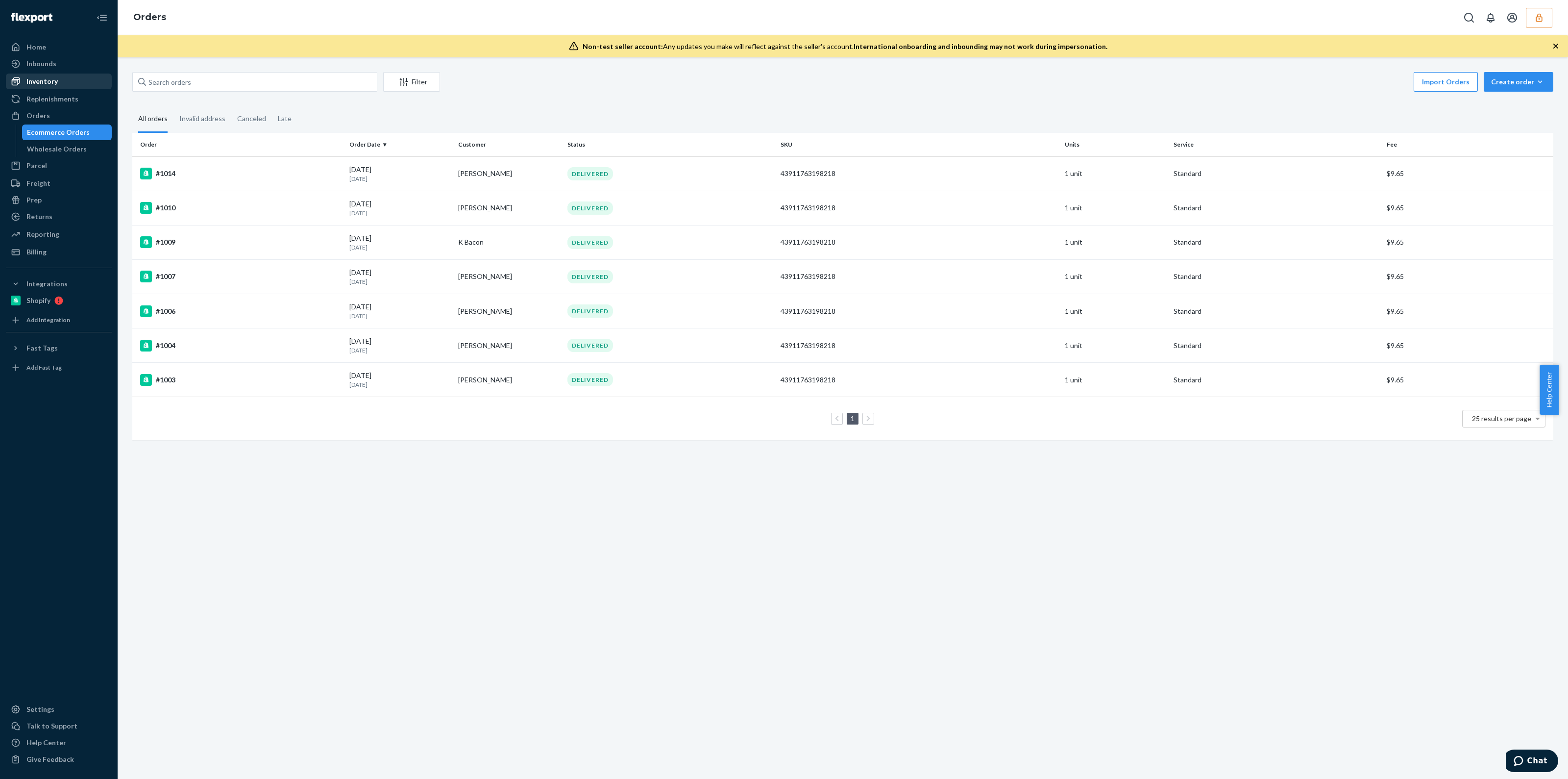
click at [46, 81] on div "Inventory" at bounding box center [42, 81] width 31 height 10
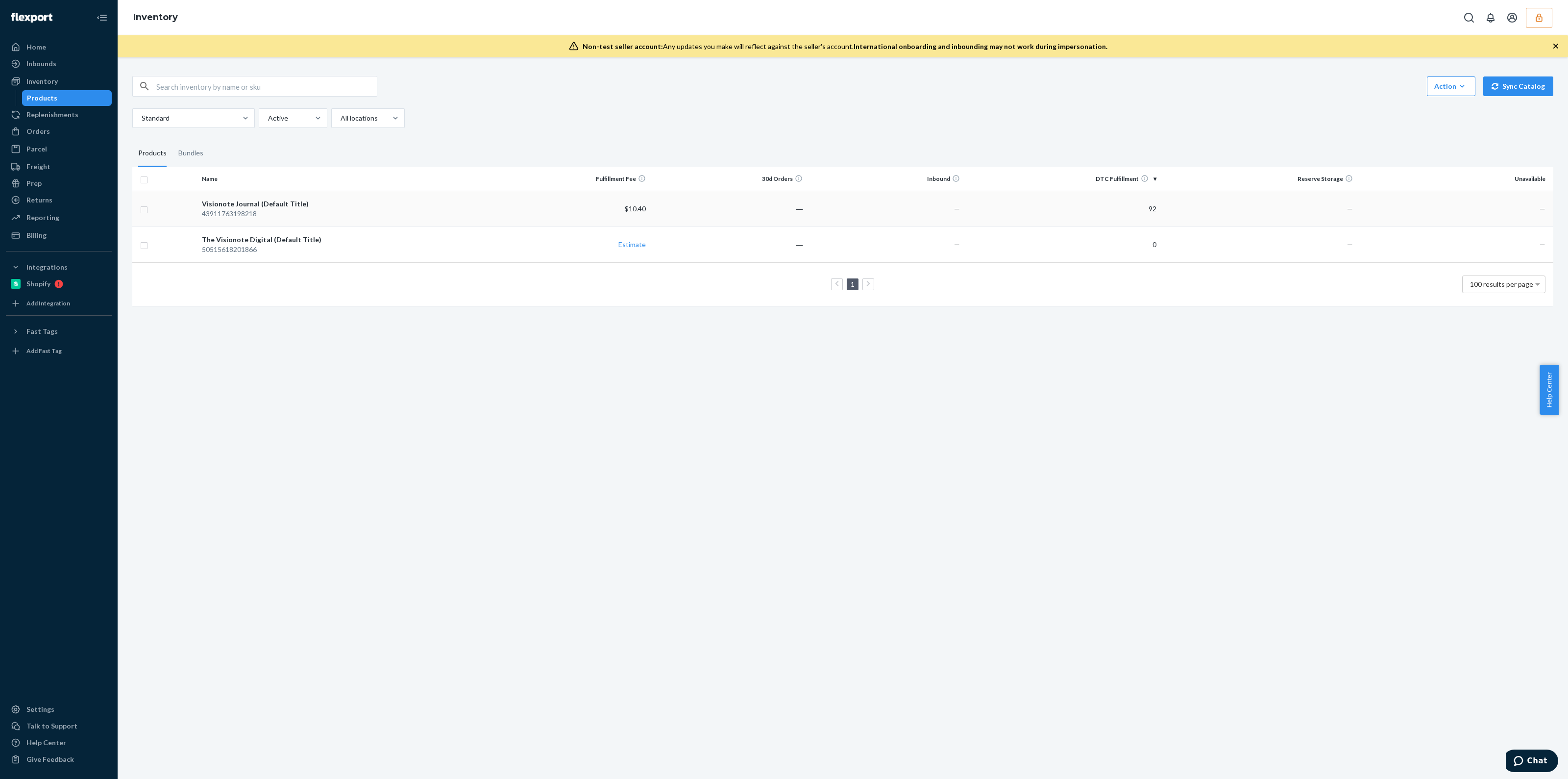
click at [725, 213] on td "―" at bounding box center [728, 208] width 158 height 36
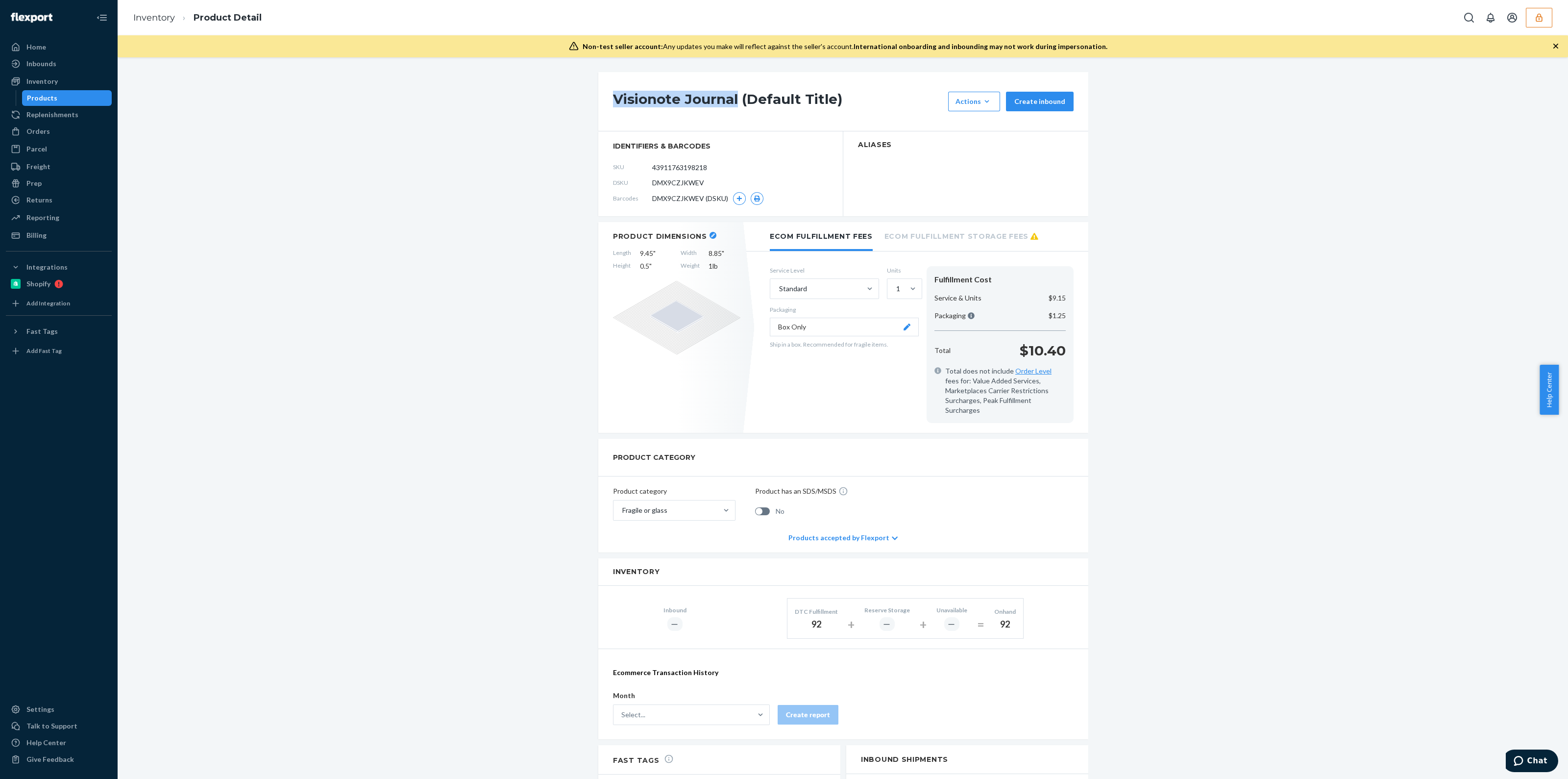
drag, startPoint x: 732, startPoint y: 101, endPoint x: 602, endPoint y: 111, distance: 130.4
click at [602, 111] on div "Visionote Journal (Default Title) Actions Hide Request removal Create inbound" at bounding box center [843, 101] width 490 height 59
copy h1 "Visionote Journal"
click at [1539, 14] on icon "button" at bounding box center [1539, 18] width 10 height 10
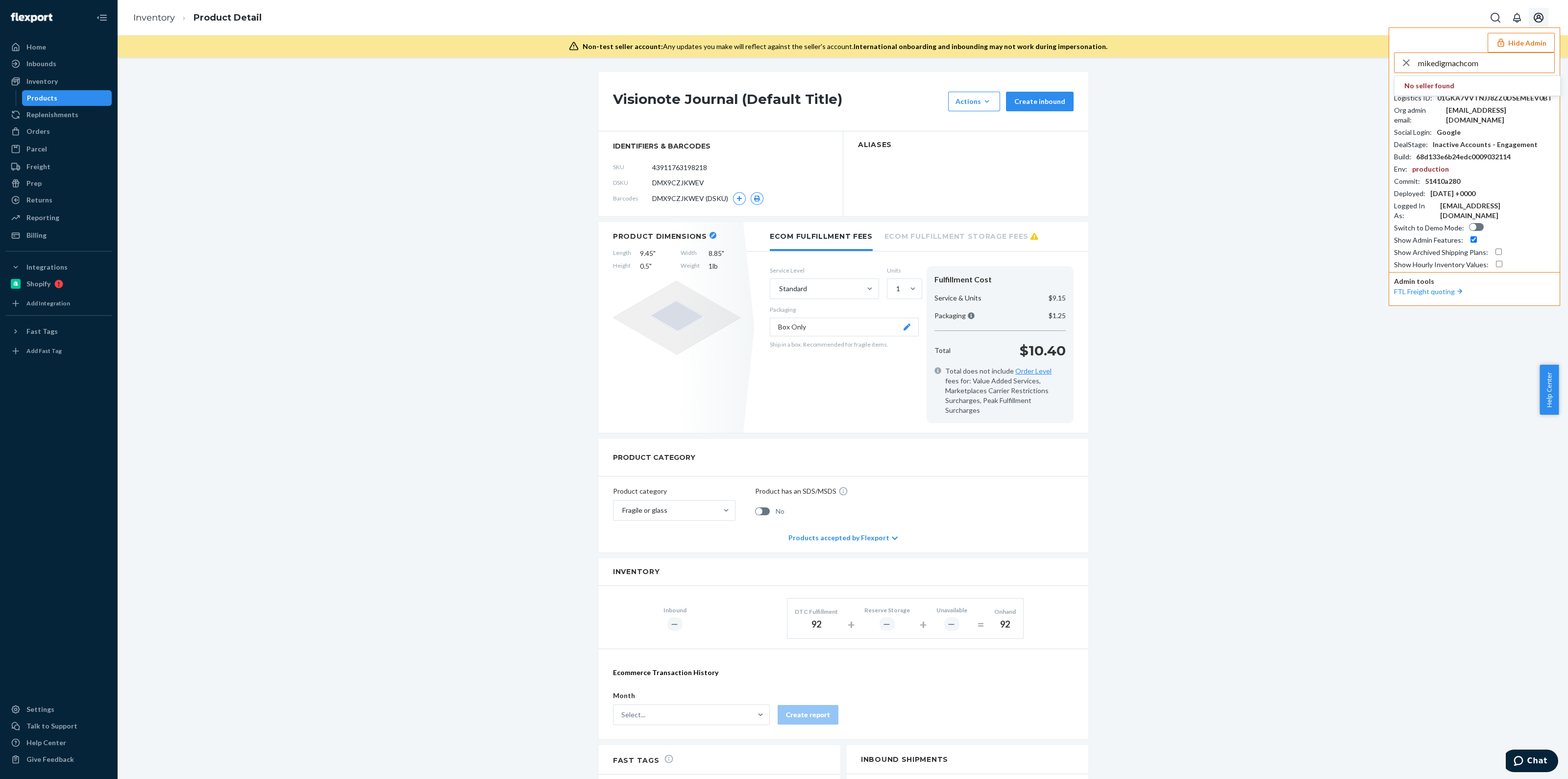
type input "mikedigmachcom"
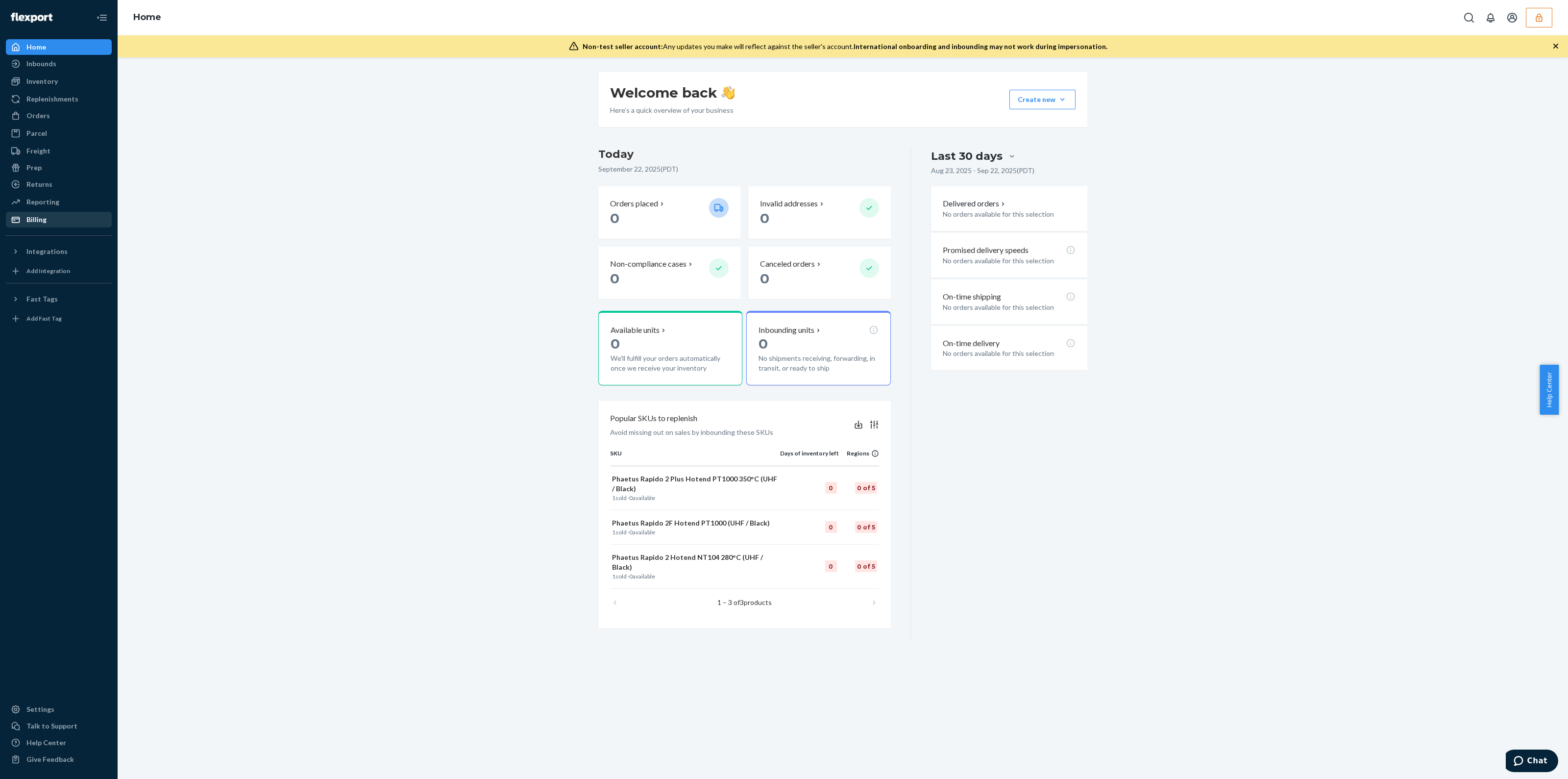
click at [51, 217] on div "Billing" at bounding box center [59, 219] width 104 height 14
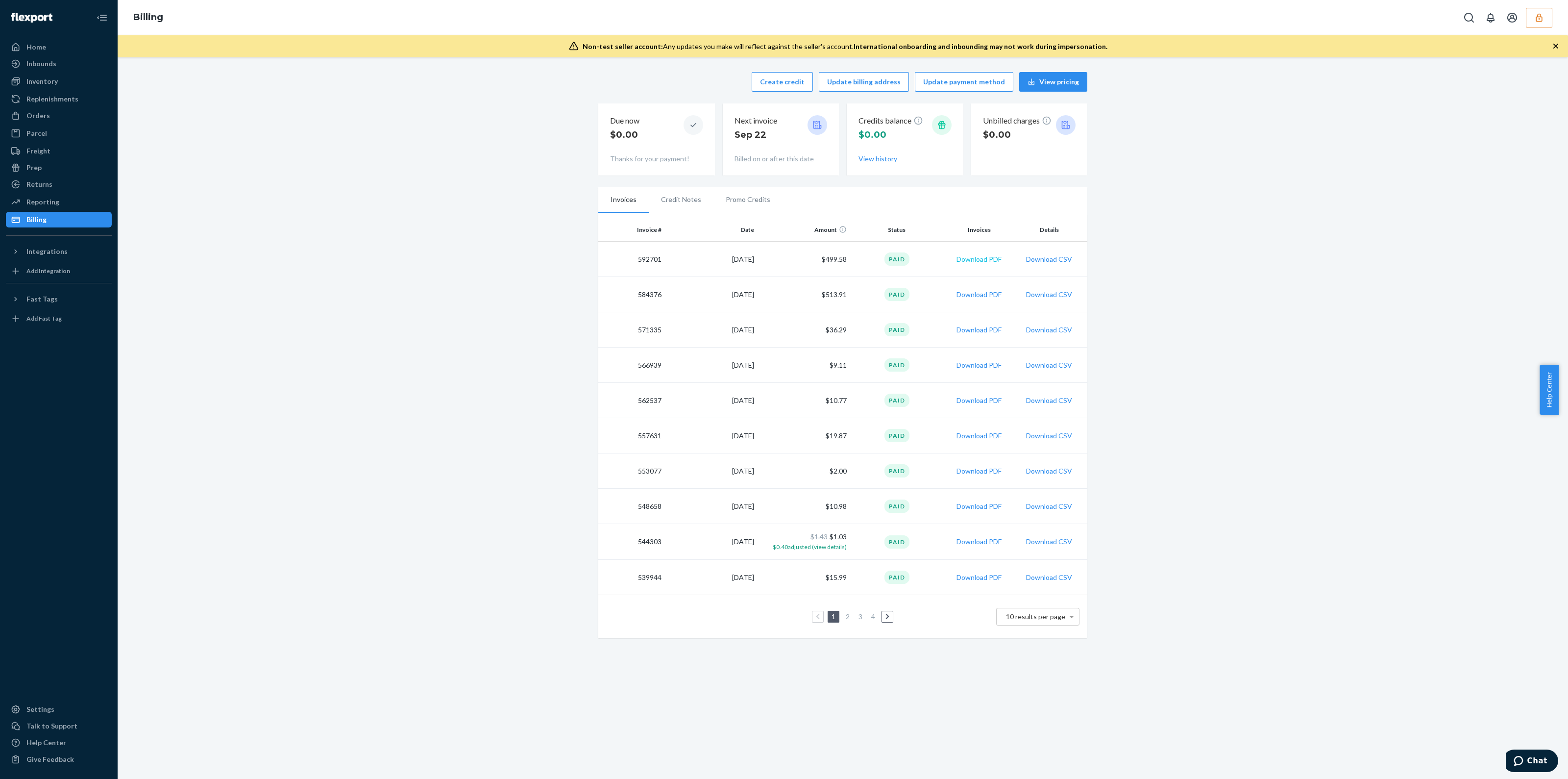
click at [992, 258] on button "Download PDF" at bounding box center [978, 260] width 45 height 10
click at [978, 295] on button "Download PDF" at bounding box center [978, 295] width 45 height 10
click at [829, 261] on td "$499.58" at bounding box center [804, 259] width 93 height 35
click at [829, 256] on td "$499.58" at bounding box center [804, 259] width 93 height 35
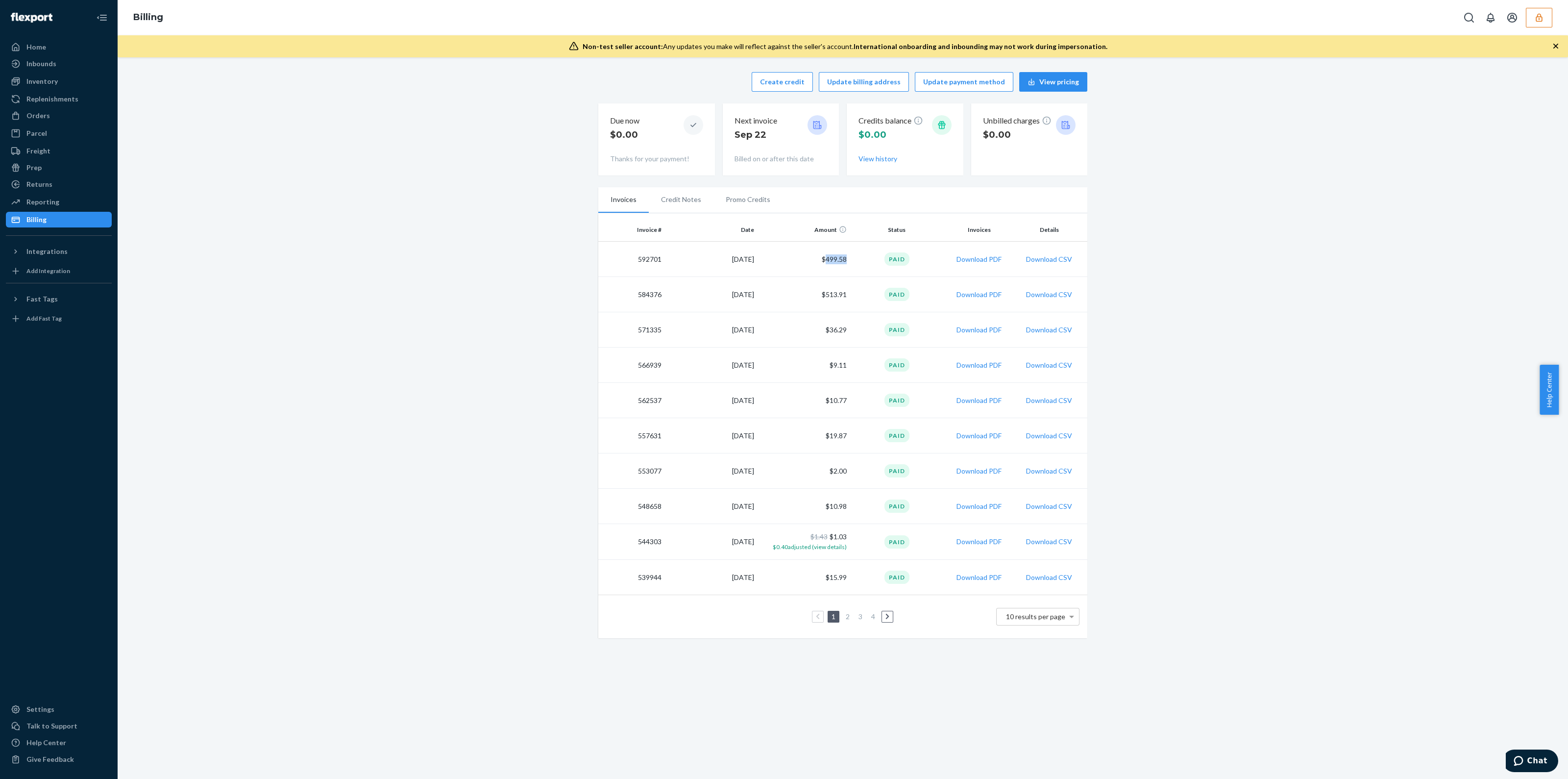
copy td "499.58"
click at [644, 258] on td "592701" at bounding box center [632, 259] width 67 height 35
copy td "592701"
click at [1534, 15] on button "button" at bounding box center [1539, 17] width 26 height 19
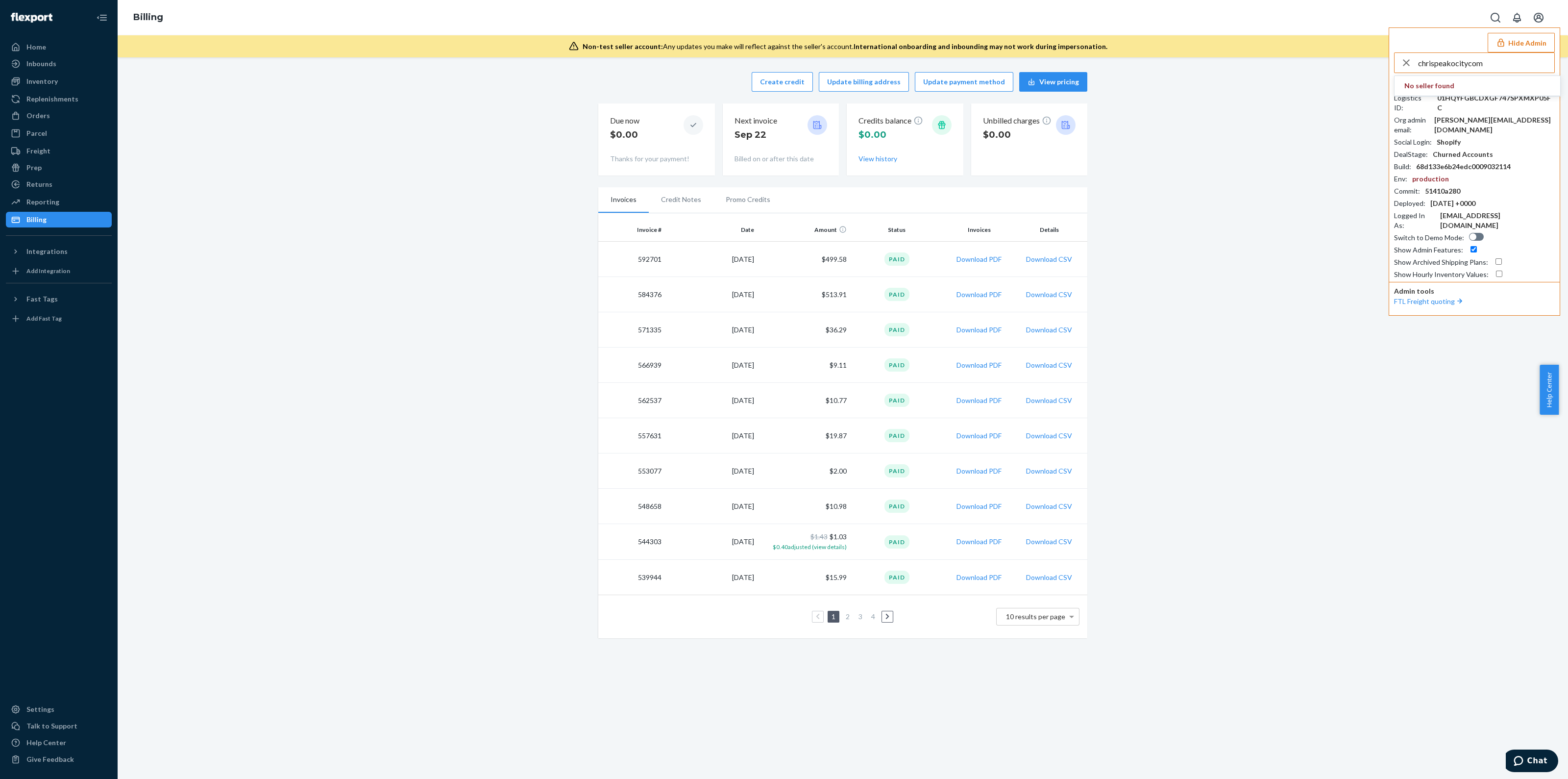
type input "chrispeakocitycom"
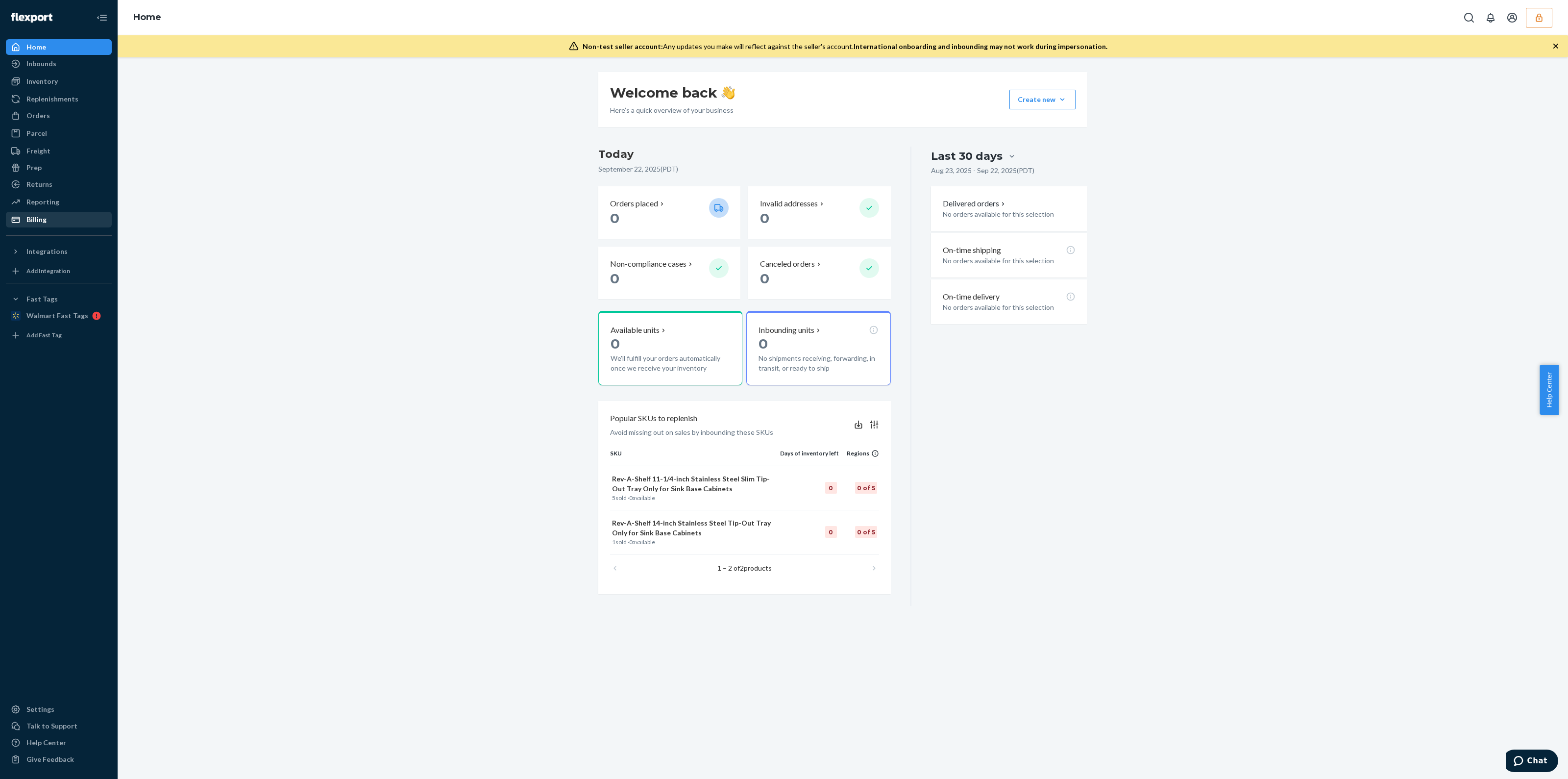
click at [66, 218] on div "Billing" at bounding box center [59, 219] width 104 height 14
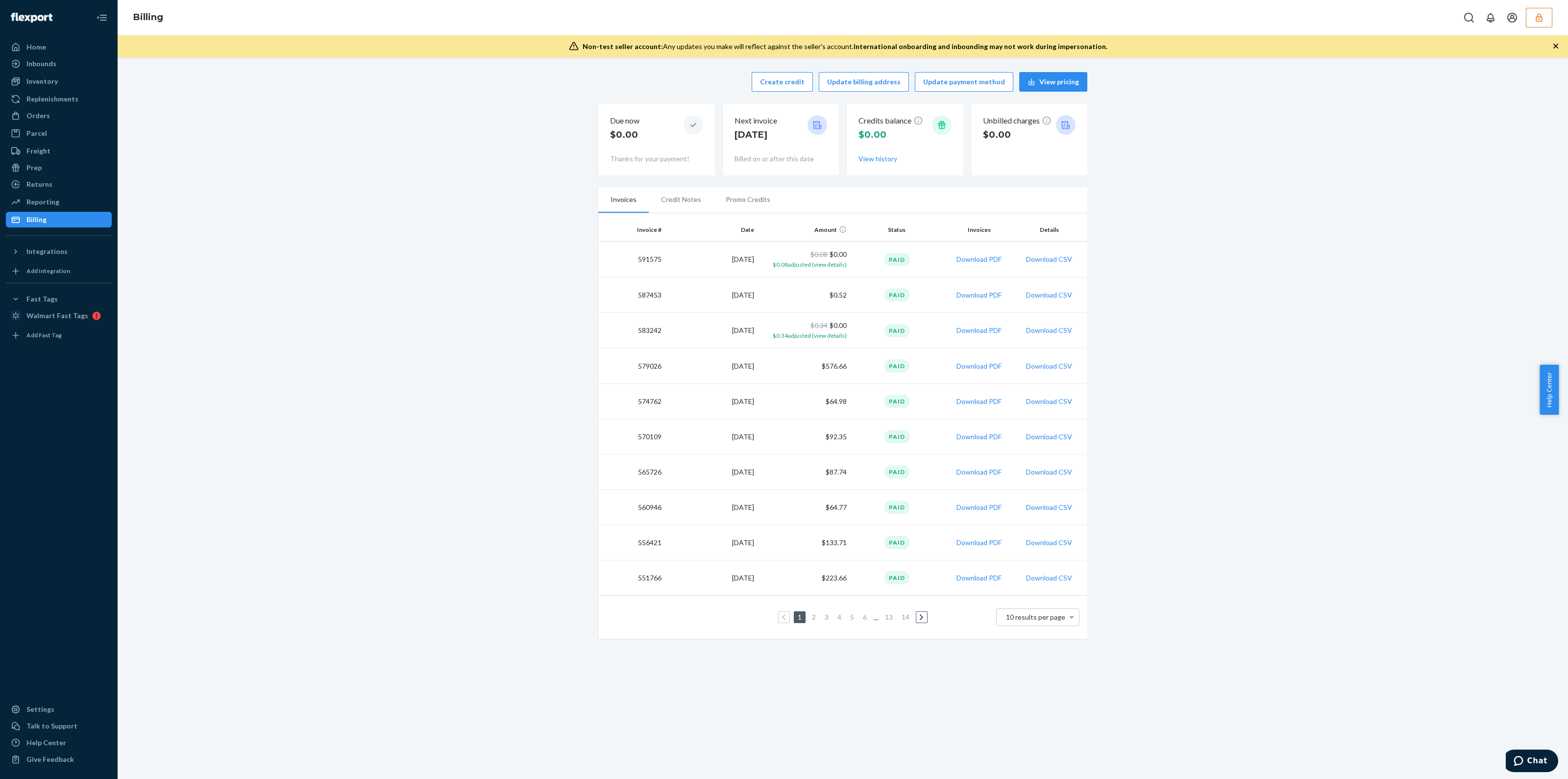
click at [810, 614] on link "2" at bounding box center [814, 617] width 8 height 9
click at [796, 618] on link "1" at bounding box center [798, 618] width 8 height 9
click at [56, 77] on div "Inventory" at bounding box center [42, 81] width 31 height 10
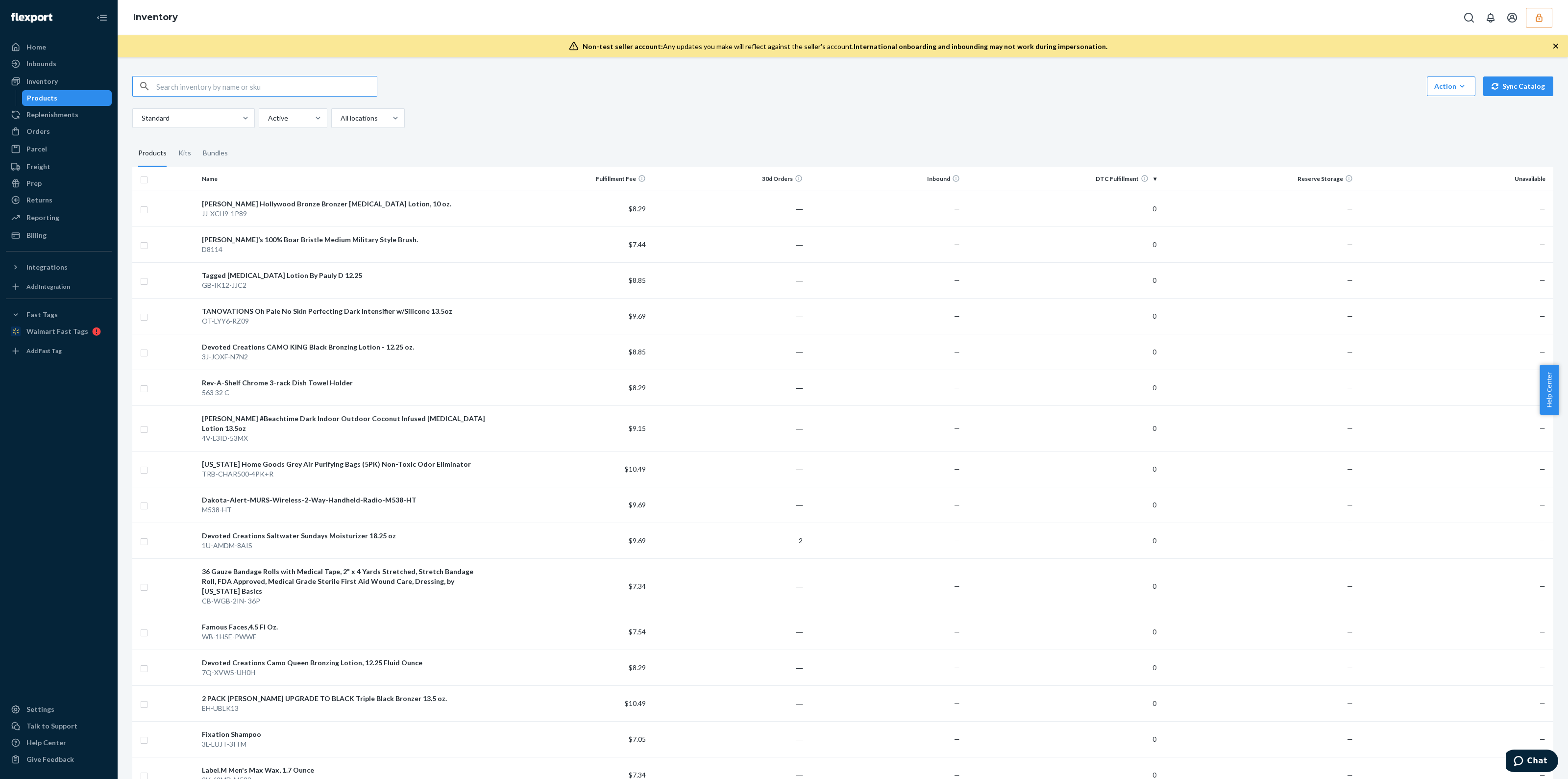
click at [297, 80] on input "text" at bounding box center [266, 86] width 220 height 19
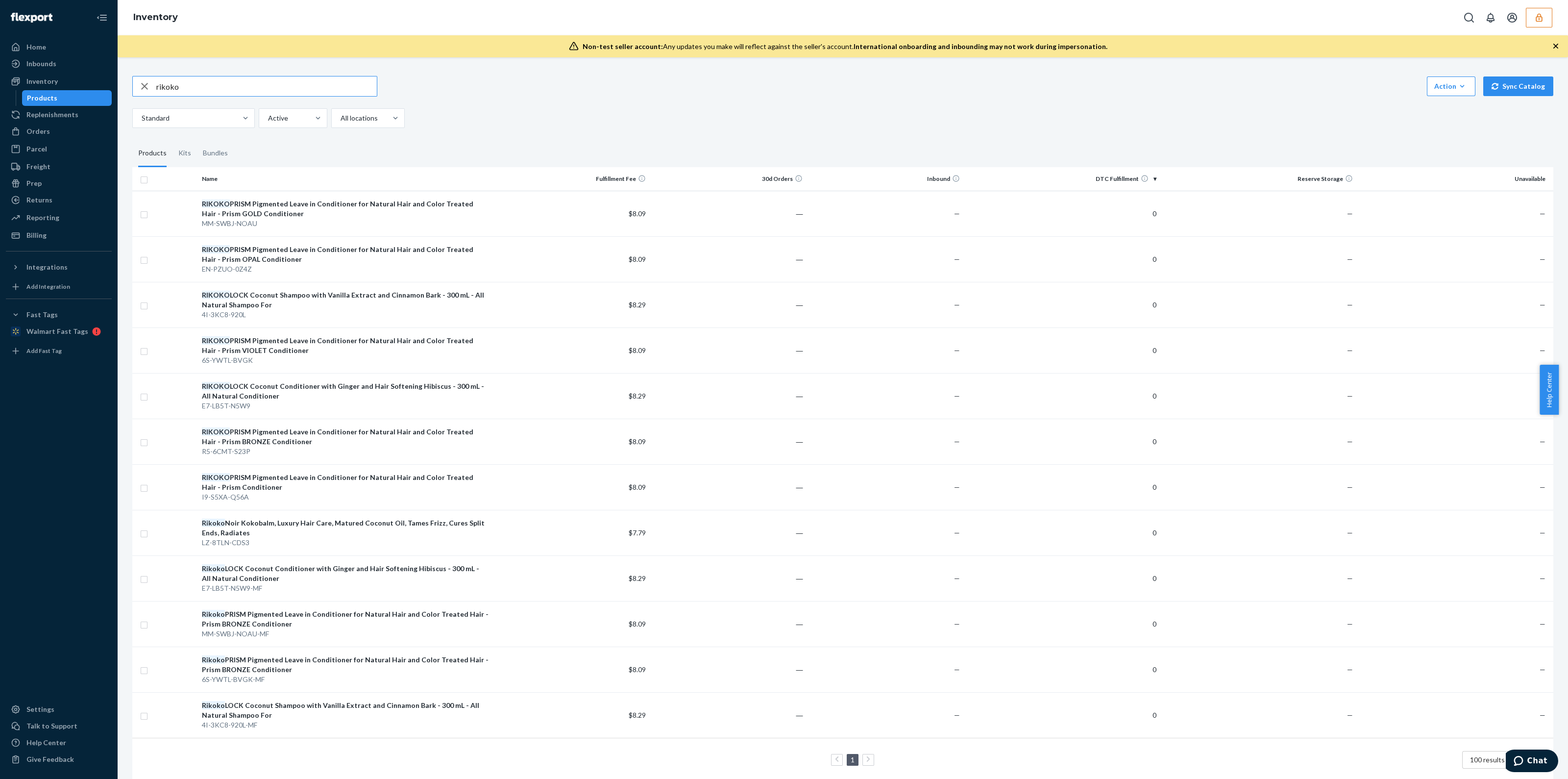
click at [287, 91] on input "rikoko" at bounding box center [266, 86] width 220 height 19
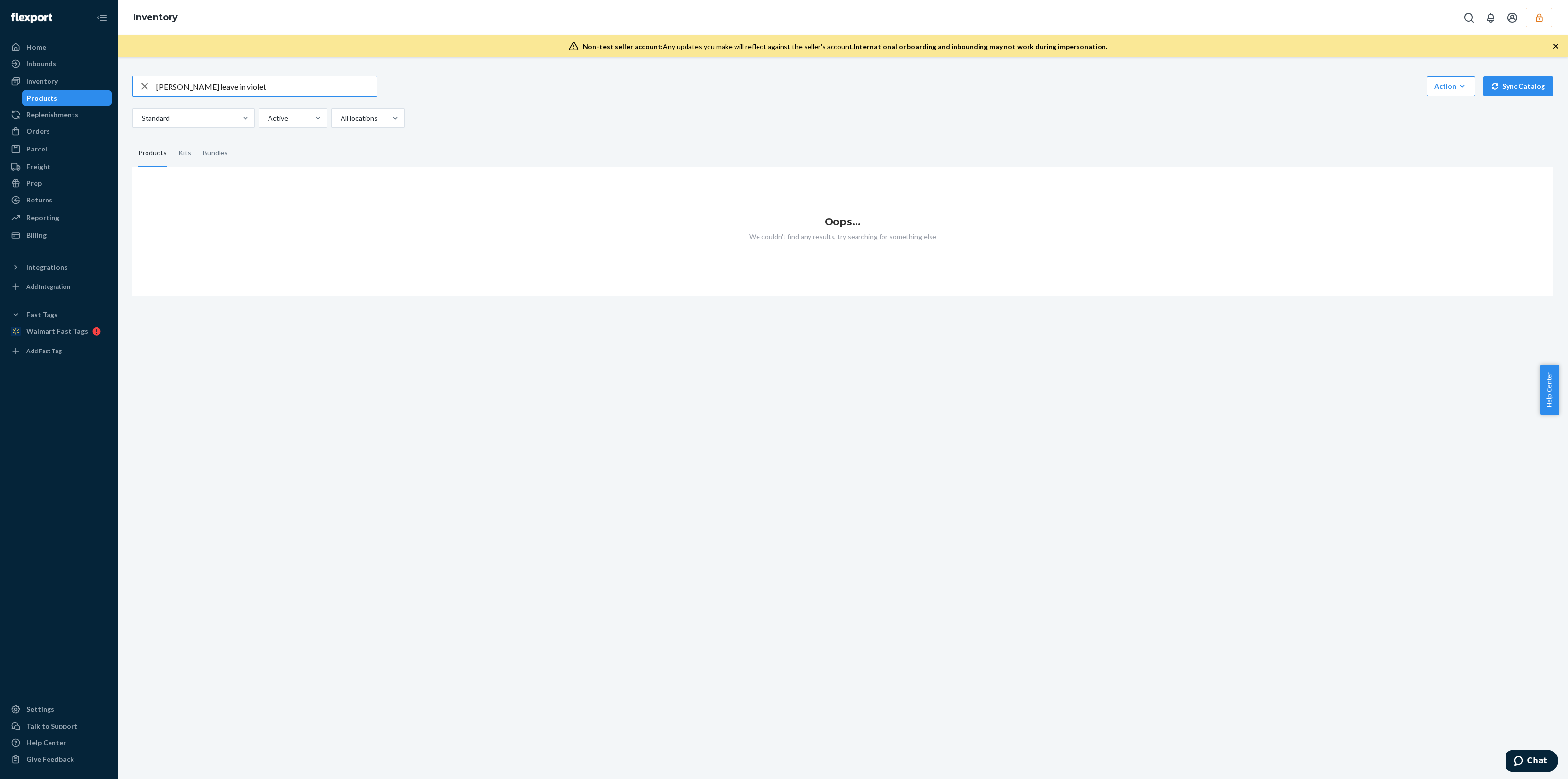
click at [271, 86] on input "[PERSON_NAME] leave in violet" at bounding box center [266, 86] width 220 height 19
type input "[PERSON_NAME] leave in"
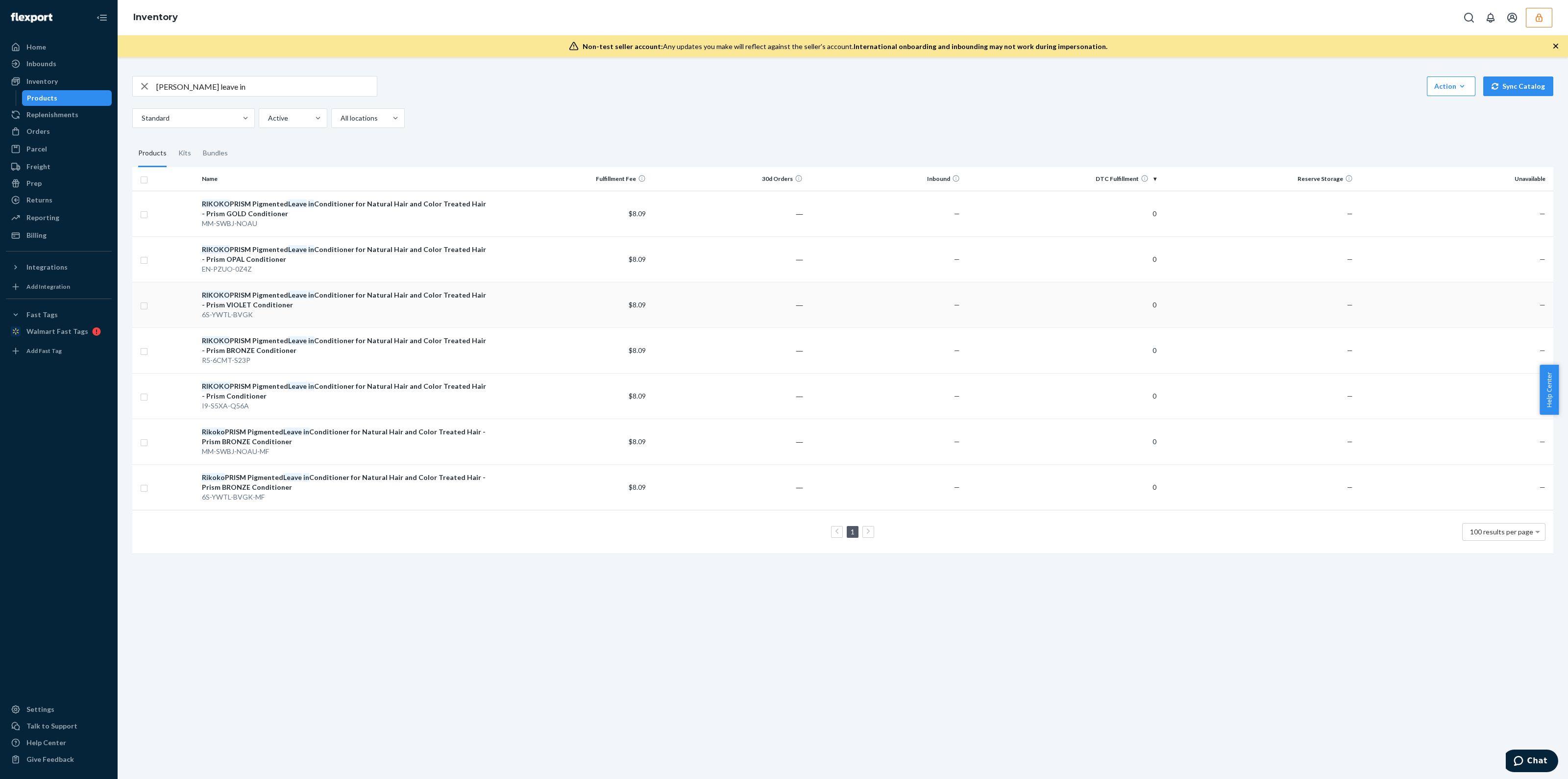
click at [399, 306] on div "RIKOKO PRISM Pigmented Leave in Conditioner for Natural Hair and Color Treated …" at bounding box center [345, 300] width 287 height 19
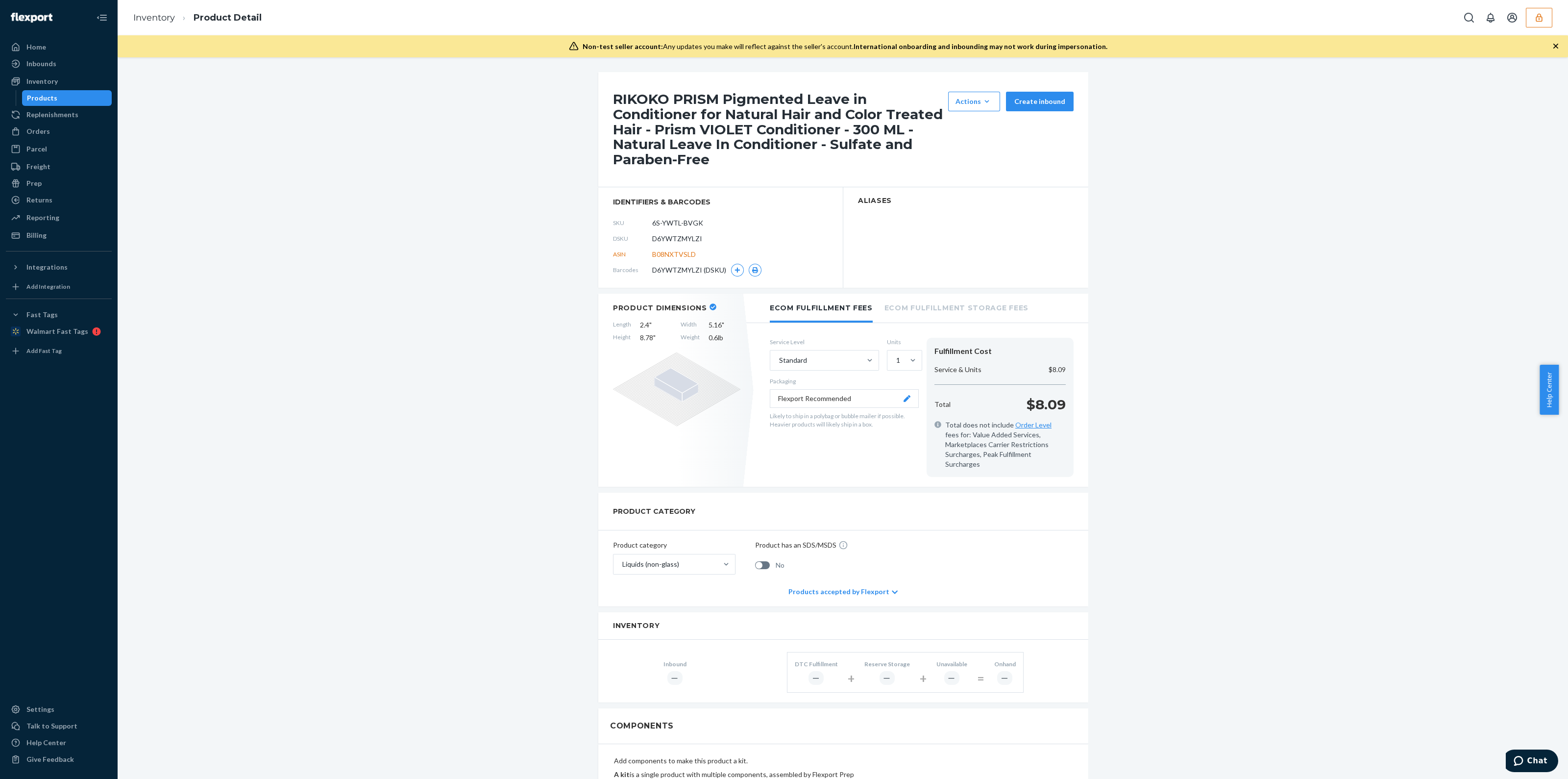
click at [680, 238] on span "D6YWTZMYLZI" at bounding box center [677, 239] width 50 height 10
copy span "D6YWTZMYLZI"
click at [43, 93] on div "Products" at bounding box center [42, 98] width 31 height 10
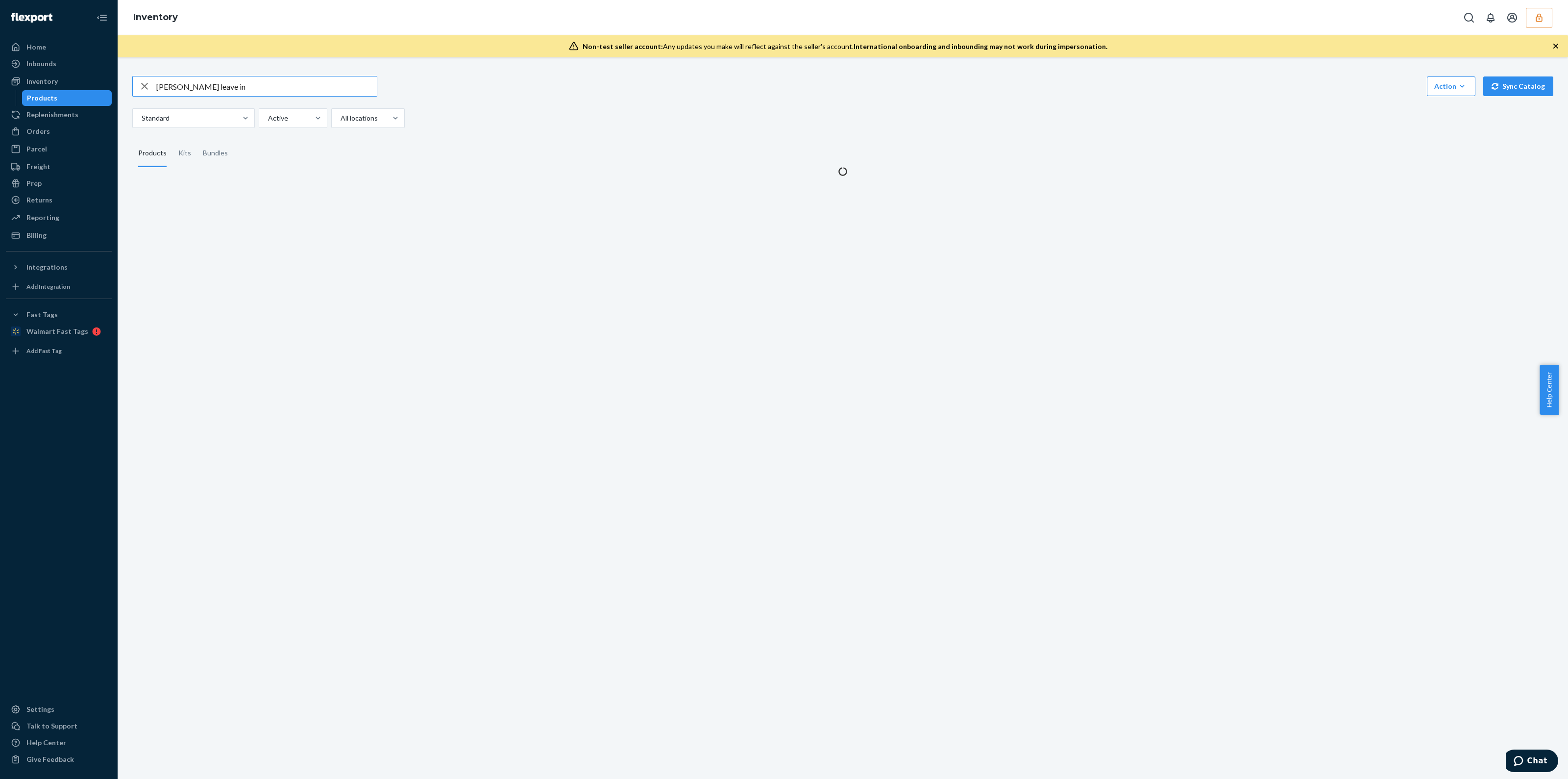
click at [233, 96] on div "rikoko leave in Action Create product Create kit or bundle Bulk create products…" at bounding box center [843, 101] width 1421 height 52
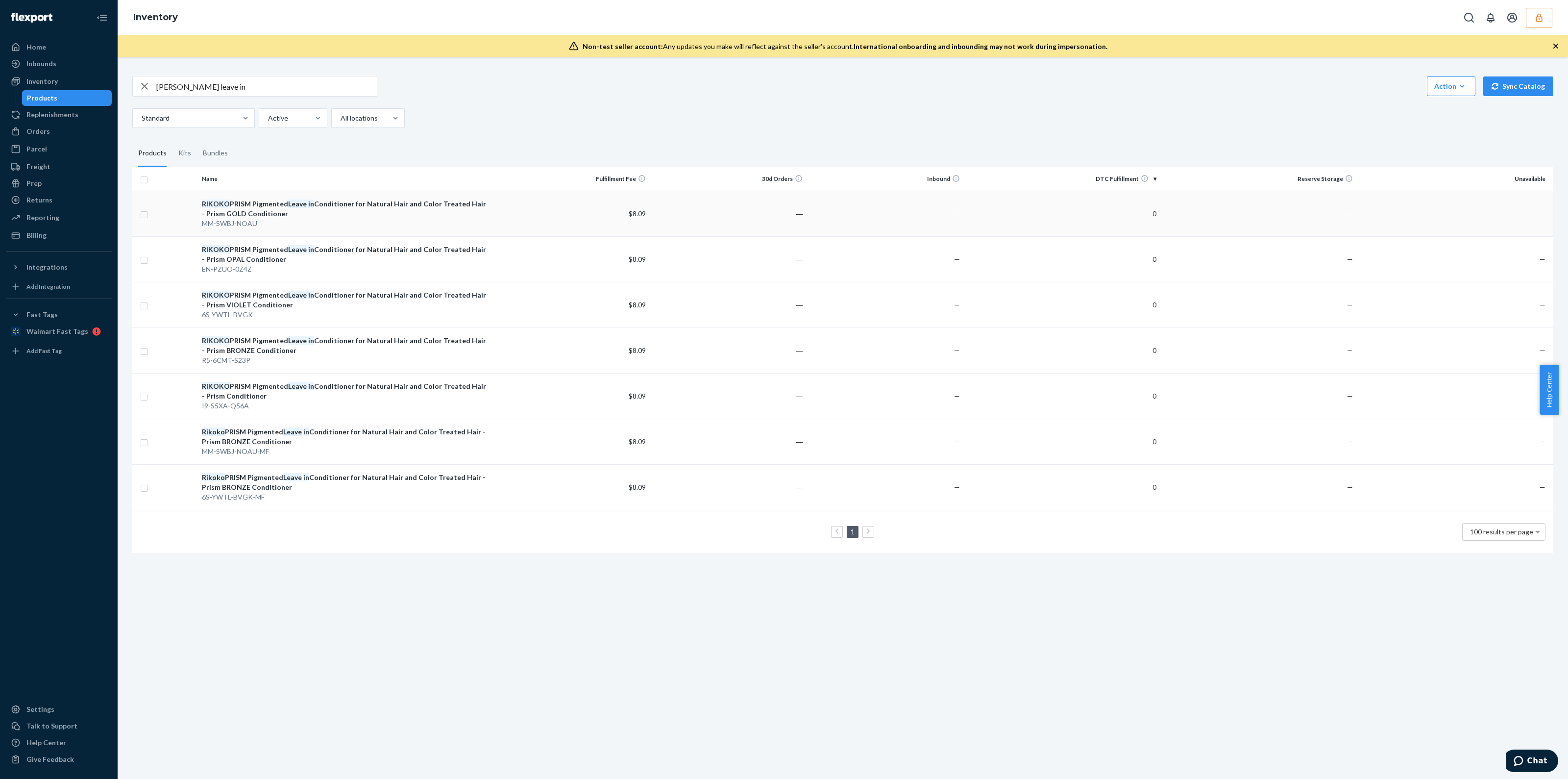
click at [352, 222] on div "MM-SWBJ-NOAU" at bounding box center [345, 223] width 287 height 10
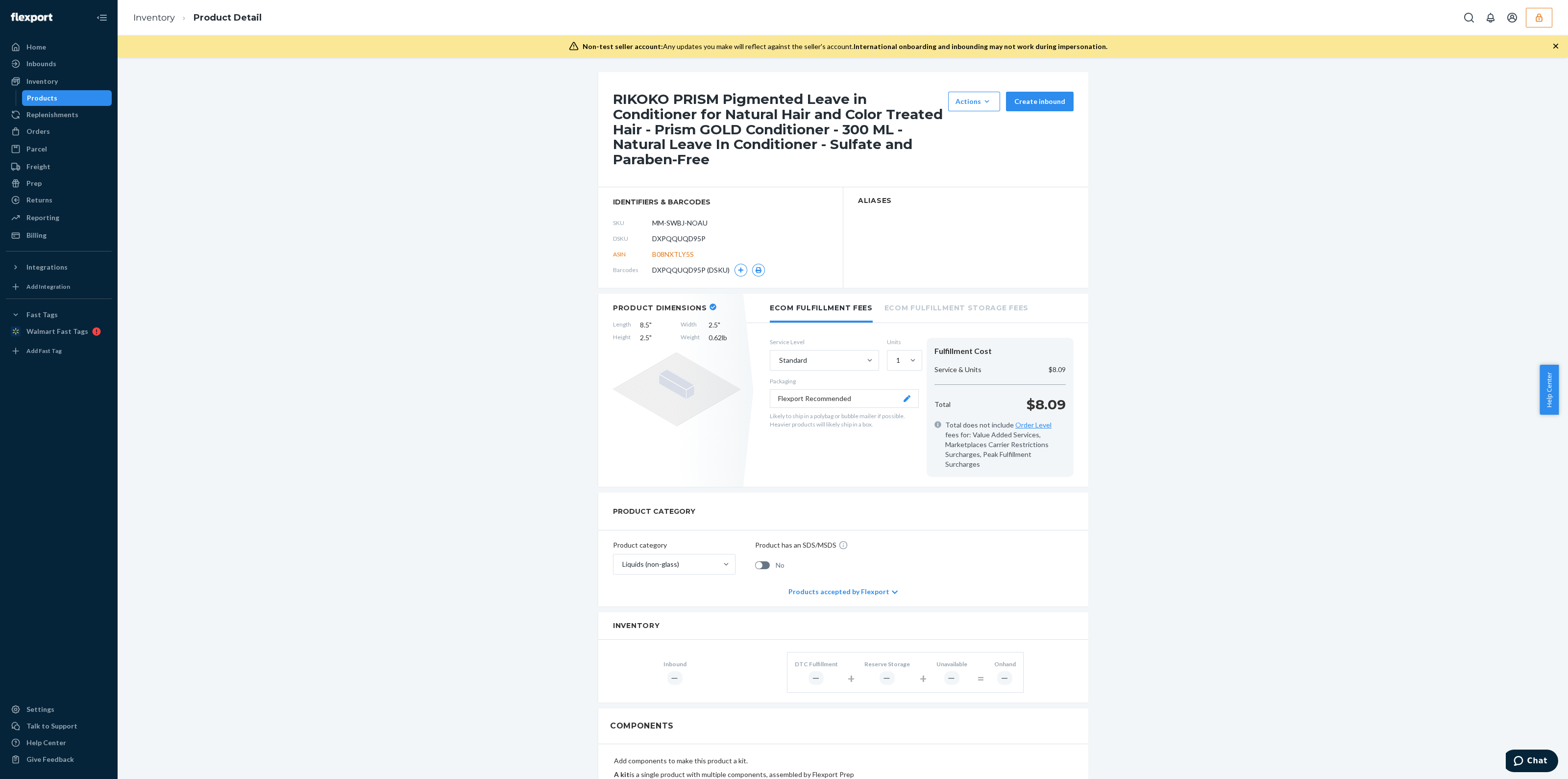
click at [687, 235] on span "DXPQQUQD95P" at bounding box center [678, 239] width 53 height 10
copy span "DXPQQUQD95P"
click at [157, 18] on link "Inventory" at bounding box center [154, 17] width 41 height 11
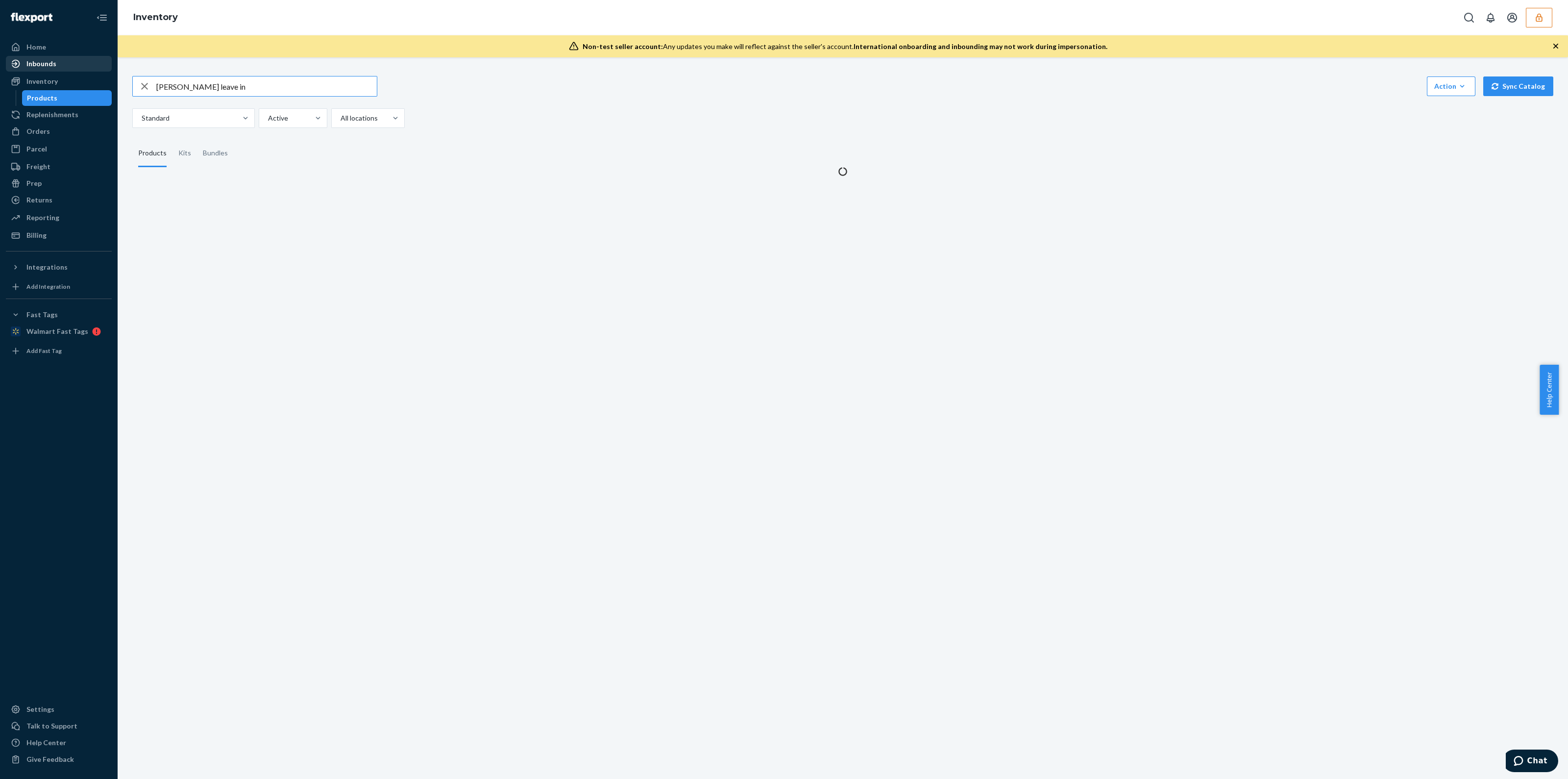
click at [18, 66] on div "Home Inbounds Shipping Plans Problems Inventory Products Replenishments Orders …" at bounding box center [784, 390] width 1568 height 779
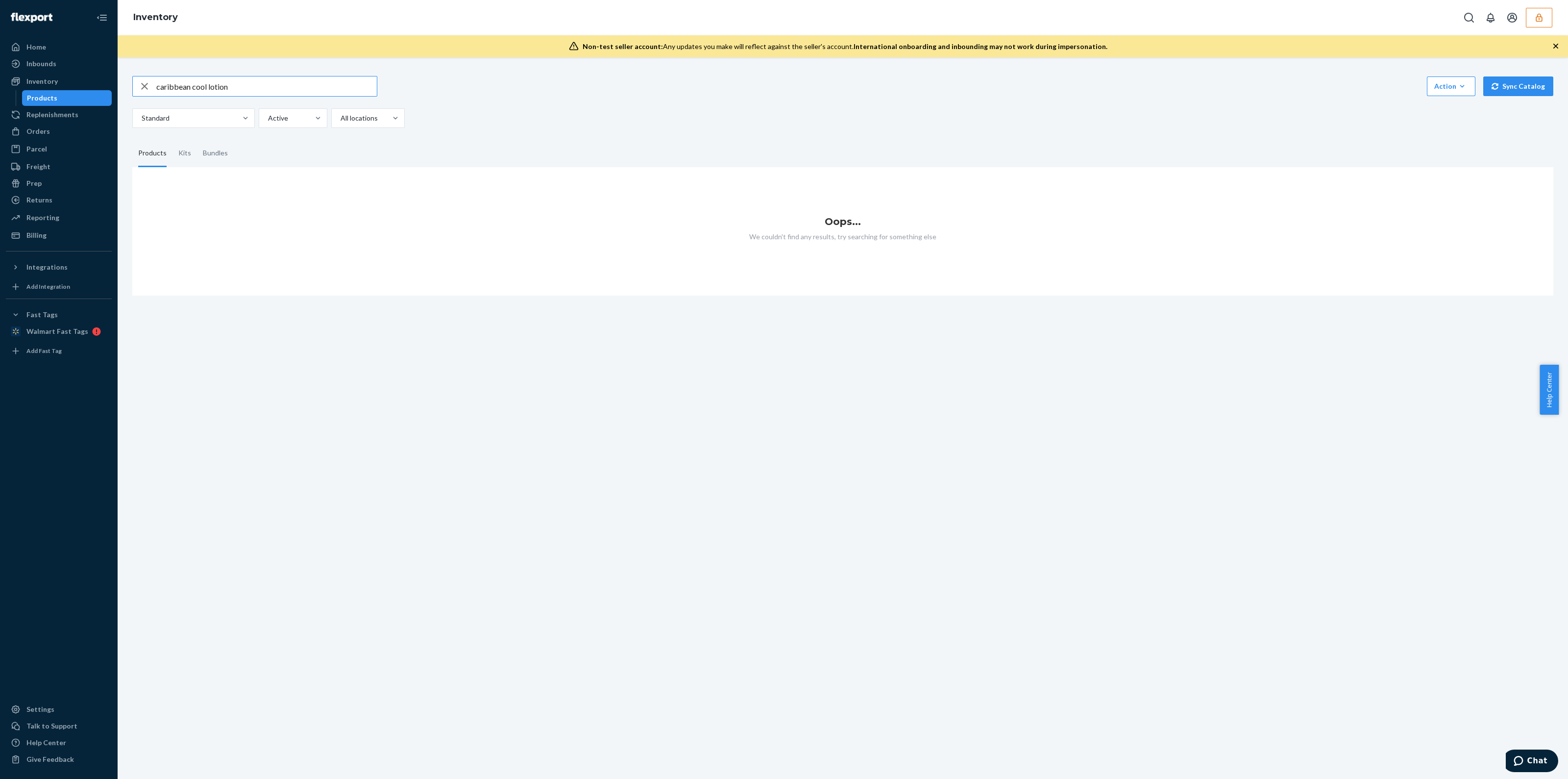
drag, startPoint x: 294, startPoint y: 82, endPoint x: 190, endPoint y: 83, distance: 104.0
click at [190, 83] on input "caribbean cool lotion" at bounding box center [266, 86] width 220 height 19
type input "caribbean"
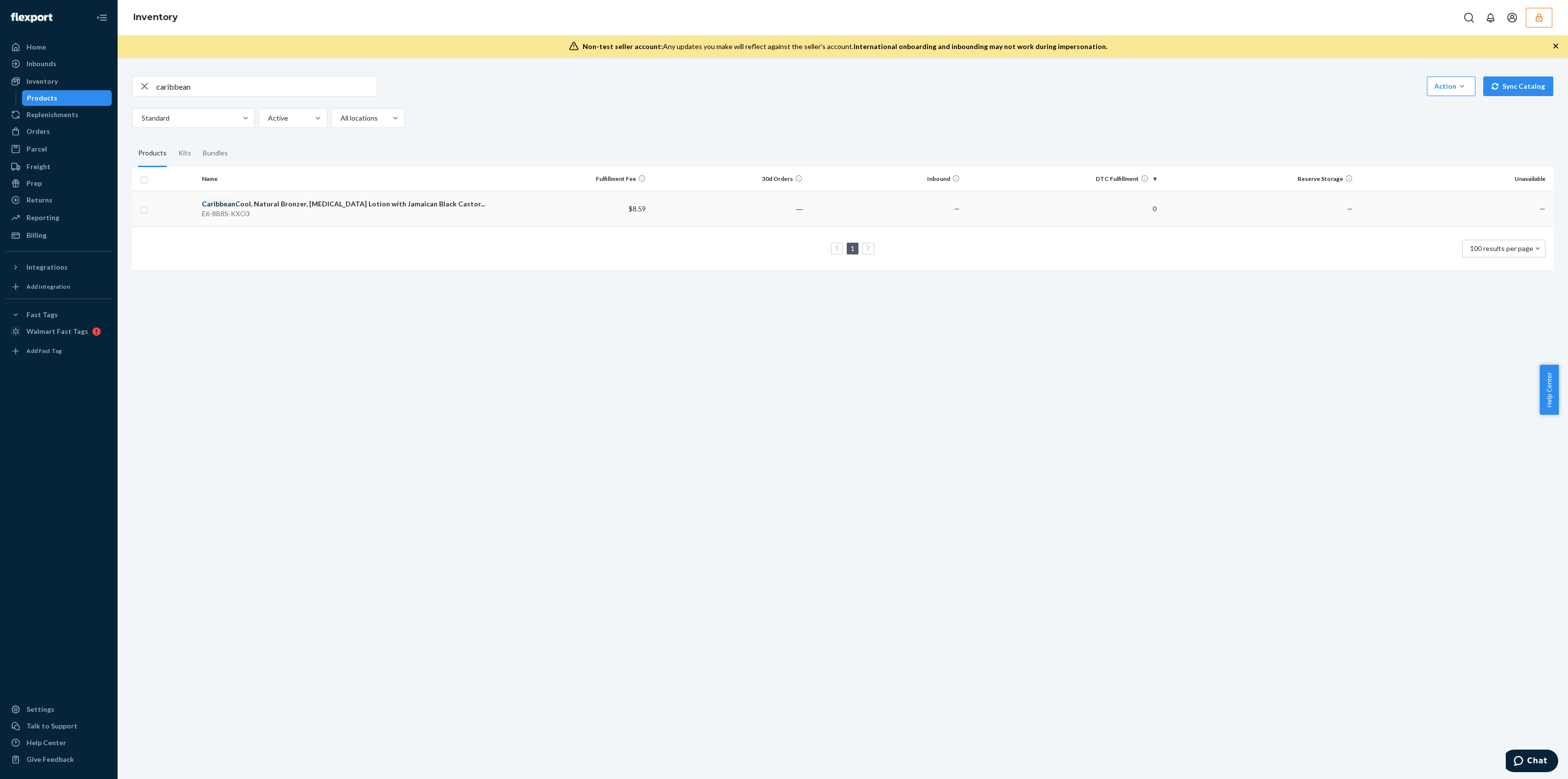
click at [441, 213] on div "E6-8B8S-KXO3" at bounding box center [345, 214] width 287 height 10
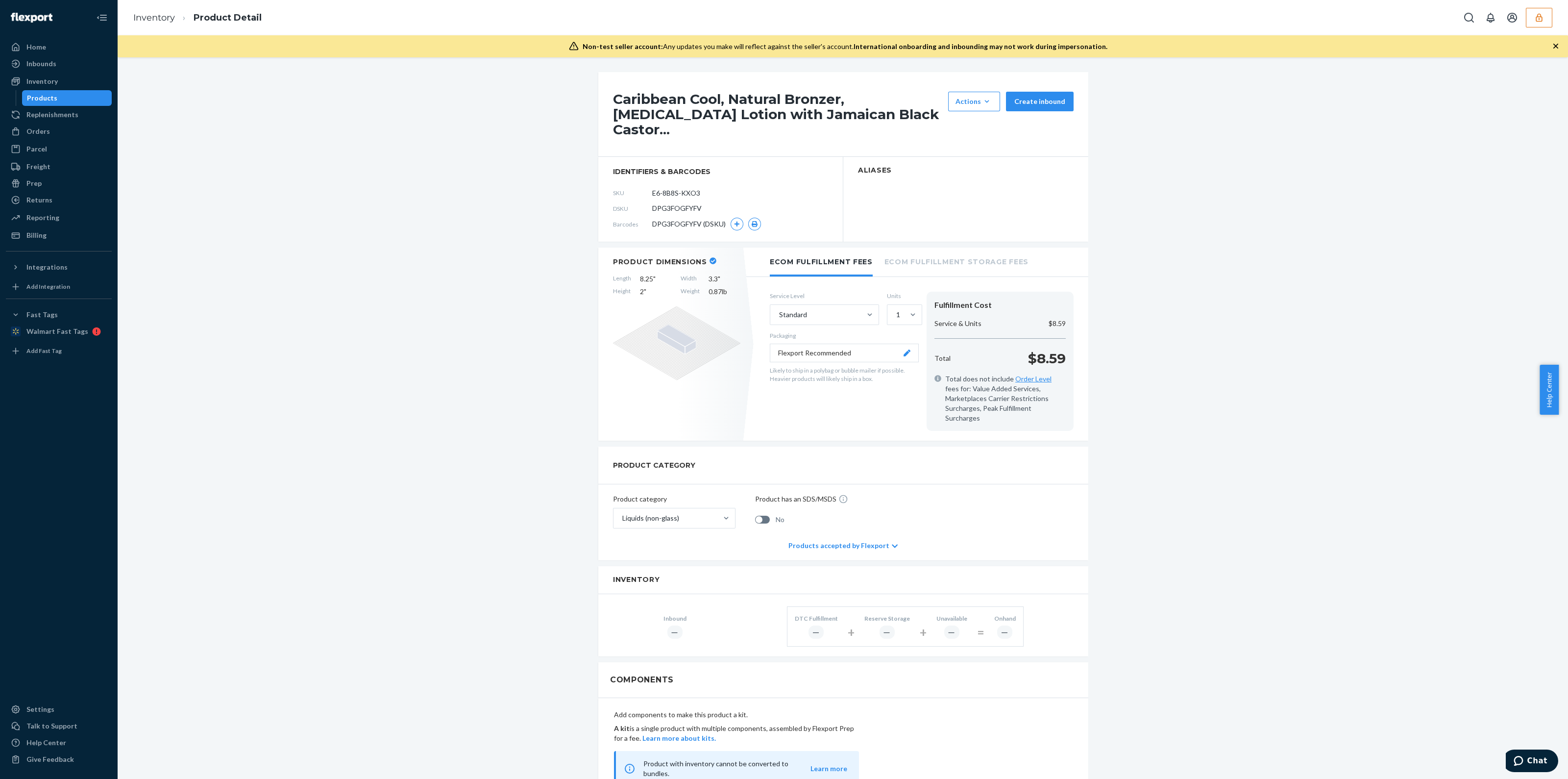
click at [676, 203] on span "DPG3FOGFYFV" at bounding box center [676, 208] width 49 height 10
copy span "DPG3FOGFYFV"
click at [154, 14] on link "Inventory" at bounding box center [154, 17] width 41 height 11
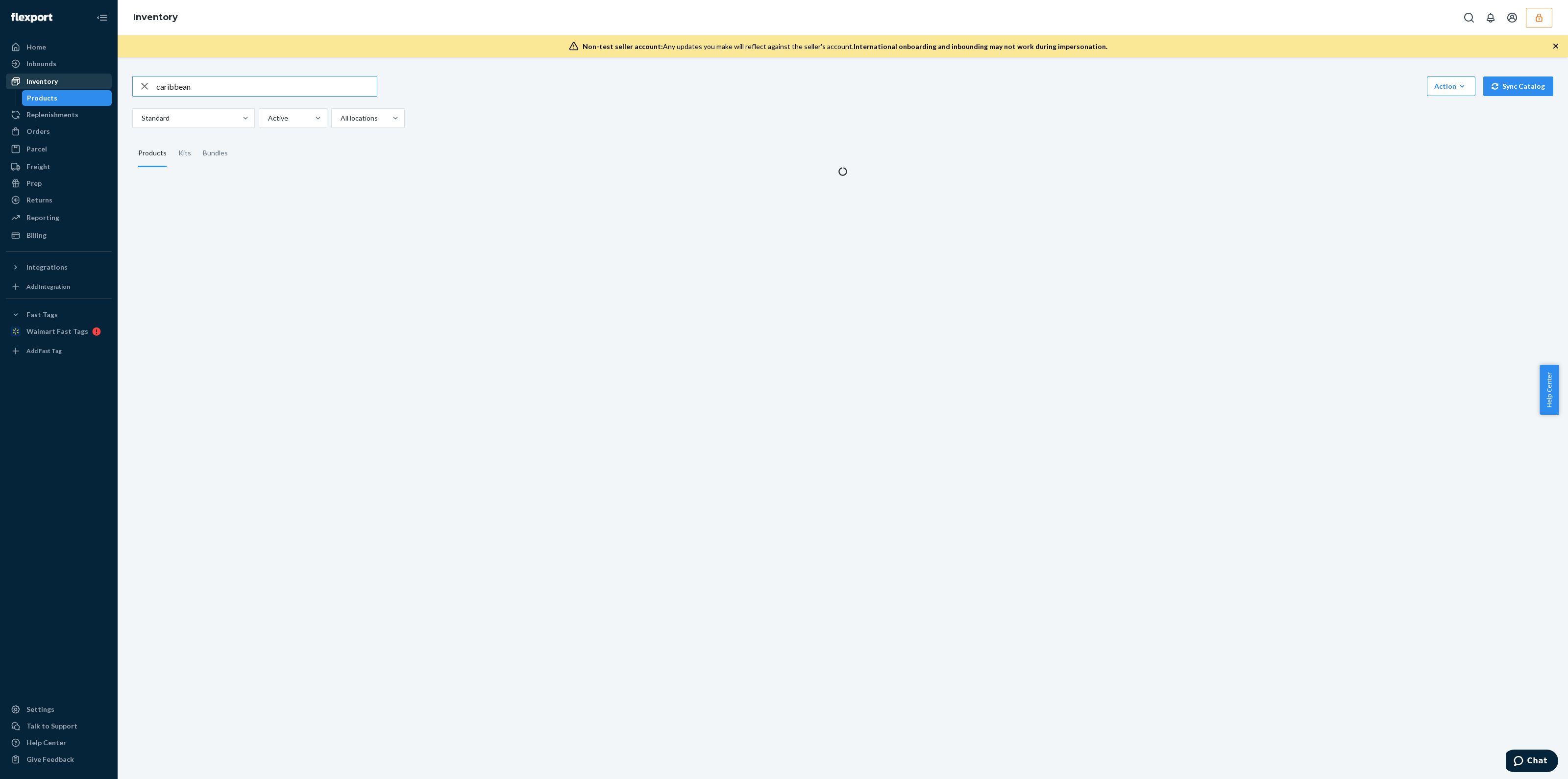
drag, startPoint x: 234, startPoint y: 86, endPoint x: 59, endPoint y: 88, distance: 175.0
click at [81, 86] on div "Home Inbounds Shipping Plans Problems Inventory Products Replenishments Orders …" at bounding box center [784, 390] width 1568 height 779
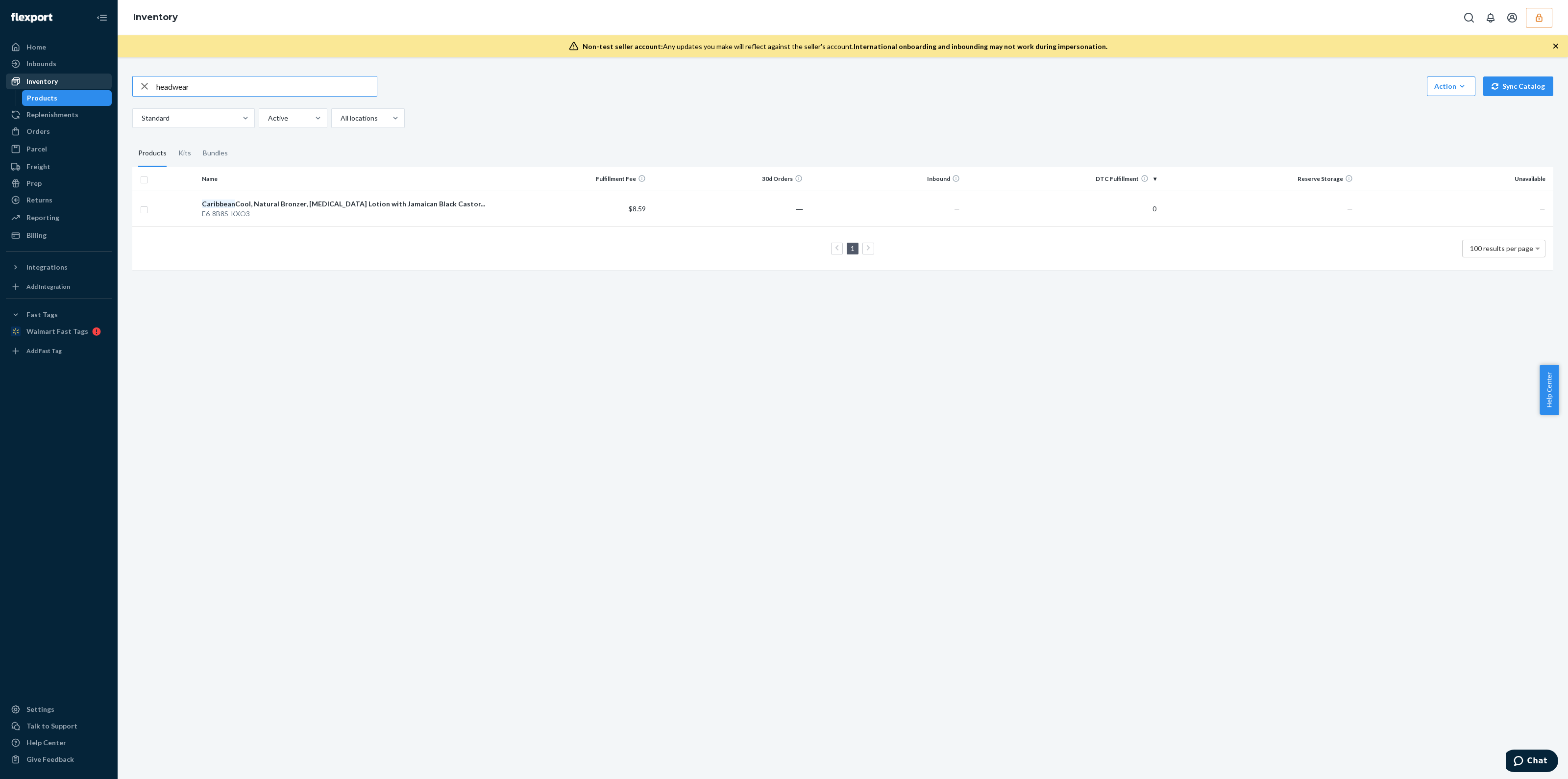
type input "headwear"
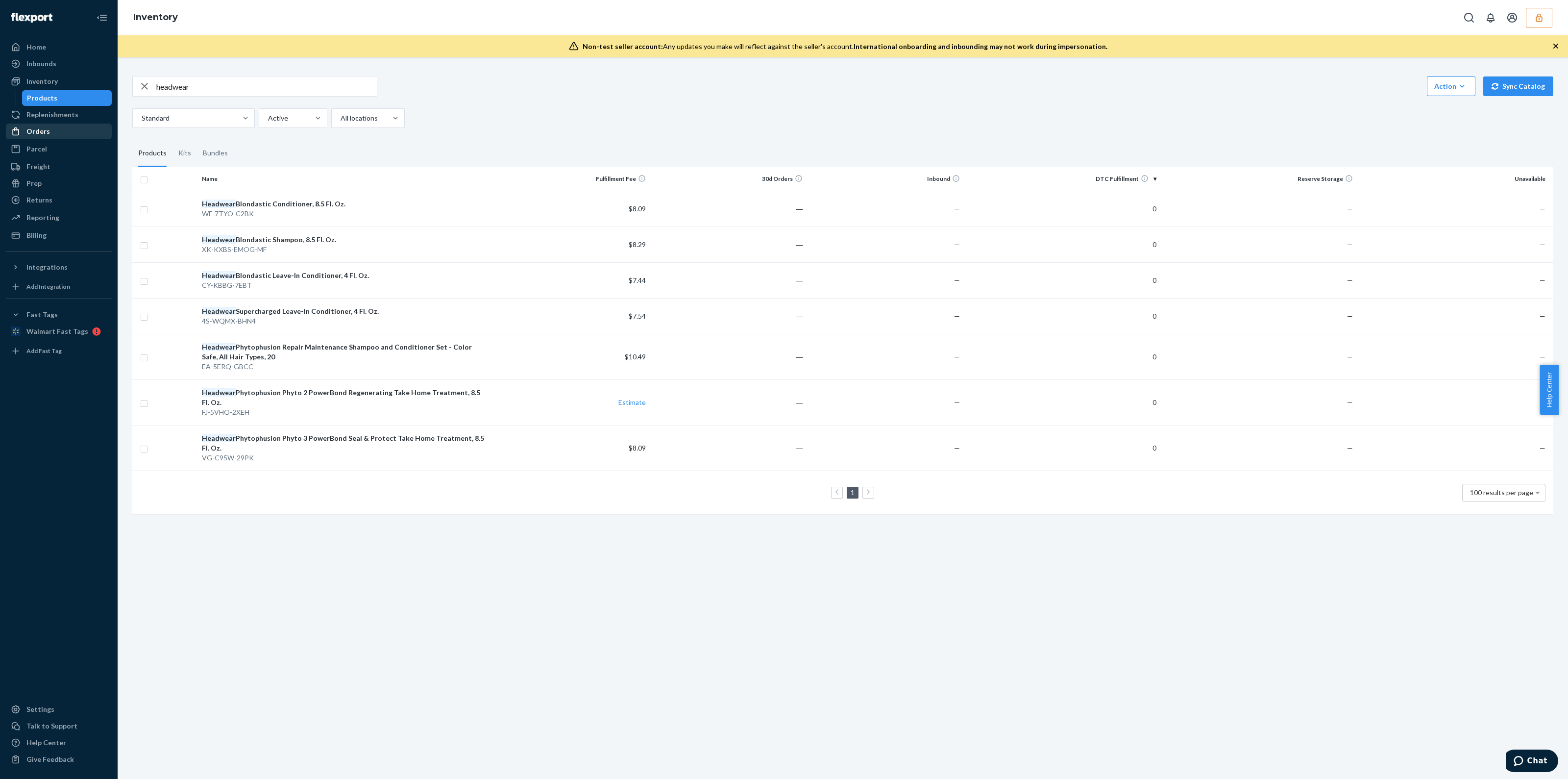
click at [53, 136] on div "Orders" at bounding box center [59, 131] width 104 height 14
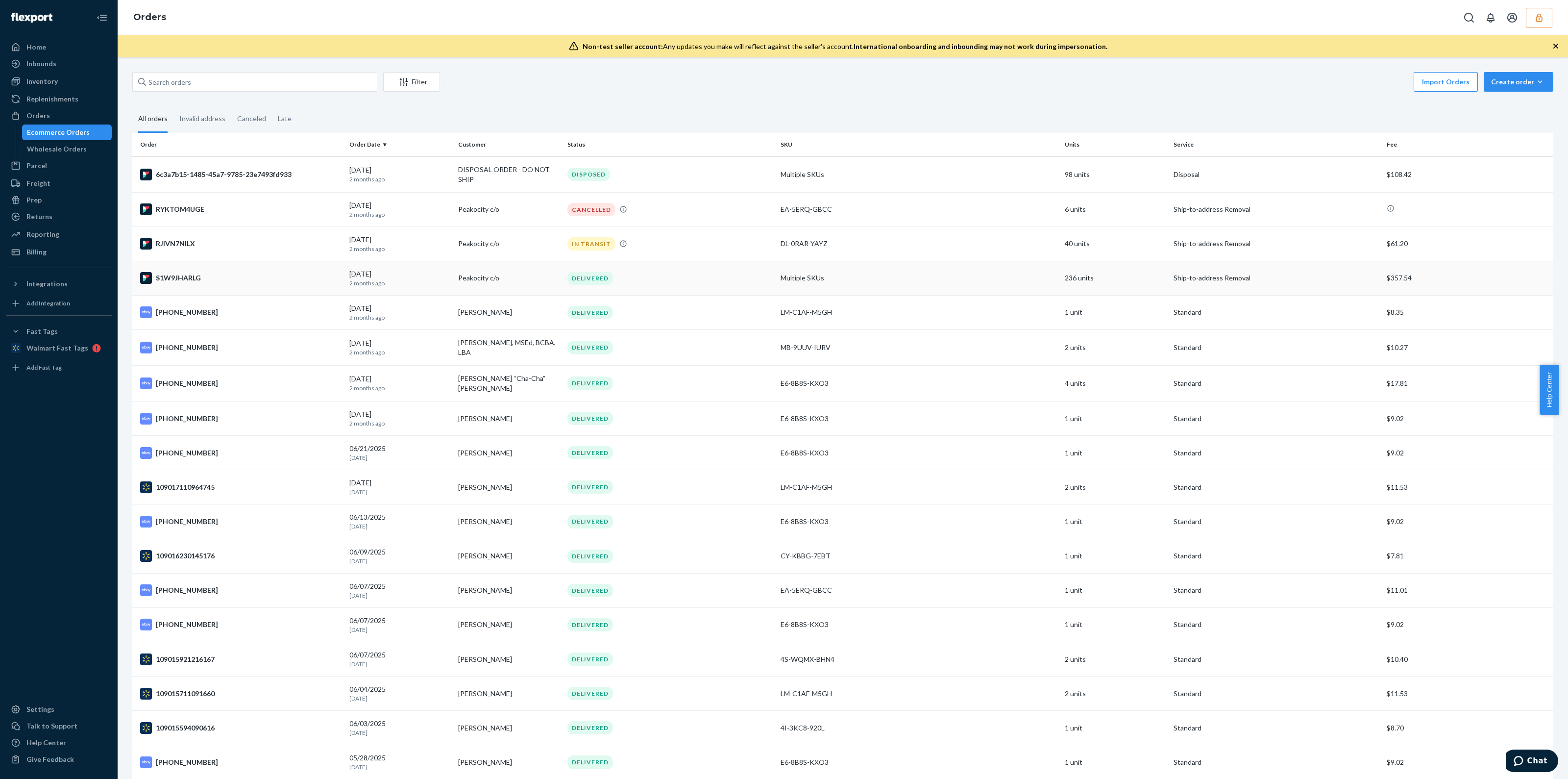
click at [889, 274] on td "Multiple SKUs" at bounding box center [918, 278] width 285 height 34
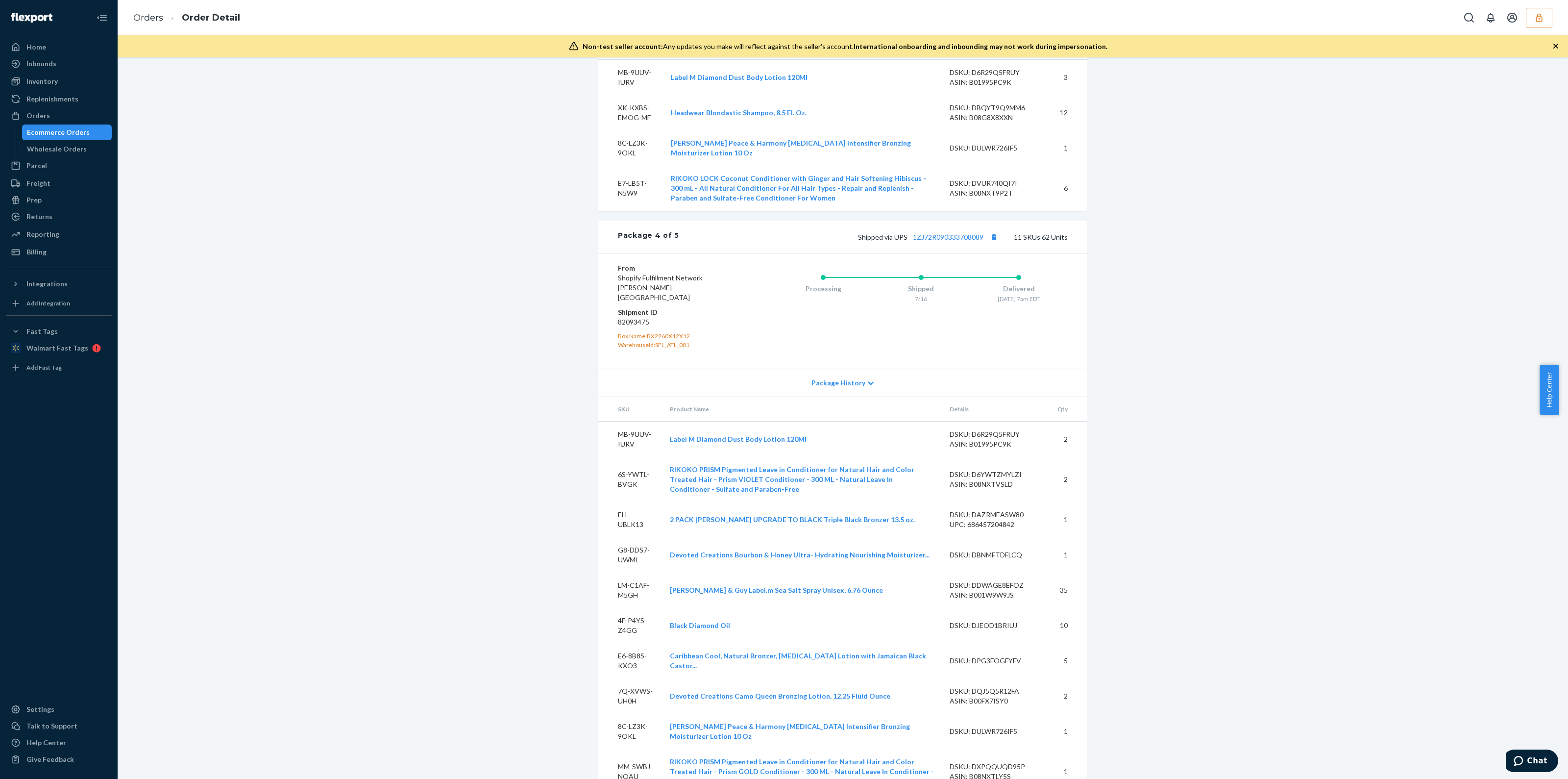
scroll to position [2556, 0]
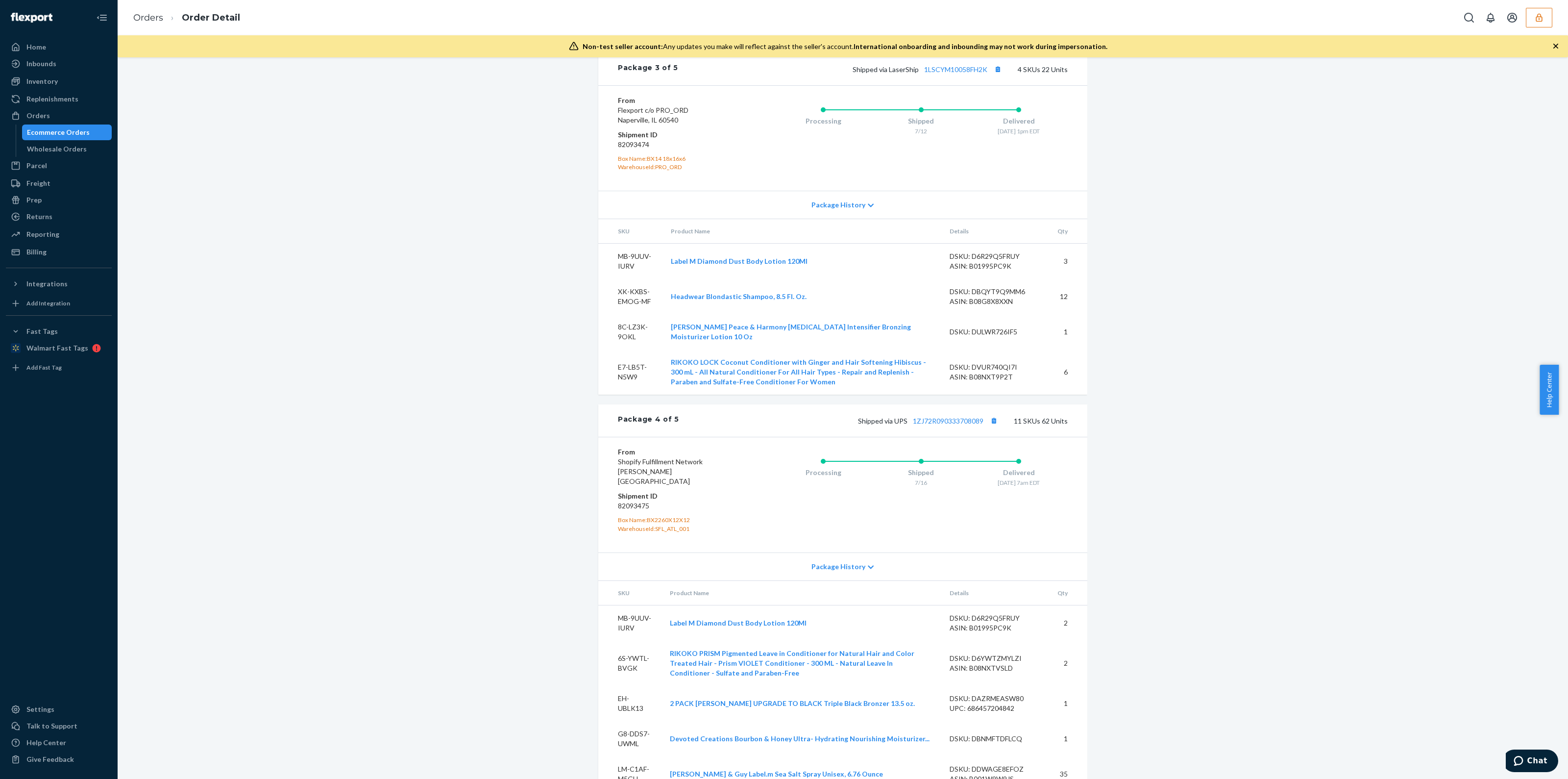
click at [1000, 297] on div "DSKU: DBQYT9Q9MM6" at bounding box center [995, 292] width 92 height 10
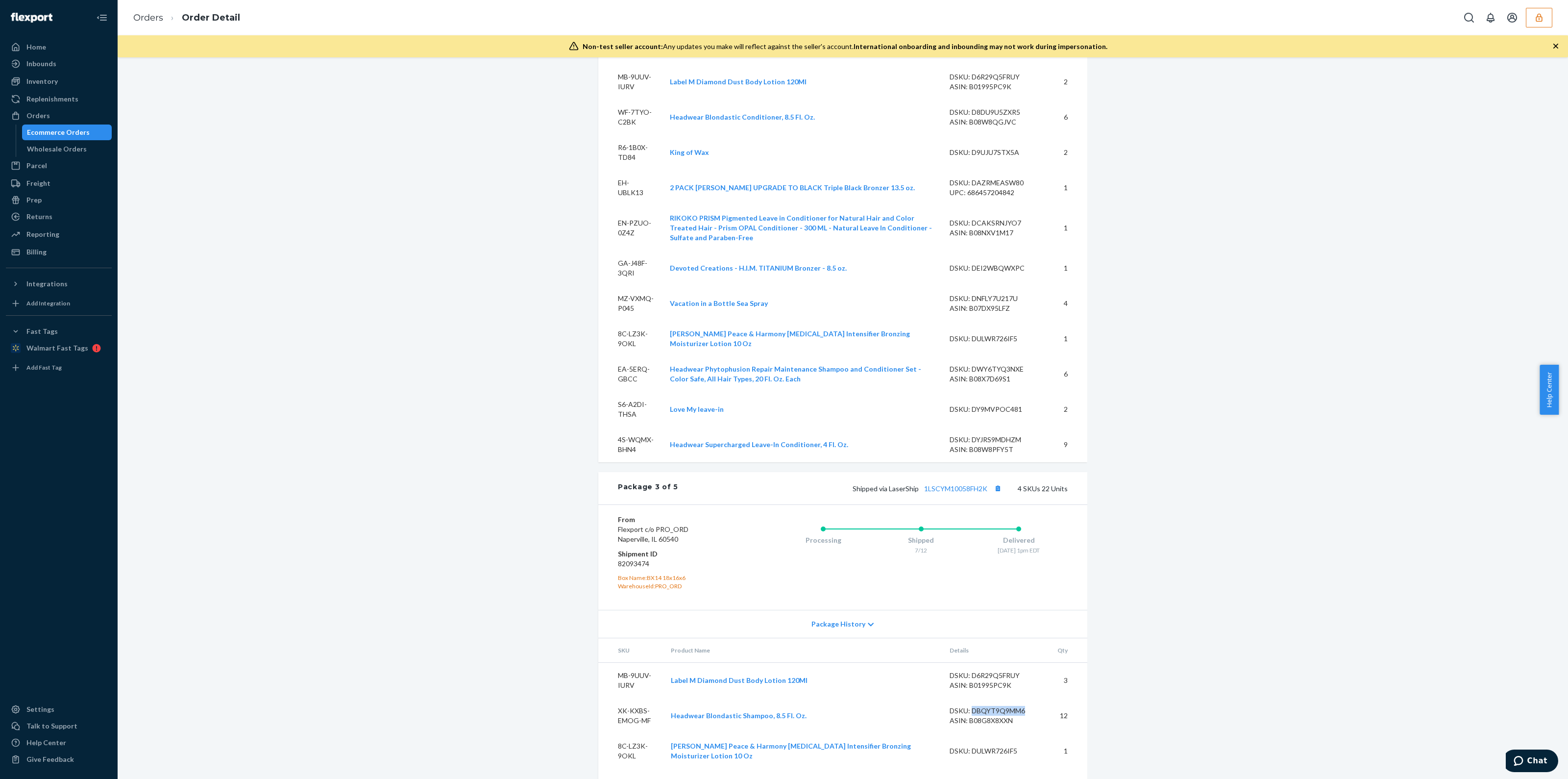
scroll to position [2005, 0]
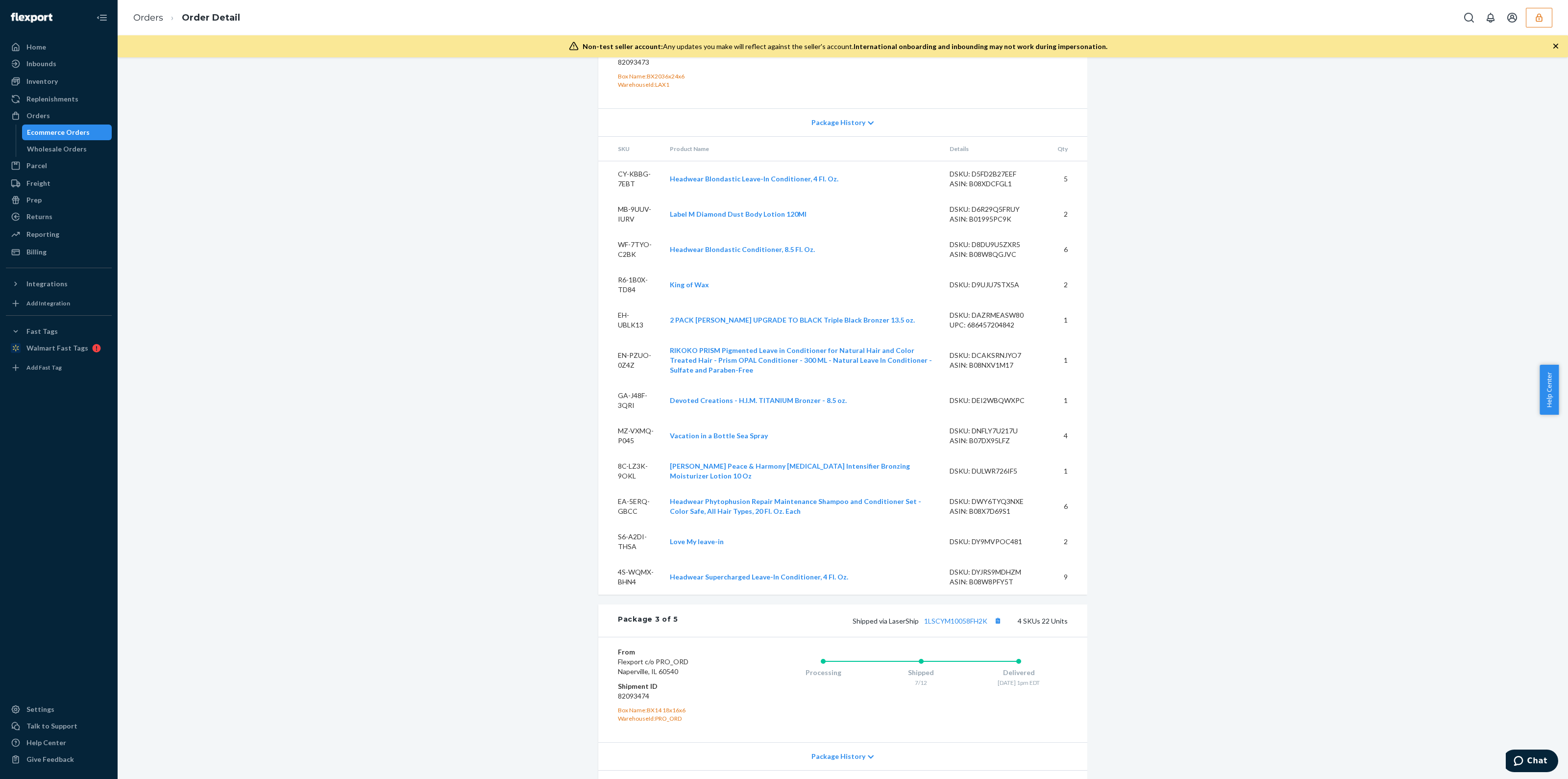
click at [1001, 506] on div "DSKU: DWY6TYQ3NXE" at bounding box center [995, 501] width 92 height 10
copy div "DWY6TYQ3NXE"
click at [49, 134] on div "Ecommerce Orders" at bounding box center [58, 133] width 63 height 10
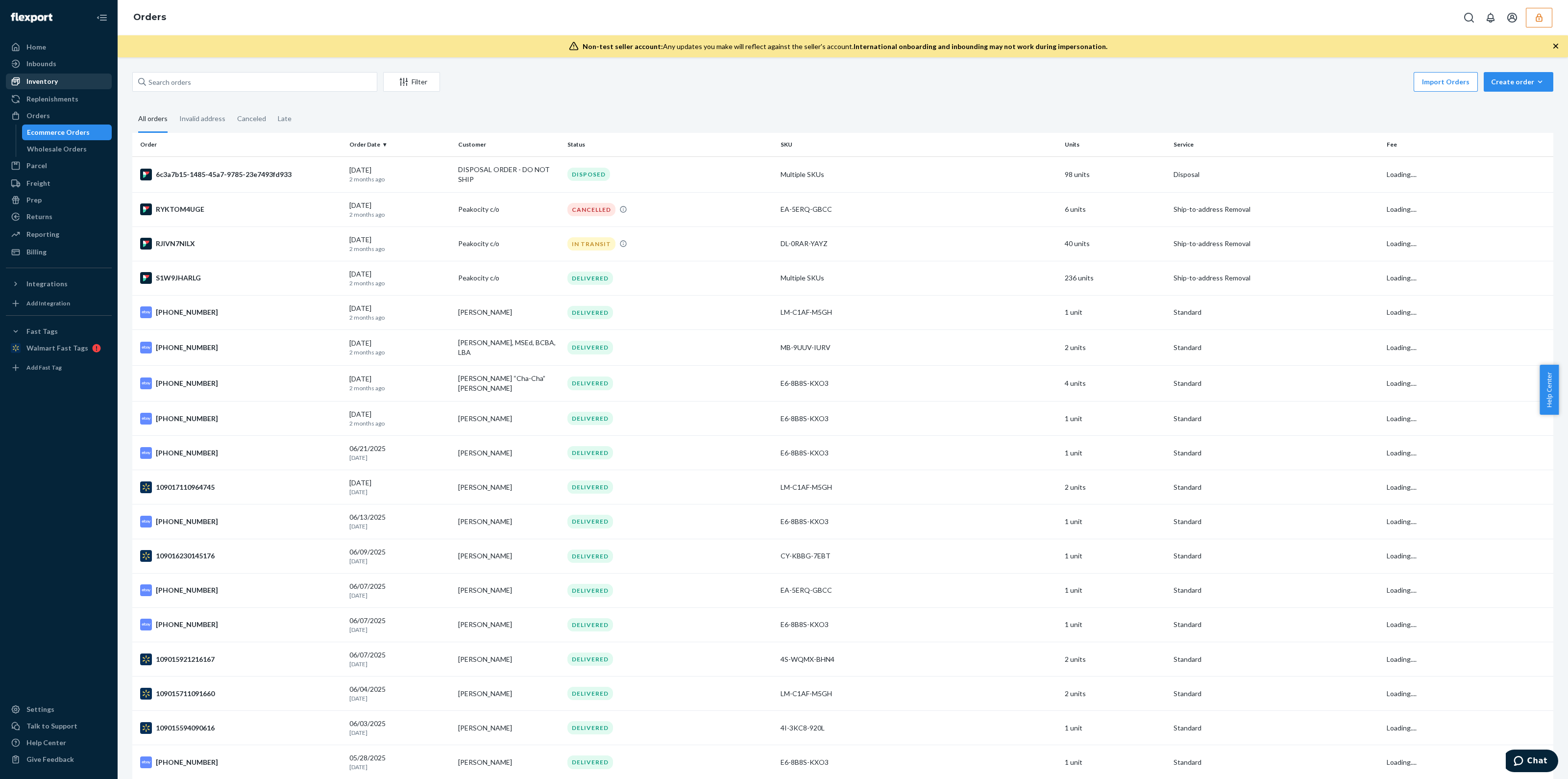
click at [61, 86] on div "Inventory" at bounding box center [59, 81] width 104 height 14
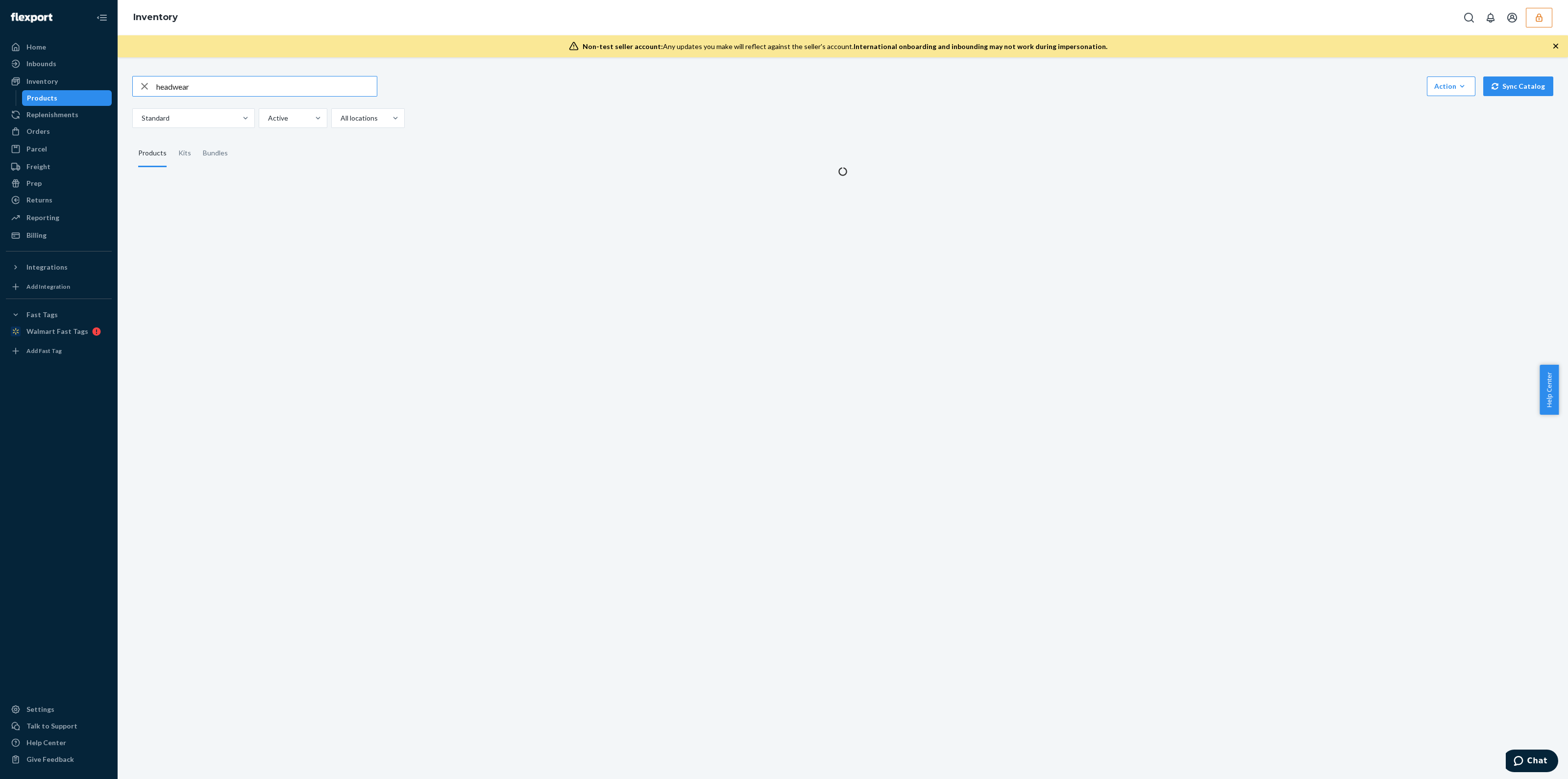
click at [195, 80] on input "headwear" at bounding box center [266, 86] width 220 height 19
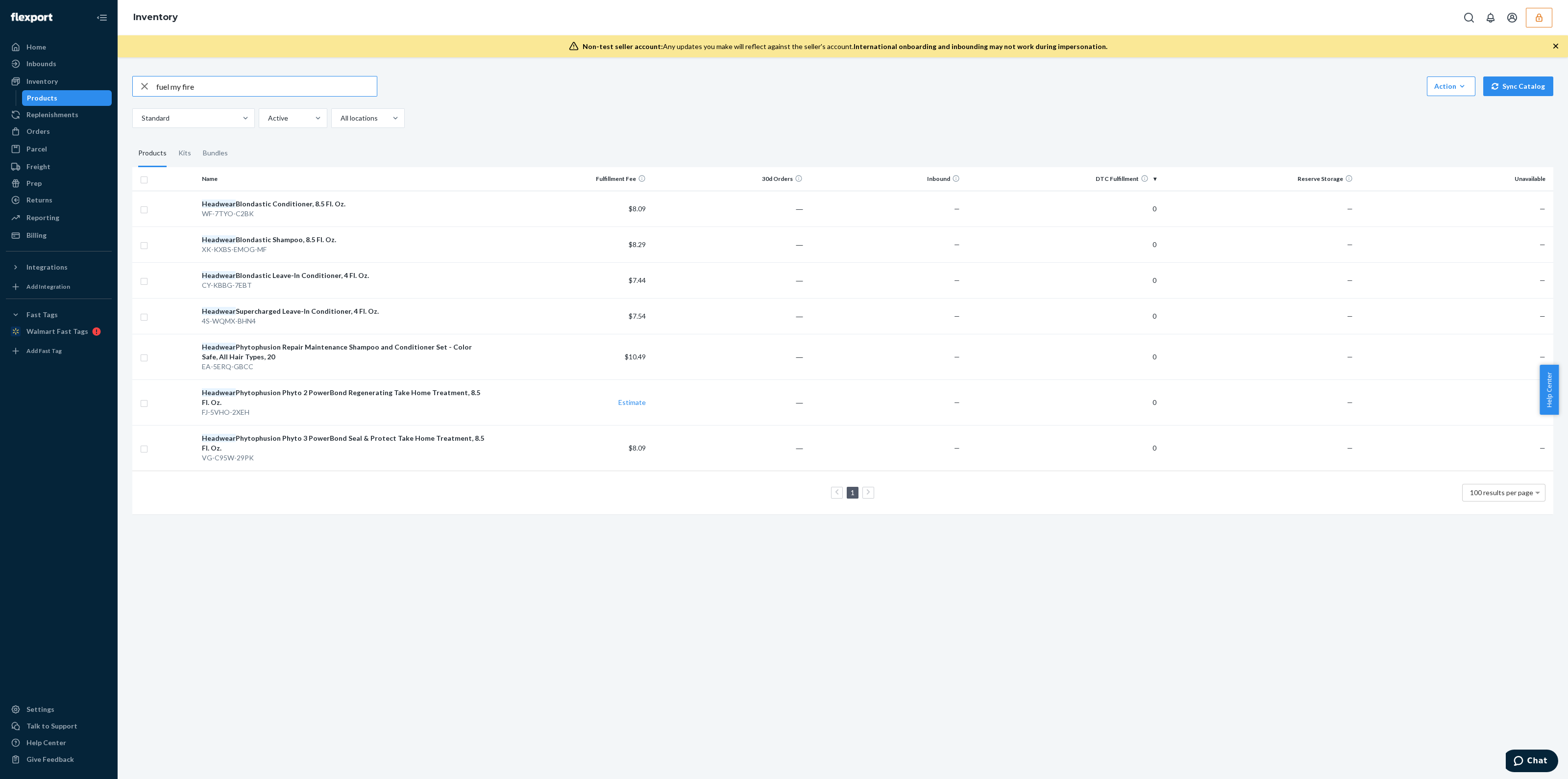
type input "fuel my fire"
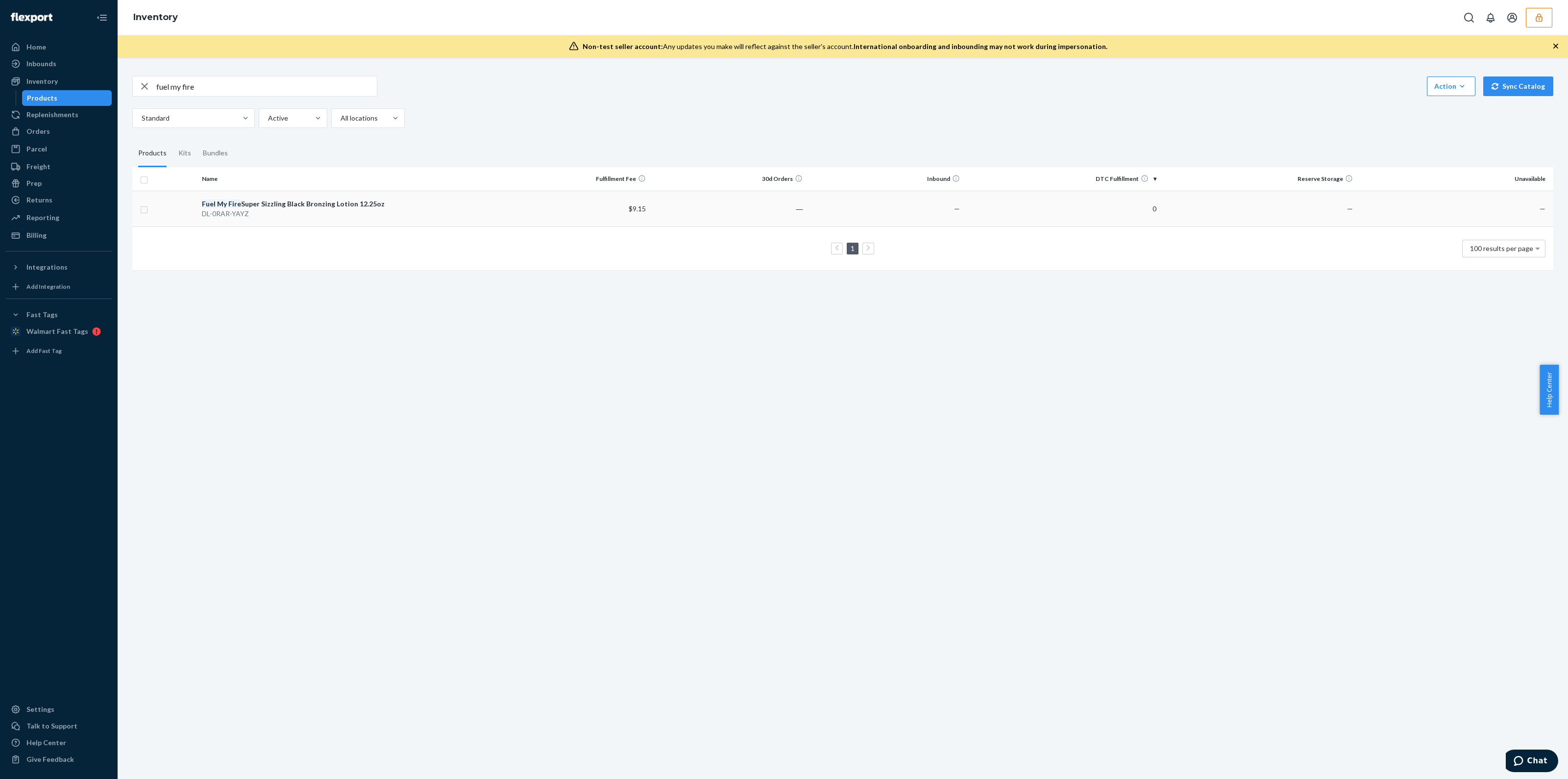
click at [489, 211] on td "Fuel My Fire Super Sizzling Black Bronzing Lotion 12.25oz DL-0RAR-YAYZ" at bounding box center [345, 208] width 294 height 36
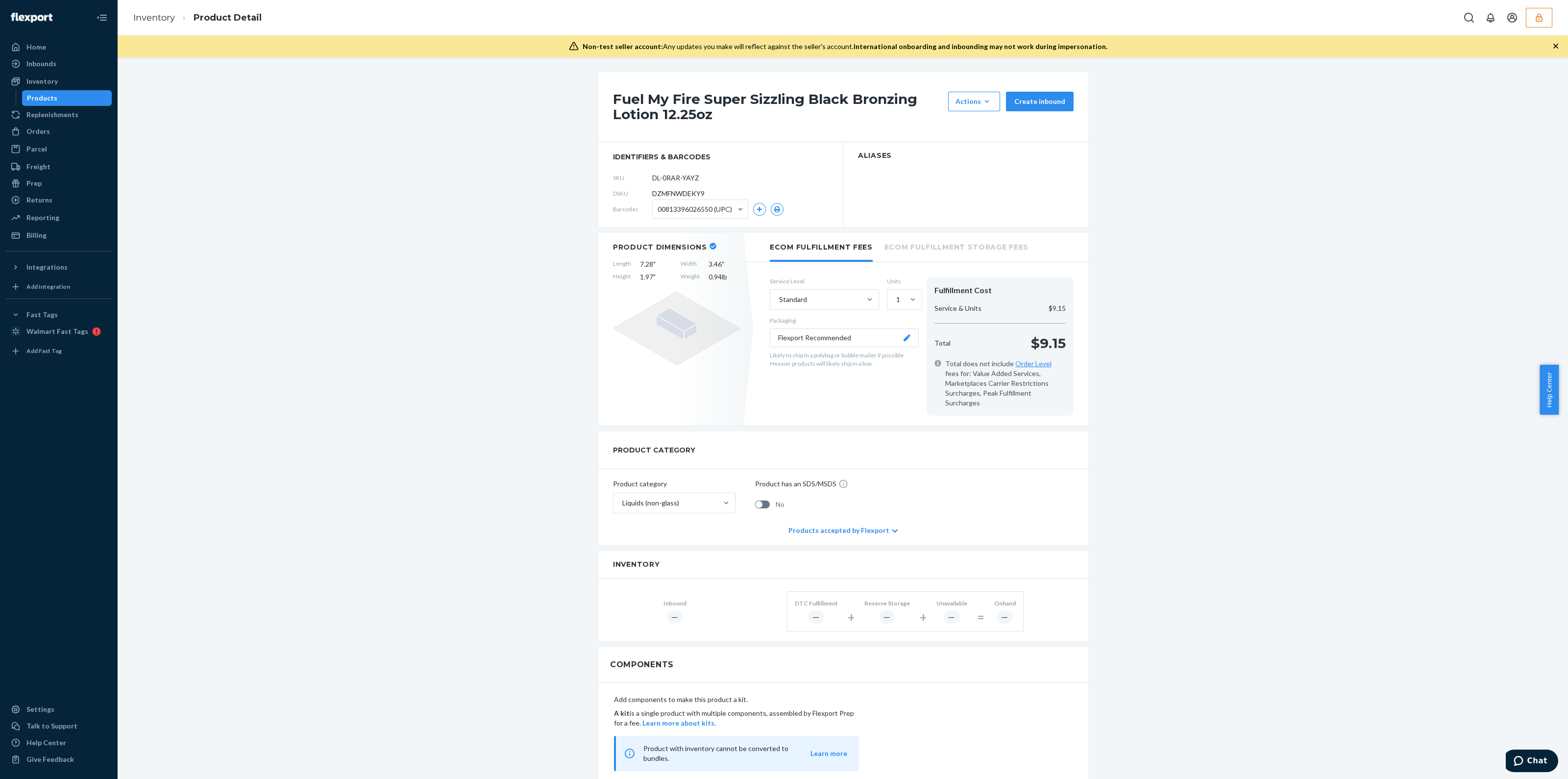
click at [677, 192] on span "DZMFNWDEKY9" at bounding box center [678, 194] width 53 height 10
copy span "DZMFNWDEKY9"
click at [49, 133] on div "Orders" at bounding box center [59, 131] width 104 height 14
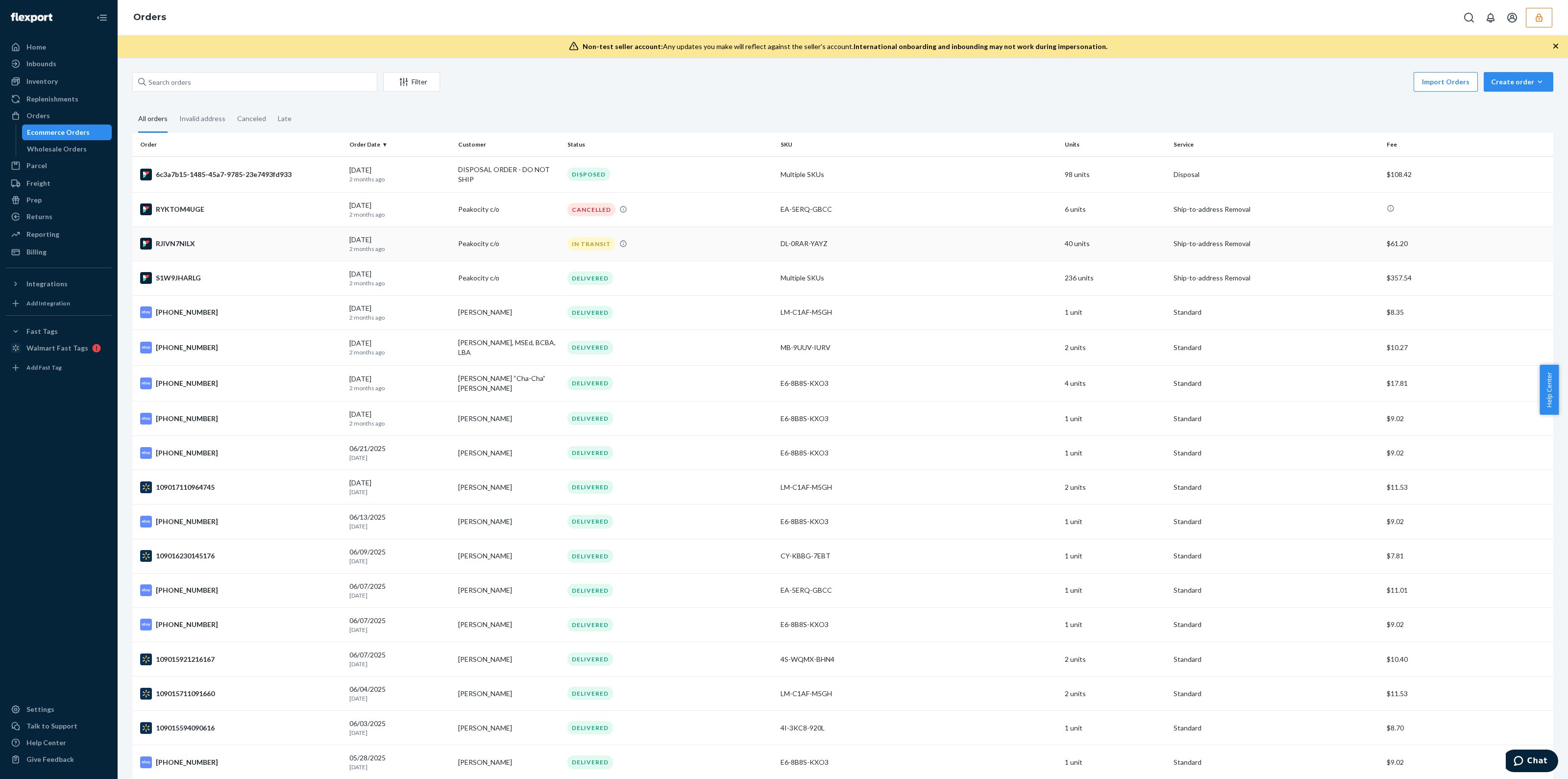
click at [852, 258] on td "DL-0RAR-YAYZ" at bounding box center [918, 243] width 285 height 34
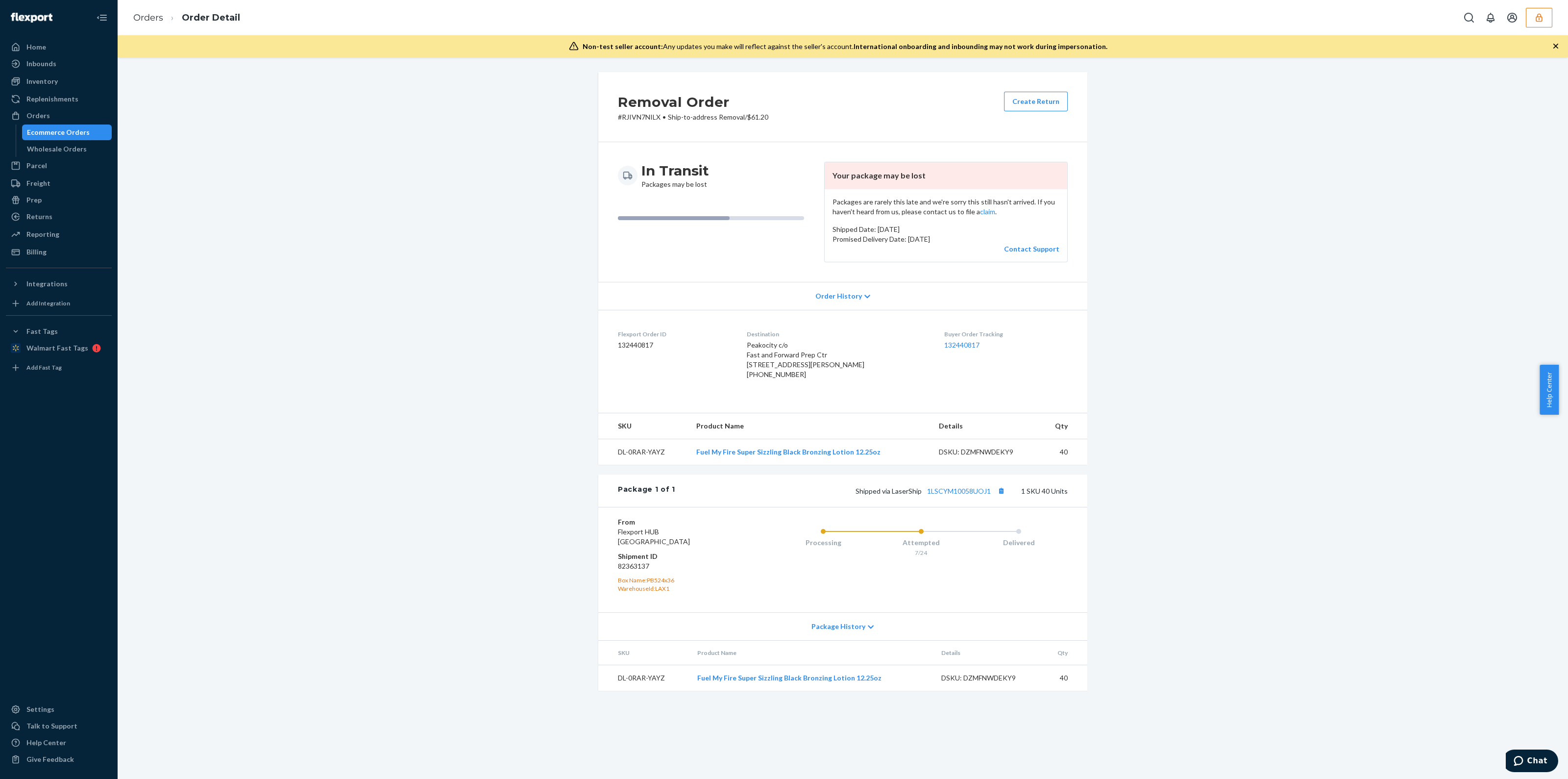
click at [637, 345] on dd "132440817" at bounding box center [674, 345] width 113 height 10
copy dd "132440817"
click at [991, 683] on div "DSKU: DZMFNWDEKY9" at bounding box center [987, 678] width 92 height 10
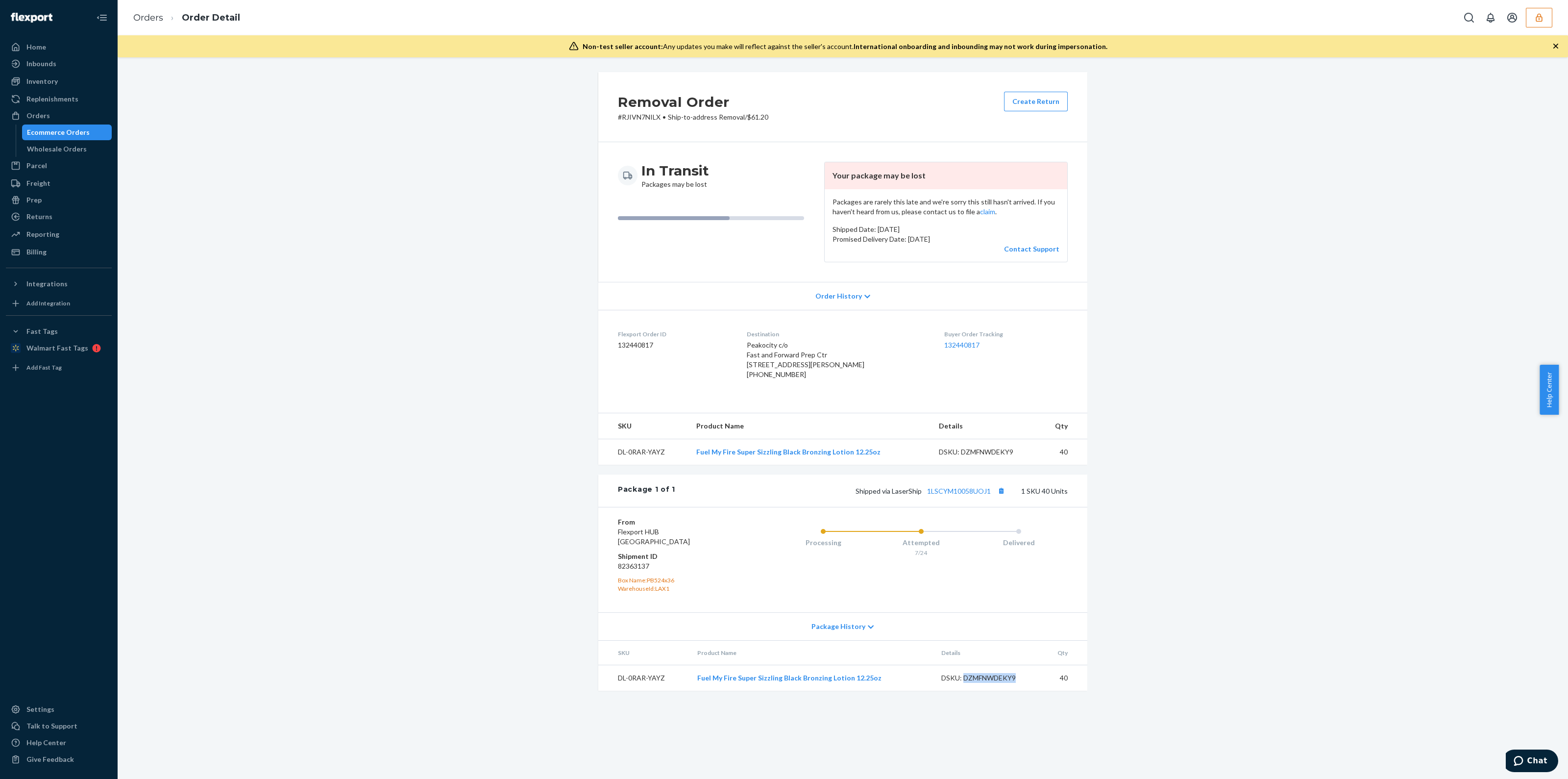
copy div "DZMFNWDEKY9"
click at [63, 131] on div "Ecommerce Orders" at bounding box center [58, 133] width 63 height 10
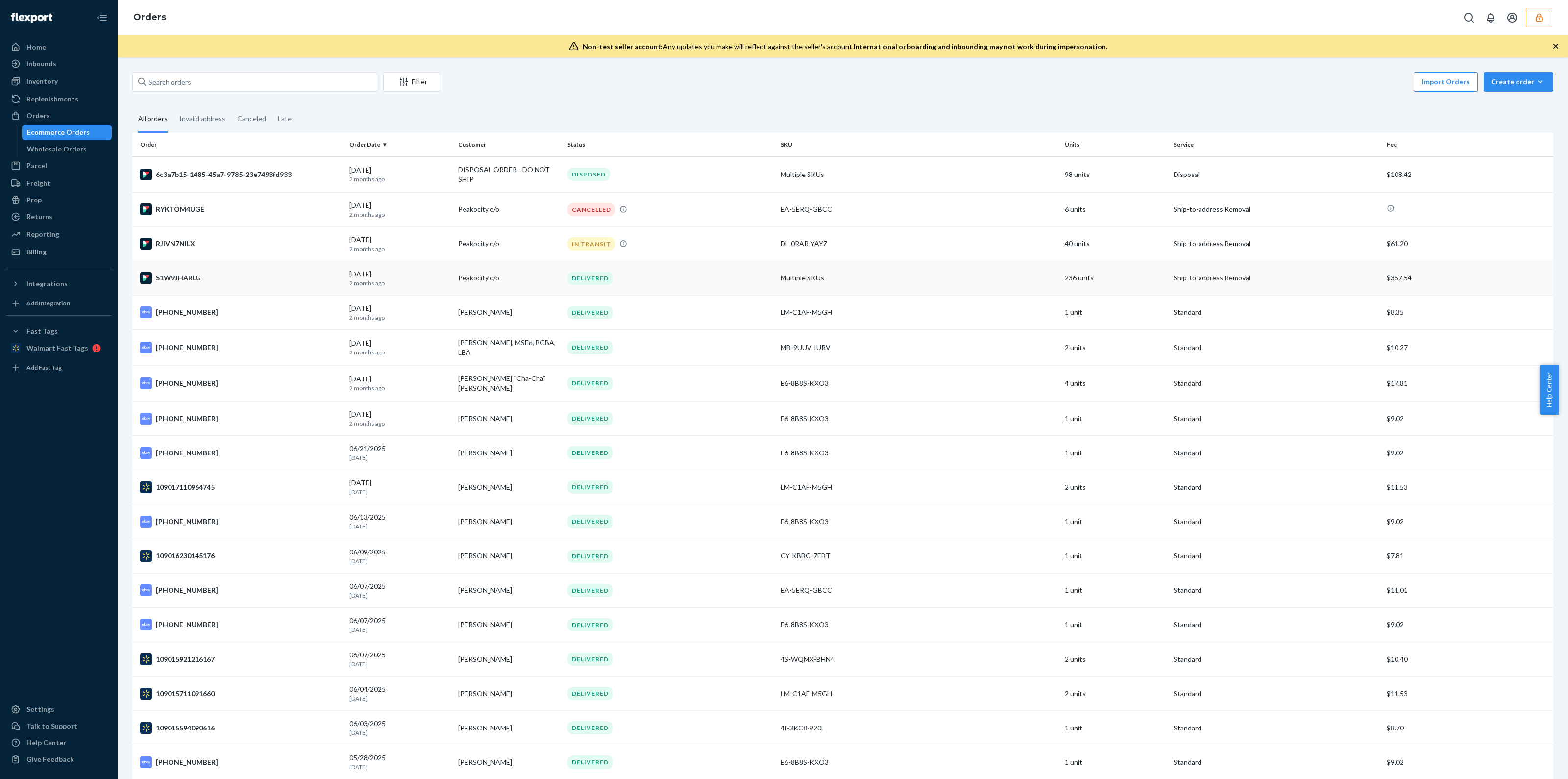
click at [616, 284] on td "DELIVERED" at bounding box center [670, 278] width 213 height 34
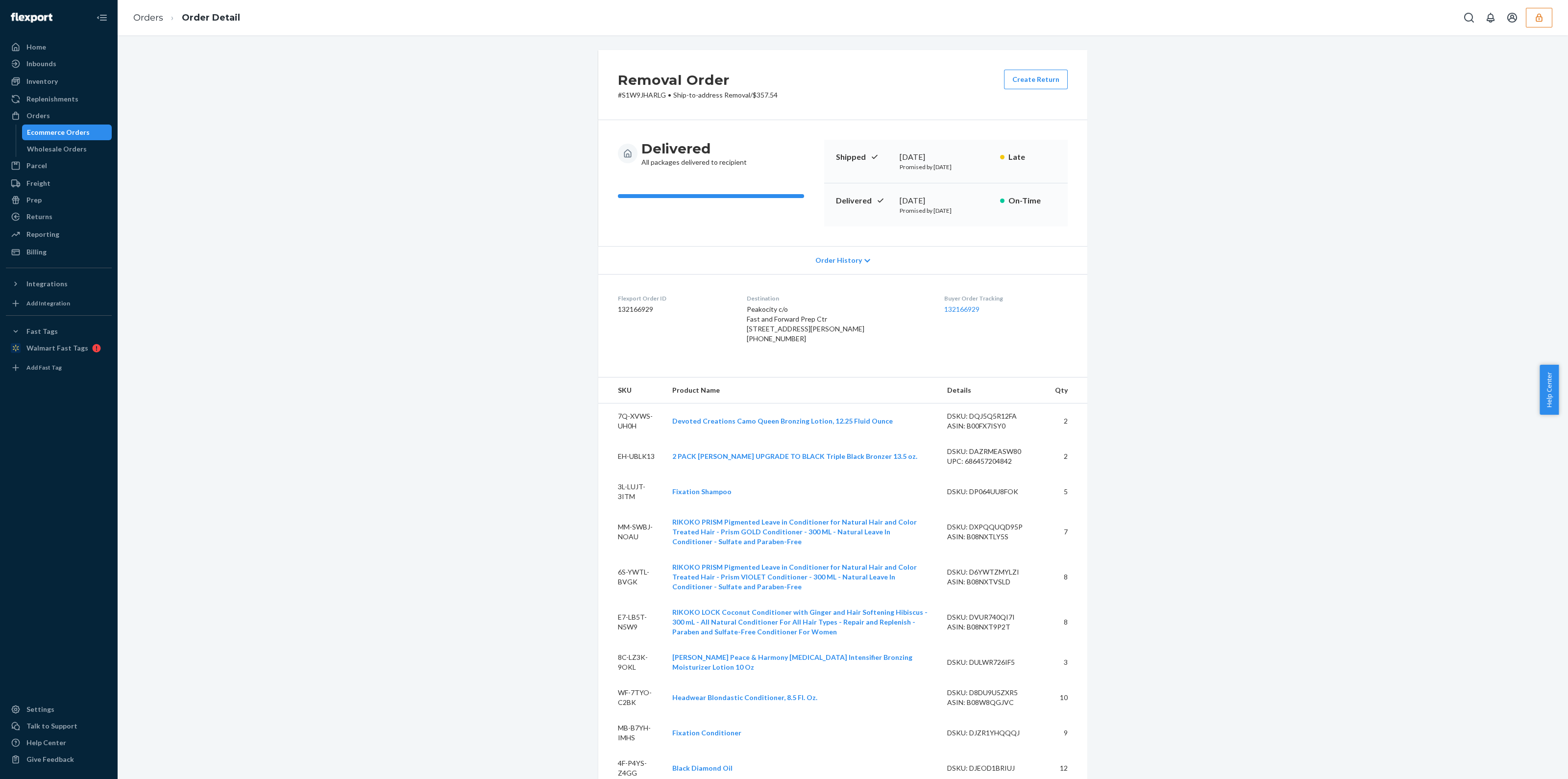
click at [625, 305] on dd "132166929" at bounding box center [674, 310] width 113 height 10
copy dd "132166929"
click at [71, 141] on link "Wholesale Orders" at bounding box center [67, 149] width 90 height 16
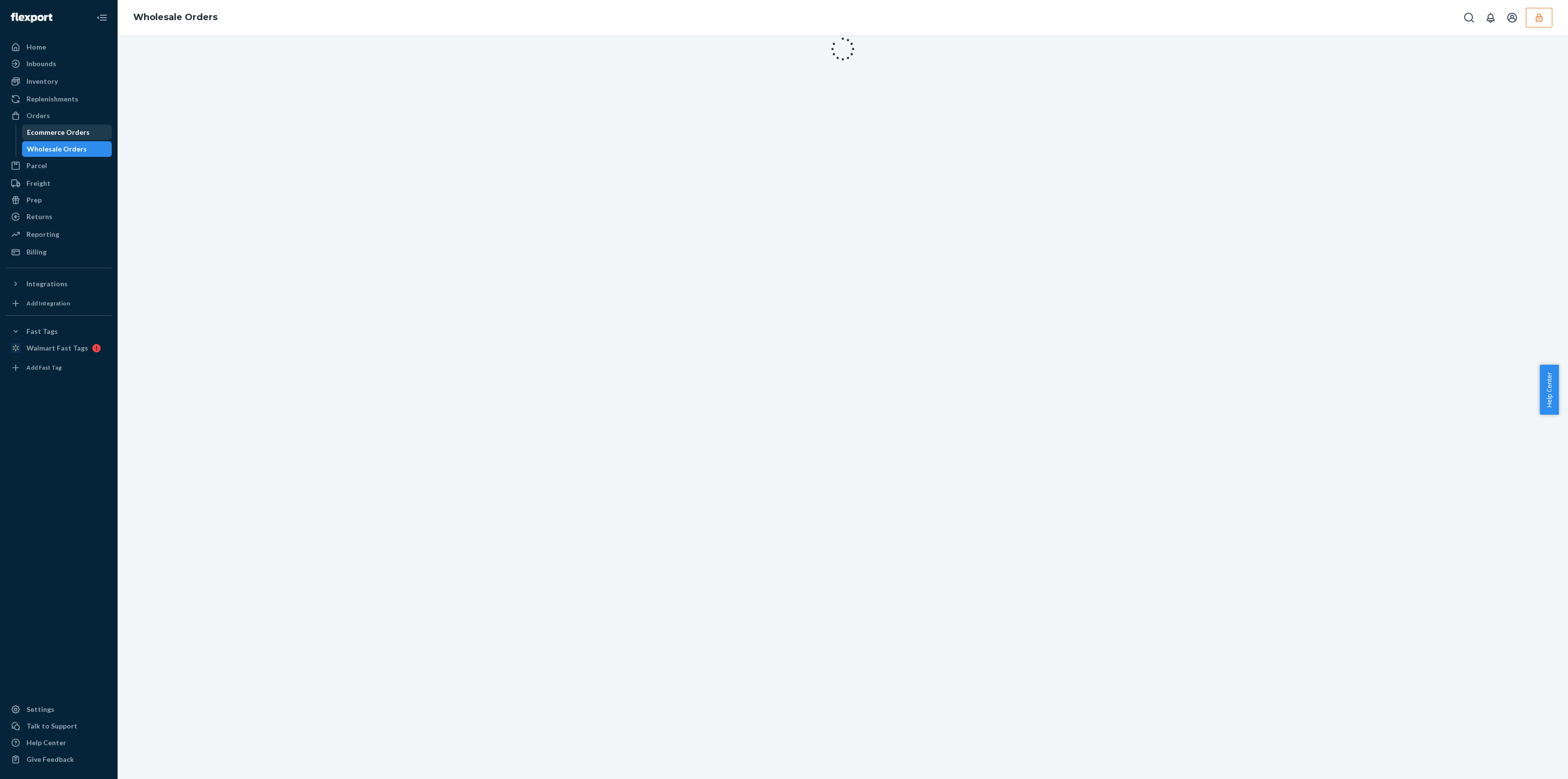
click at [71, 133] on div "Ecommerce Orders" at bounding box center [58, 133] width 63 height 10
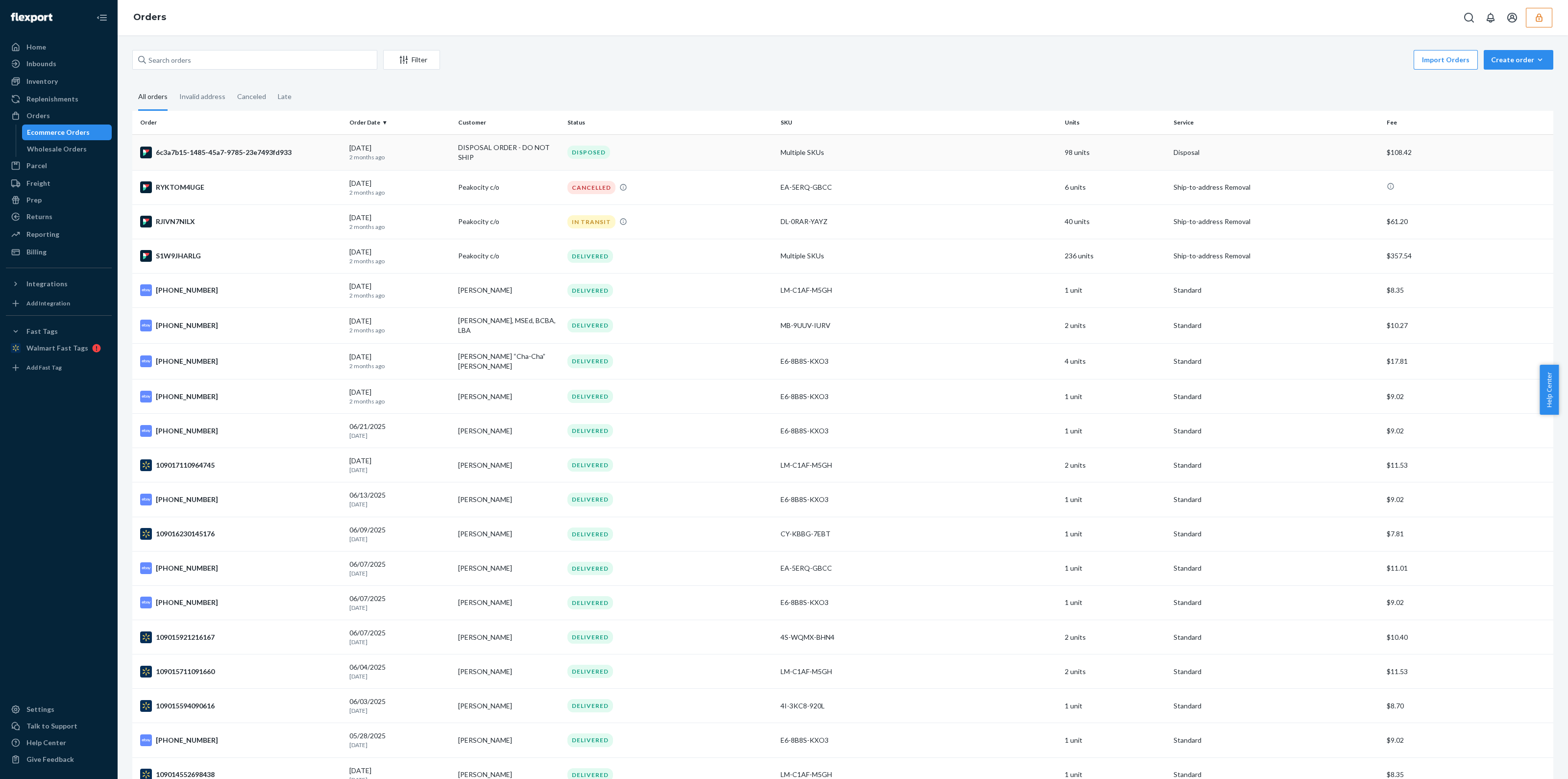
click at [777, 163] on td "Multiple SKUs" at bounding box center [918, 152] width 285 height 36
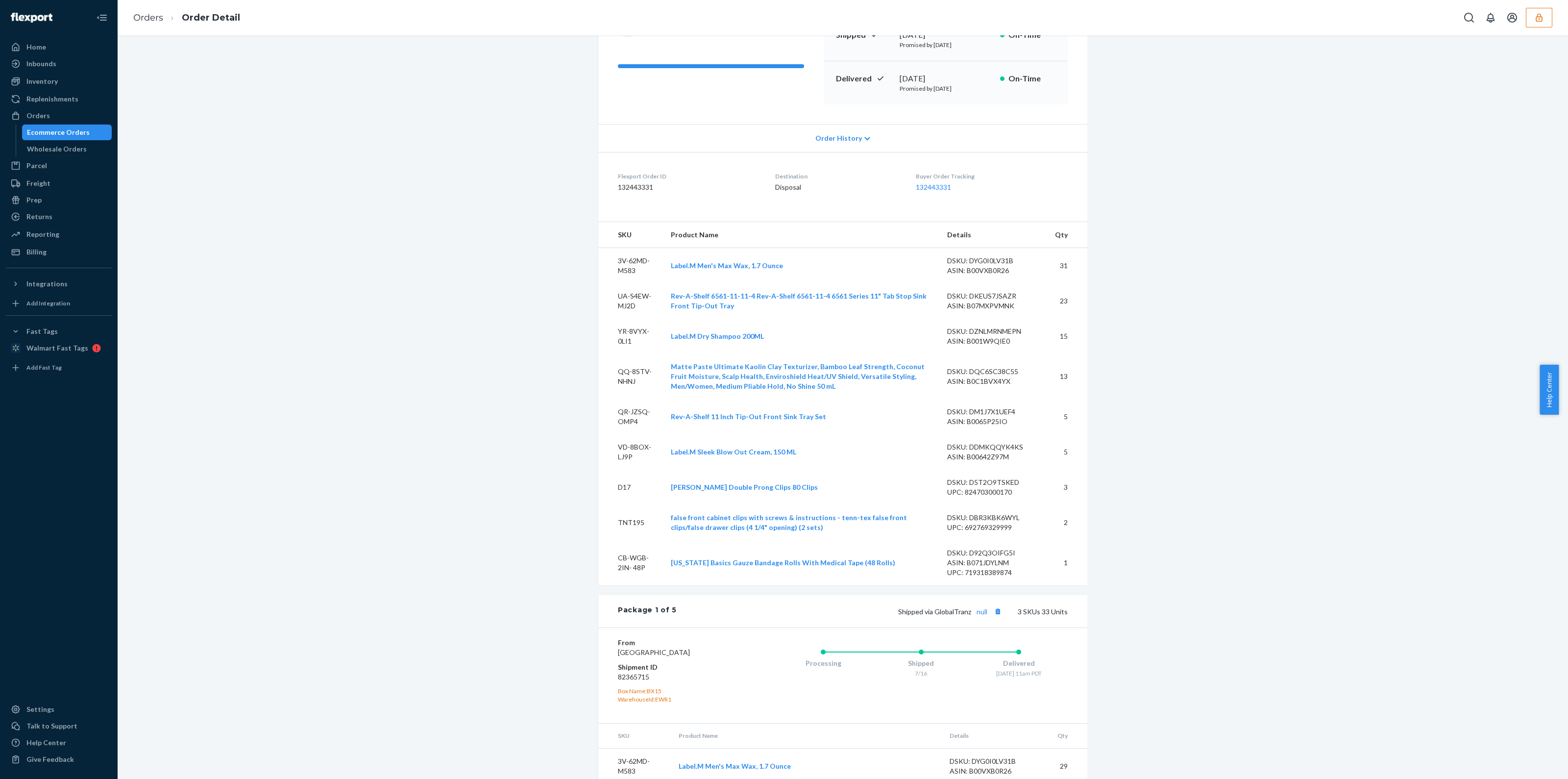
scroll to position [245, 0]
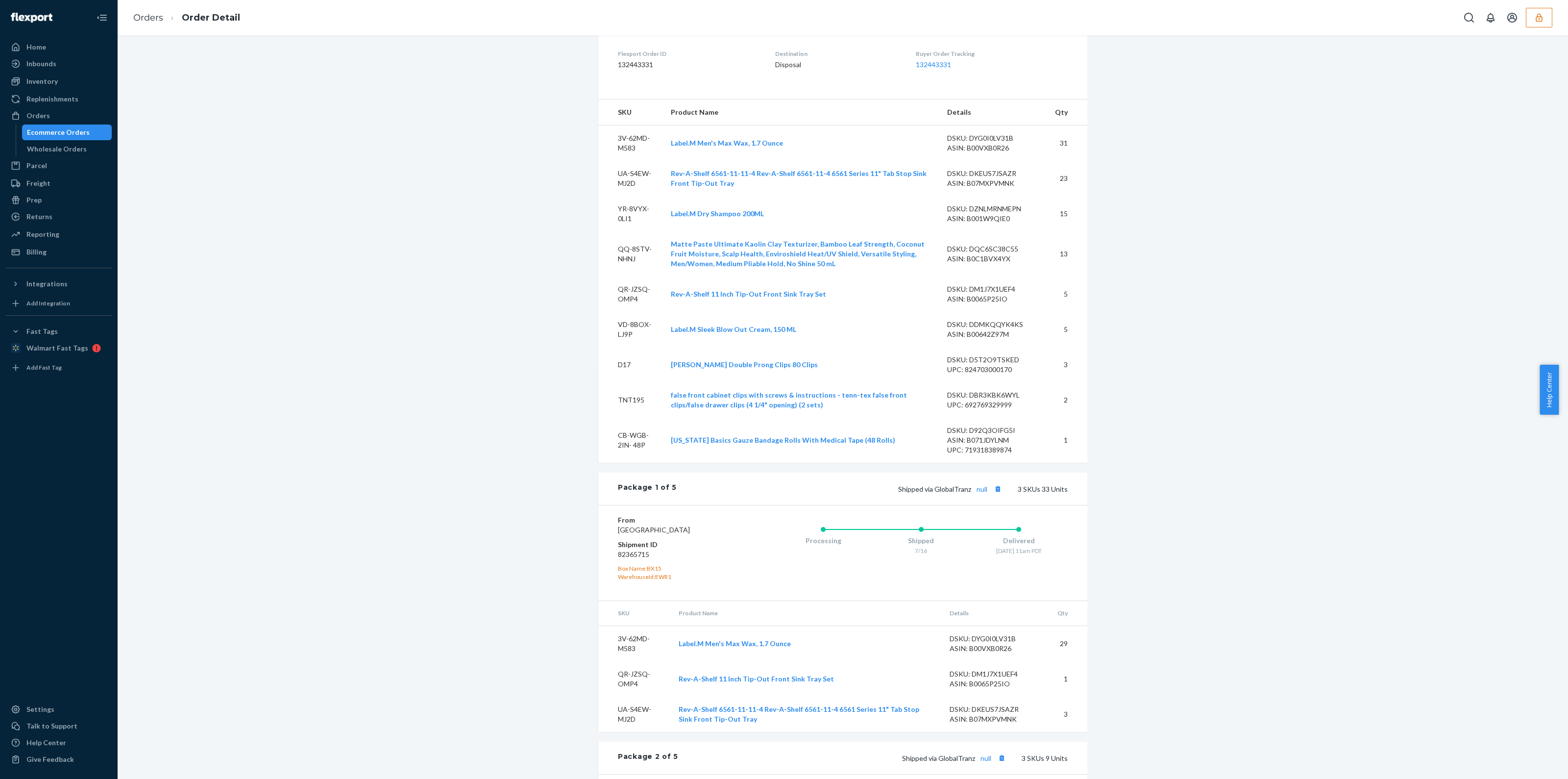
click at [61, 134] on div "Ecommerce Orders" at bounding box center [58, 133] width 63 height 10
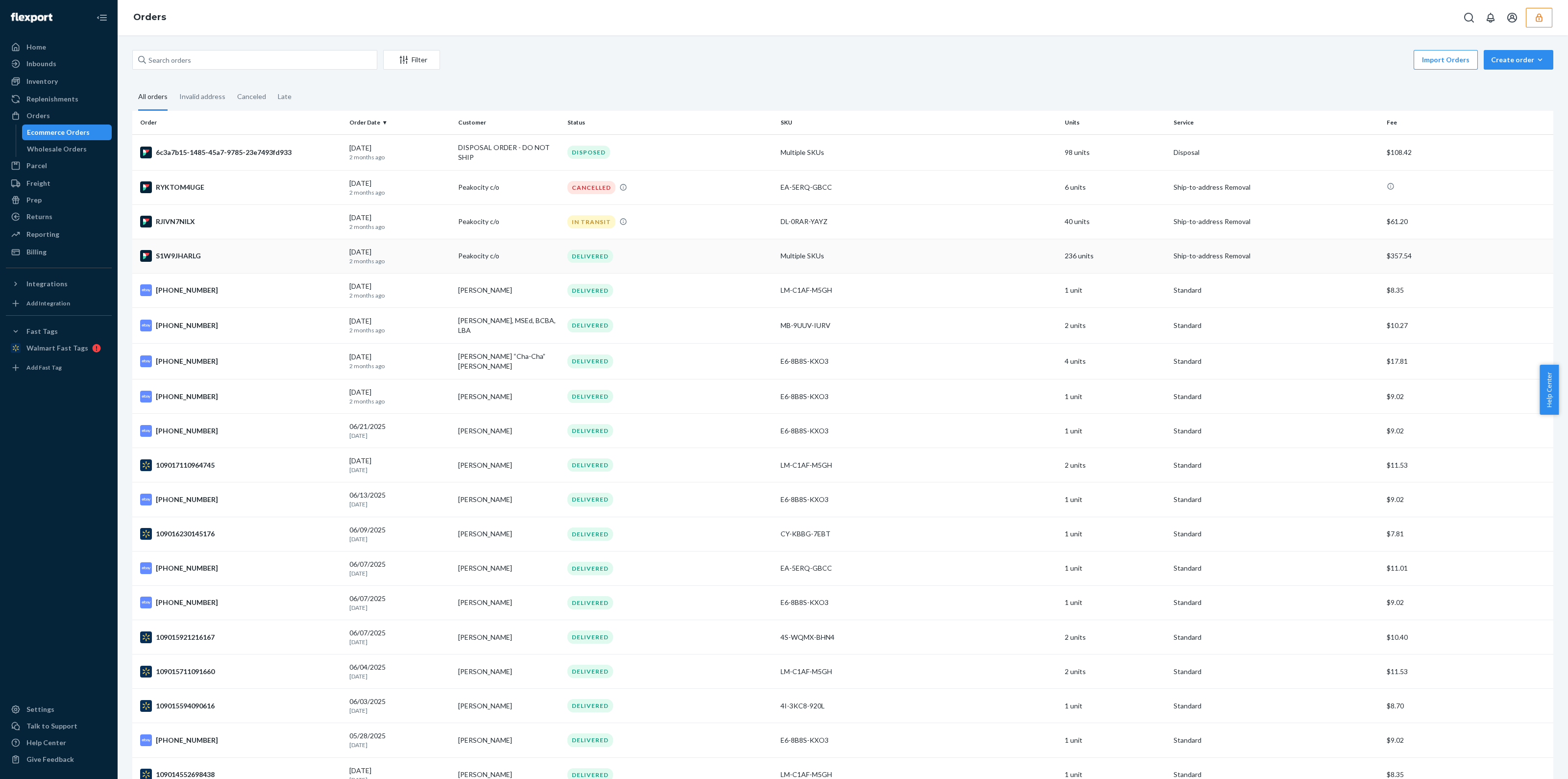
click at [920, 257] on td "Multiple SKUs" at bounding box center [918, 256] width 285 height 34
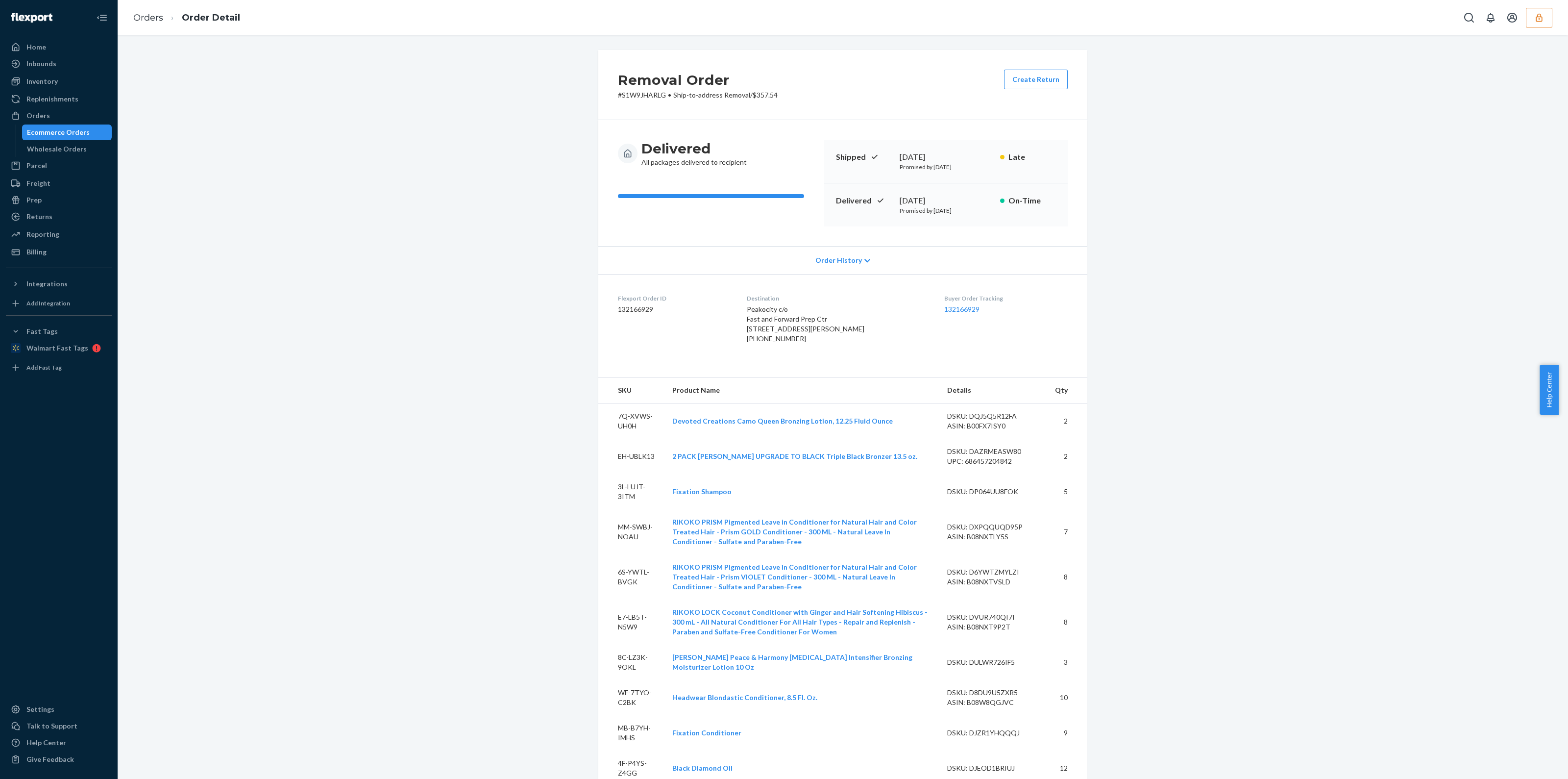
click at [635, 308] on dd "132166929" at bounding box center [674, 310] width 113 height 10
copy dd "132166929"
click at [39, 131] on div "Ecommerce Orders" at bounding box center [58, 133] width 63 height 10
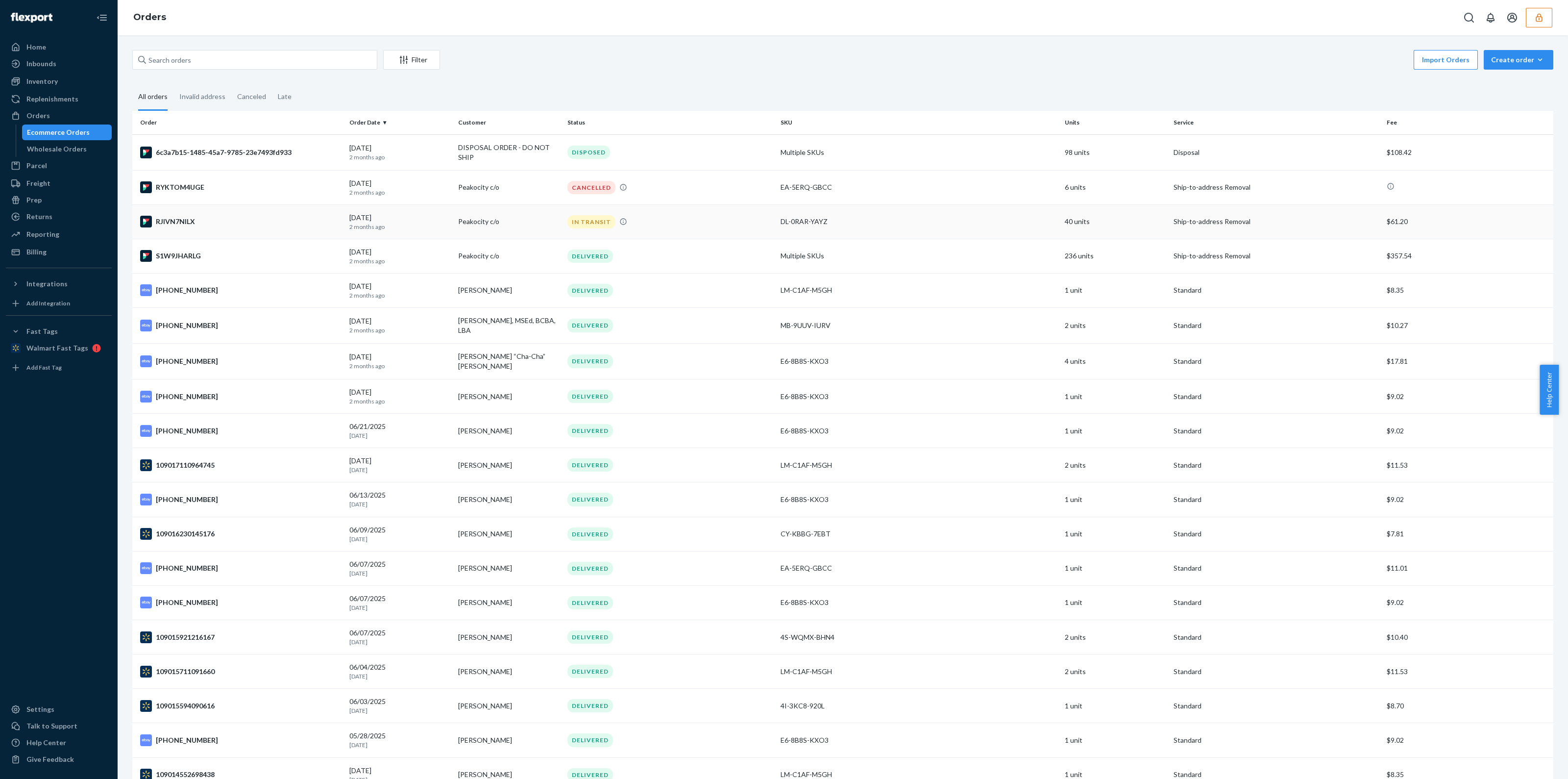
click at [714, 214] on td "IN TRANSIT" at bounding box center [670, 222] width 213 height 34
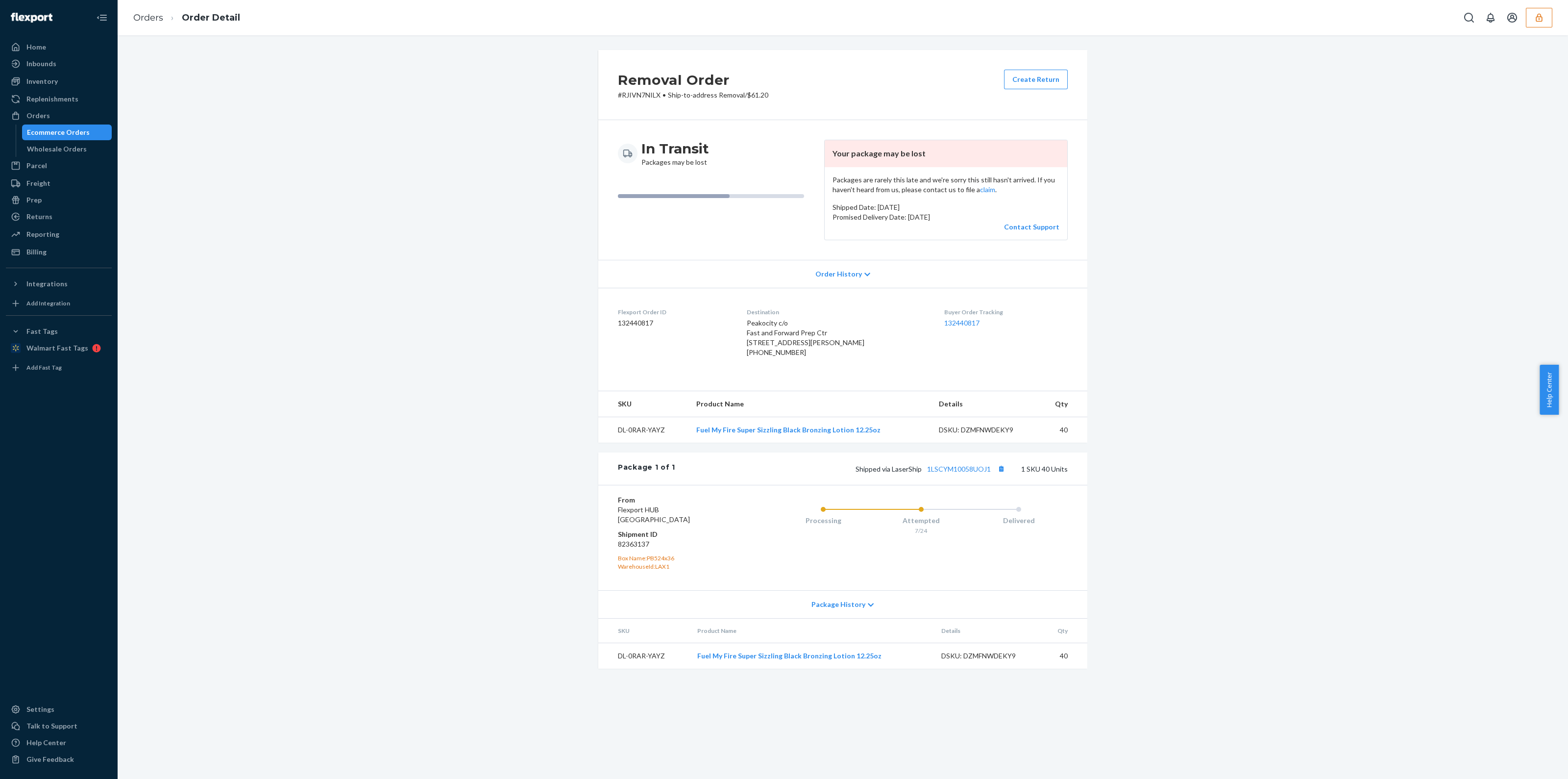
click at [635, 325] on dd "132440817" at bounding box center [674, 323] width 113 height 10
copy dd "132440817"
click at [625, 549] on dd "82363137" at bounding box center [676, 544] width 117 height 10
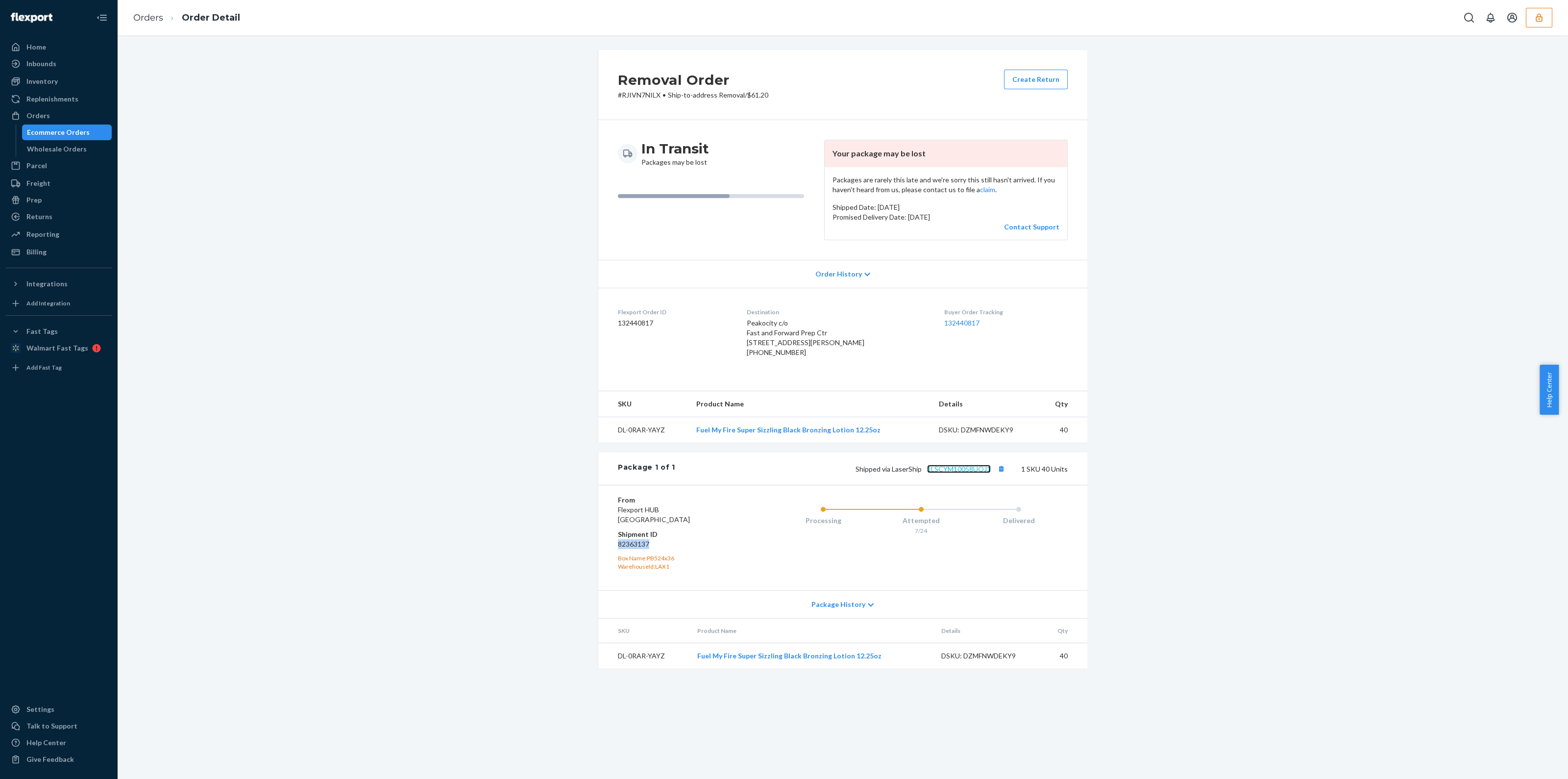
click at [979, 473] on link "1LSCYM10058UOJ1" at bounding box center [958, 469] width 63 height 9
click at [1002, 475] on button "Copy tracking number" at bounding box center [1001, 469] width 13 height 13
click at [646, 321] on dd "132440817" at bounding box center [674, 323] width 113 height 10
click at [1529, 25] on button "button" at bounding box center [1539, 17] width 26 height 19
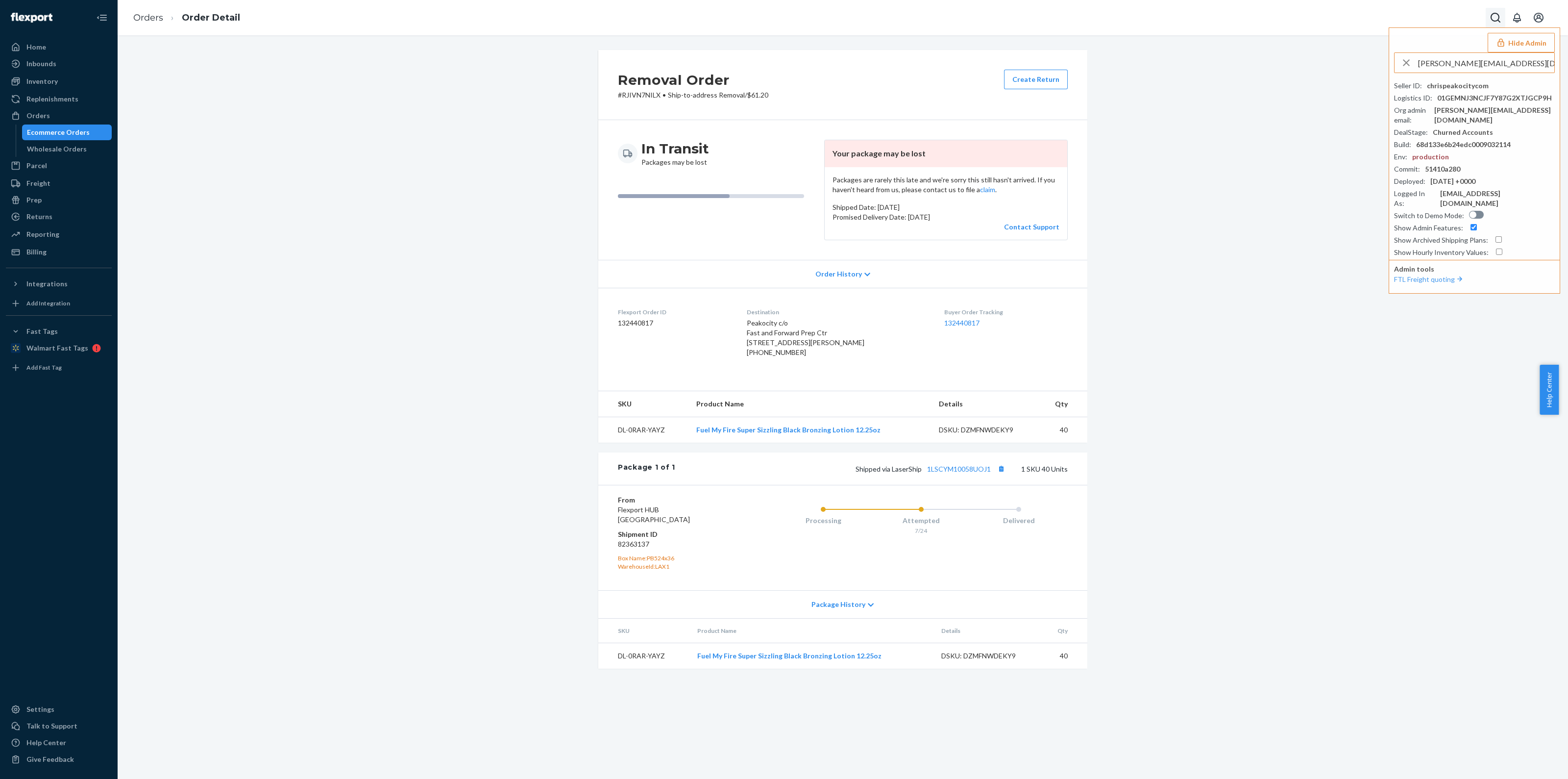
type input "chrisd@everlane.com"
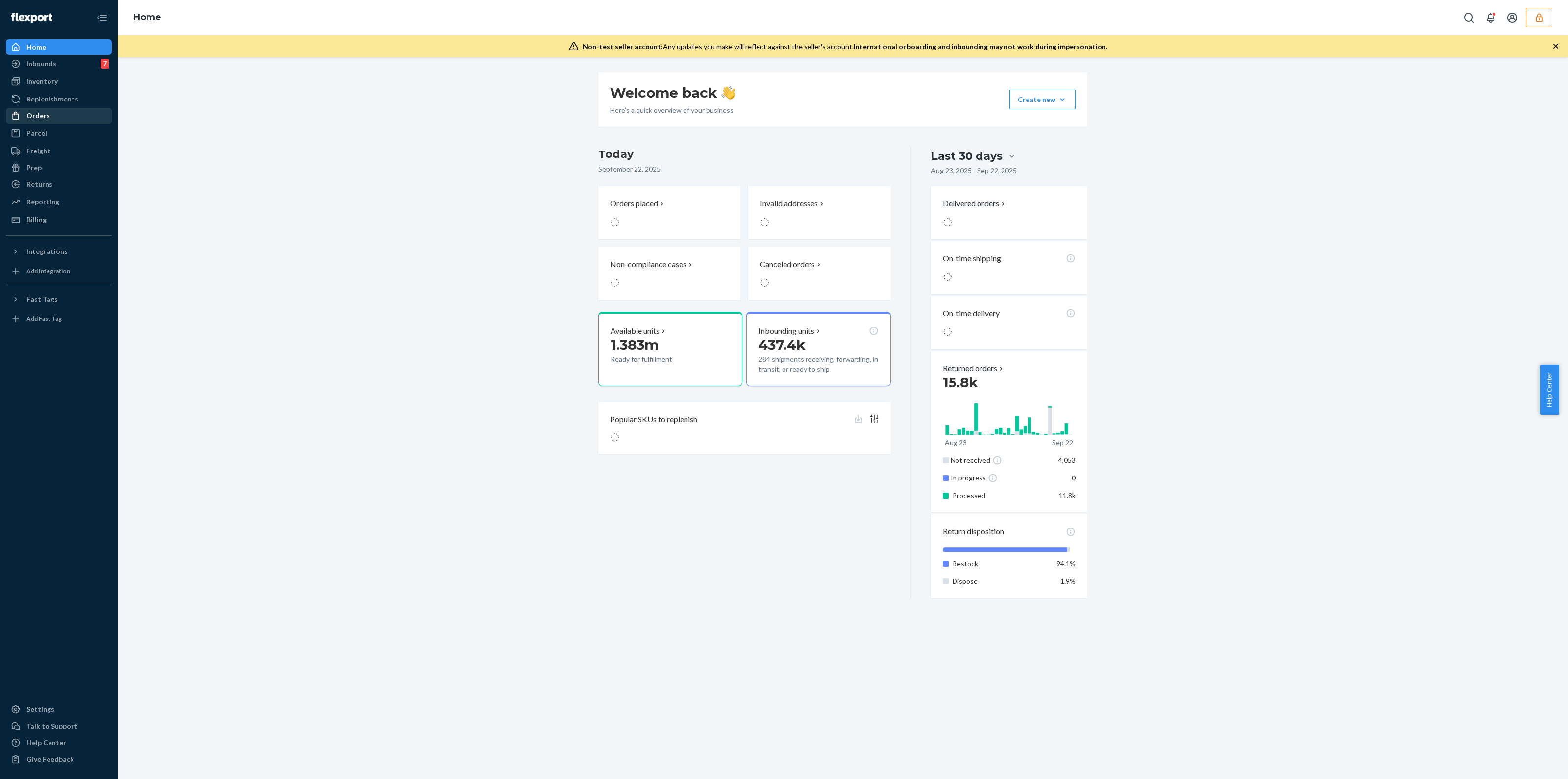
click at [45, 121] on div "Orders" at bounding box center [59, 116] width 104 height 14
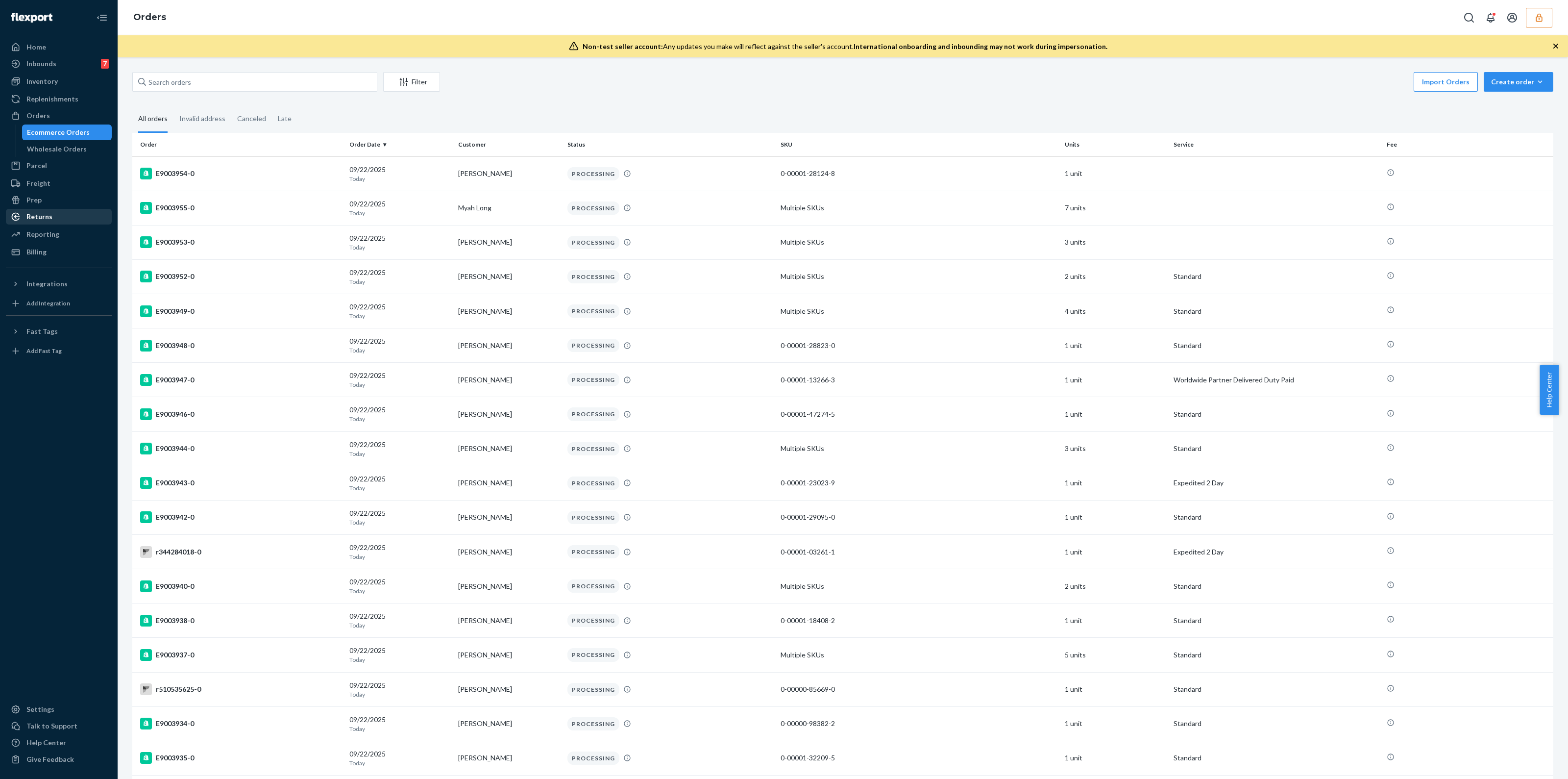
click at [63, 215] on div "Returns" at bounding box center [59, 216] width 104 height 14
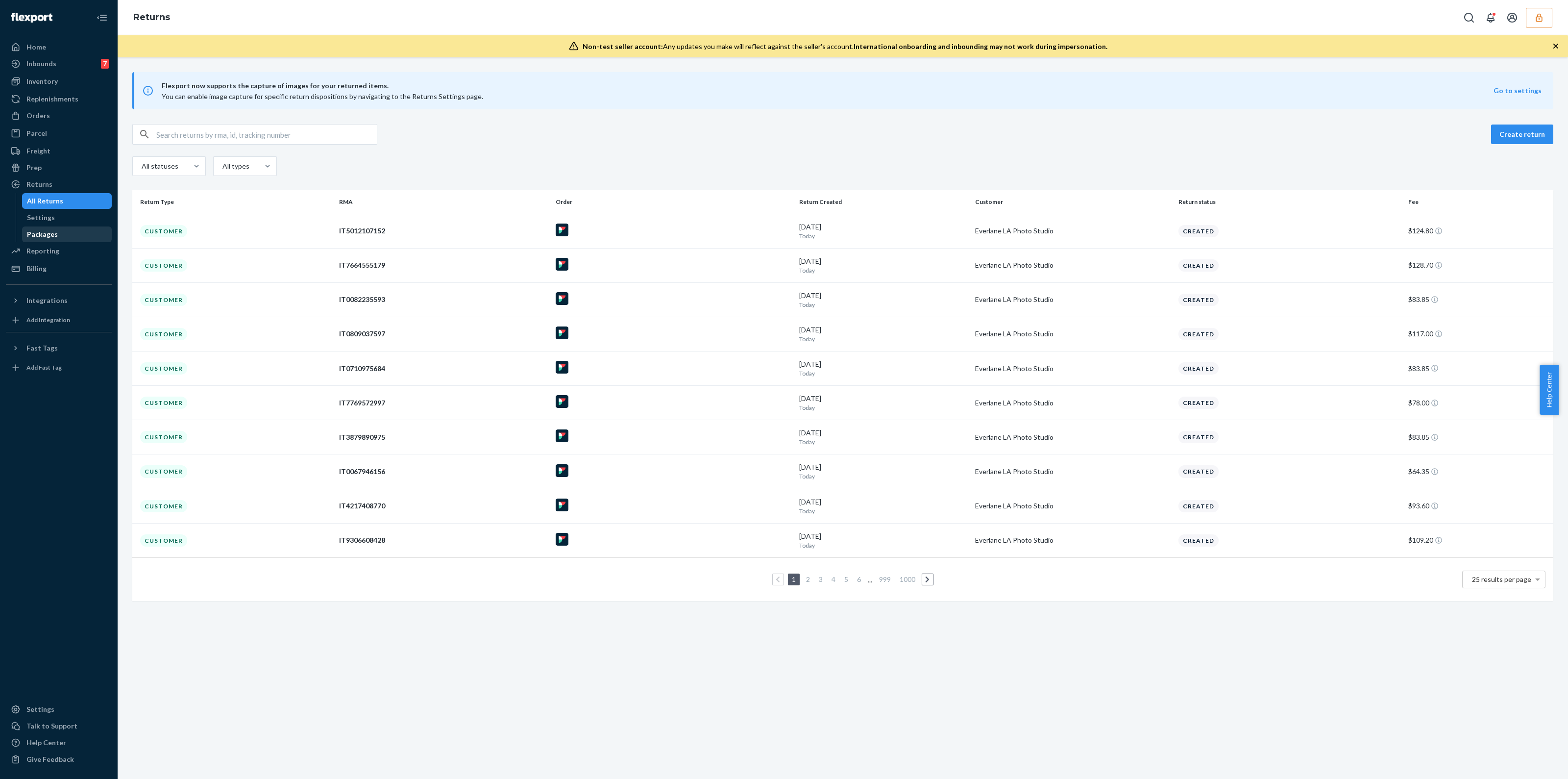
click at [56, 228] on div "Packages" at bounding box center [67, 234] width 88 height 14
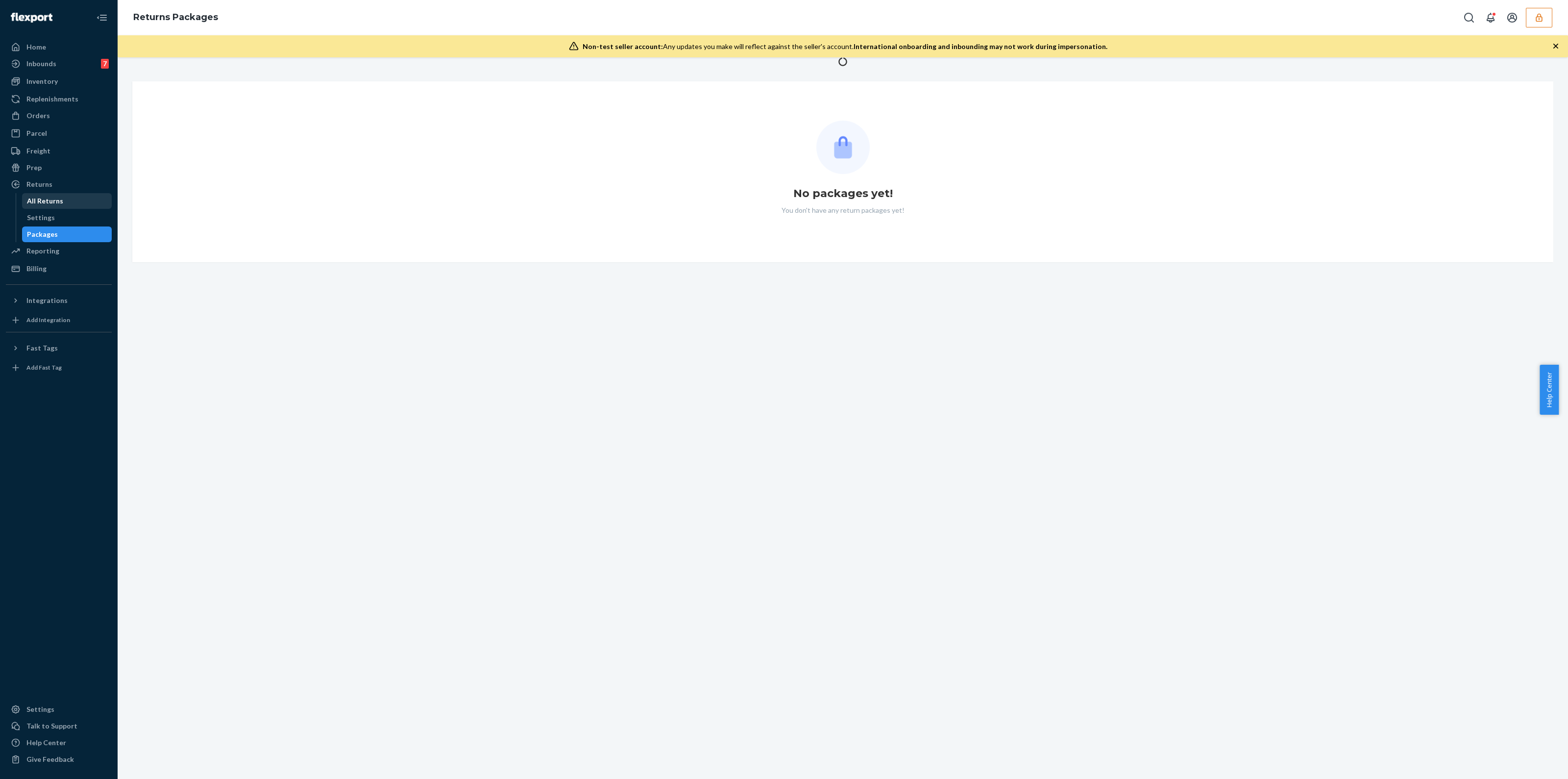
click at [63, 201] on div "All Returns" at bounding box center [67, 200] width 88 height 14
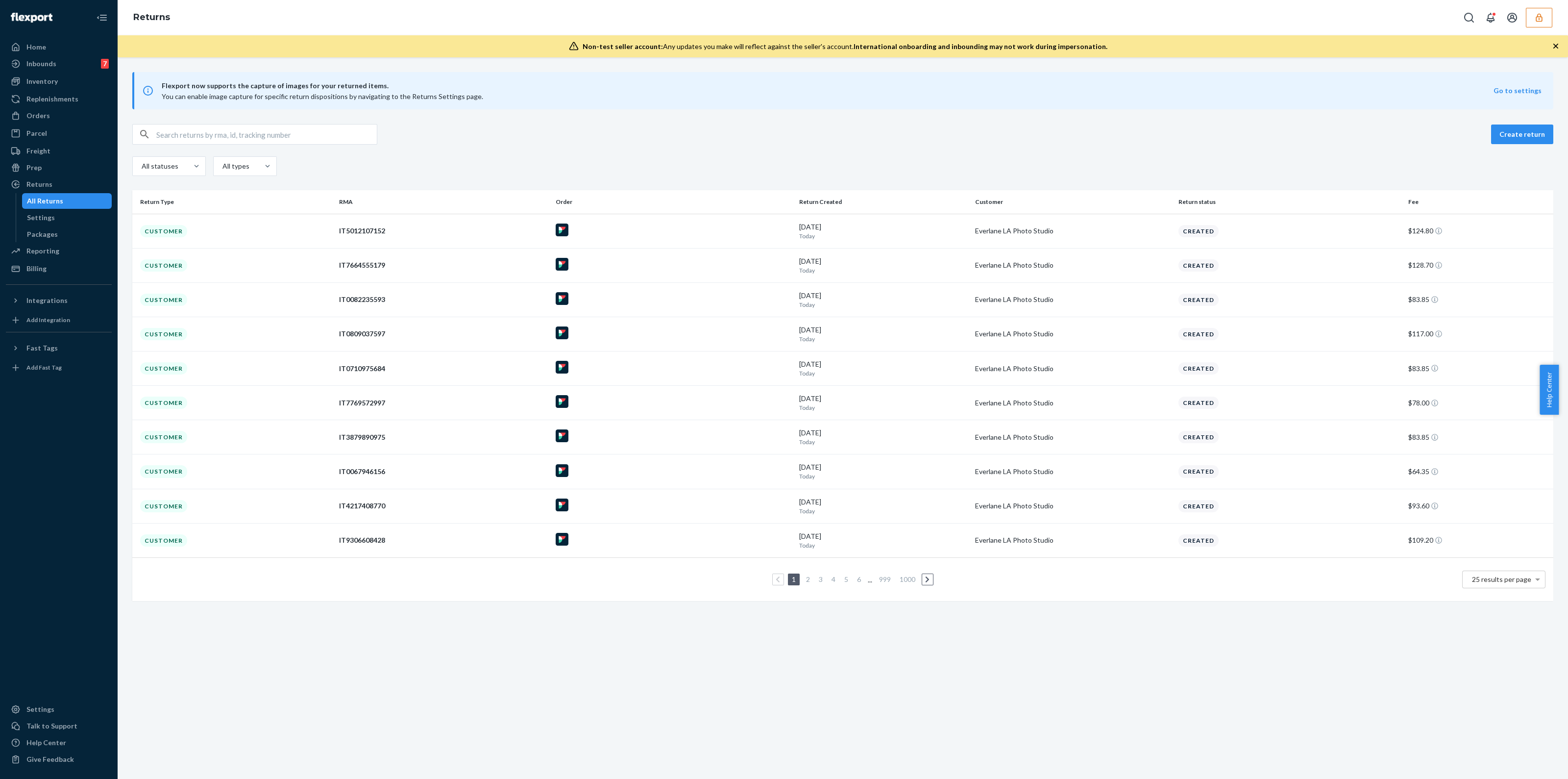
click at [1547, 26] on button "button" at bounding box center [1539, 17] width 26 height 19
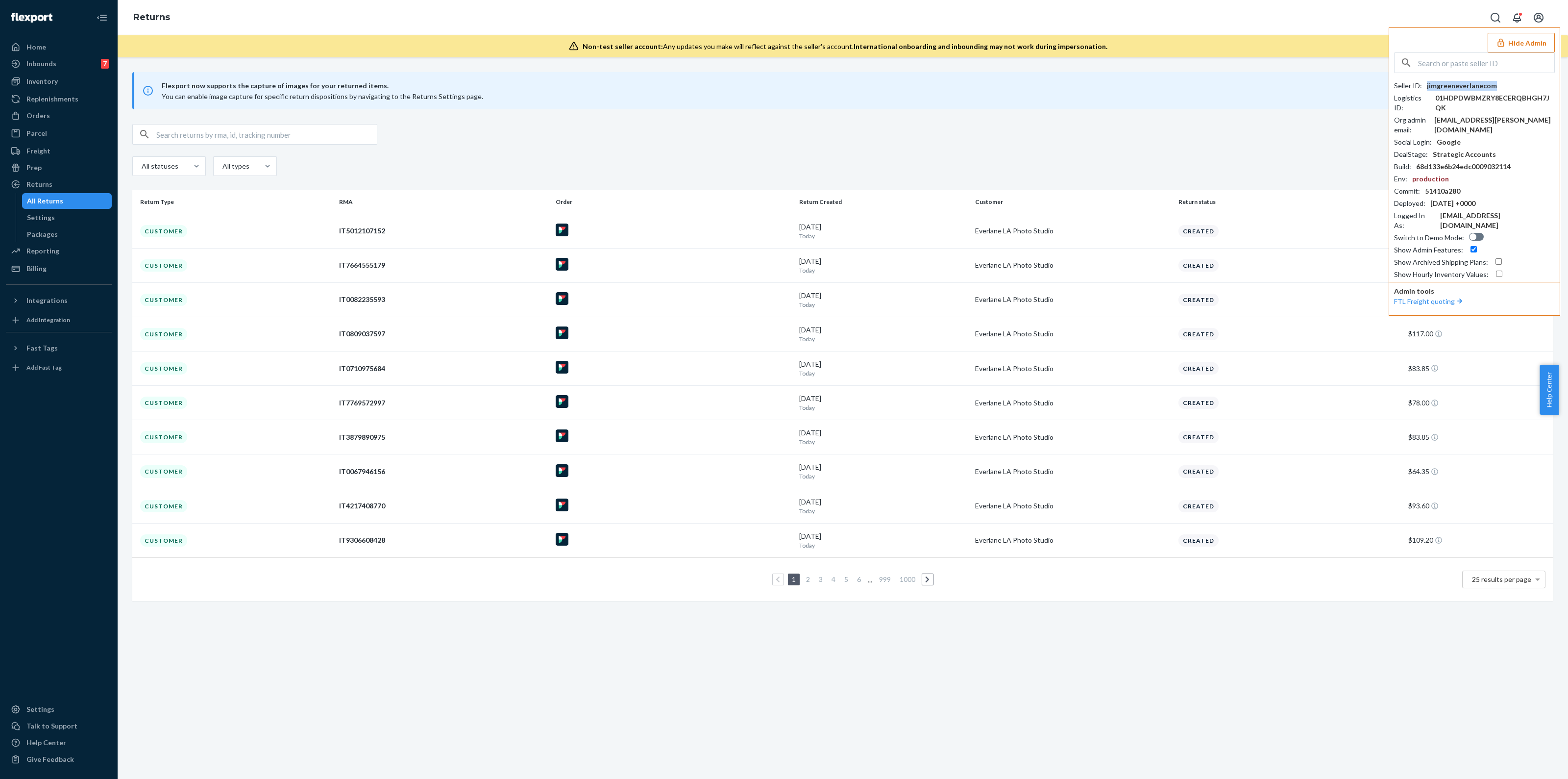
click at [1484, 83] on div "jimgreeneverlanecom" at bounding box center [1462, 86] width 70 height 10
click at [273, 138] on input "text" at bounding box center [266, 134] width 220 height 19
paste input "IT3714920727"
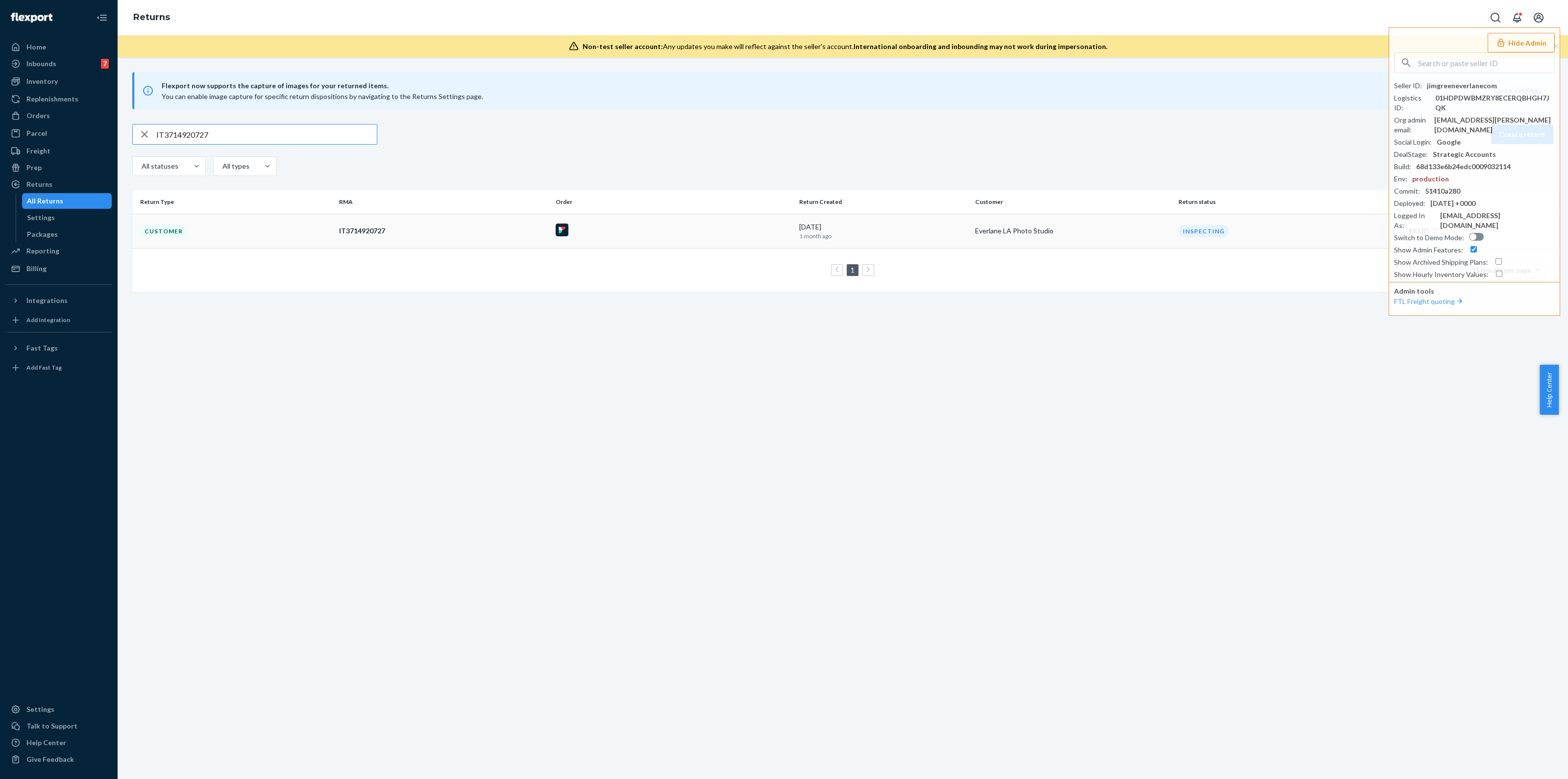
type input "IT3714920727"
click at [1015, 241] on td "Everlane LA Photo Studio" at bounding box center [1072, 231] width 203 height 34
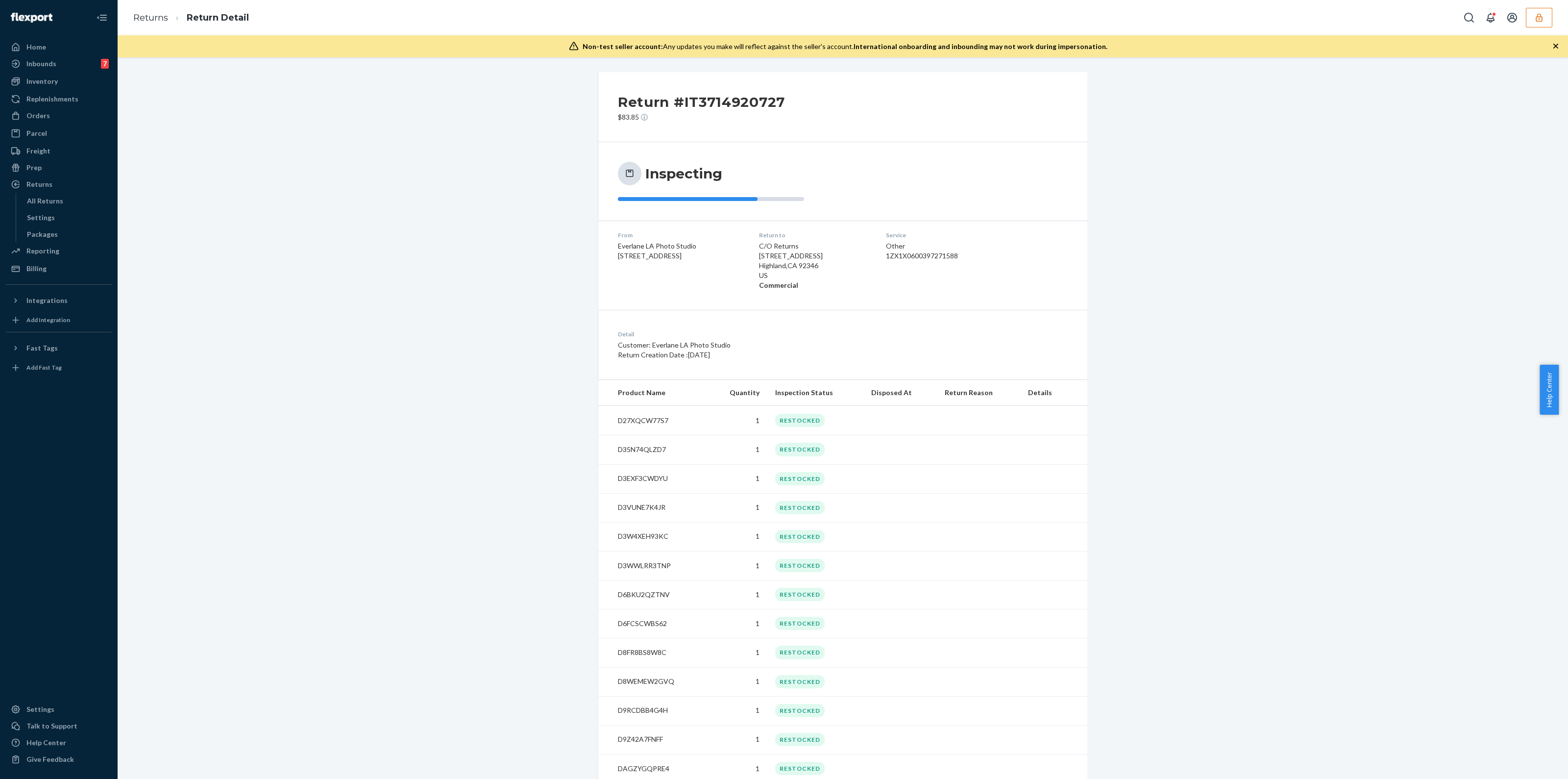
click at [1555, 41] on icon "button" at bounding box center [1556, 46] width 10 height 10
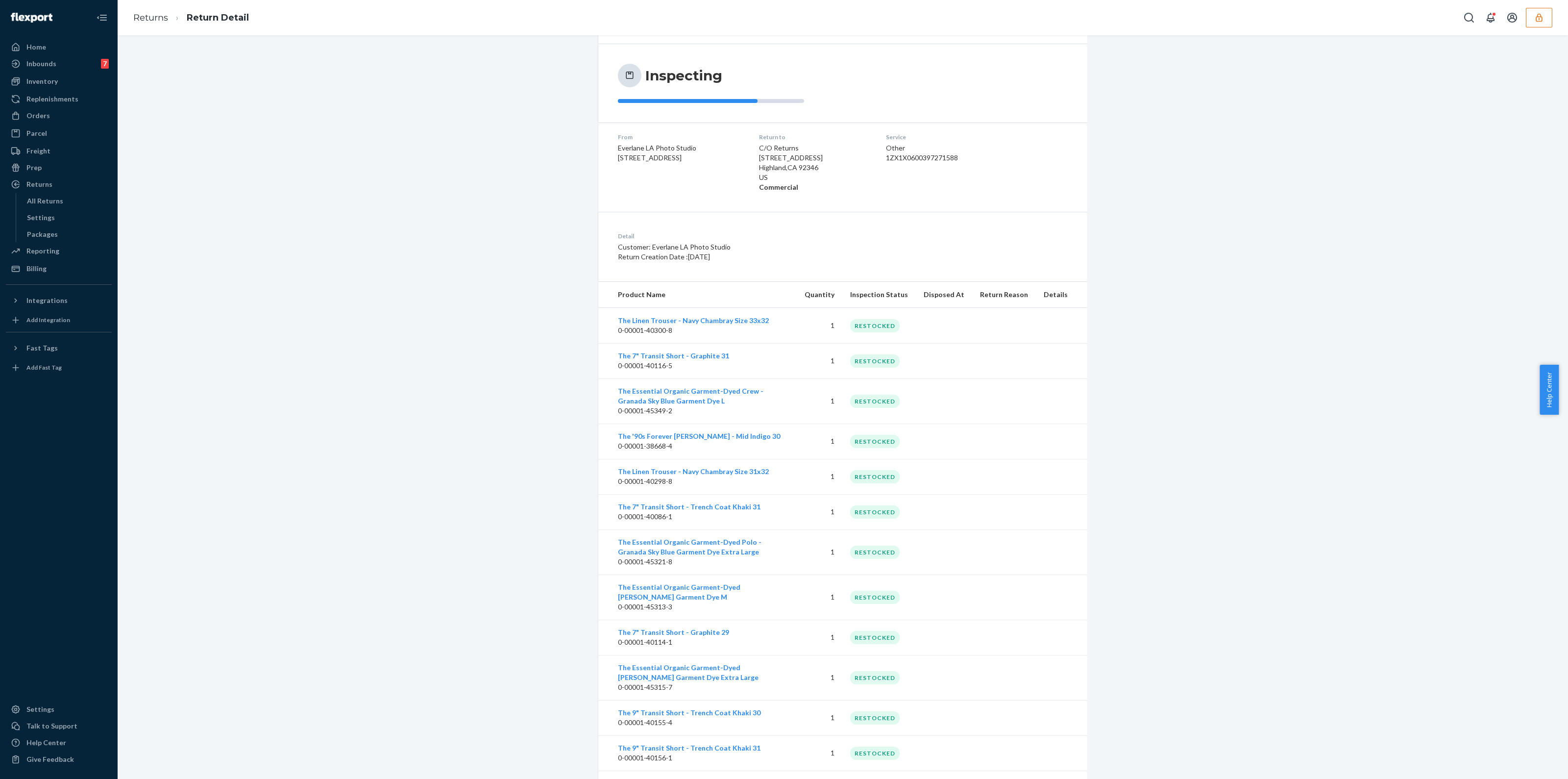
scroll to position [57, 0]
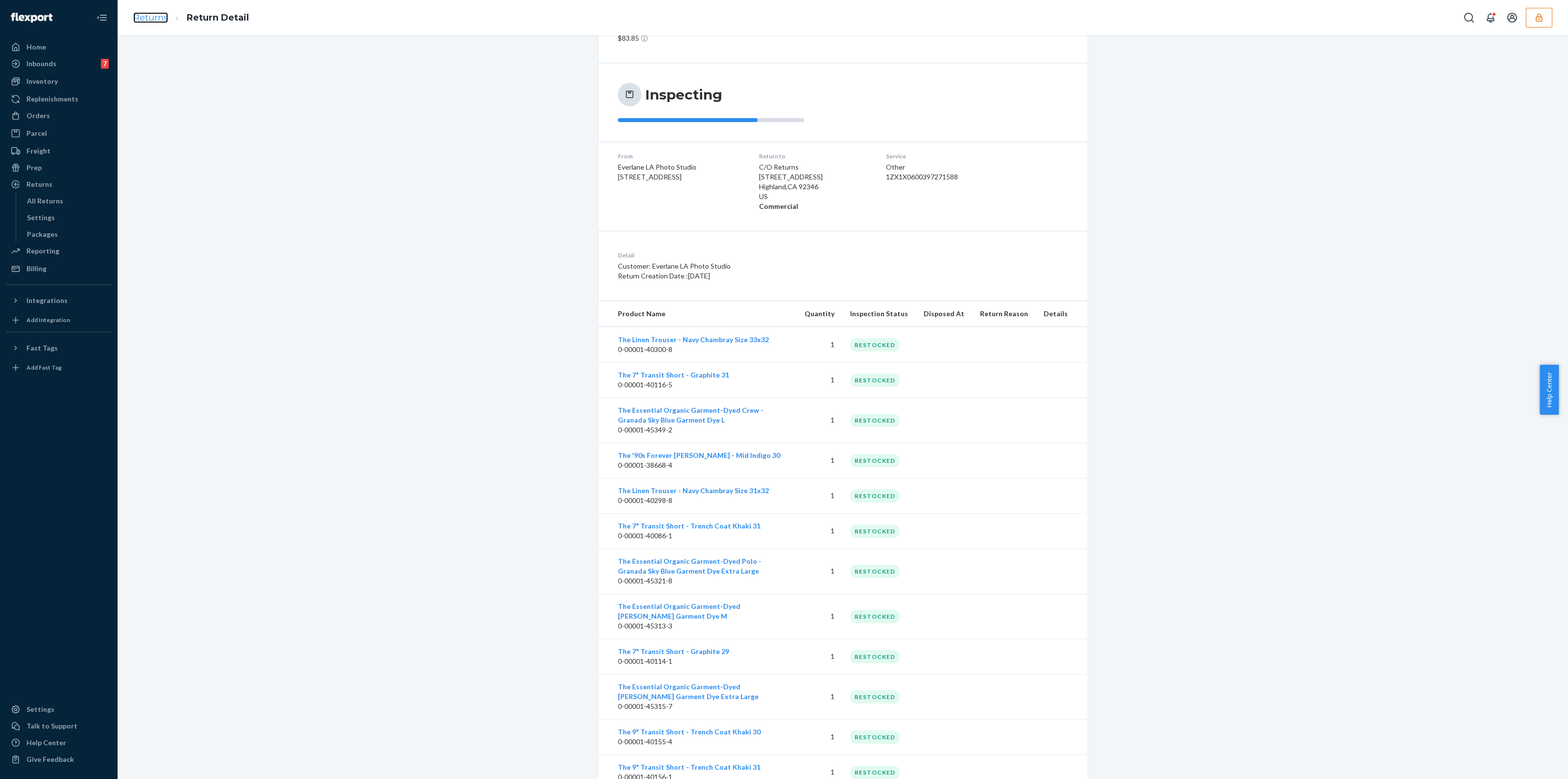
click at [151, 21] on link "Returns" at bounding box center [150, 17] width 35 height 11
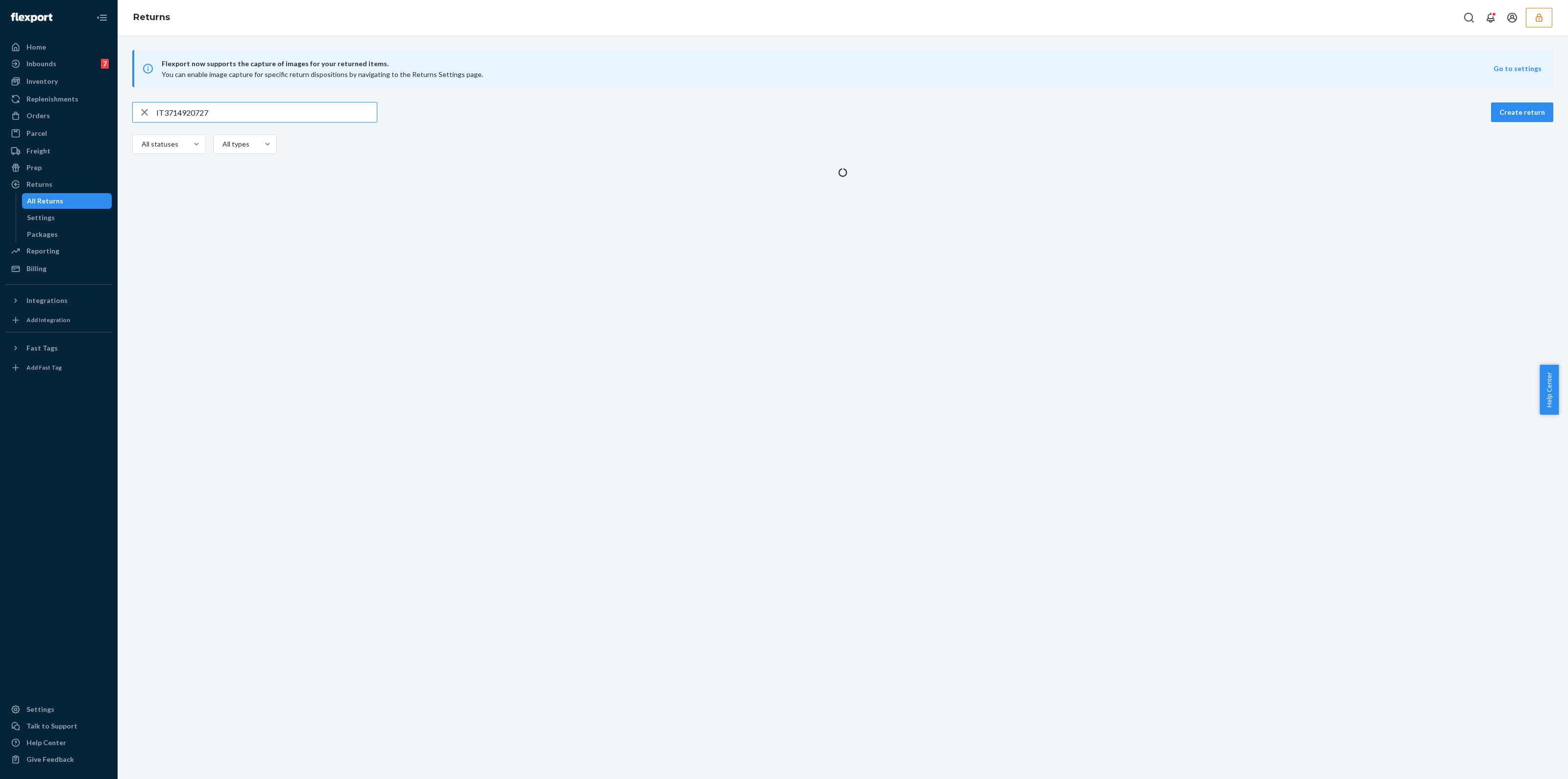
click at [222, 117] on input "IT3714920727" at bounding box center [266, 112] width 220 height 19
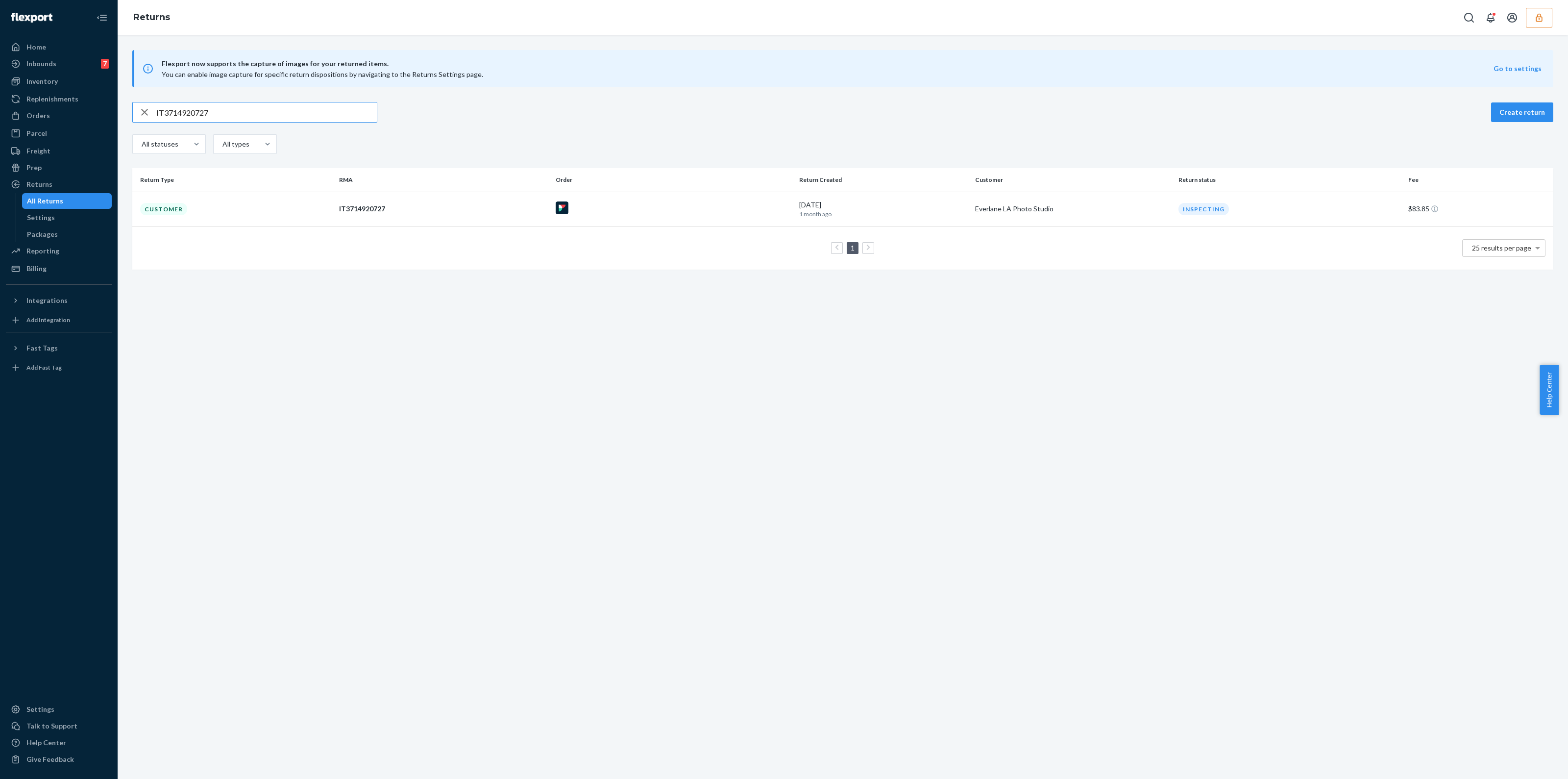
click at [222, 117] on input "IT3714920727" at bounding box center [266, 112] width 220 height 19
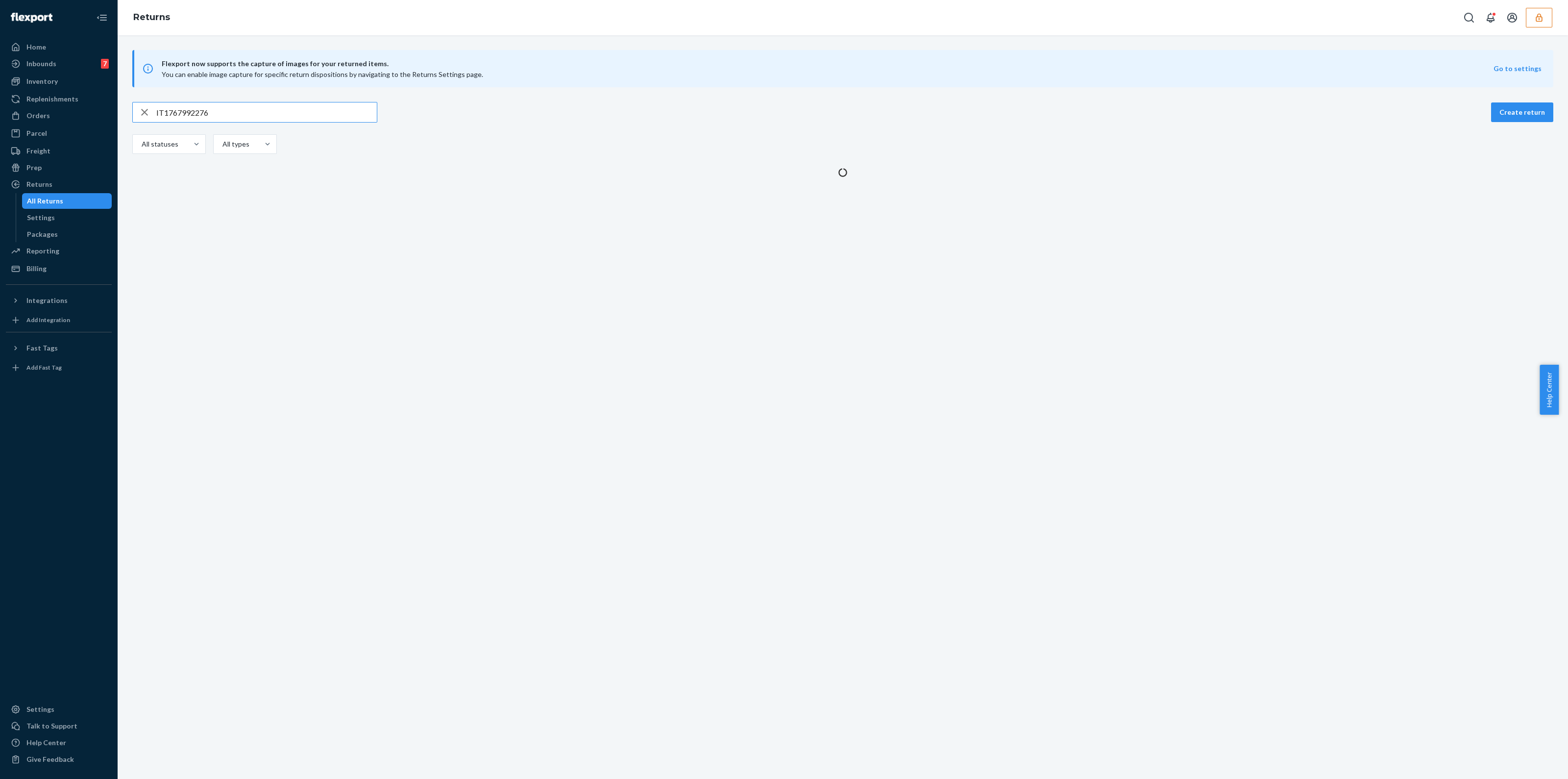
type input "IT1767992276"
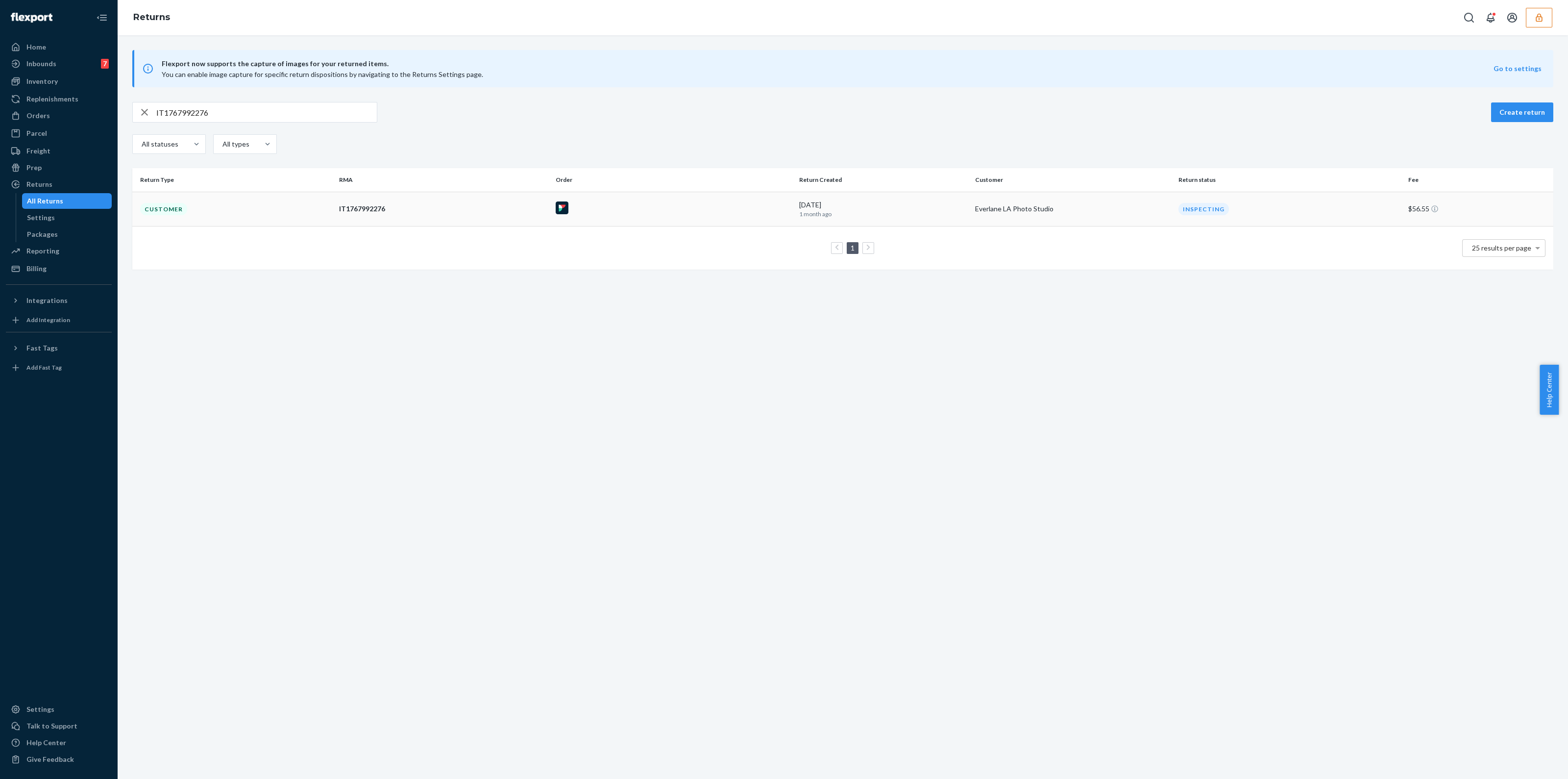
click at [891, 205] on div "8/5/2025 1 month ago" at bounding box center [883, 208] width 168 height 18
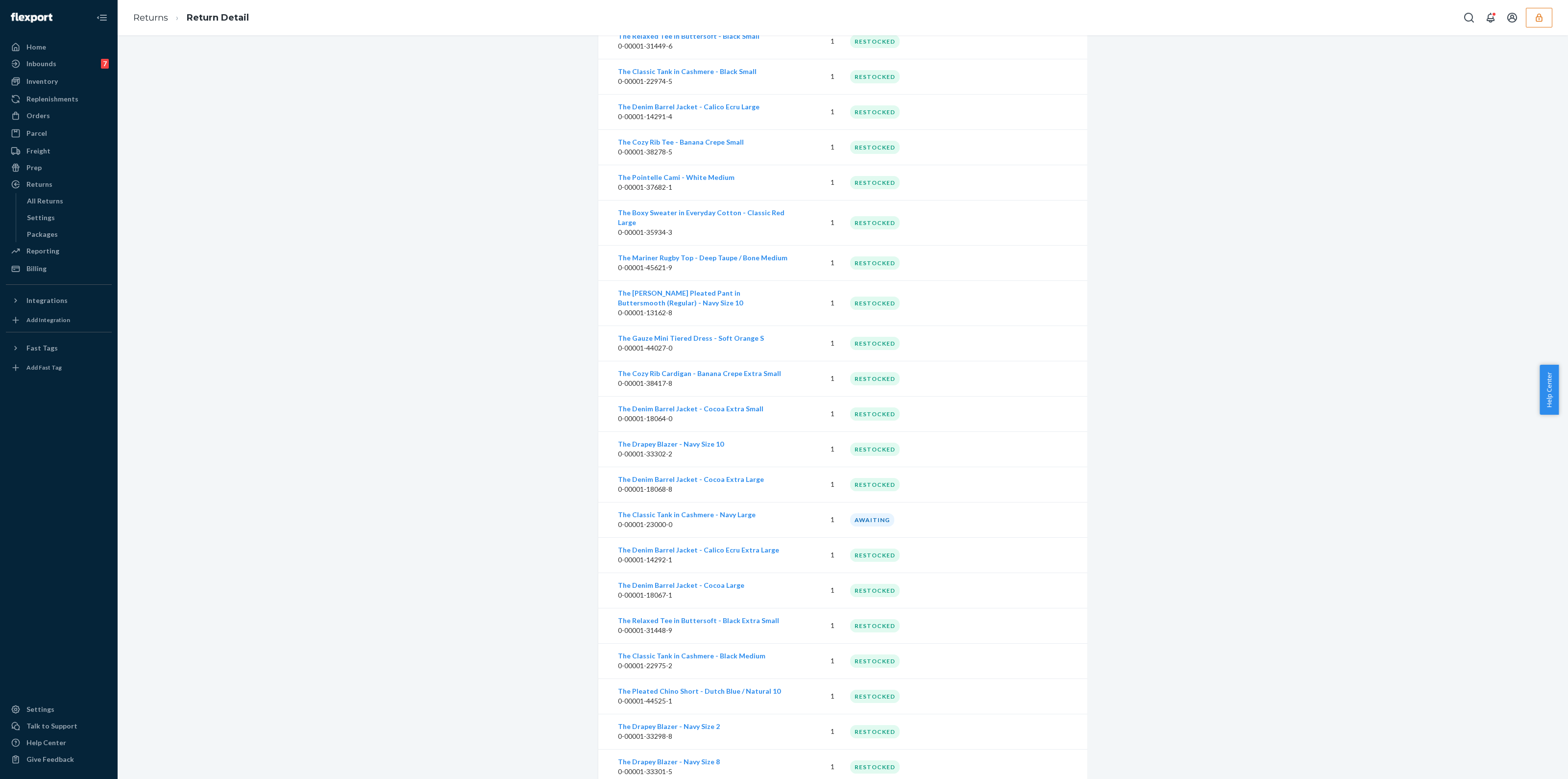
scroll to position [726, 0]
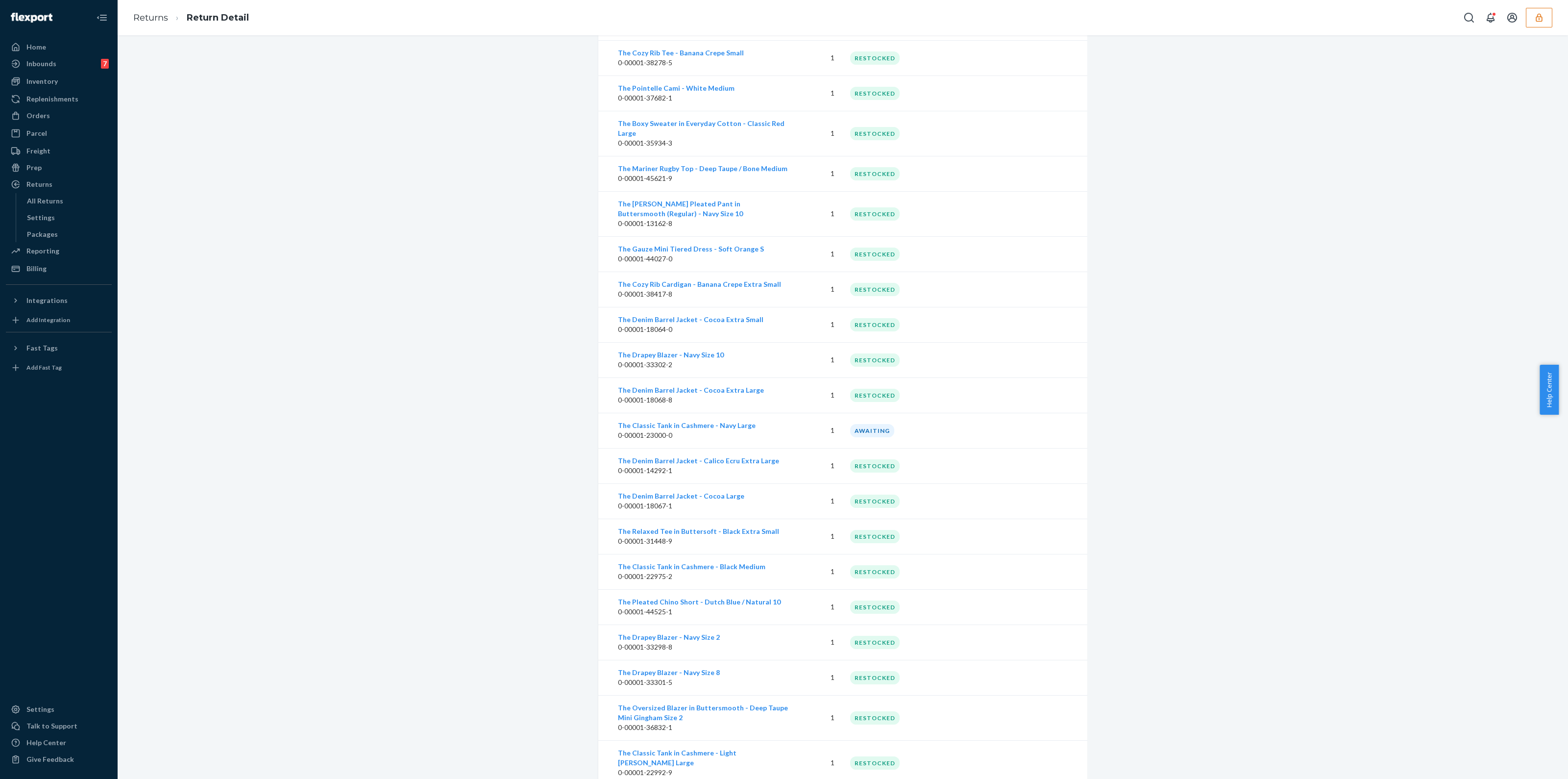
click at [890, 424] on div "AWAITING" at bounding box center [872, 430] width 44 height 14
click at [1544, 11] on button "button" at bounding box center [1539, 17] width 26 height 19
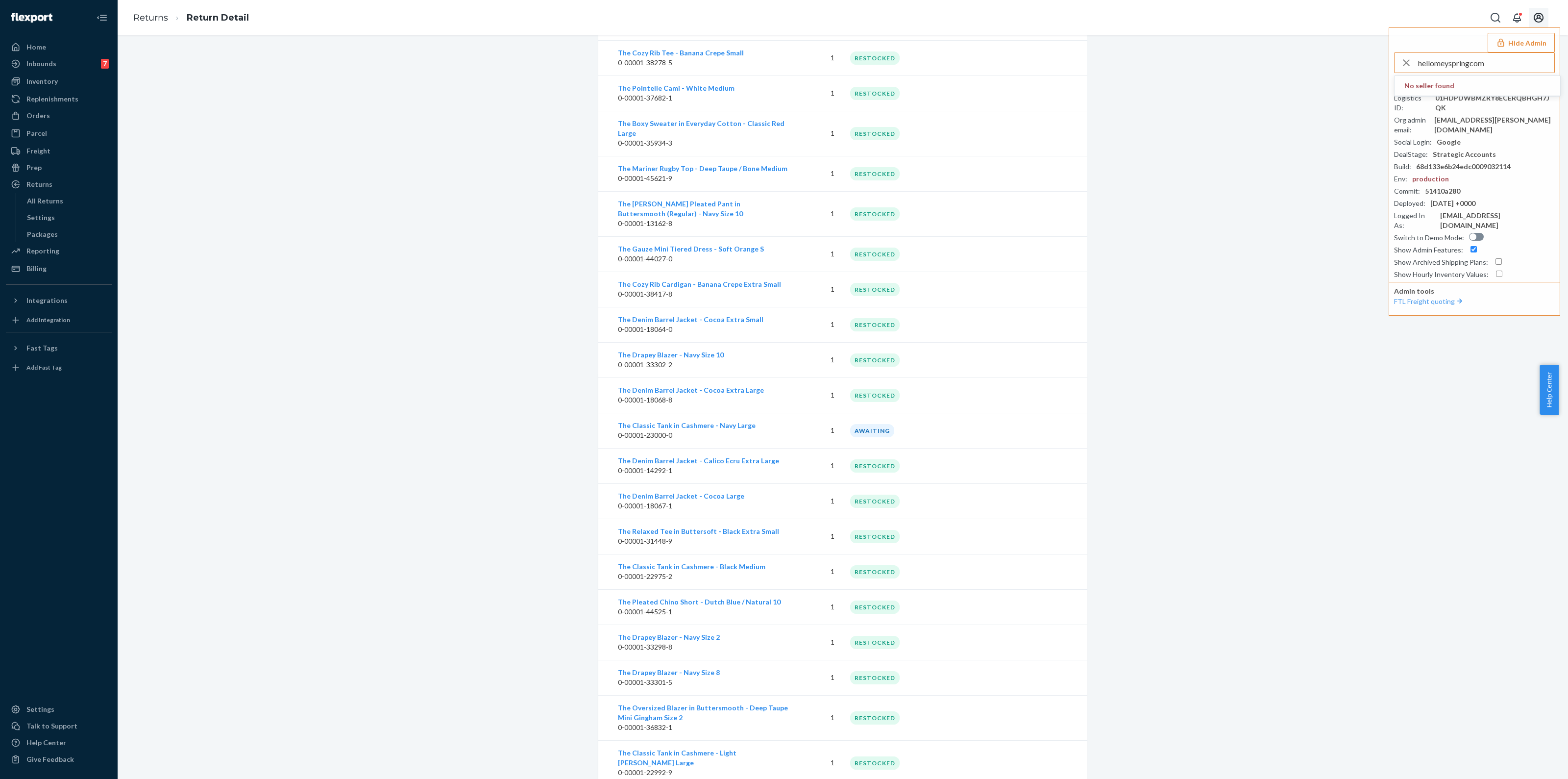
type input "hellomeyspringcom"
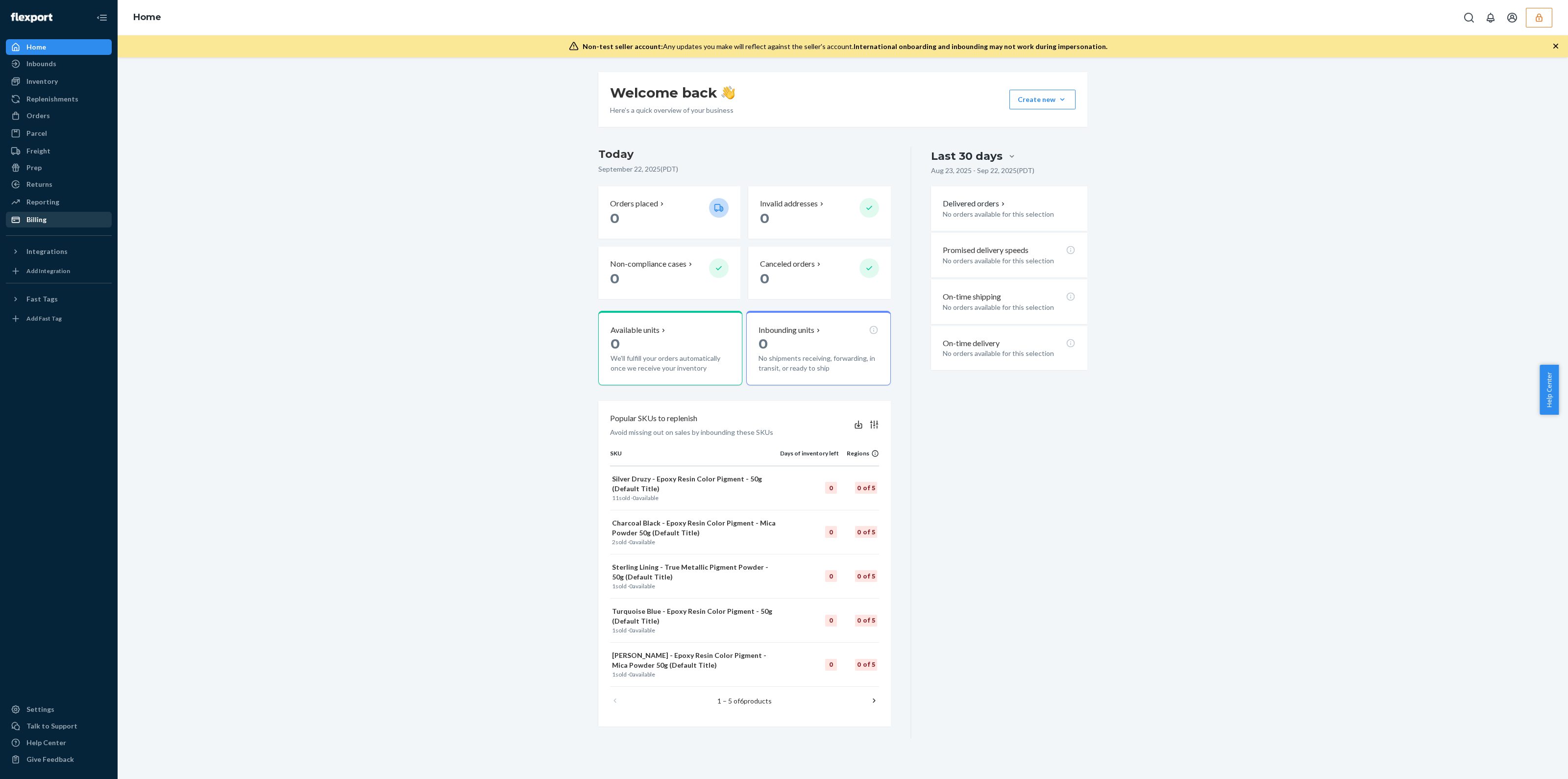
click at [56, 225] on div "Billing" at bounding box center [59, 219] width 104 height 14
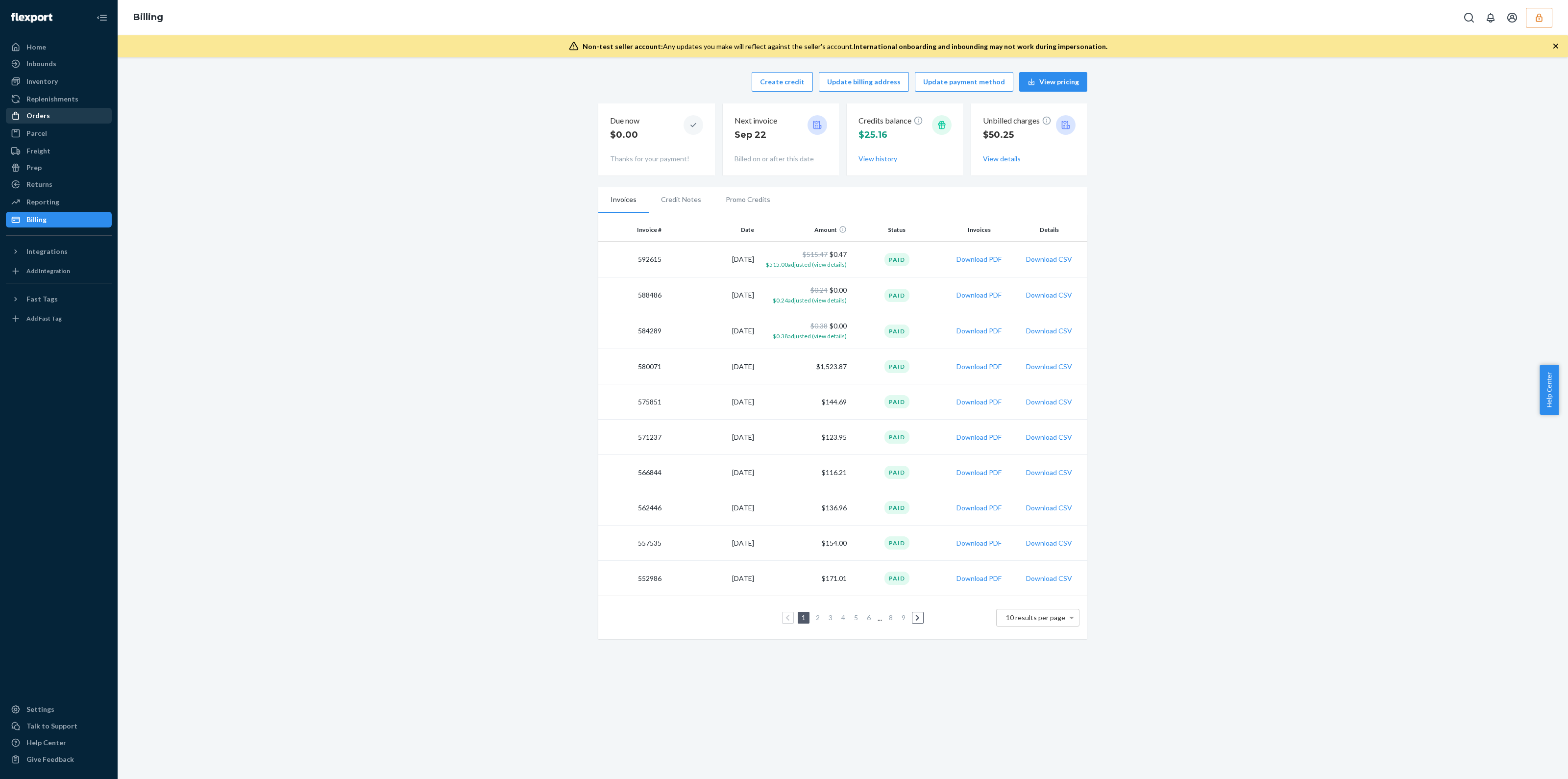
click at [70, 118] on div "Orders" at bounding box center [59, 116] width 104 height 14
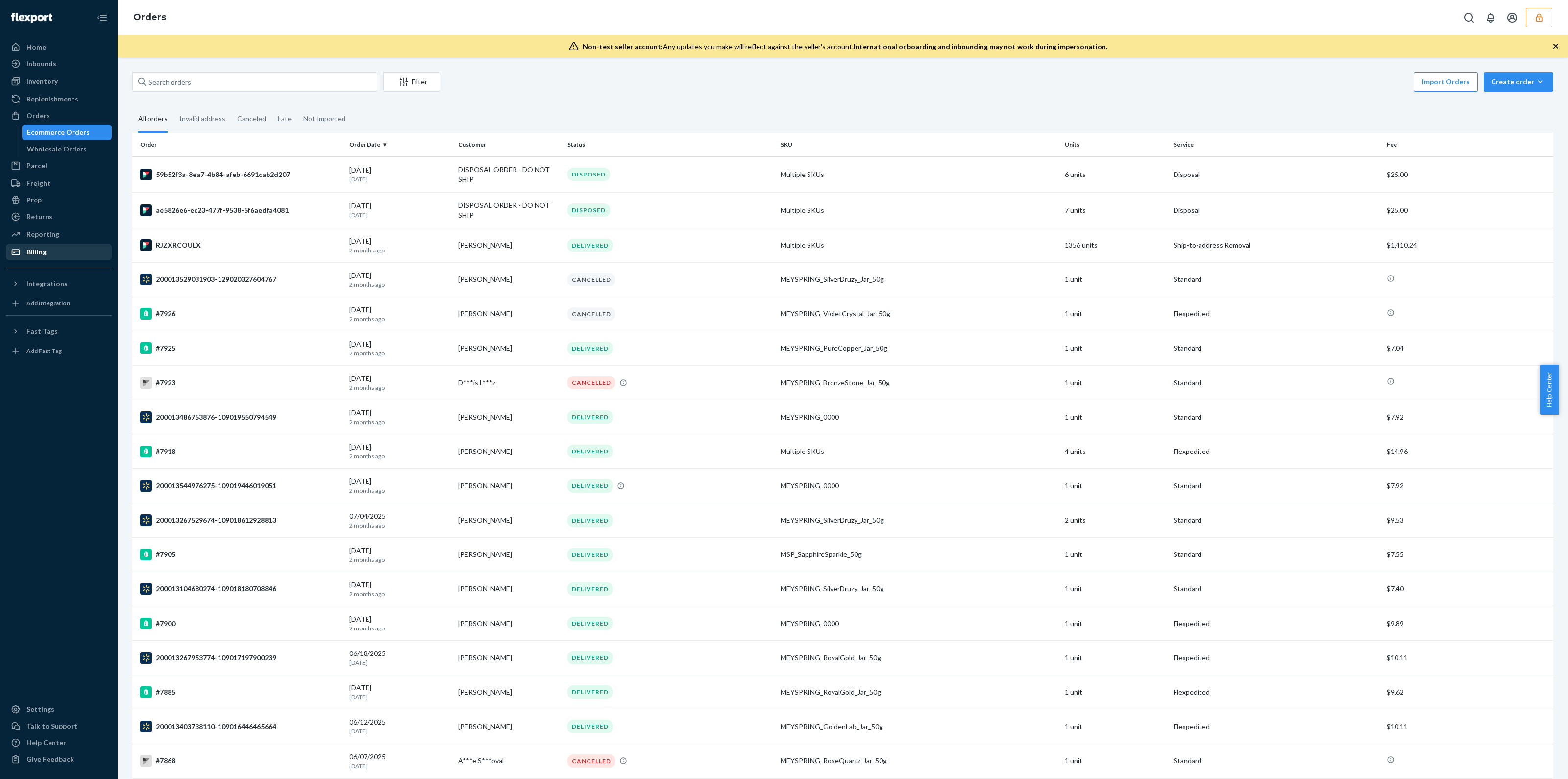
click at [53, 258] on div "Billing" at bounding box center [59, 252] width 104 height 14
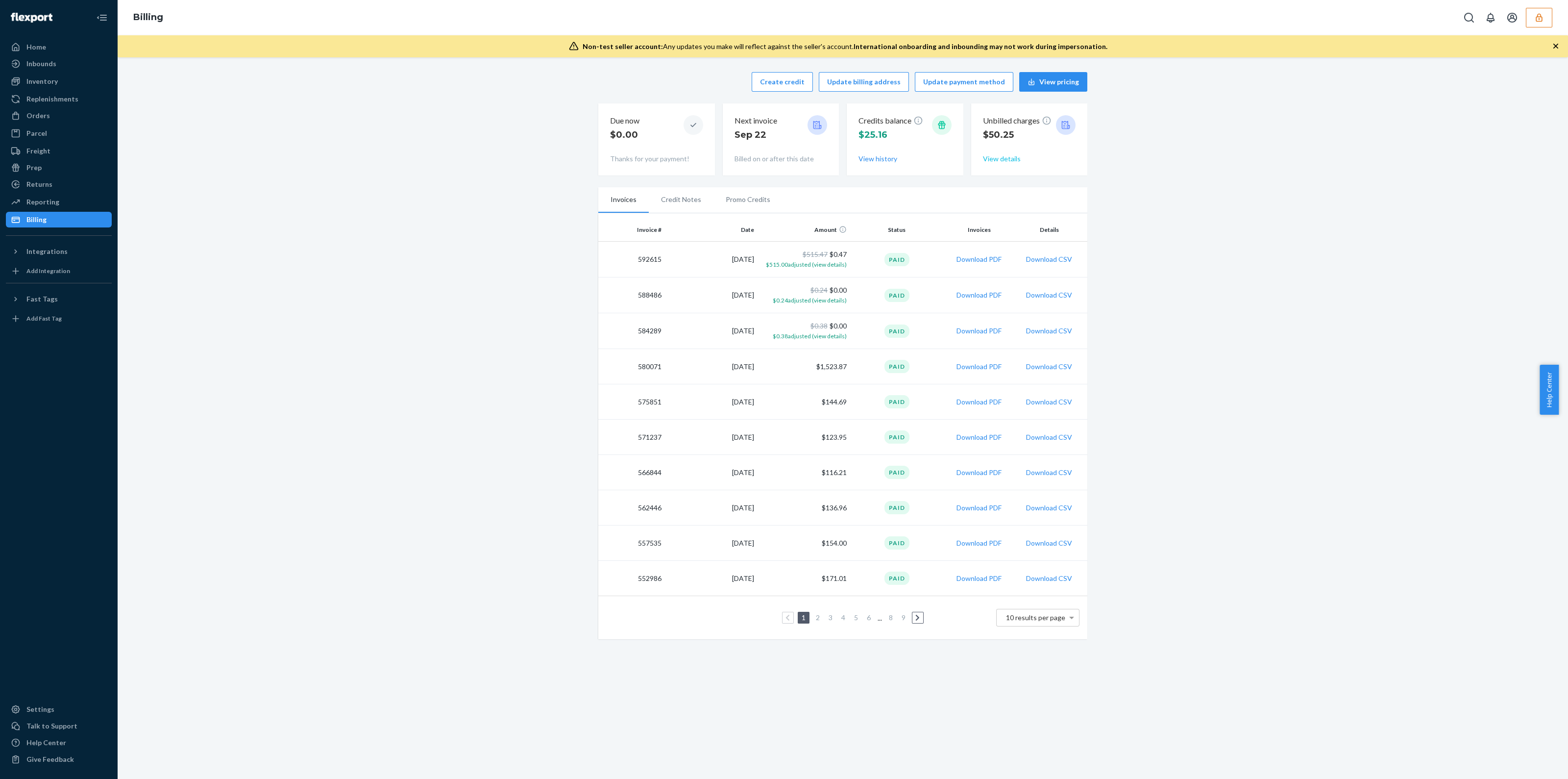
click at [1003, 161] on button "View details" at bounding box center [1001, 159] width 38 height 10
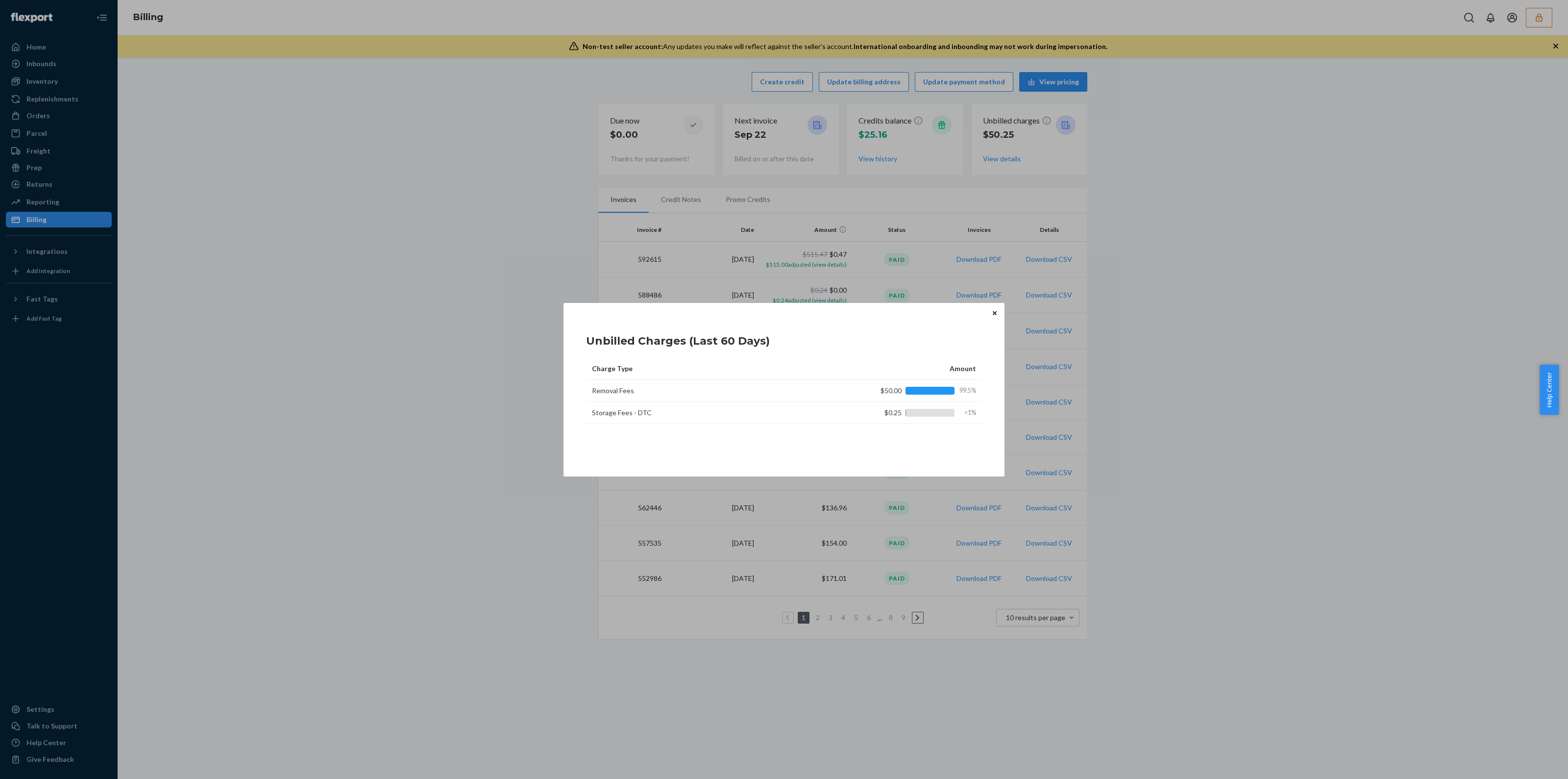
click at [999, 317] on button "Close" at bounding box center [995, 312] width 10 height 11
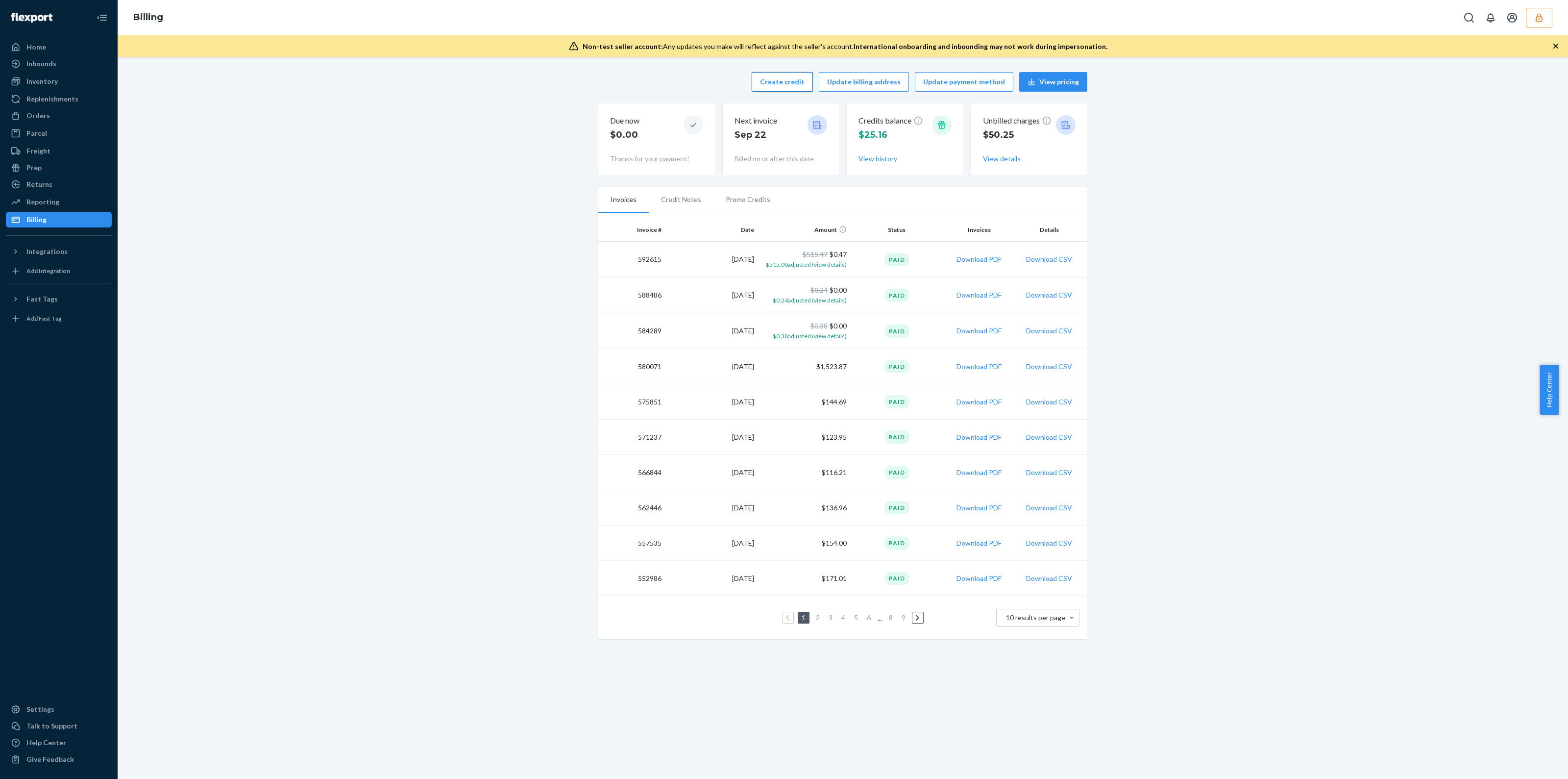
click at [799, 82] on button "Create credit" at bounding box center [782, 81] width 61 height 19
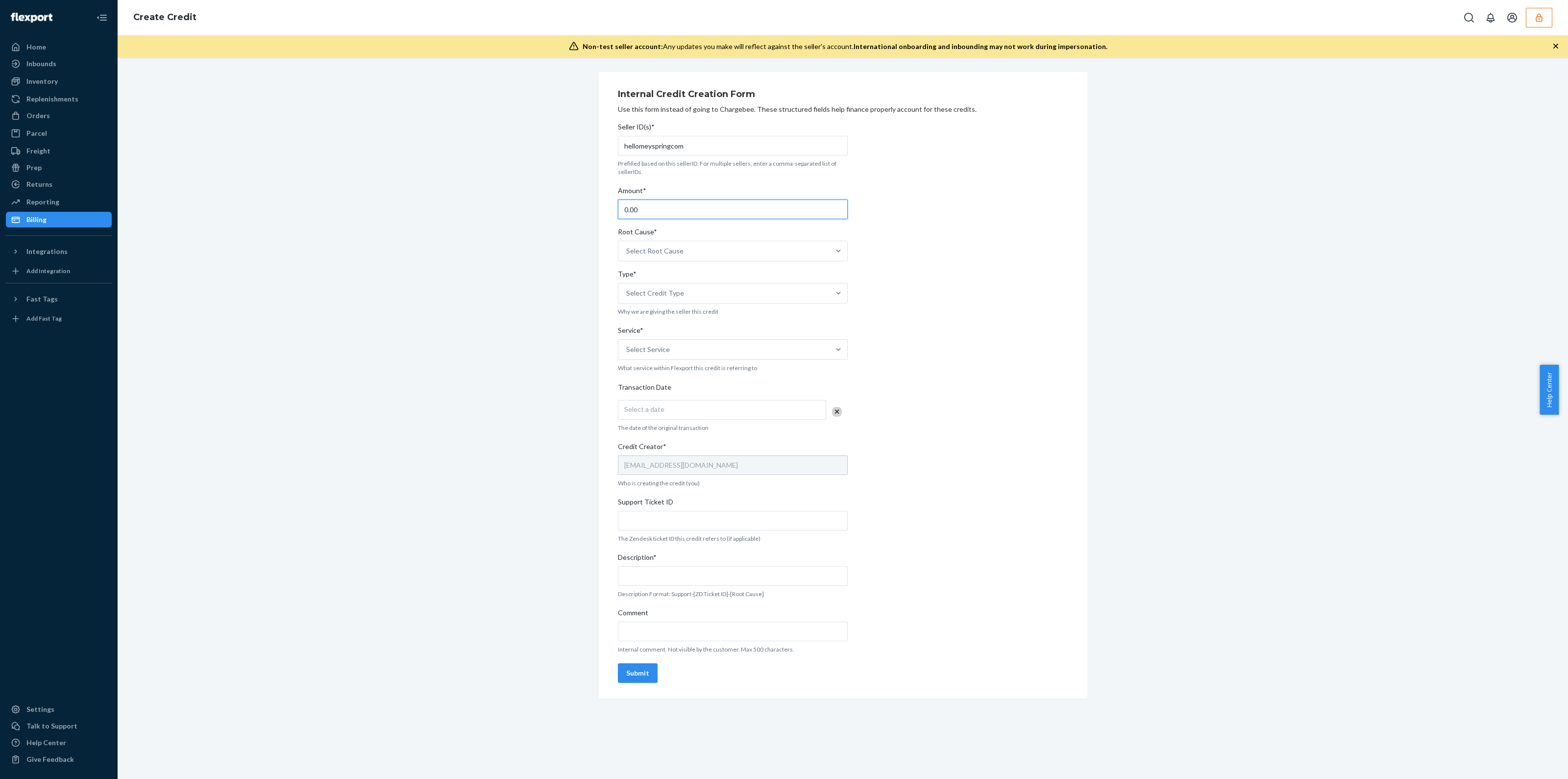
click at [372, 282] on div "Internal Credit Creation Form Use this form instead of going to Chargebee. Thes…" at bounding box center [842, 385] width 1435 height 626
type input "25.09"
click at [672, 250] on div "Select Root Cause" at bounding box center [655, 251] width 57 height 10
click at [627, 250] on input "Root Cause* Select Root Cause" at bounding box center [626, 251] width 1 height 10
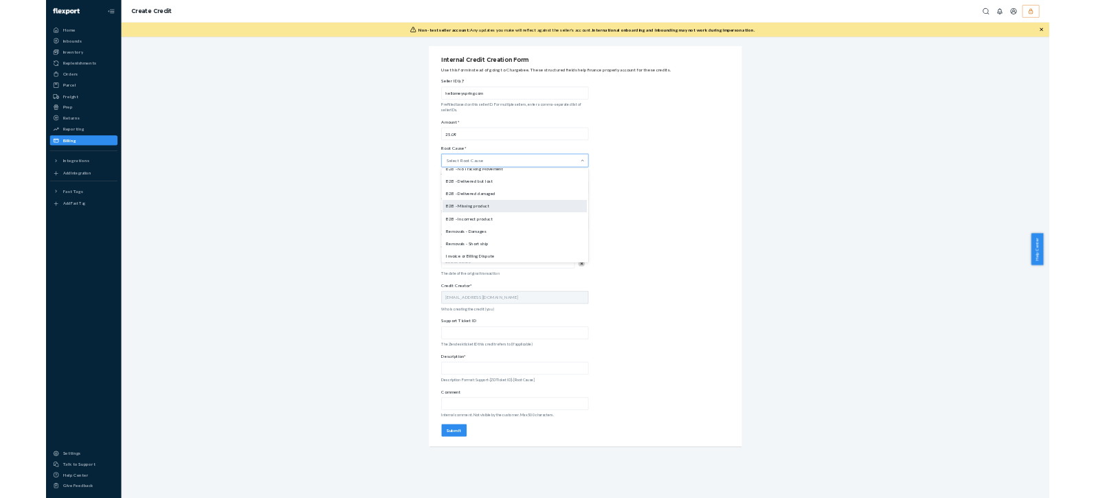
scroll to position [596, 0]
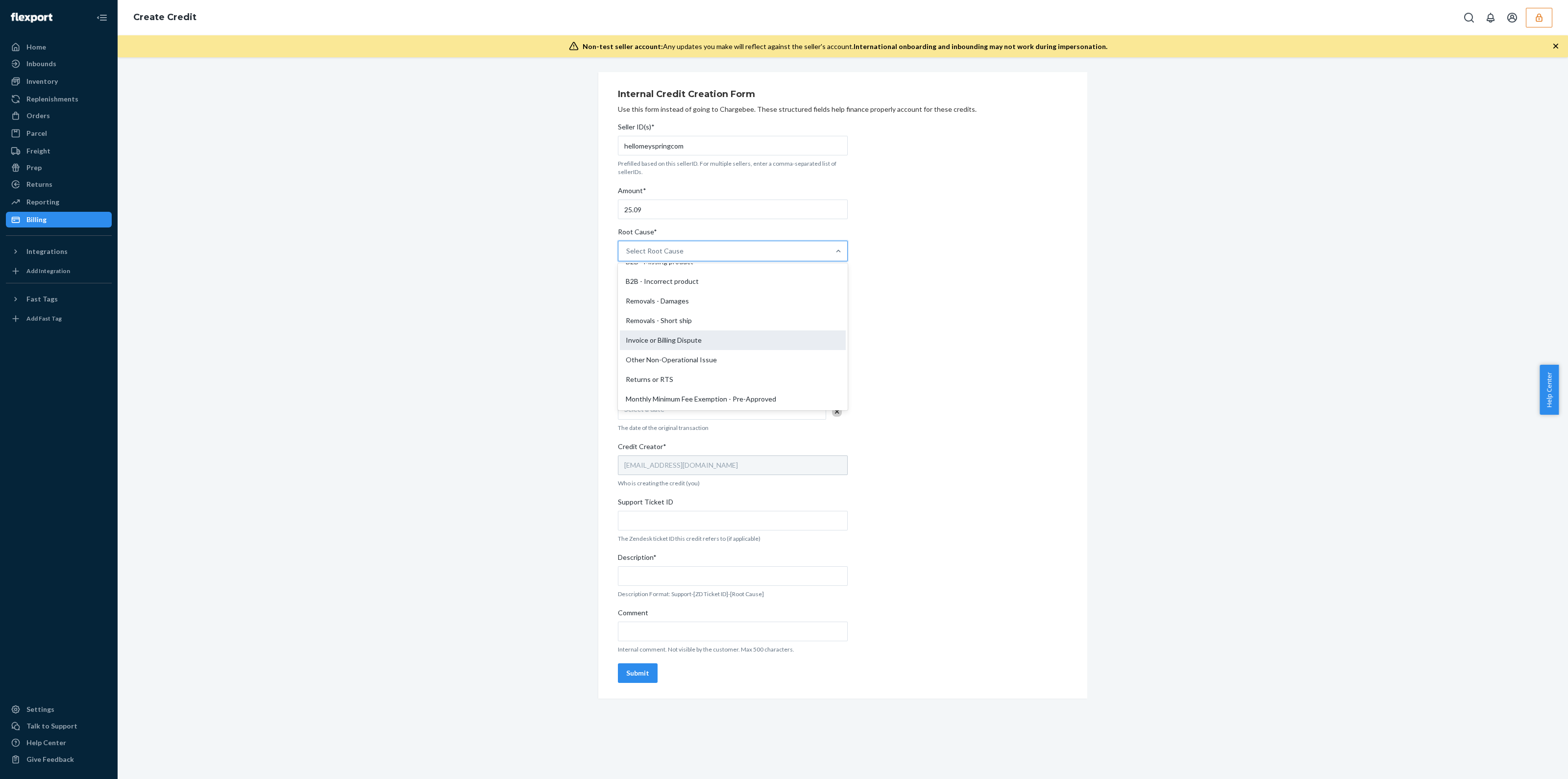
click at [735, 346] on div "Invoice or Billing Dispute" at bounding box center [732, 340] width 226 height 19
click at [627, 256] on input "Root Cause* option Invoice or Billing Dispute focused, 26 of 29. 29 results ava…" at bounding box center [626, 251] width 1 height 10
click at [727, 294] on div "Select Credit Type" at bounding box center [724, 292] width 211 height 19
click at [627, 294] on input "Type* option Support focused, 1 of 3. 3 results available. Use Up and Down to c…" at bounding box center [626, 293] width 1 height 10
click at [692, 322] on div "Support" at bounding box center [732, 317] width 226 height 19
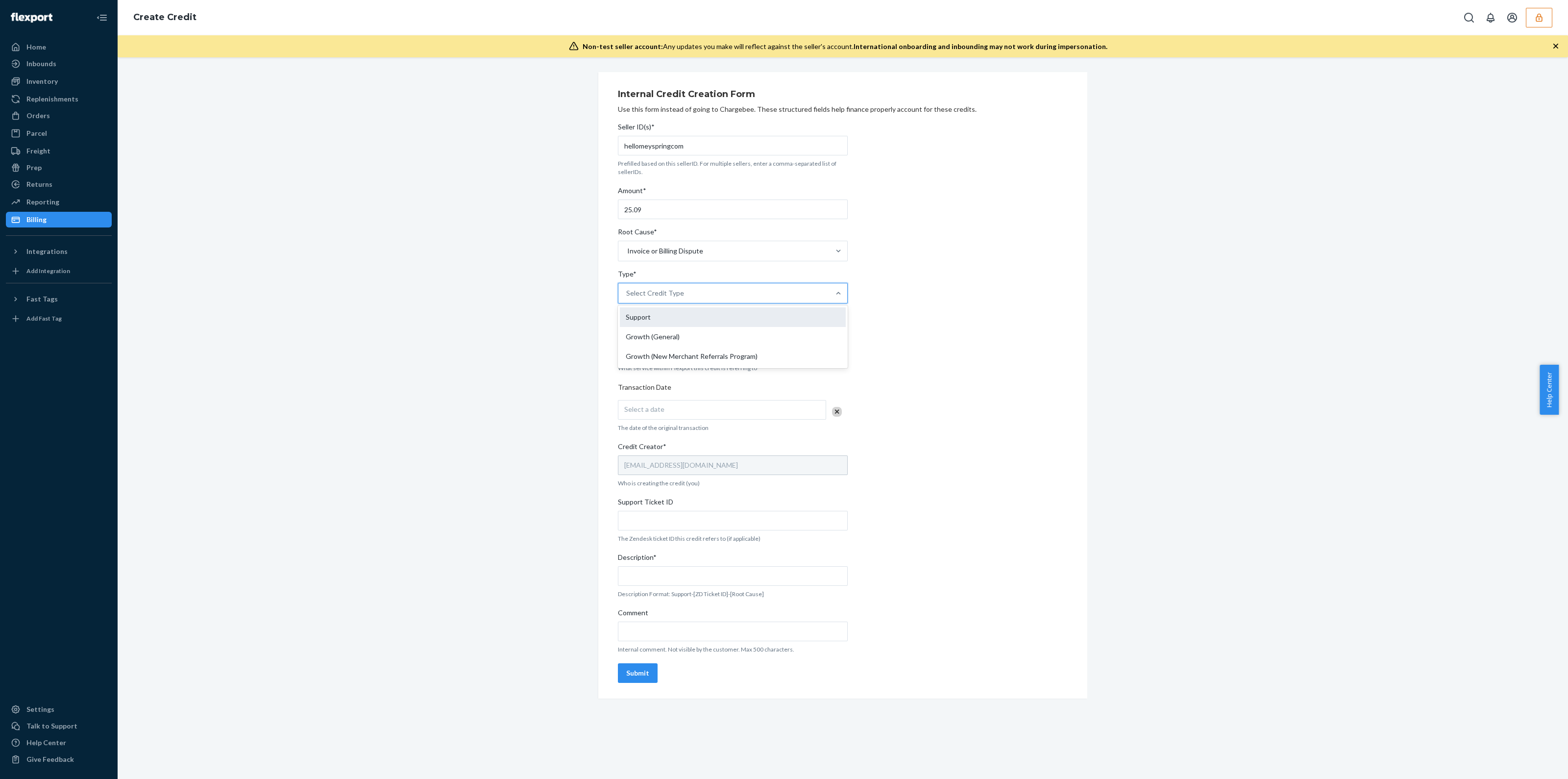
click at [627, 298] on input "Type* option Support focused, 1 of 3. 3 results available. Use Up and Down to c…" at bounding box center [626, 293] width 1 height 10
click at [690, 413] on div "Select a date" at bounding box center [722, 409] width 208 height 19
click at [680, 518] on abbr "22" at bounding box center [678, 521] width 7 height 7
click at [680, 518] on input "Support Ticket ID" at bounding box center [732, 520] width 230 height 19
click at [719, 569] on input "Description*" at bounding box center [732, 576] width 230 height 19
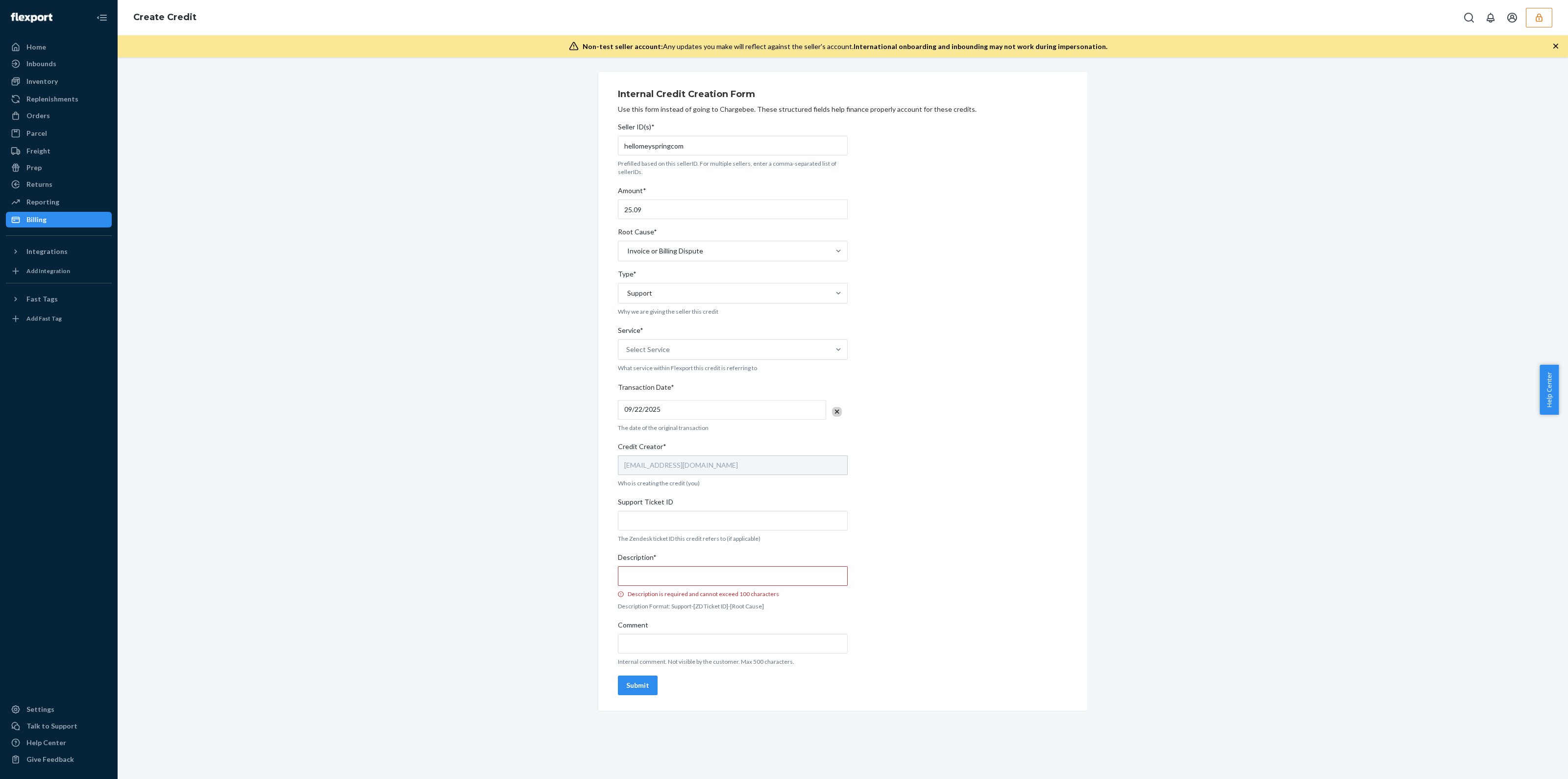
click at [724, 594] on div "Seller ID(s)* hellomeyspringcom Prefilled based on this sellerID. For multiple …" at bounding box center [732, 409] width 230 height 581
click at [725, 584] on input "Description* Description is required and cannot exceed 100 characters" at bounding box center [732, 576] width 230 height 19
paste input "25.09"
click at [728, 576] on input "25.09" at bounding box center [732, 576] width 230 height 19
type input "25.09"
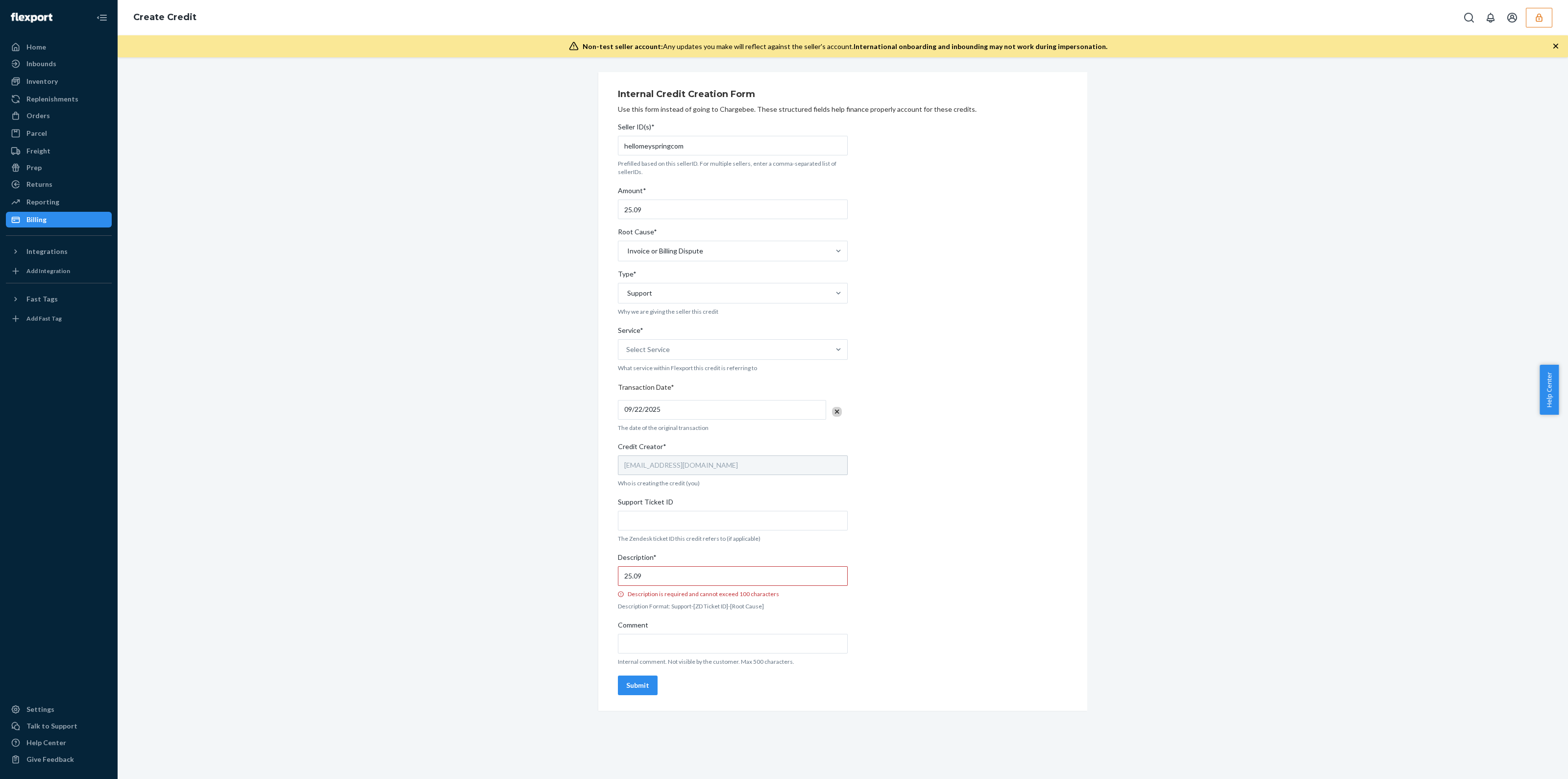
click at [729, 535] on p "The Zendesk ticket ID this credit refers to (if applicable)" at bounding box center [732, 539] width 230 height 9
click at [727, 524] on input "Support Ticket ID" at bounding box center [732, 520] width 230 height 19
click at [711, 515] on input "Support Ticket ID" at bounding box center [732, 520] width 230 height 19
paste input "[URL][DOMAIN_NAME]"
type input "[URL][DOMAIN_NAME]"
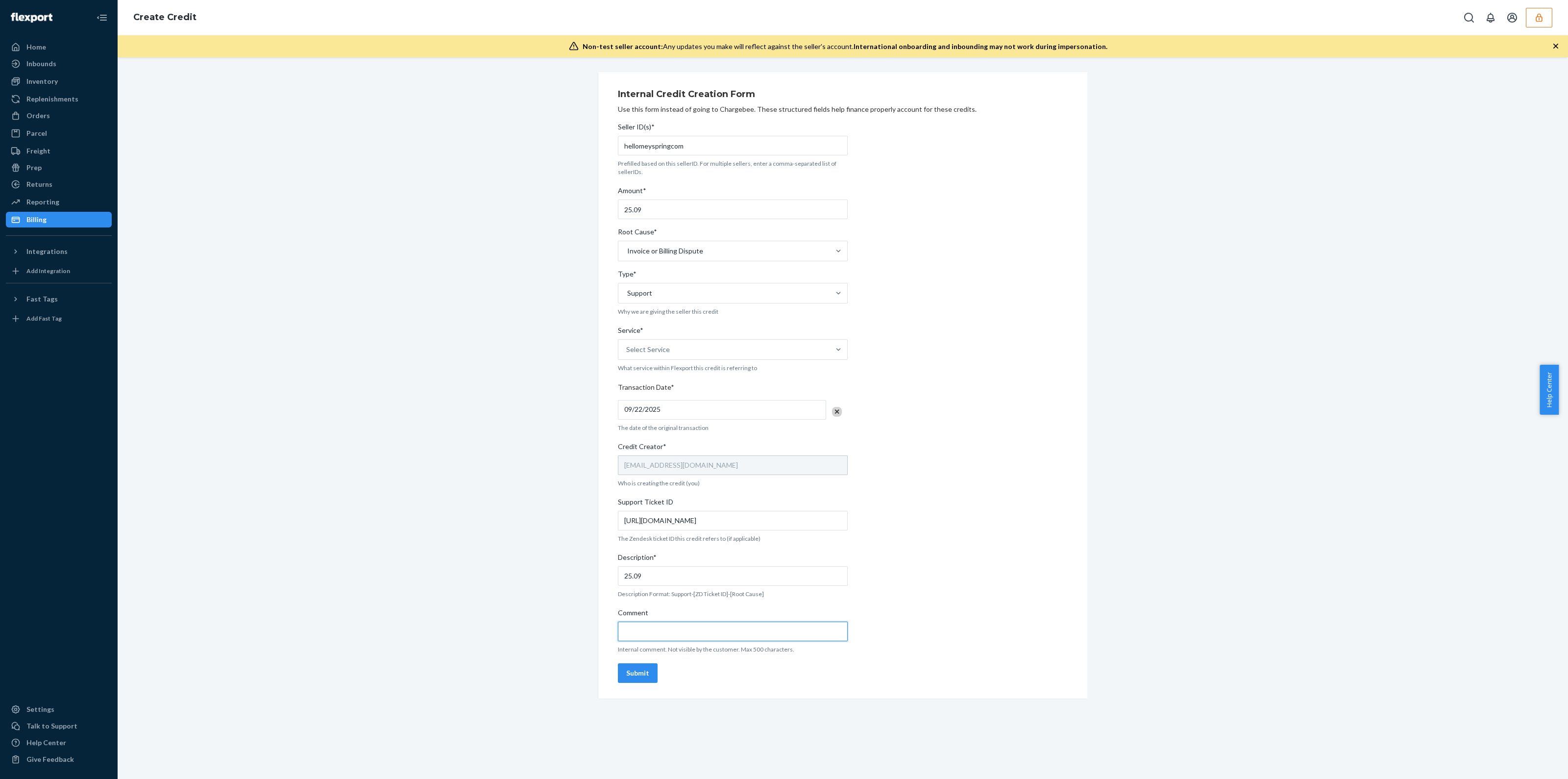
click at [682, 639] on input "Comment" at bounding box center [732, 631] width 230 height 19
paste input "[URL][DOMAIN_NAME]"
type input "[URL][DOMAIN_NAME]"
click at [665, 577] on input "25.09" at bounding box center [732, 576] width 230 height 19
click at [676, 342] on div "Select Service" at bounding box center [724, 349] width 211 height 19
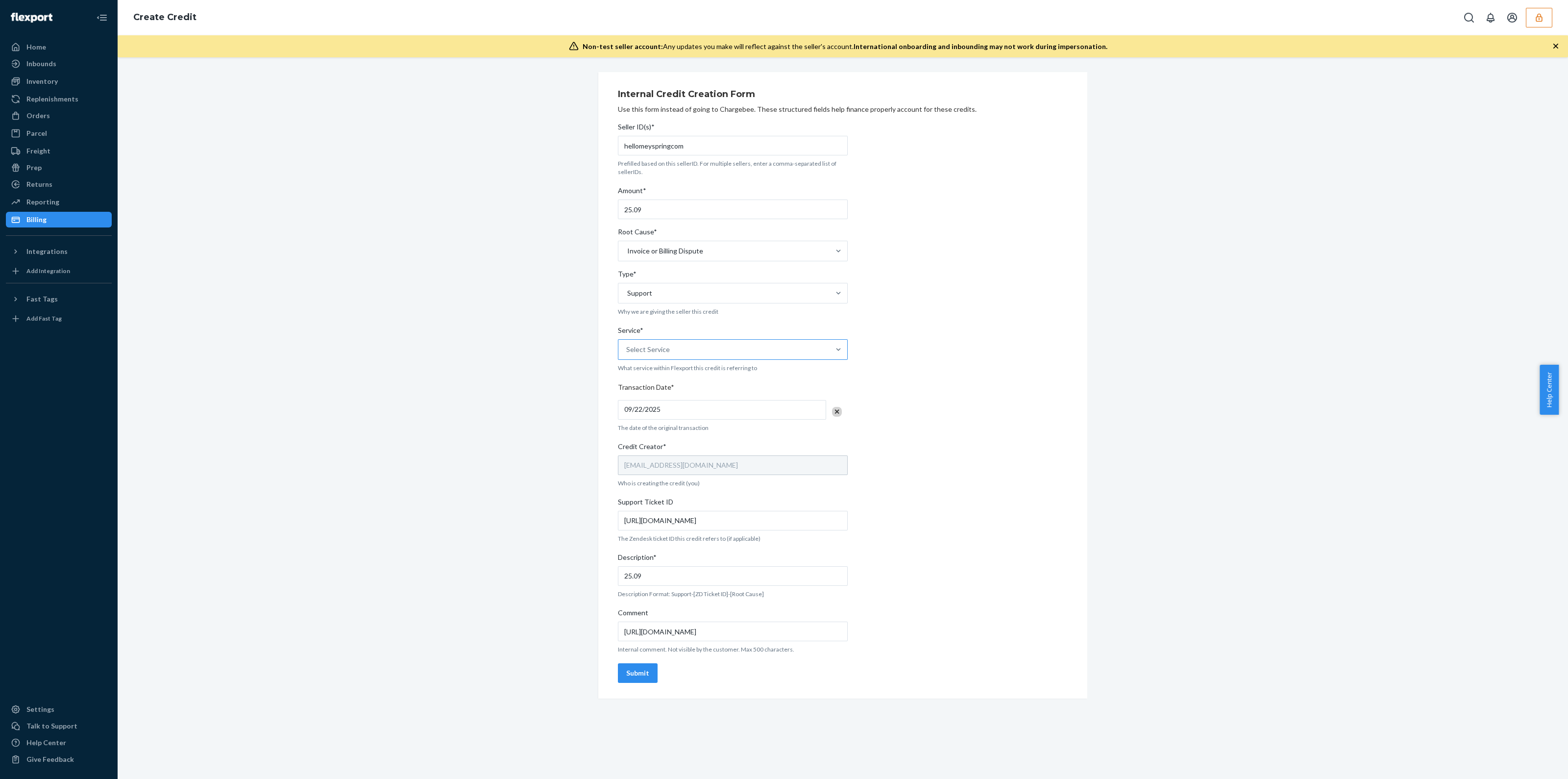
click at [627, 345] on input "Service* Select Service" at bounding box center [626, 350] width 1 height 10
click at [670, 433] on div "Fulfillment" at bounding box center [732, 432] width 226 height 19
click at [627, 355] on input "Service* option Fulfillment focused, 4 of 10. 10 results available. Use Up and …" at bounding box center [626, 350] width 1 height 10
drag, startPoint x: 825, startPoint y: 516, endPoint x: 594, endPoint y: 516, distance: 231.0
click at [598, 516] on div "Internal Credit Creation Form Use this form instead of going to Chargebee. Thes…" at bounding box center [843, 385] width 489 height 626
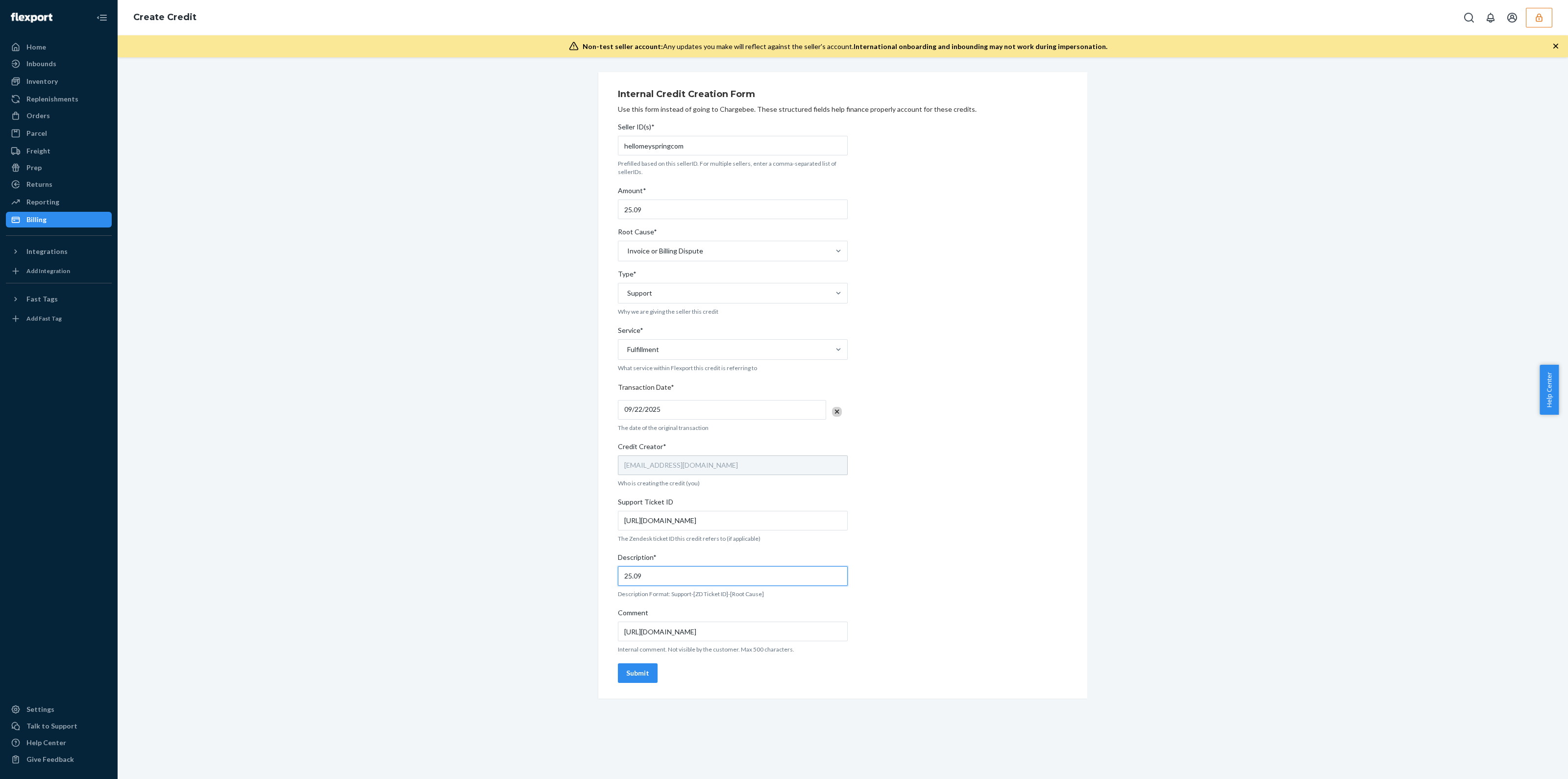
drag, startPoint x: 593, startPoint y: 586, endPoint x: 406, endPoint y: 625, distance: 191.0
click at [427, 621] on div "Internal Credit Creation Form Use this form instead of going to Chargebee. Thes…" at bounding box center [842, 385] width 1435 height 626
click at [660, 585] on div "Seller ID(s)* hellomeyspringcom Prefilled based on this sellerID. For multiple …" at bounding box center [732, 402] width 230 height 569
drag, startPoint x: 664, startPoint y: 577, endPoint x: 551, endPoint y: 568, distance: 113.4
click at [551, 568] on div "Internal Credit Creation Form Use this form instead of going to Chargebee. Thes…" at bounding box center [842, 385] width 1435 height 626
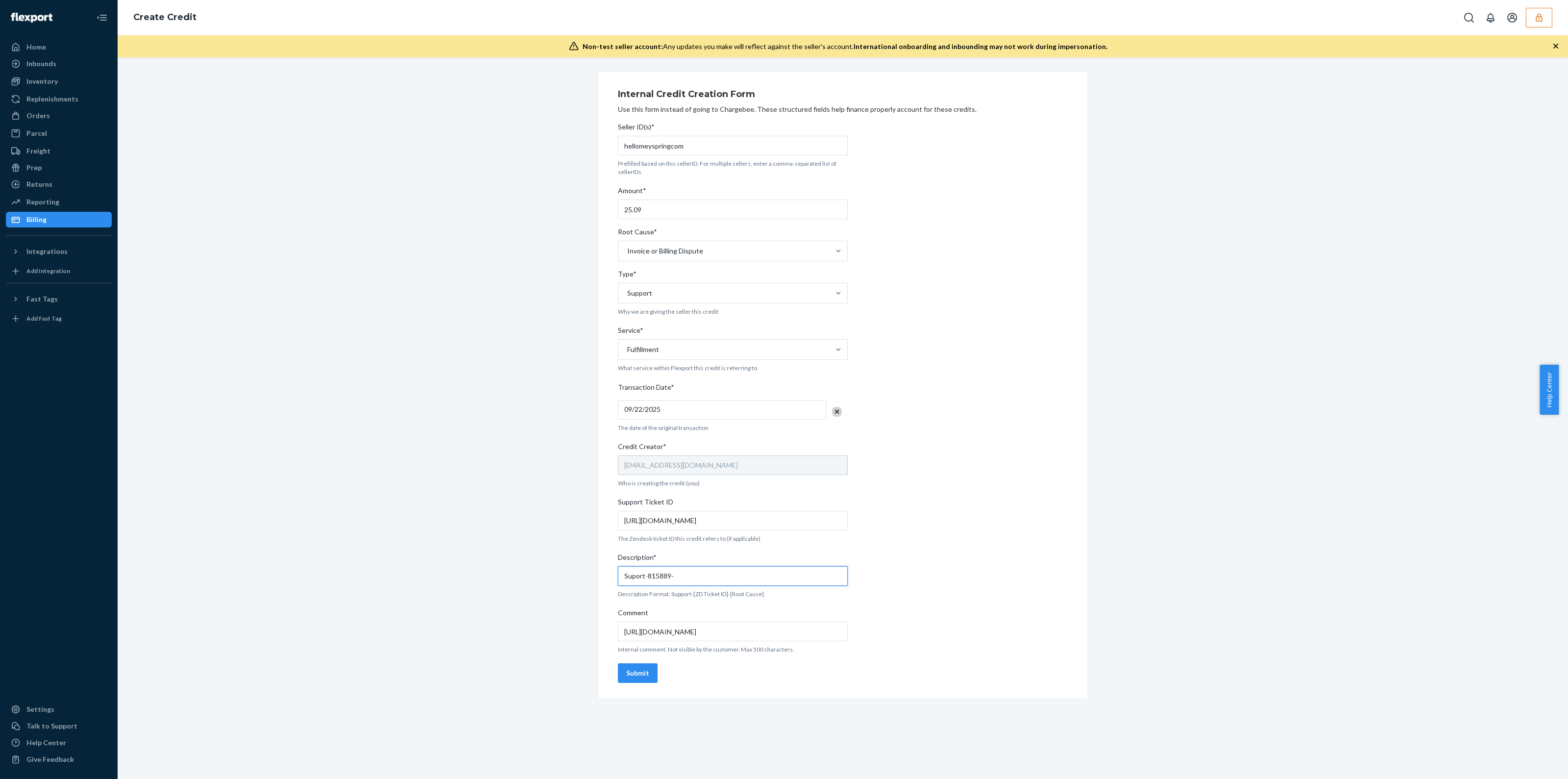
click at [625, 581] on input "Suport-815889-" at bounding box center [732, 576] width 230 height 19
click at [697, 572] on input "Support-815889-" at bounding box center [732, 576] width 230 height 19
type input "Support-815889-Billing"
click at [632, 666] on button "Submit" at bounding box center [637, 673] width 40 height 19
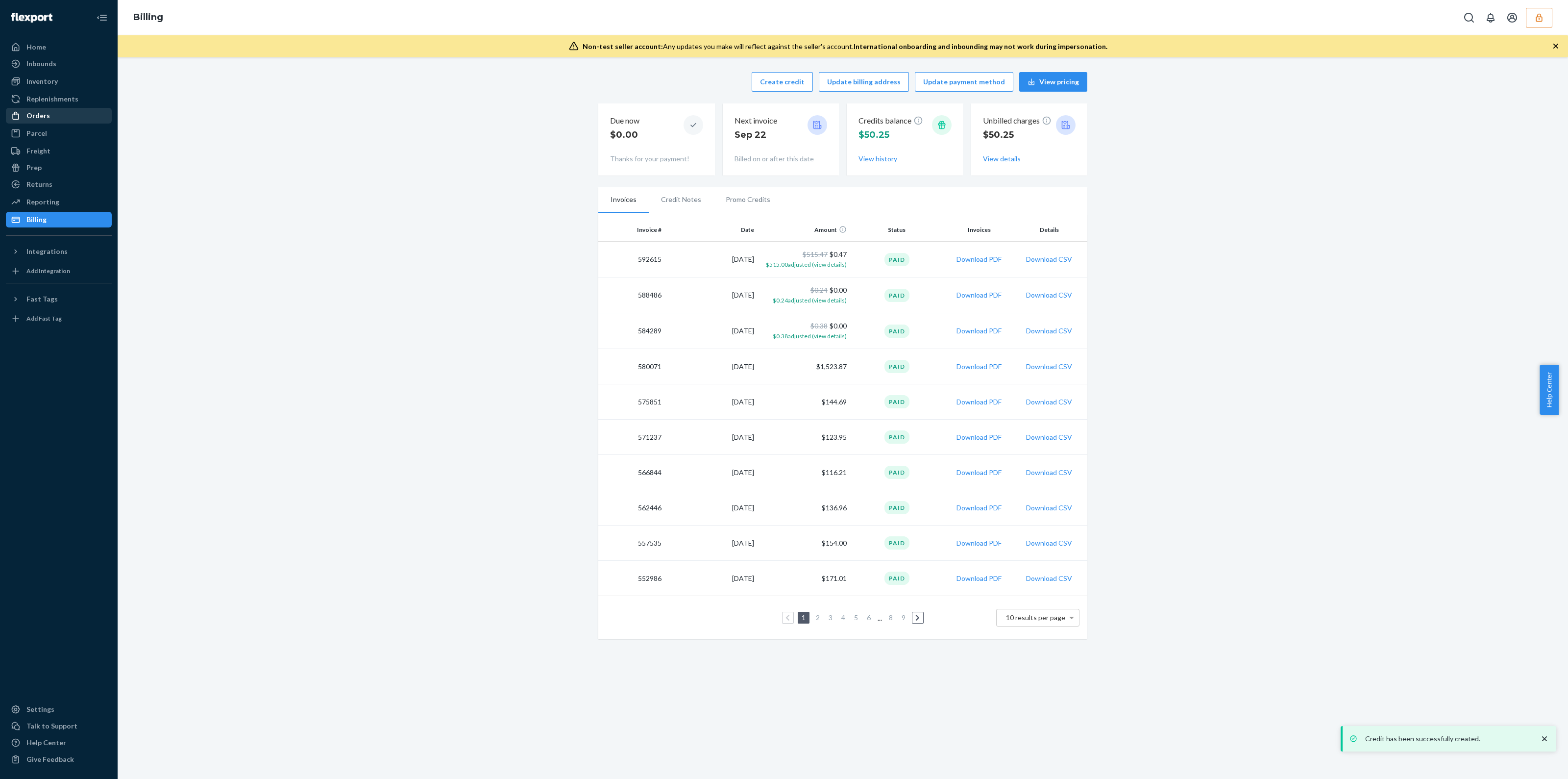
click at [46, 121] on div "Orders" at bounding box center [59, 116] width 104 height 14
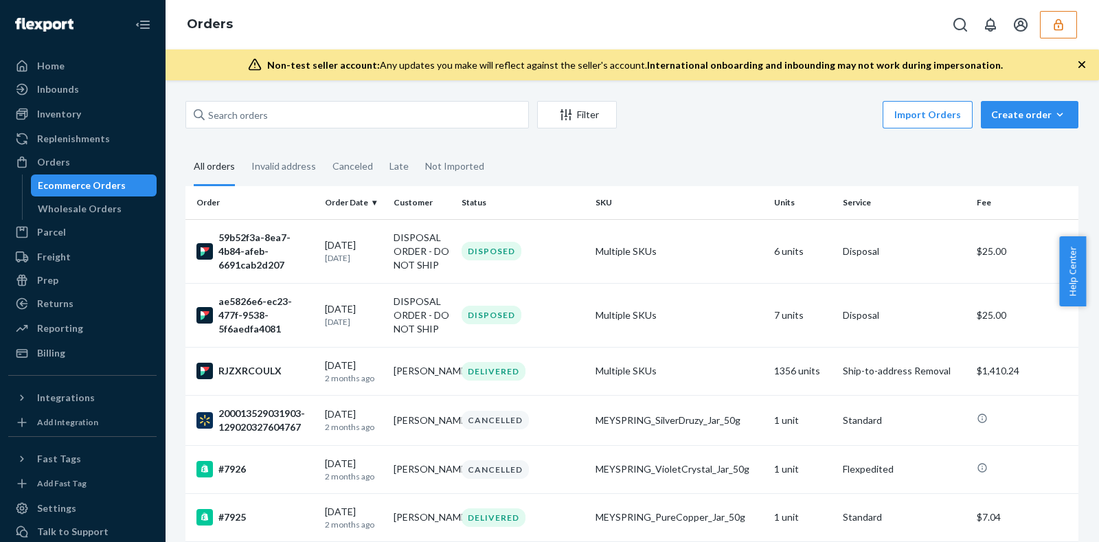
click at [733, 201] on th "SKU" at bounding box center [679, 202] width 179 height 33
click at [795, 538] on td "1 unit" at bounding box center [803, 517] width 69 height 48
